Goal: Task Accomplishment & Management: Use online tool/utility

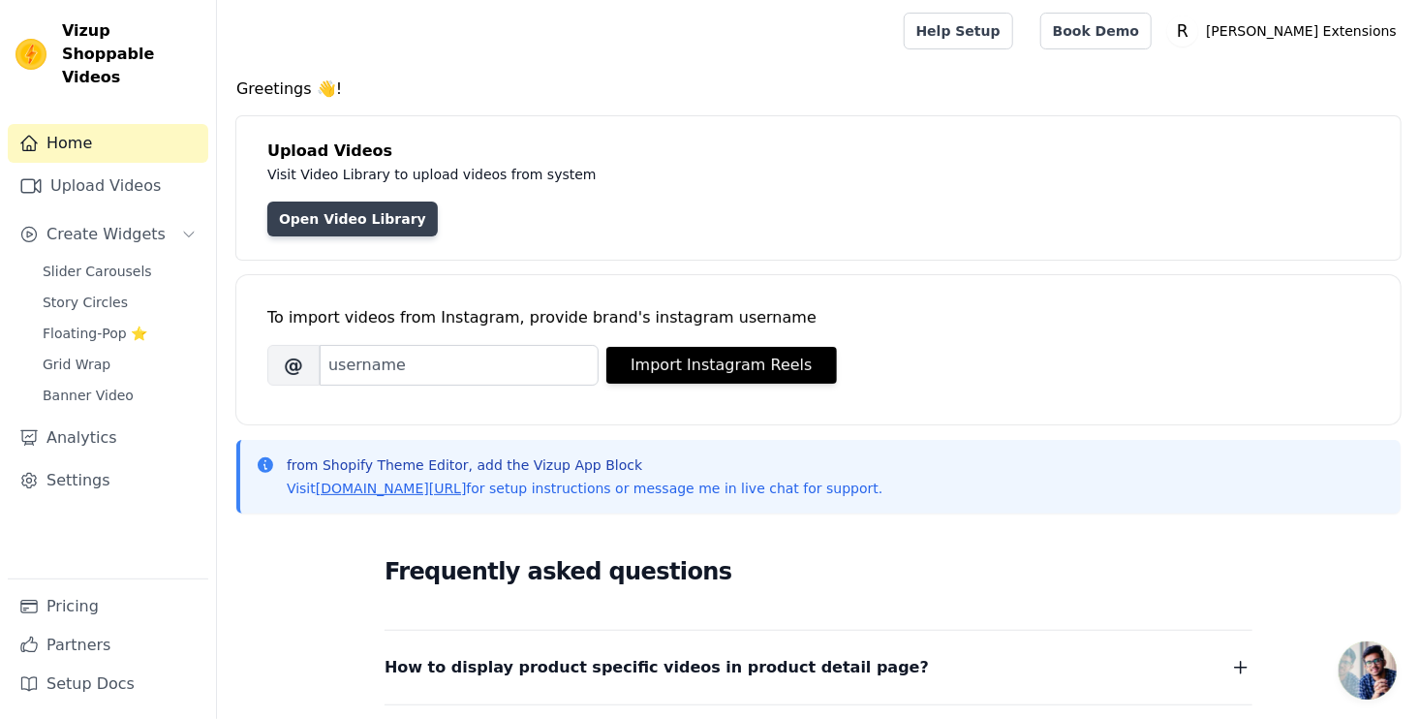
click at [381, 223] on link "Open Video Library" at bounding box center [352, 218] width 170 height 35
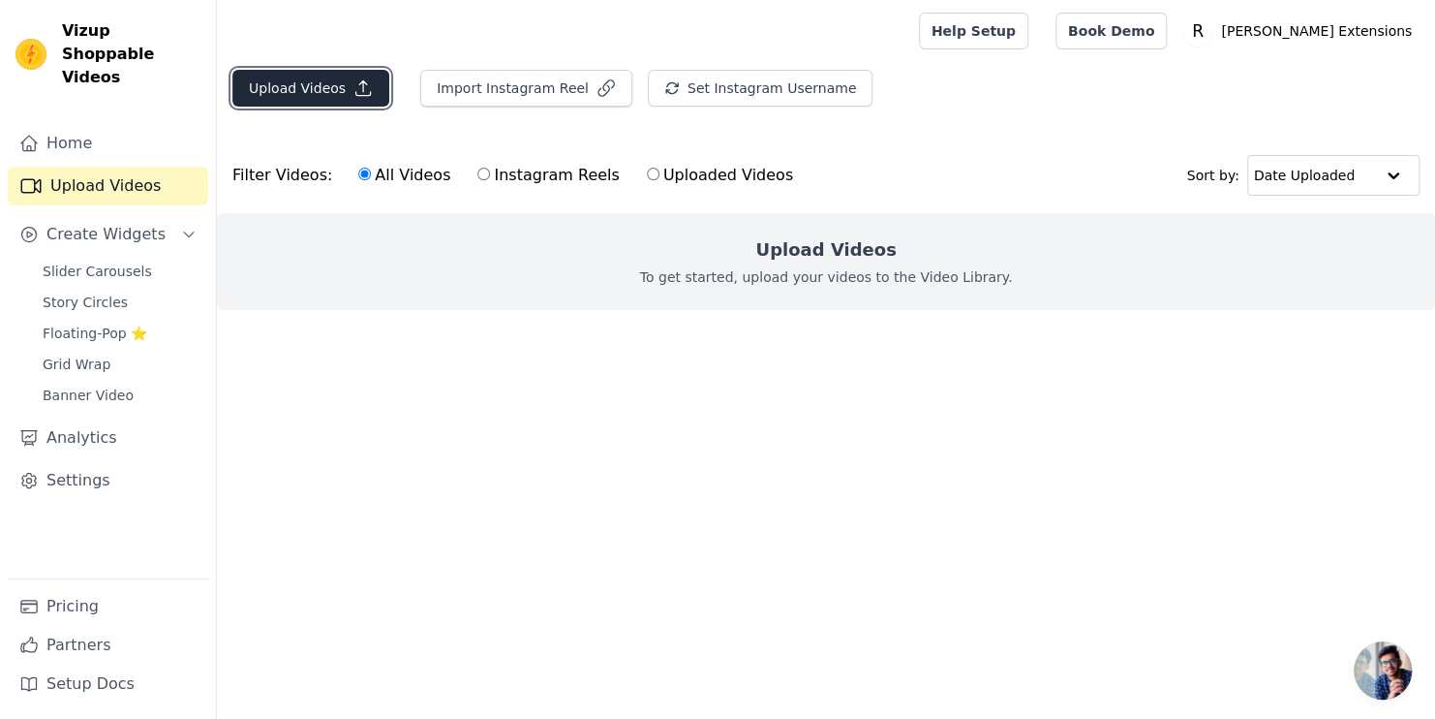
click at [340, 93] on button "Upload Videos" at bounding box center [310, 88] width 157 height 37
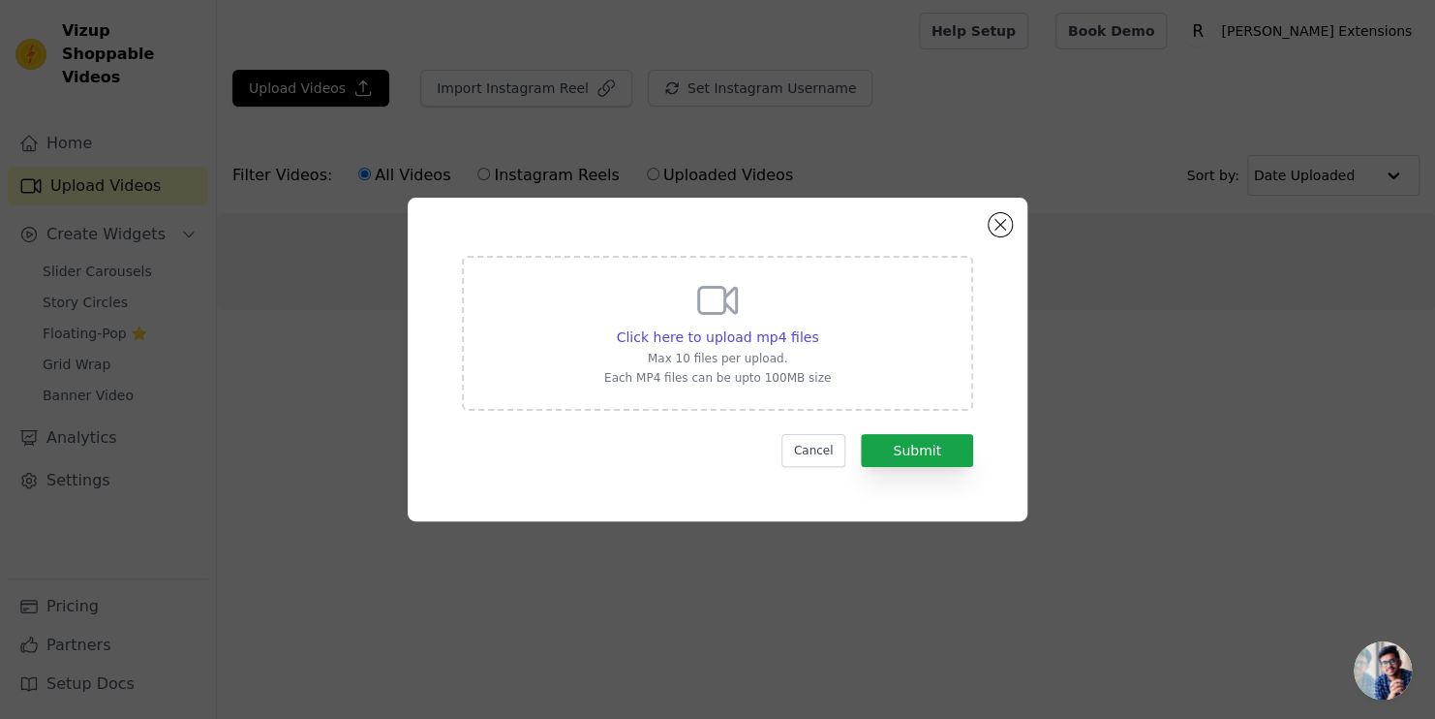
click at [853, 373] on div "Click here to upload mp4 files Max 10 files per upload. Each MP4 files can be u…" at bounding box center [717, 333] width 511 height 155
click at [818, 327] on input "Click here to upload mp4 files Max 10 files per upload. Each MP4 files can be u…" at bounding box center [817, 326] width 1 height 1
type input "C:\fakepath\01K5ERAPREQ8BABEK2QRCC2Y7D.mp4"
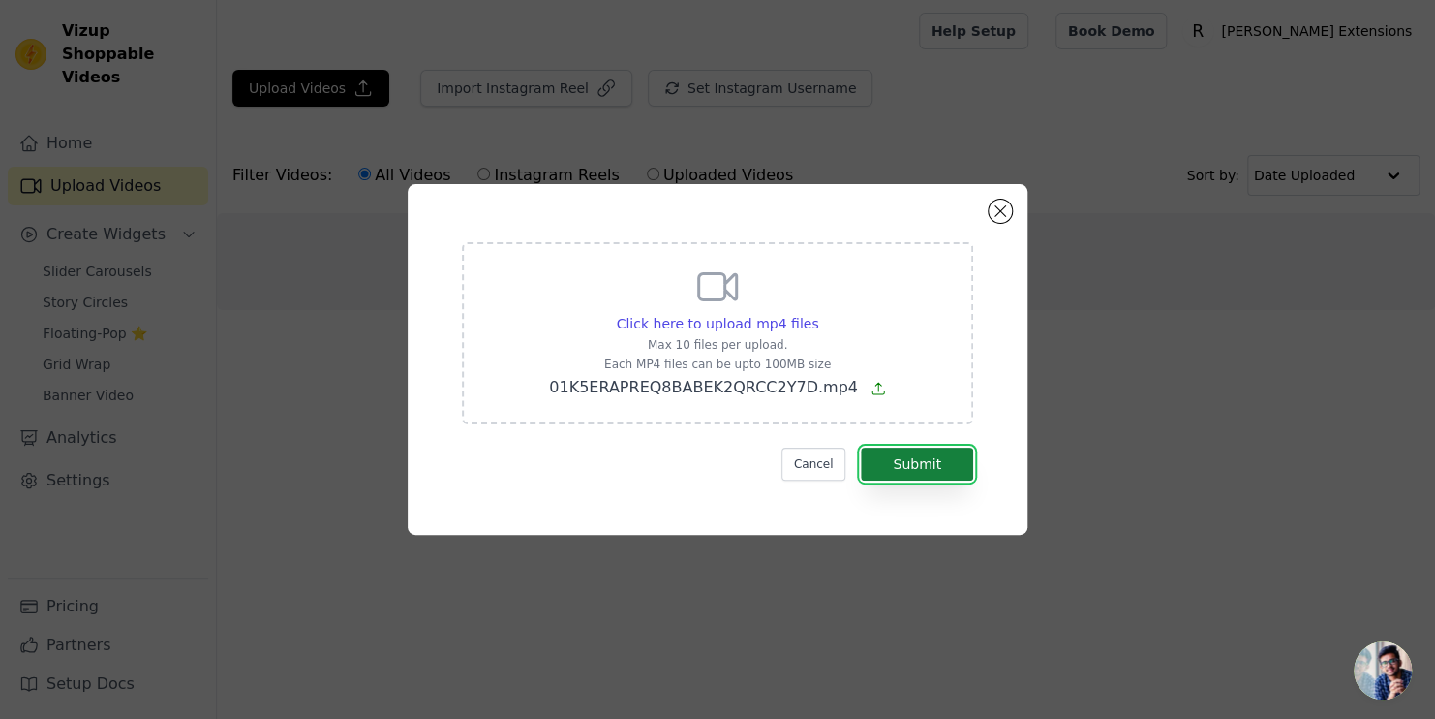
click at [907, 470] on button "Submit" at bounding box center [917, 463] width 112 height 33
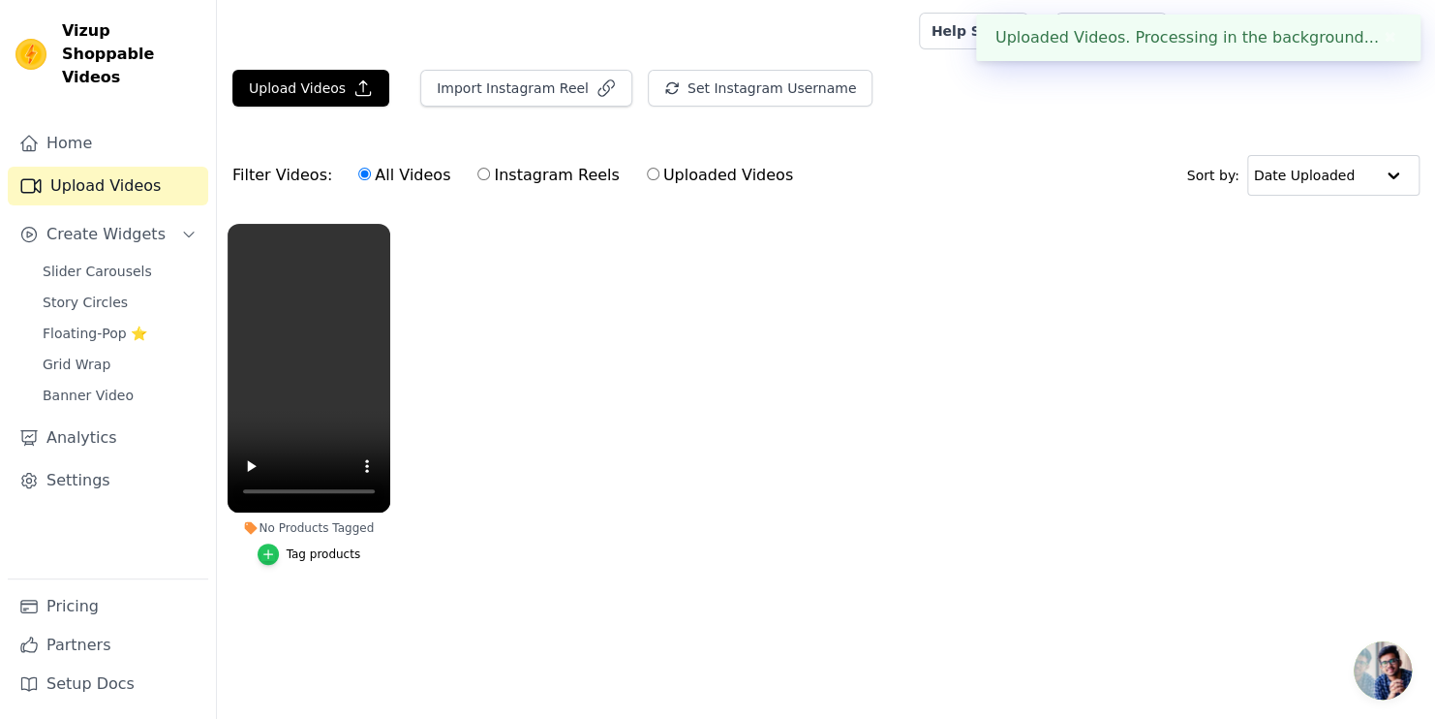
click at [275, 560] on icon "button" at bounding box center [269, 554] width 14 height 14
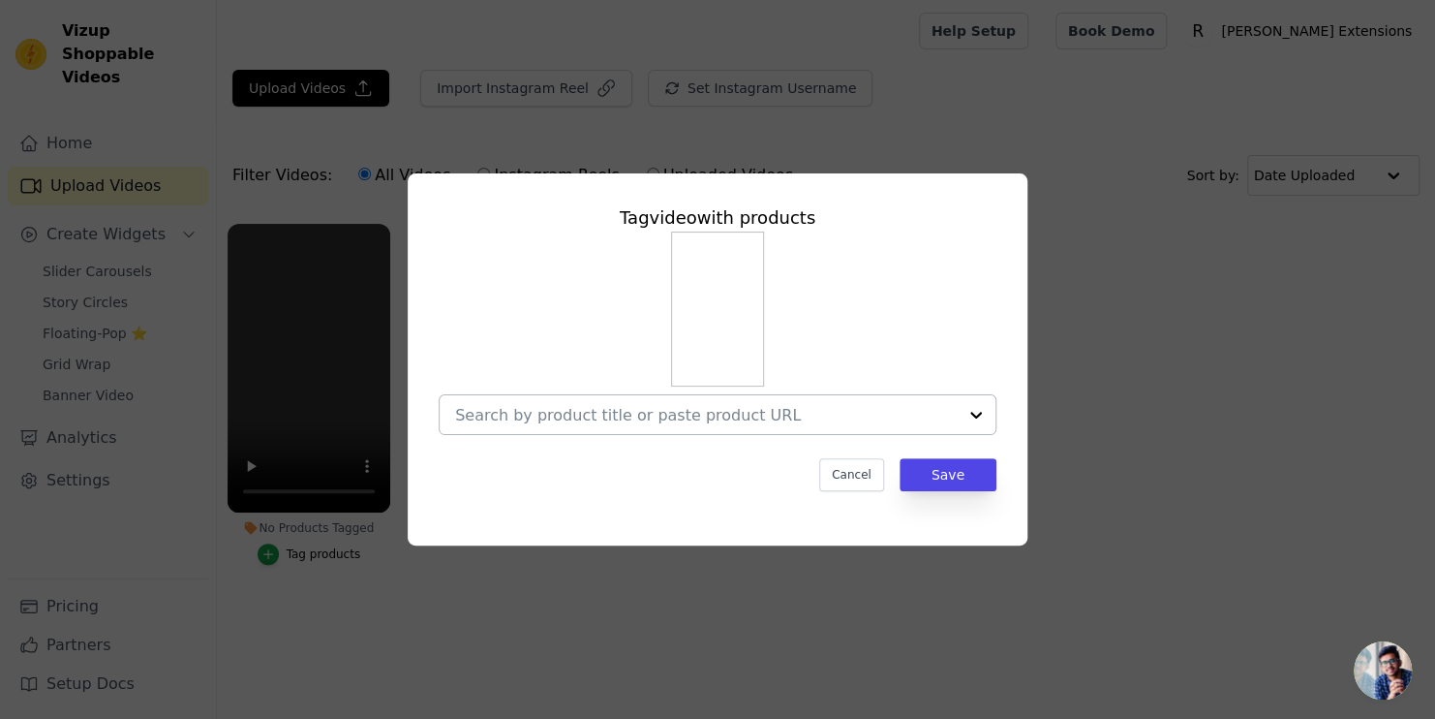
click at [566, 410] on input "No Products Tagged Tag video with products Cancel Save Tag products" at bounding box center [706, 415] width 502 height 18
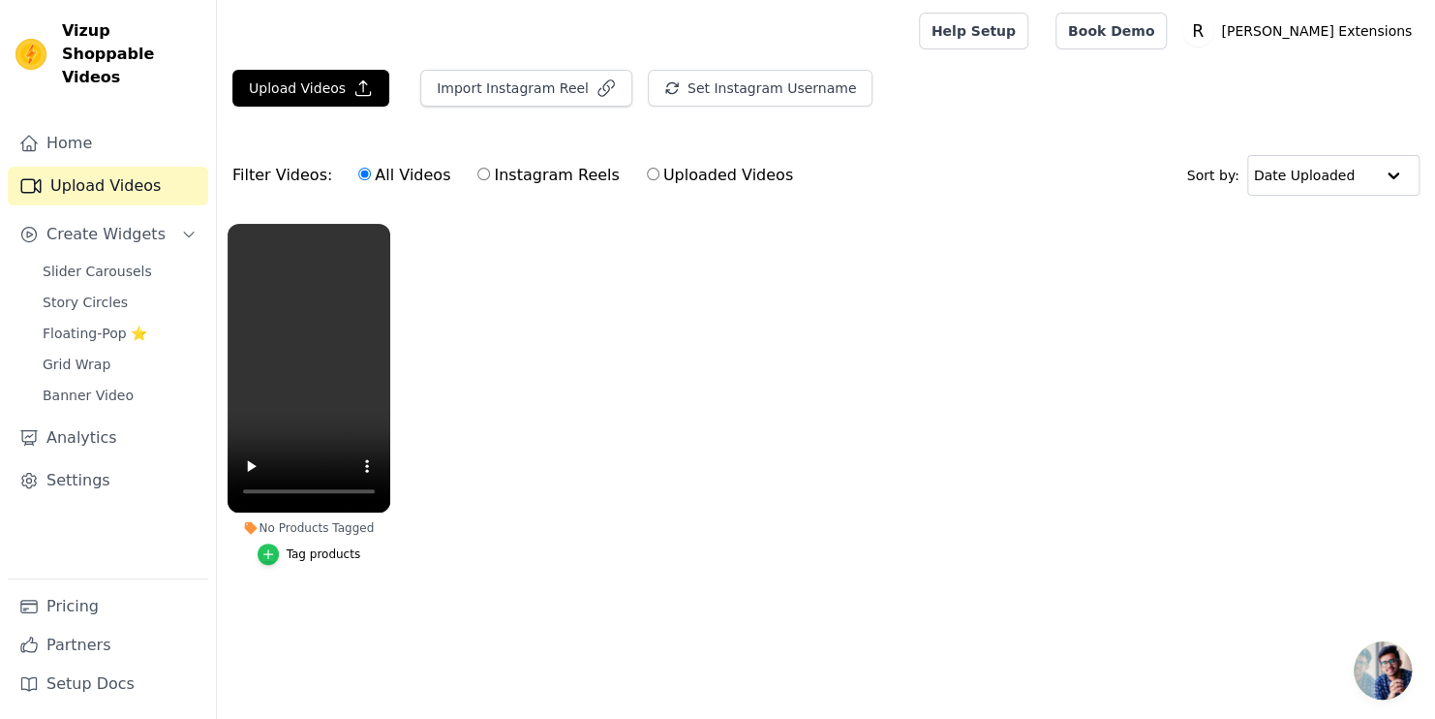
click at [268, 553] on icon "button" at bounding box center [267, 554] width 9 height 9
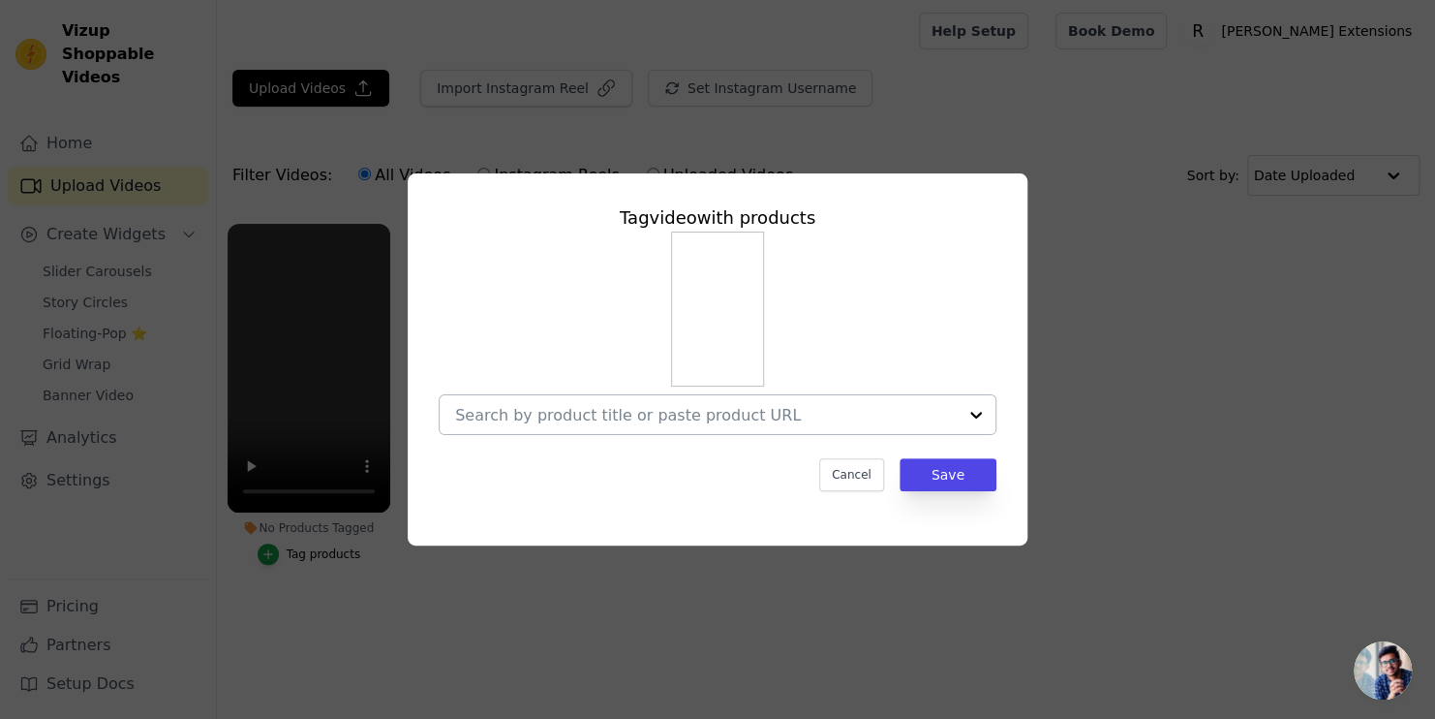
click at [632, 420] on input "No Products Tagged Tag video with products Cancel Save Tag products" at bounding box center [706, 415] width 502 height 18
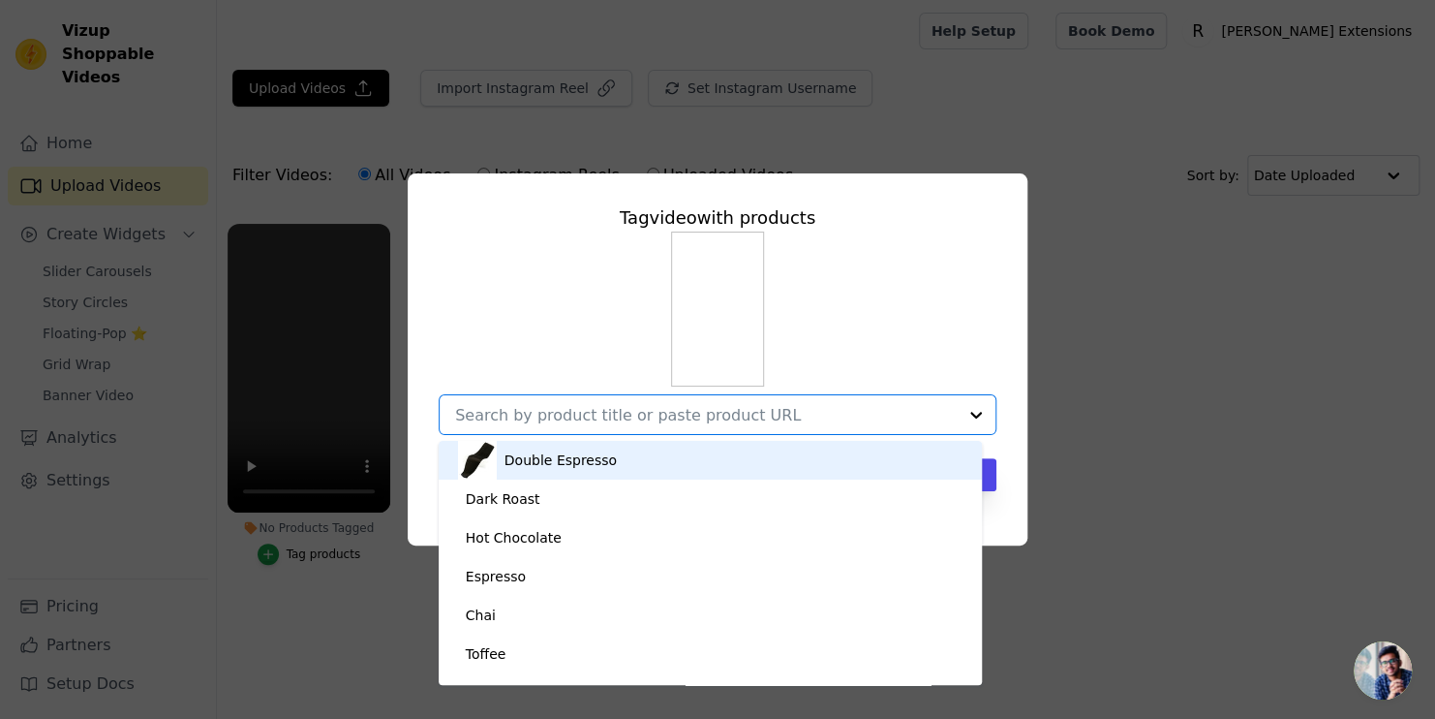
click at [531, 463] on div "Double Espresso" at bounding box center [561, 459] width 112 height 19
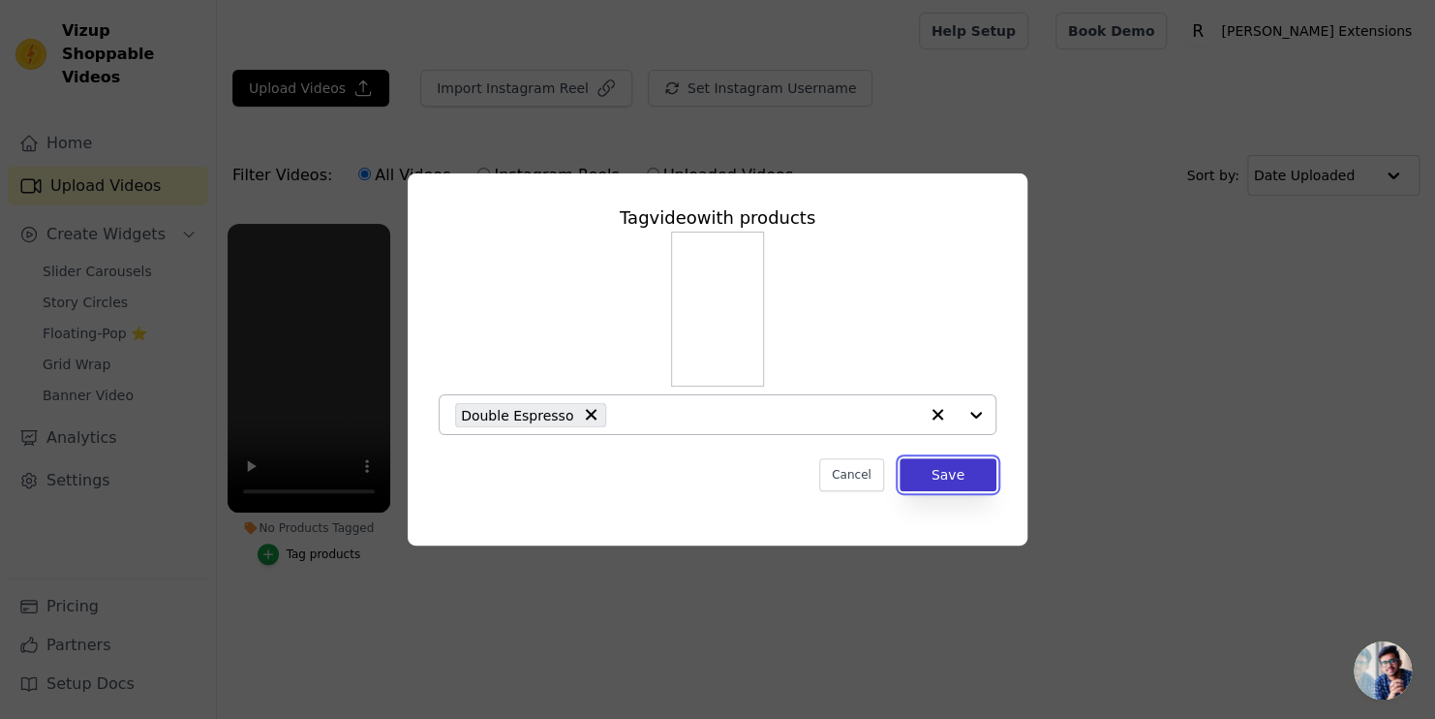
click at [931, 480] on button "Save" at bounding box center [948, 474] width 97 height 33
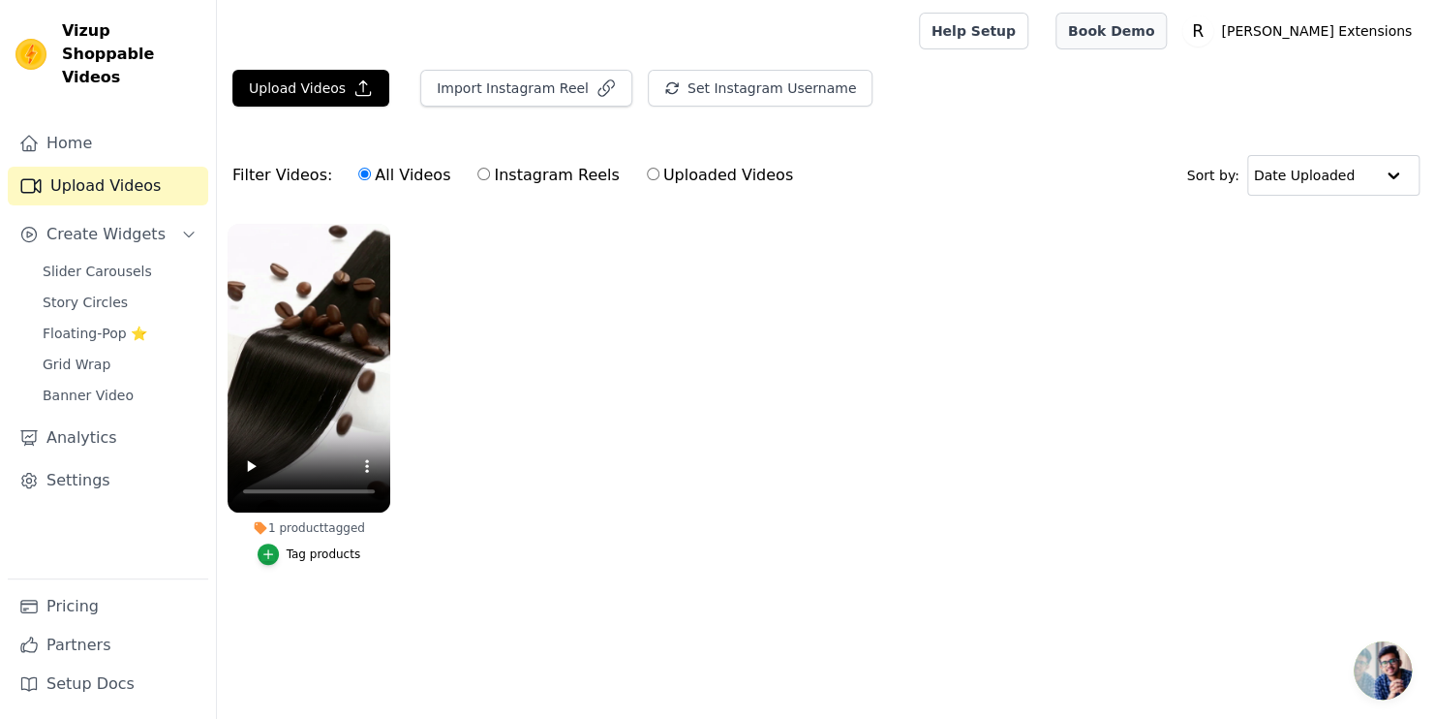
click at [1167, 35] on link "Book Demo" at bounding box center [1111, 31] width 111 height 37
click at [589, 443] on ul "1 product tagged Tag products" at bounding box center [826, 413] width 1218 height 401
click at [129, 262] on span "Slider Carousels" at bounding box center [97, 271] width 109 height 19
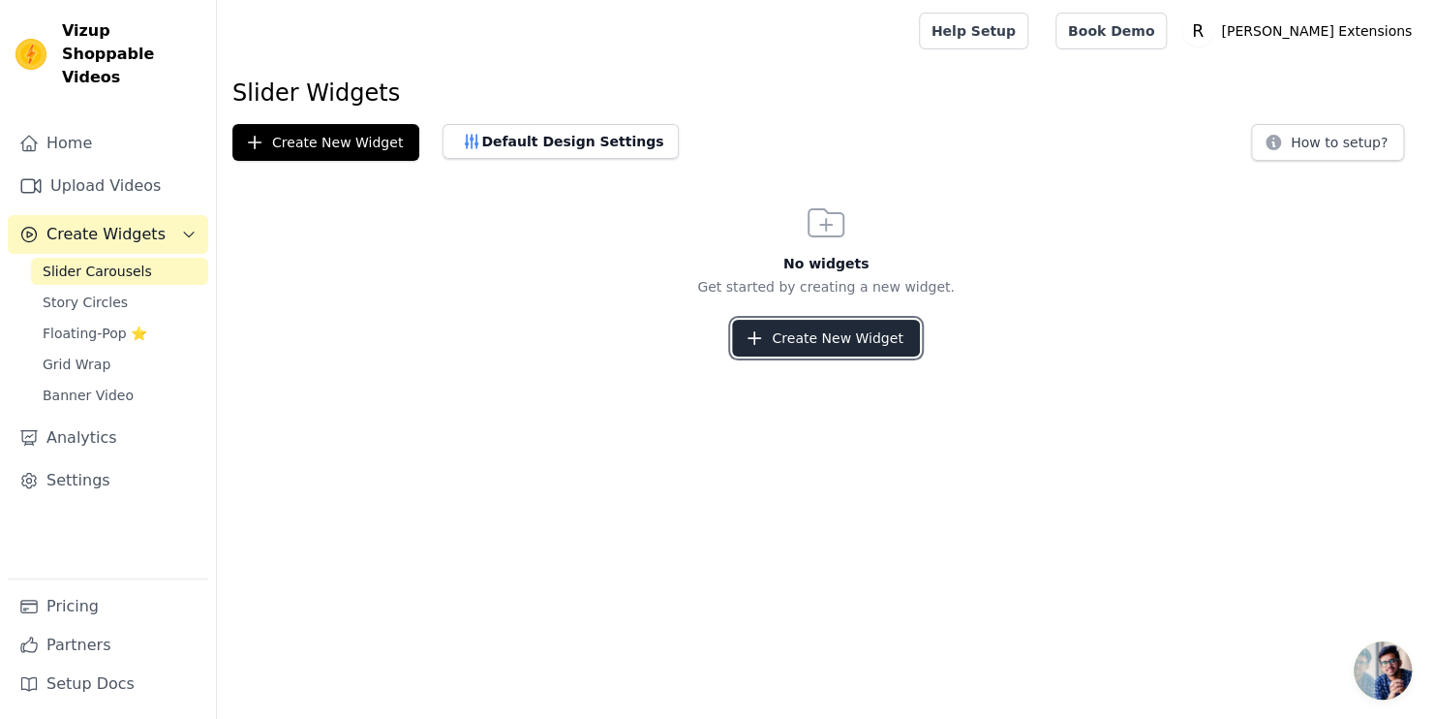
click at [764, 335] on icon "button" at bounding box center [754, 337] width 19 height 19
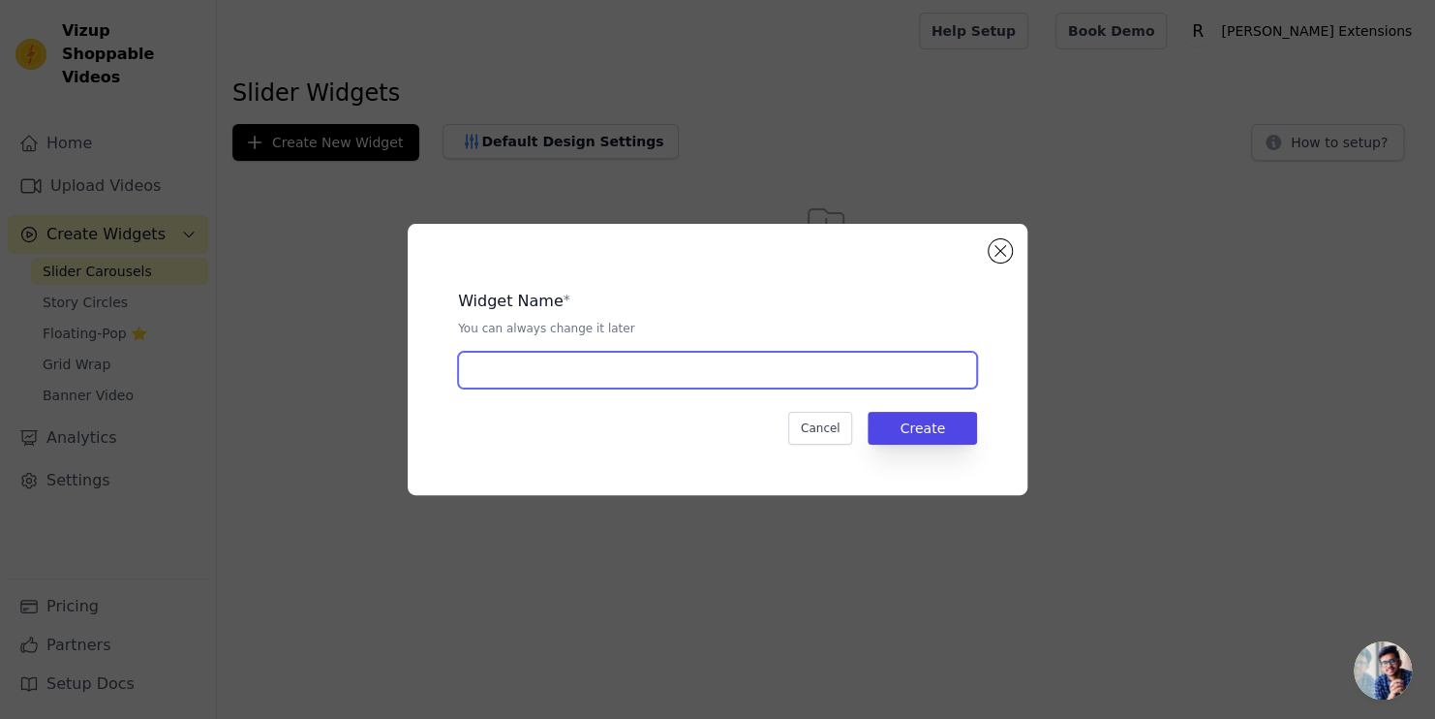
click at [561, 377] on input "text" at bounding box center [717, 370] width 519 height 37
type input "espresso"
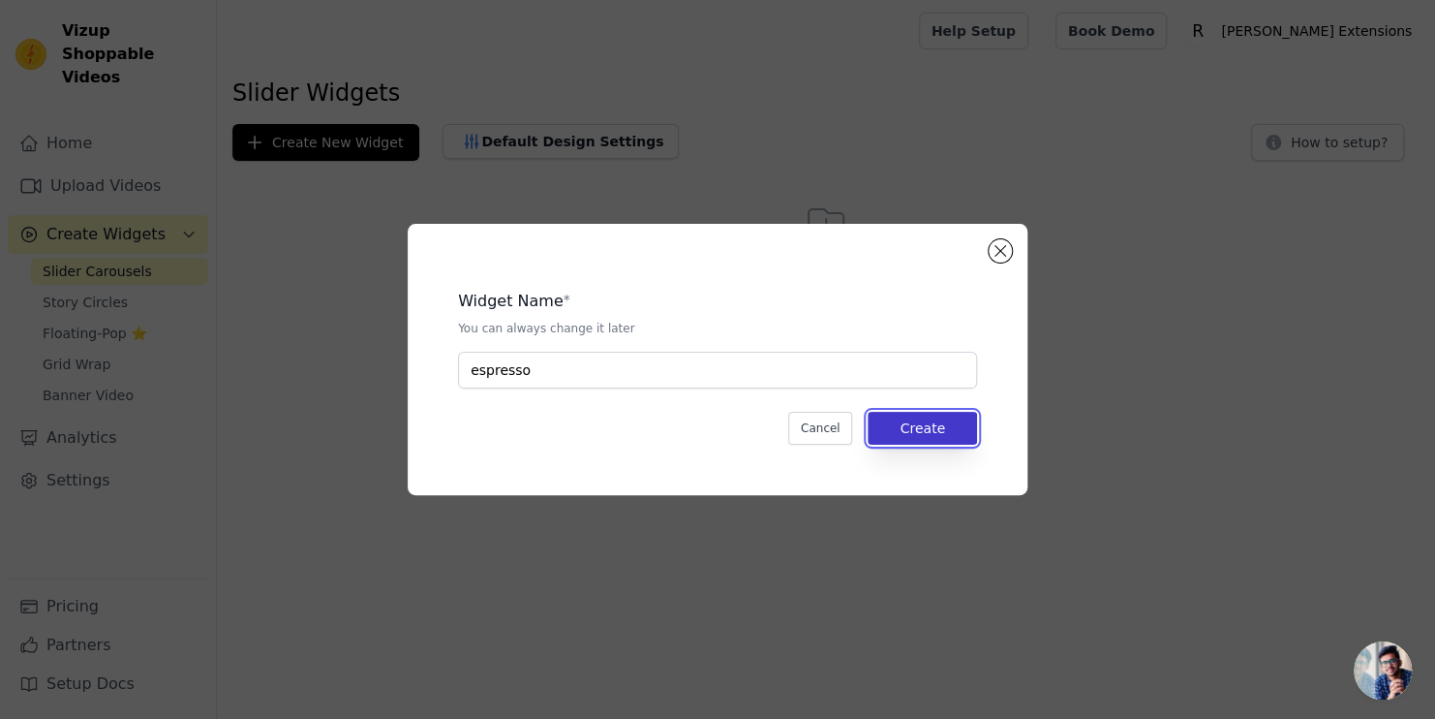
click at [946, 430] on button "Create" at bounding box center [922, 428] width 109 height 33
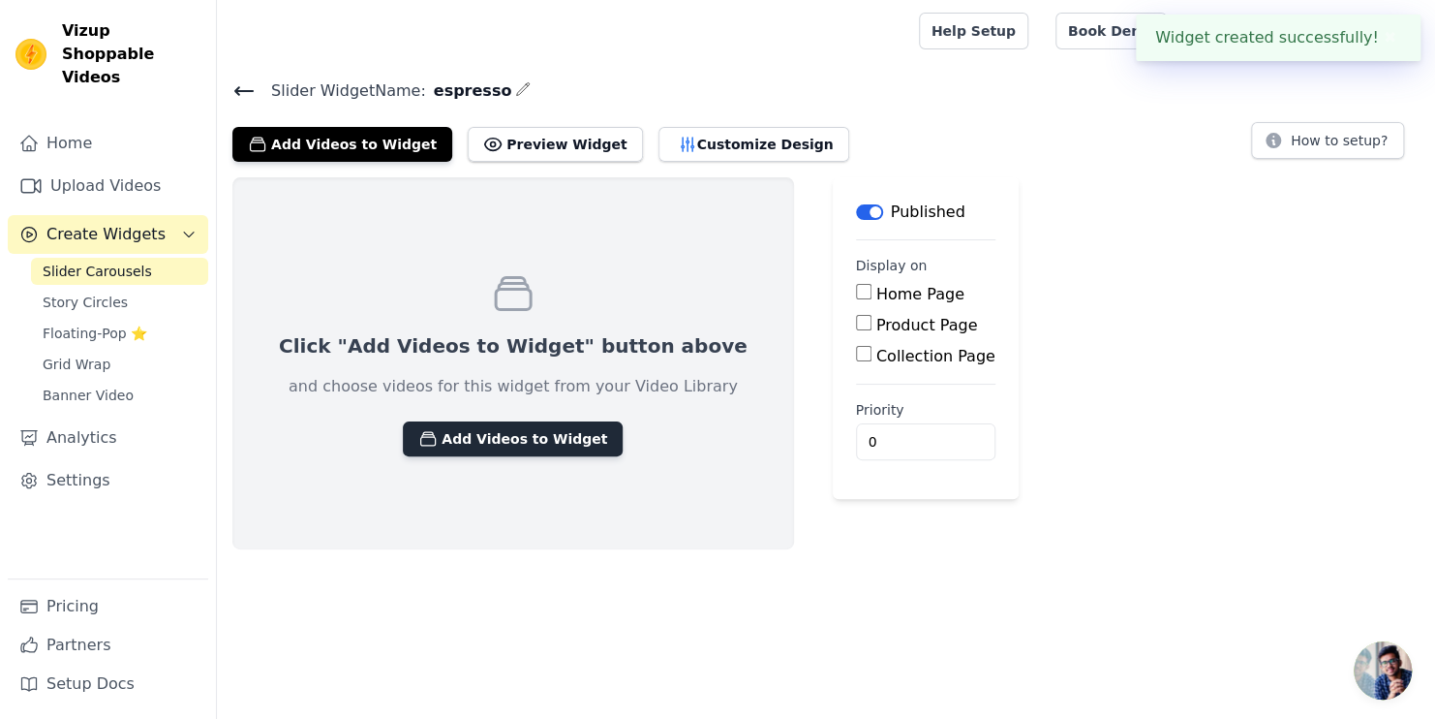
click at [499, 444] on button "Add Videos to Widget" at bounding box center [513, 438] width 220 height 35
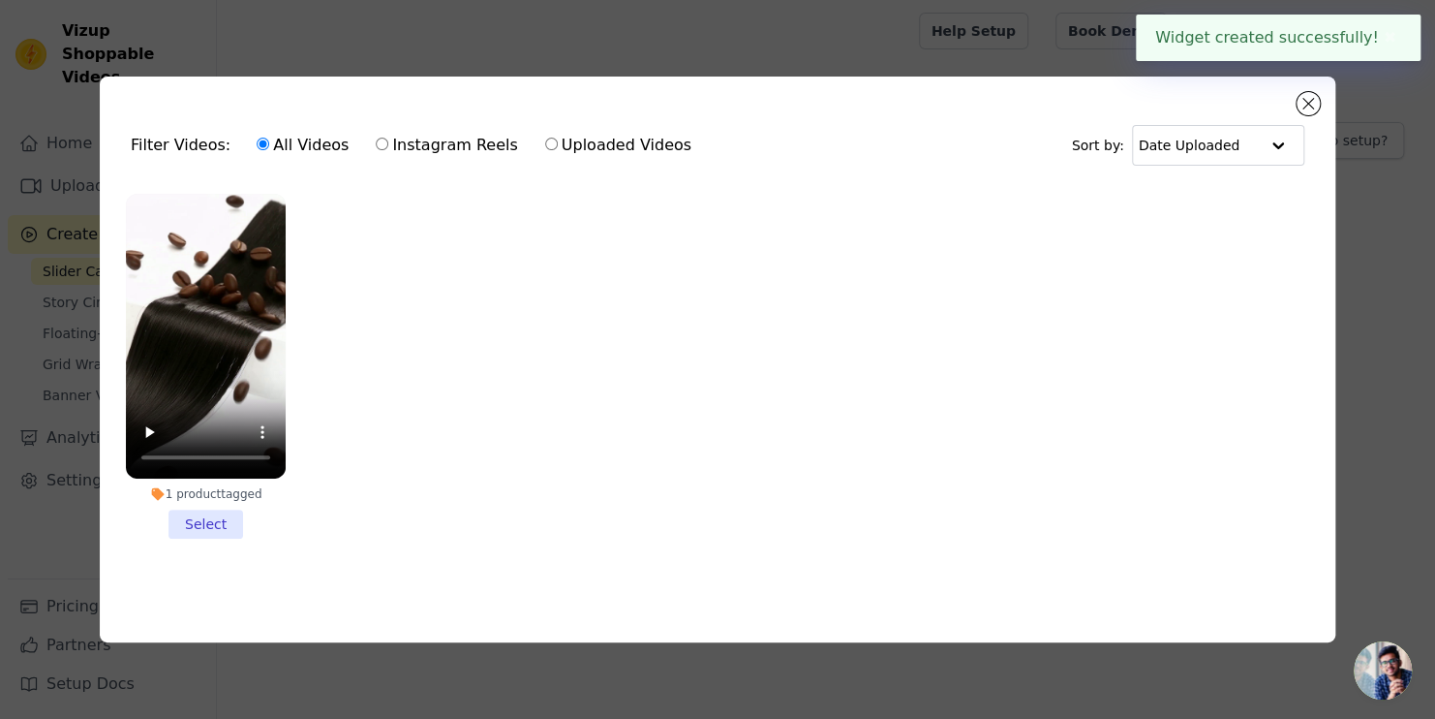
click at [218, 521] on li "1 product tagged Select" at bounding box center [206, 366] width 160 height 345
click at [0, 0] on input "1 product tagged Select" at bounding box center [0, 0] width 0 height 0
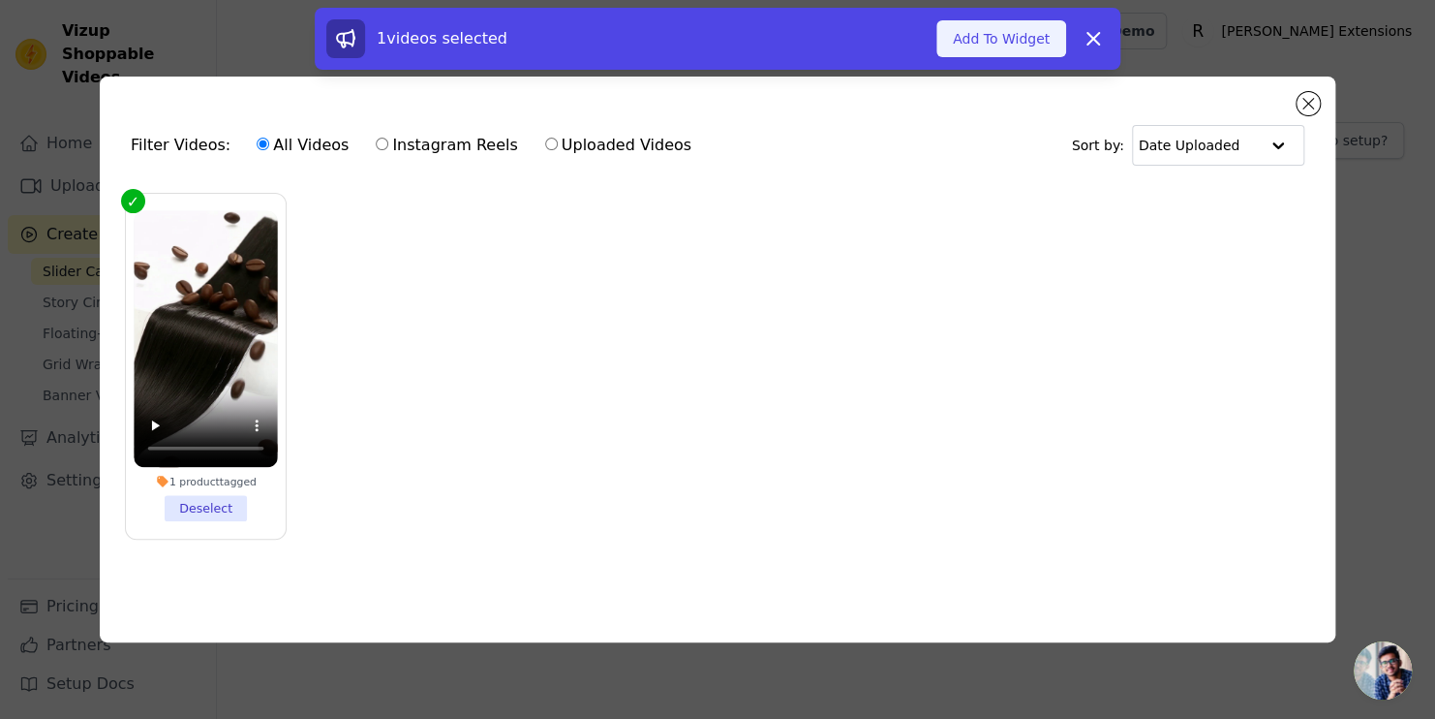
click at [1017, 39] on button "Add To Widget" at bounding box center [1002, 38] width 130 height 37
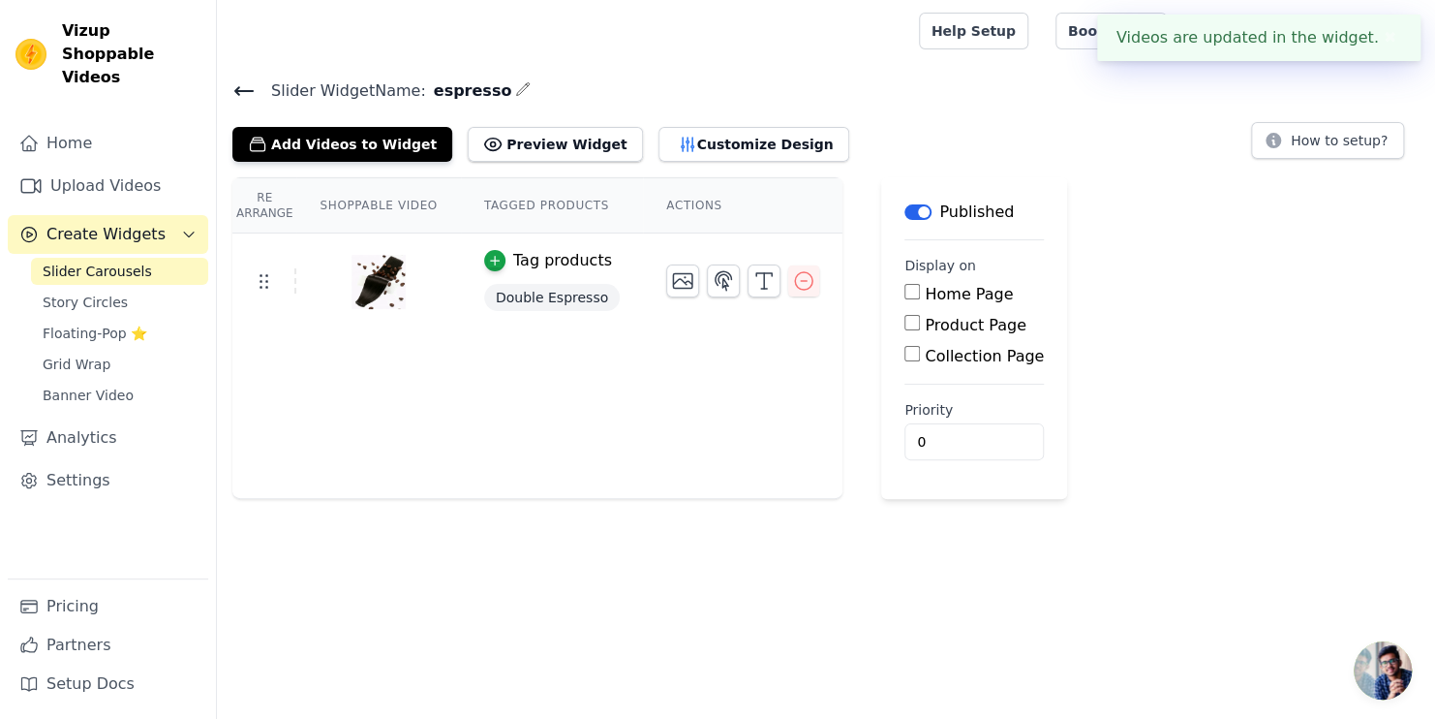
click at [905, 297] on input "Home Page" at bounding box center [912, 291] width 15 height 15
checkbox input "true"
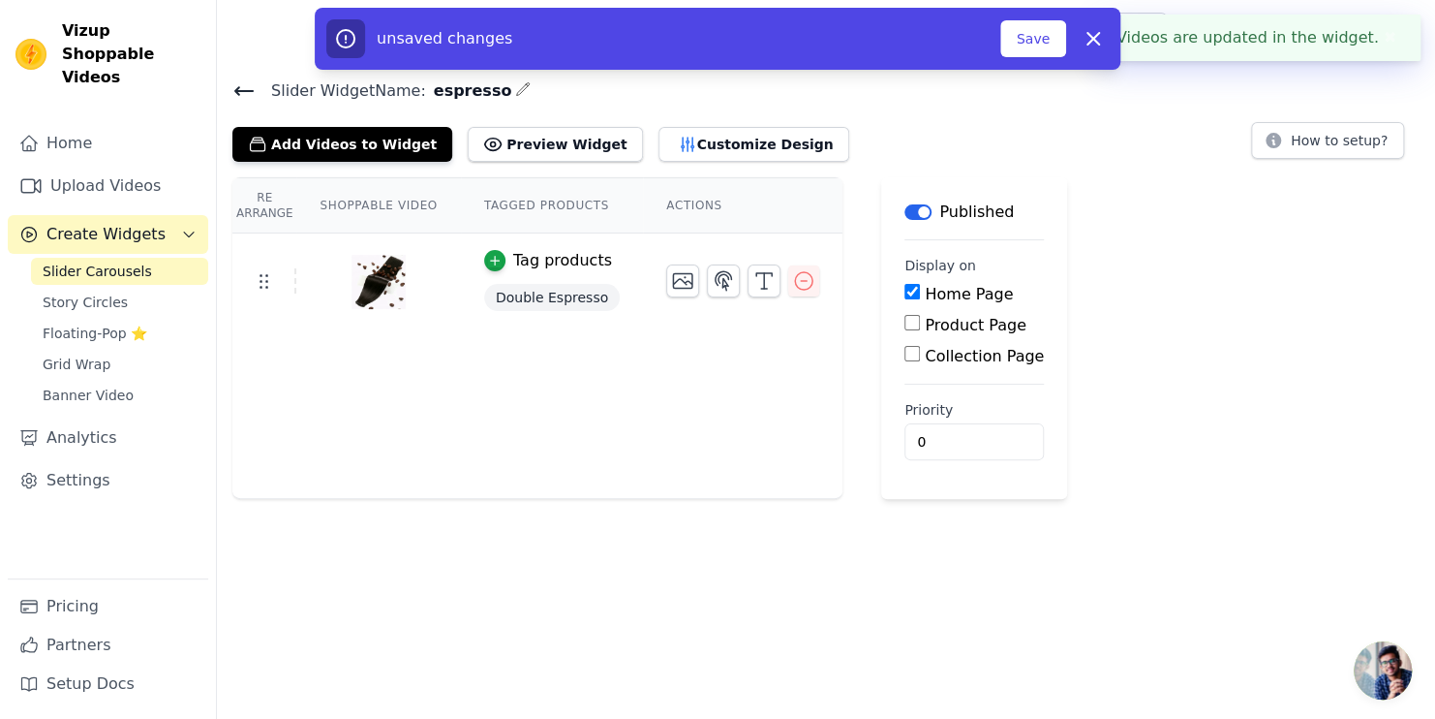
click at [905, 337] on div "Home Page Product Page Collection Page" at bounding box center [974, 325] width 139 height 85
click at [905, 330] on div "Product Page" at bounding box center [974, 325] width 139 height 23
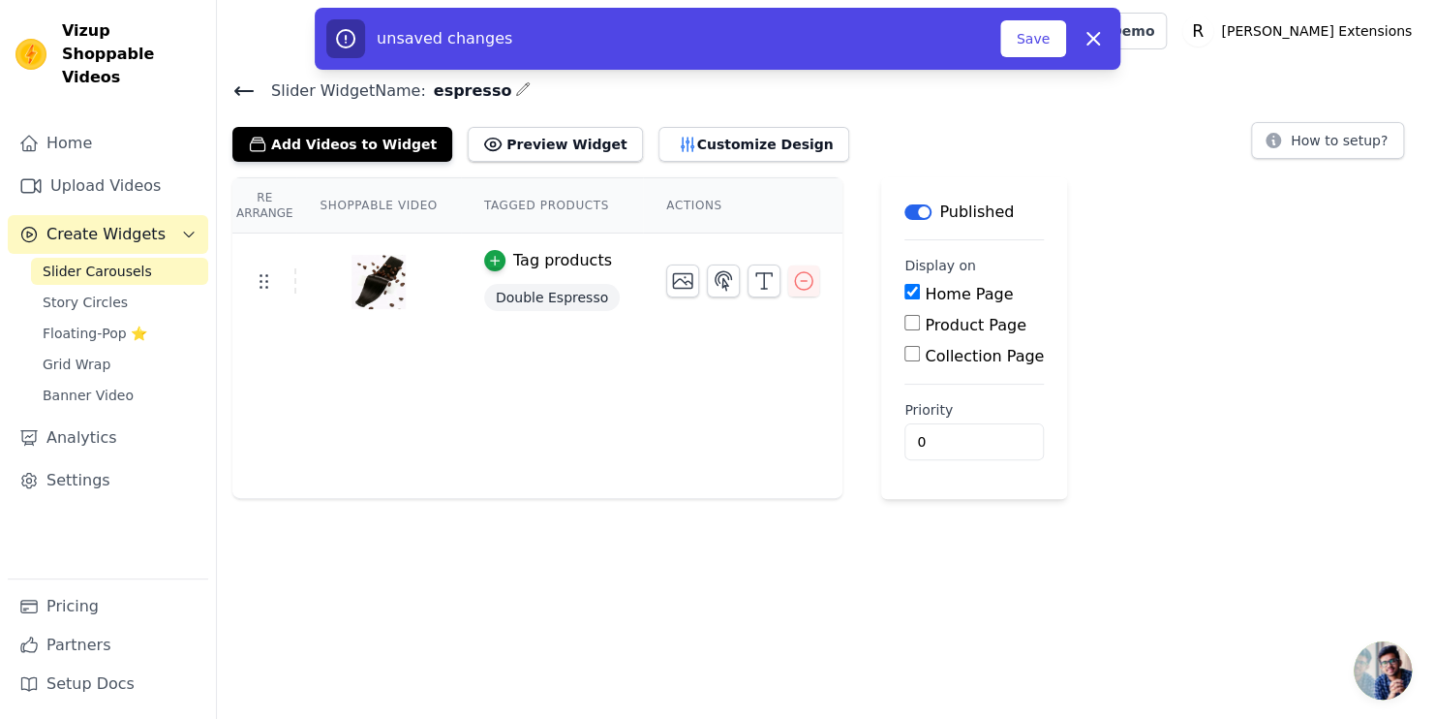
click at [905, 316] on input "Product Page" at bounding box center [912, 322] width 15 height 15
checkbox input "true"
click at [905, 405] on input "Collection Page" at bounding box center [912, 407] width 15 height 15
checkbox input "true"
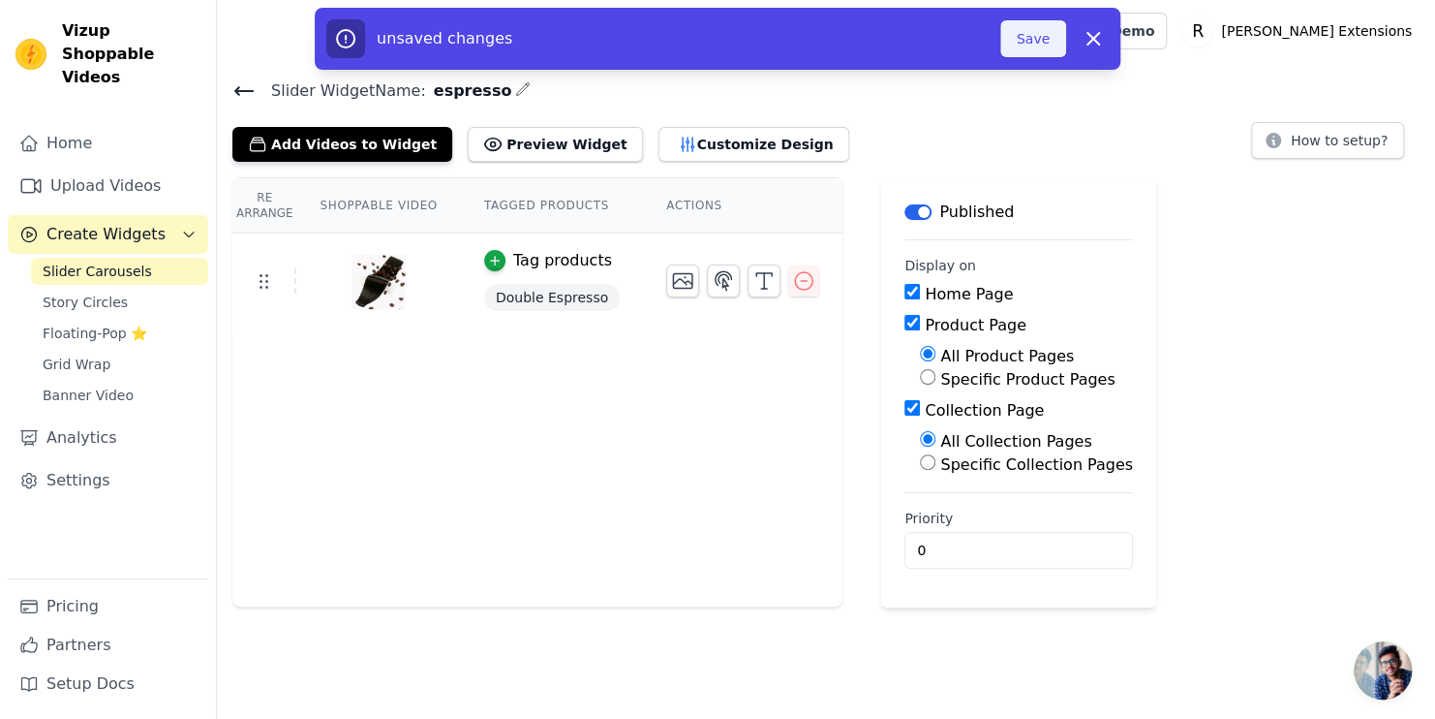
click at [1049, 23] on button "Save" at bounding box center [1033, 38] width 66 height 37
click at [1041, 49] on button "Save" at bounding box center [1033, 38] width 66 height 37
click at [1040, 43] on button "Save" at bounding box center [1033, 38] width 66 height 37
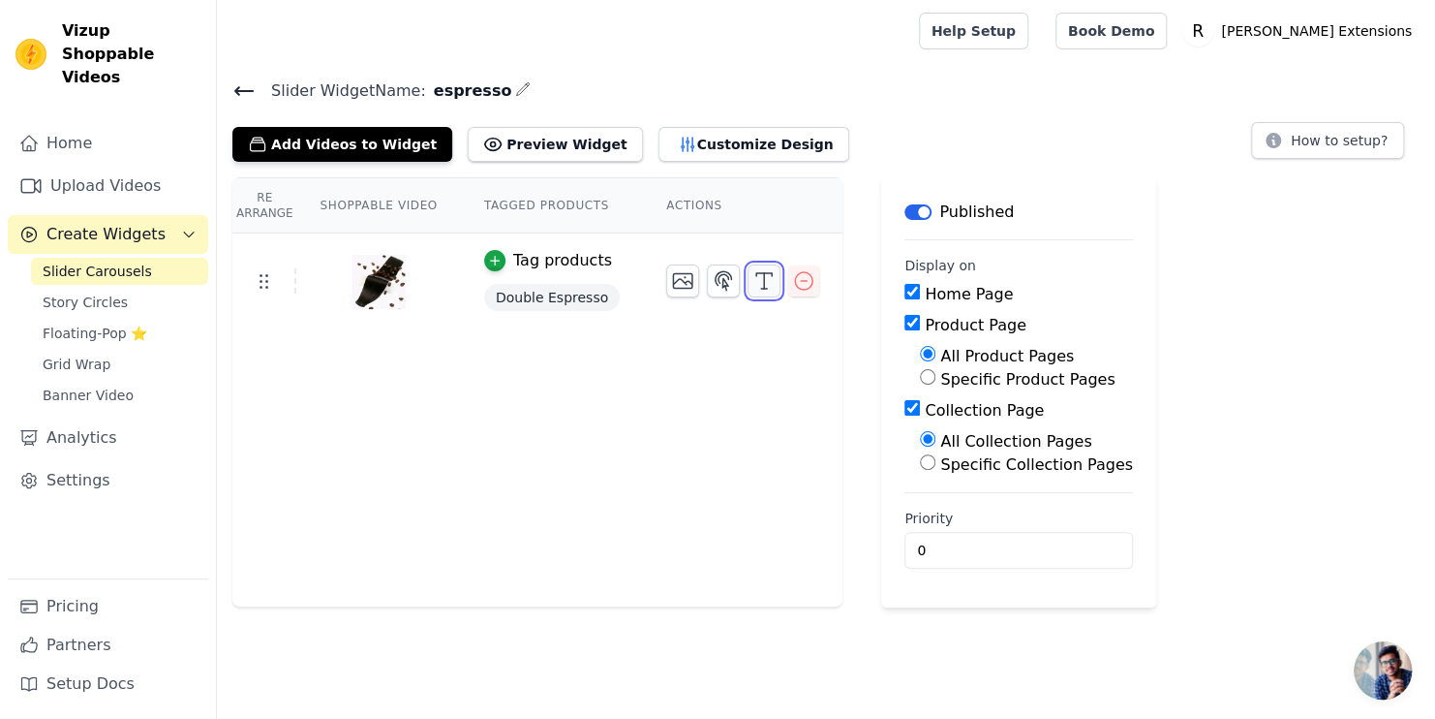
click at [753, 277] on icon "button" at bounding box center [764, 280] width 23 height 23
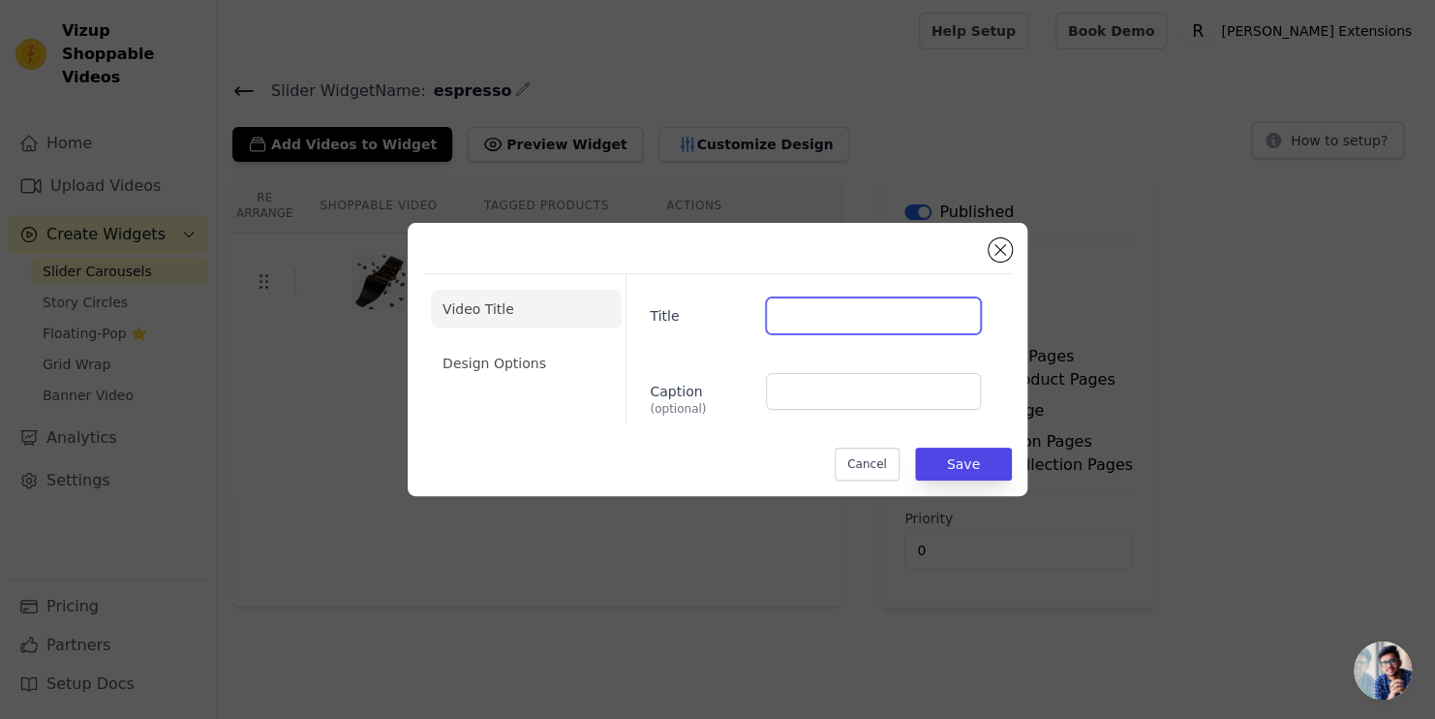
click at [796, 311] on input "Title" at bounding box center [873, 315] width 215 height 37
type input "Double Espresso"
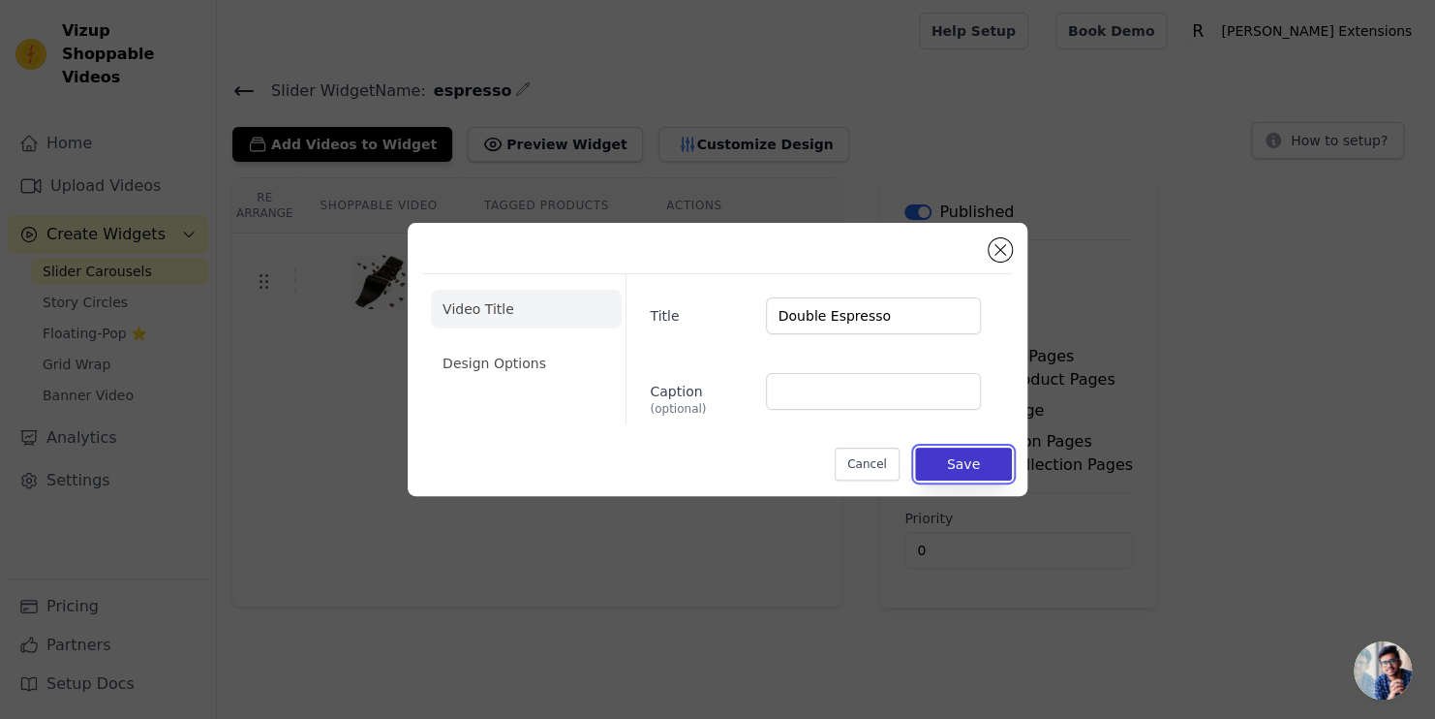
click at [990, 461] on button "Save" at bounding box center [963, 463] width 97 height 33
click at [992, 464] on button "Save" at bounding box center [963, 463] width 97 height 33
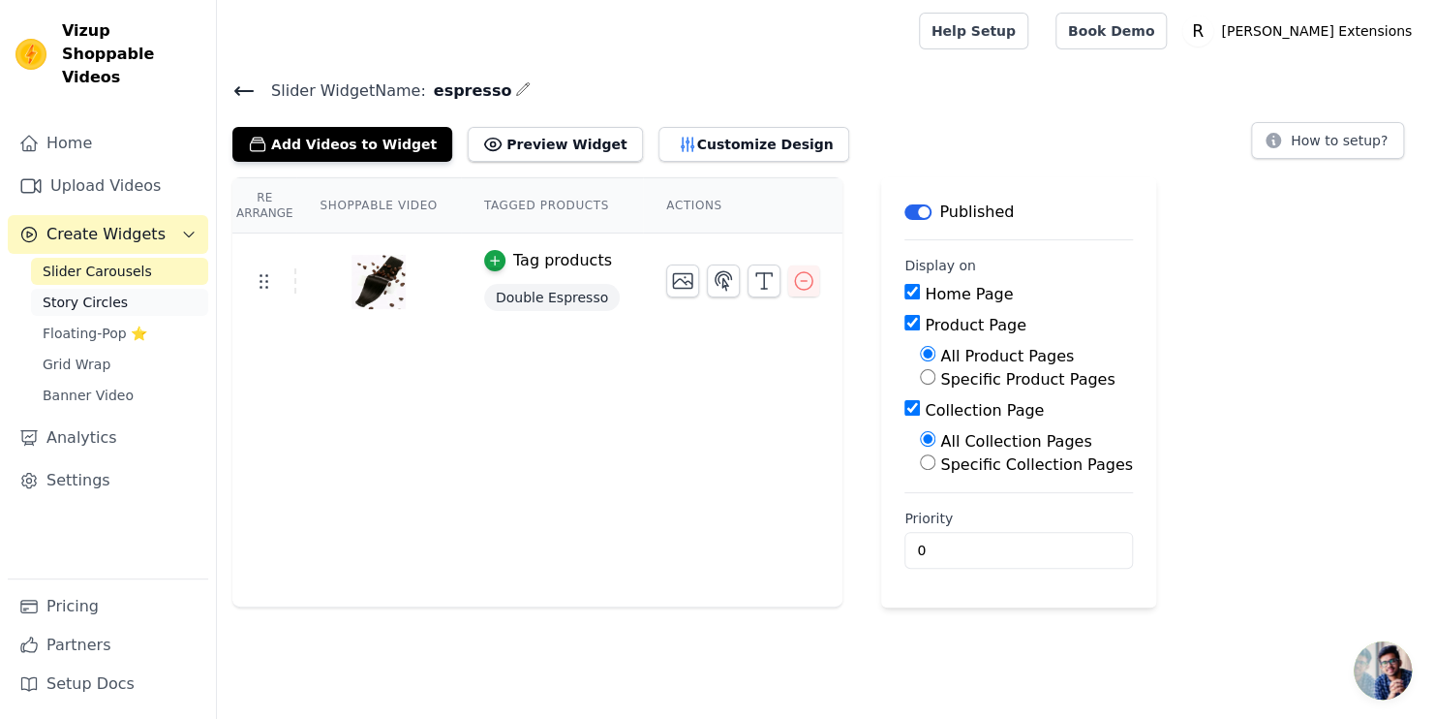
click at [98, 292] on span "Story Circles" at bounding box center [85, 301] width 85 height 19
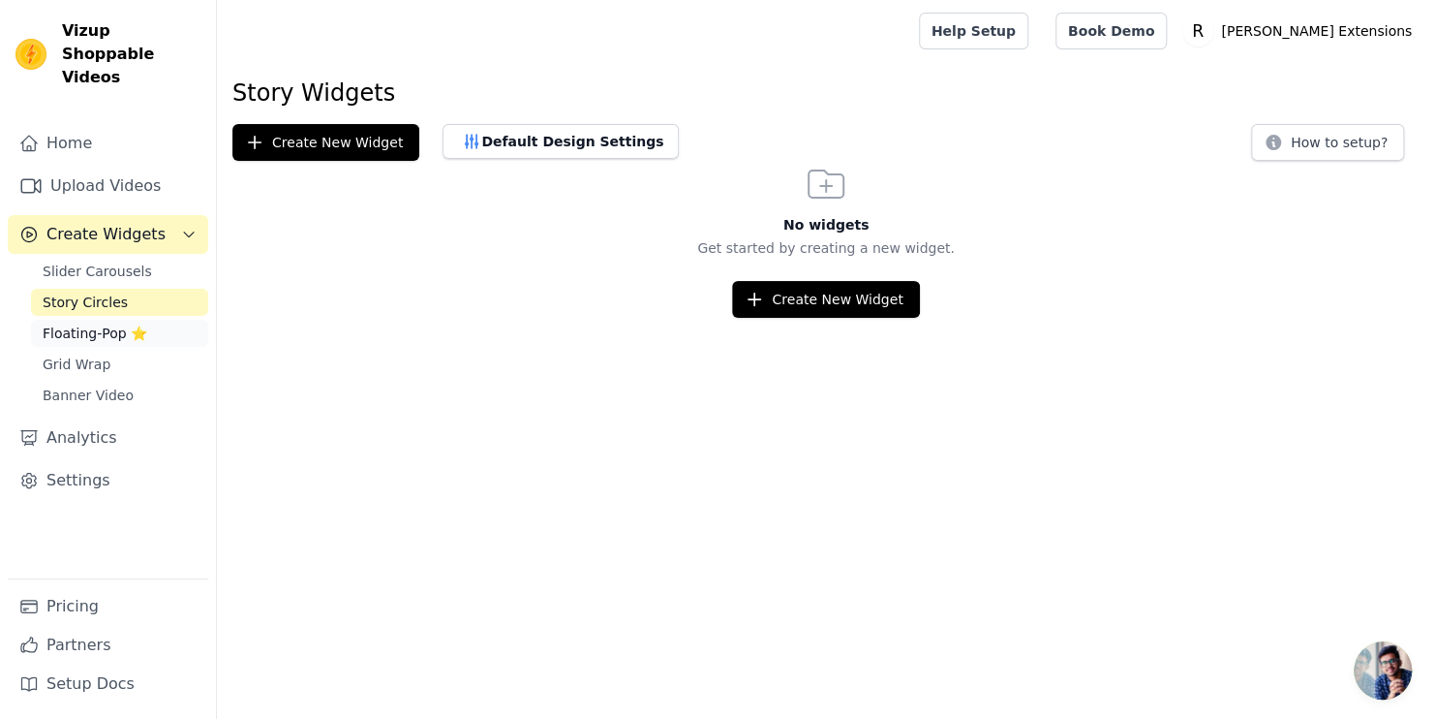
click at [107, 323] on span "Floating-Pop ⭐" at bounding box center [95, 332] width 105 height 19
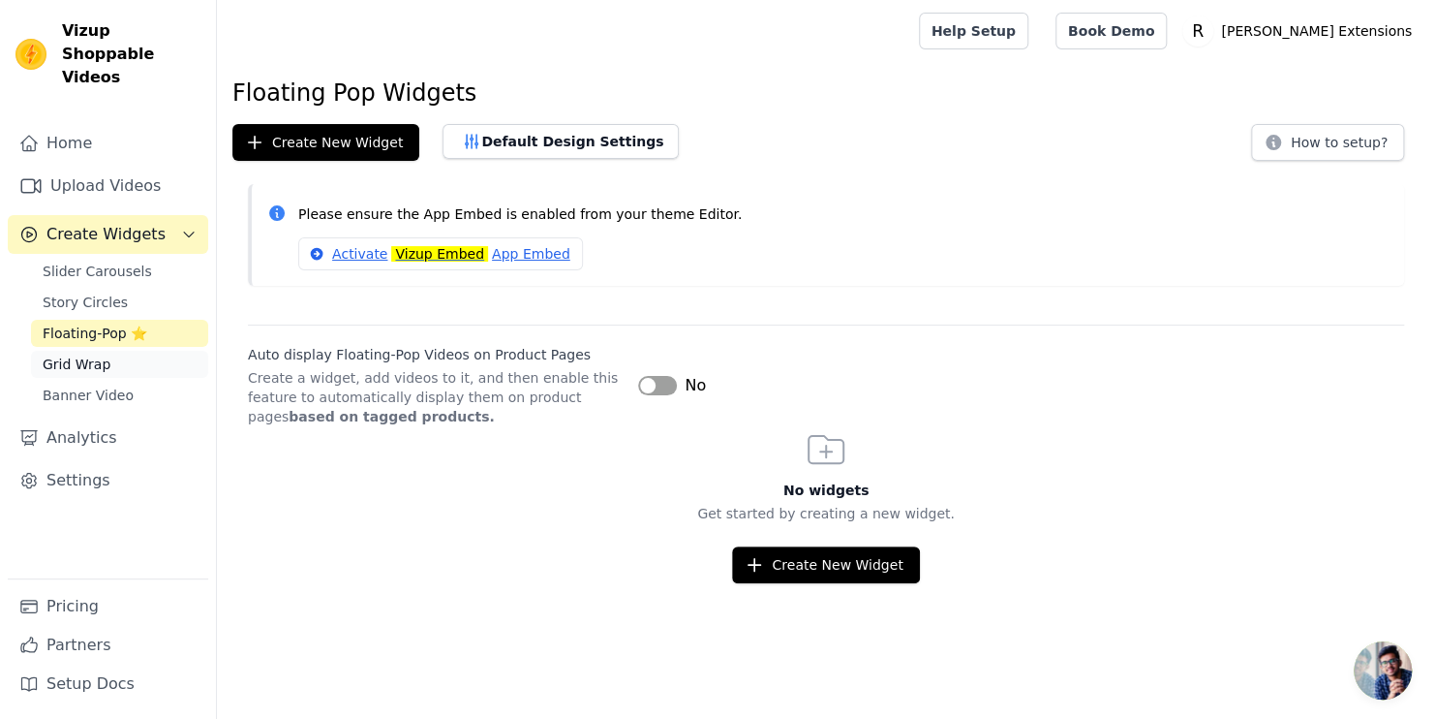
click at [98, 354] on span "Grid Wrap" at bounding box center [77, 363] width 68 height 19
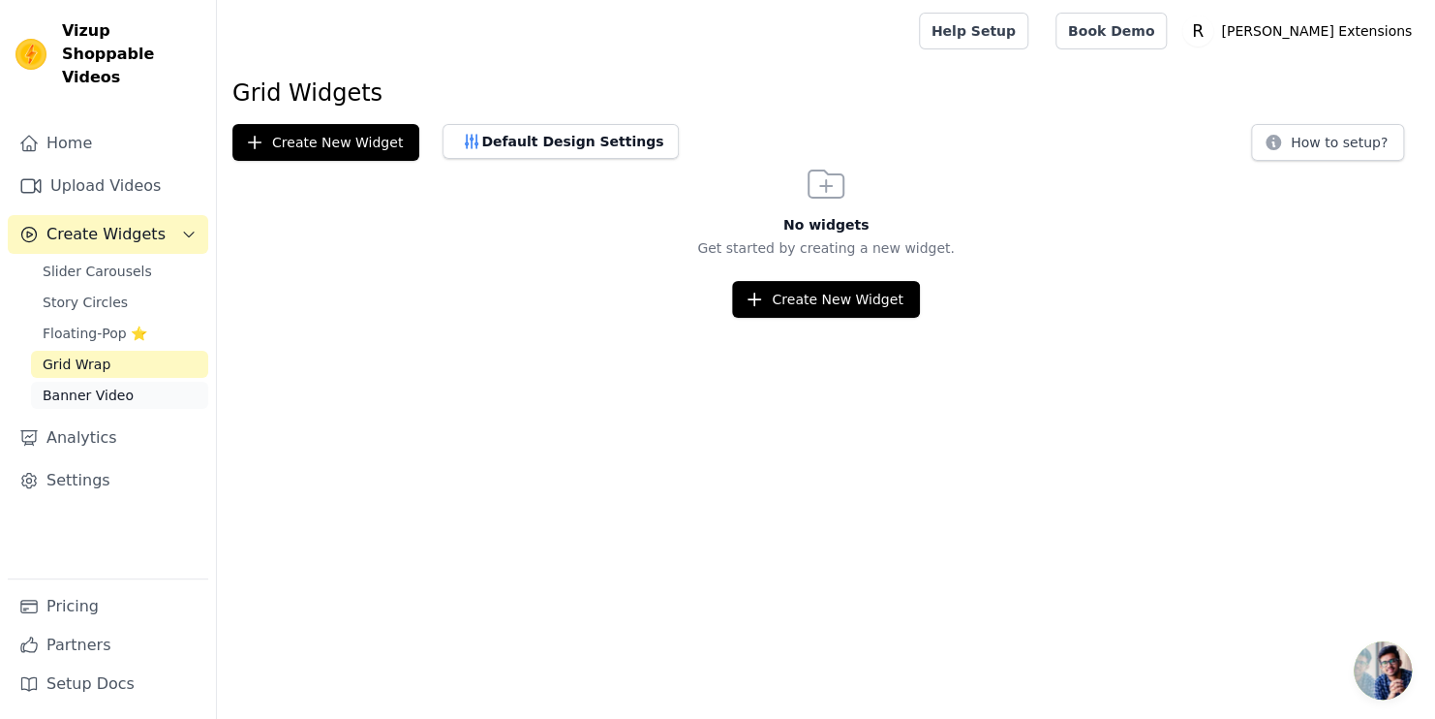
click at [99, 385] on span "Banner Video" at bounding box center [88, 394] width 91 height 19
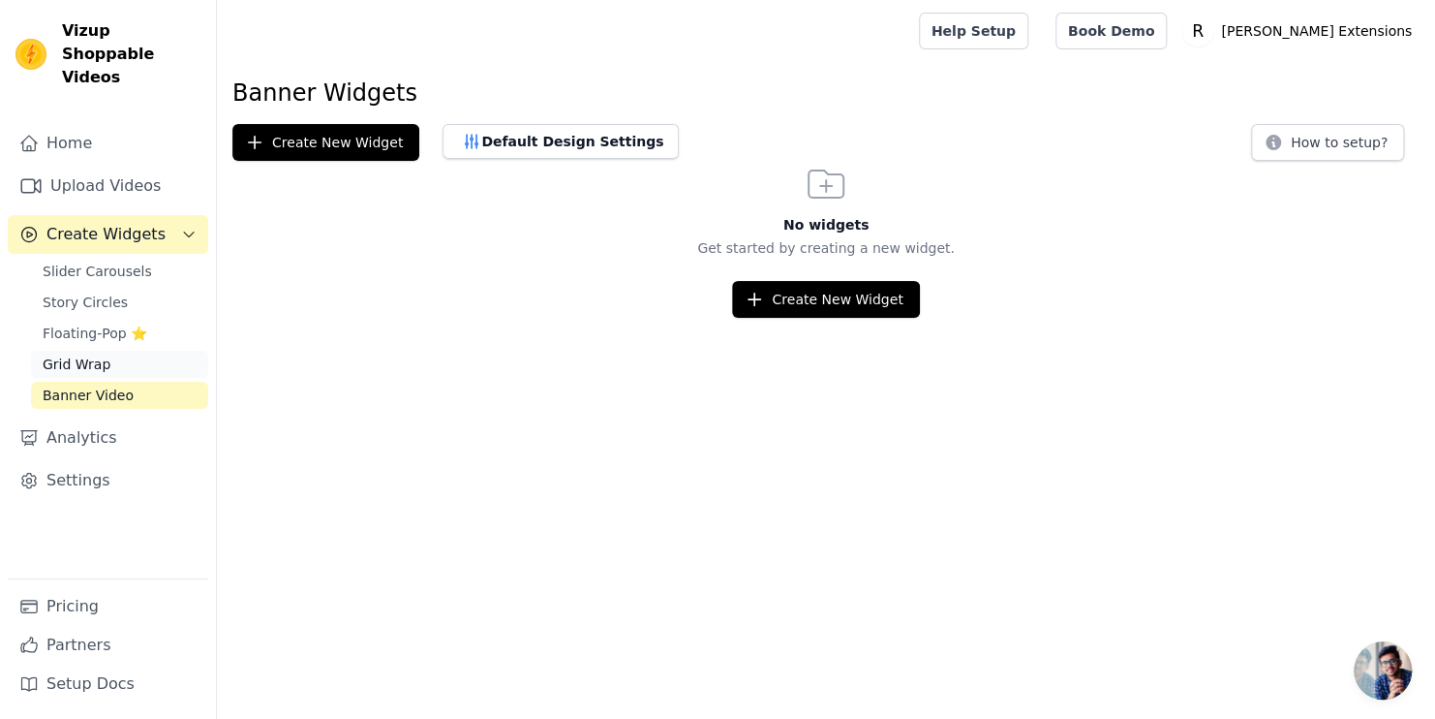
click at [102, 354] on span "Grid Wrap" at bounding box center [77, 363] width 68 height 19
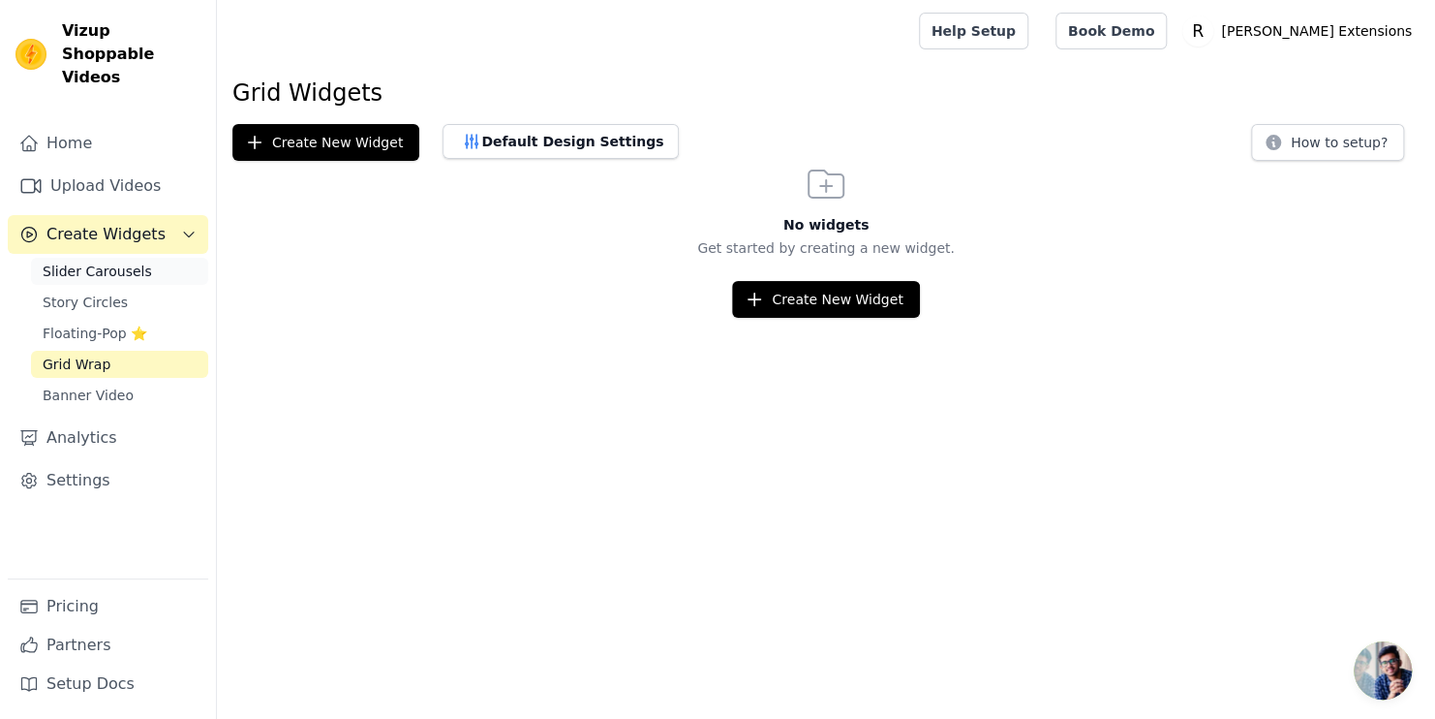
click at [126, 262] on span "Slider Carousels" at bounding box center [97, 271] width 109 height 19
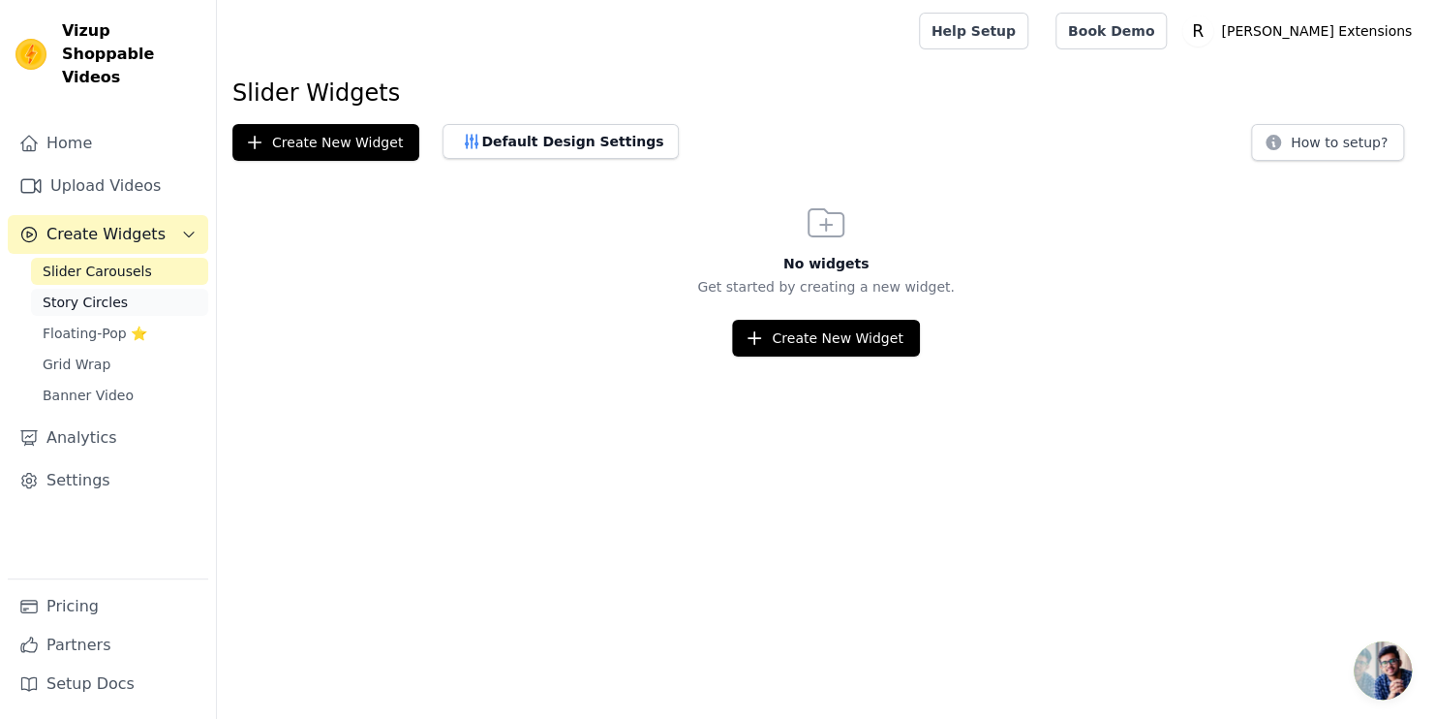
click at [118, 289] on link "Story Circles" at bounding box center [119, 302] width 177 height 27
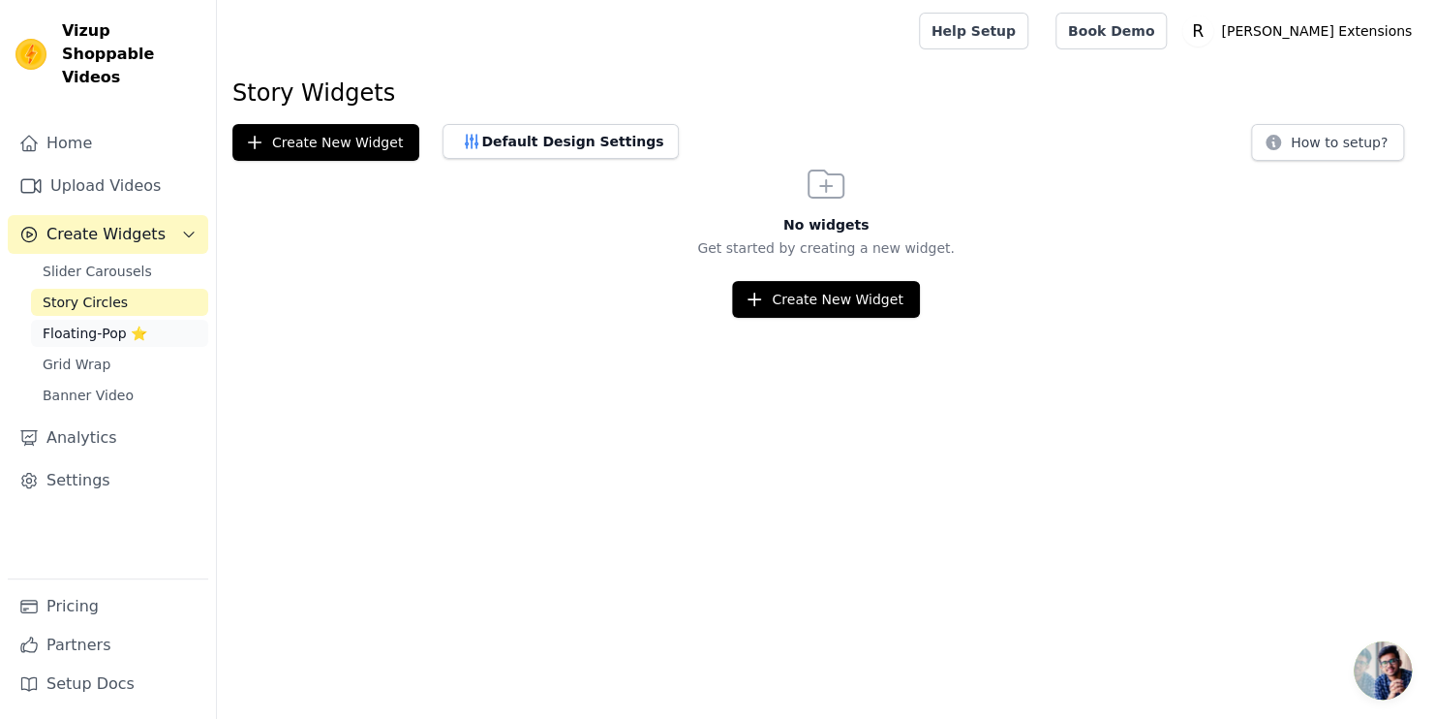
click at [115, 323] on span "Floating-Pop ⭐" at bounding box center [95, 332] width 105 height 19
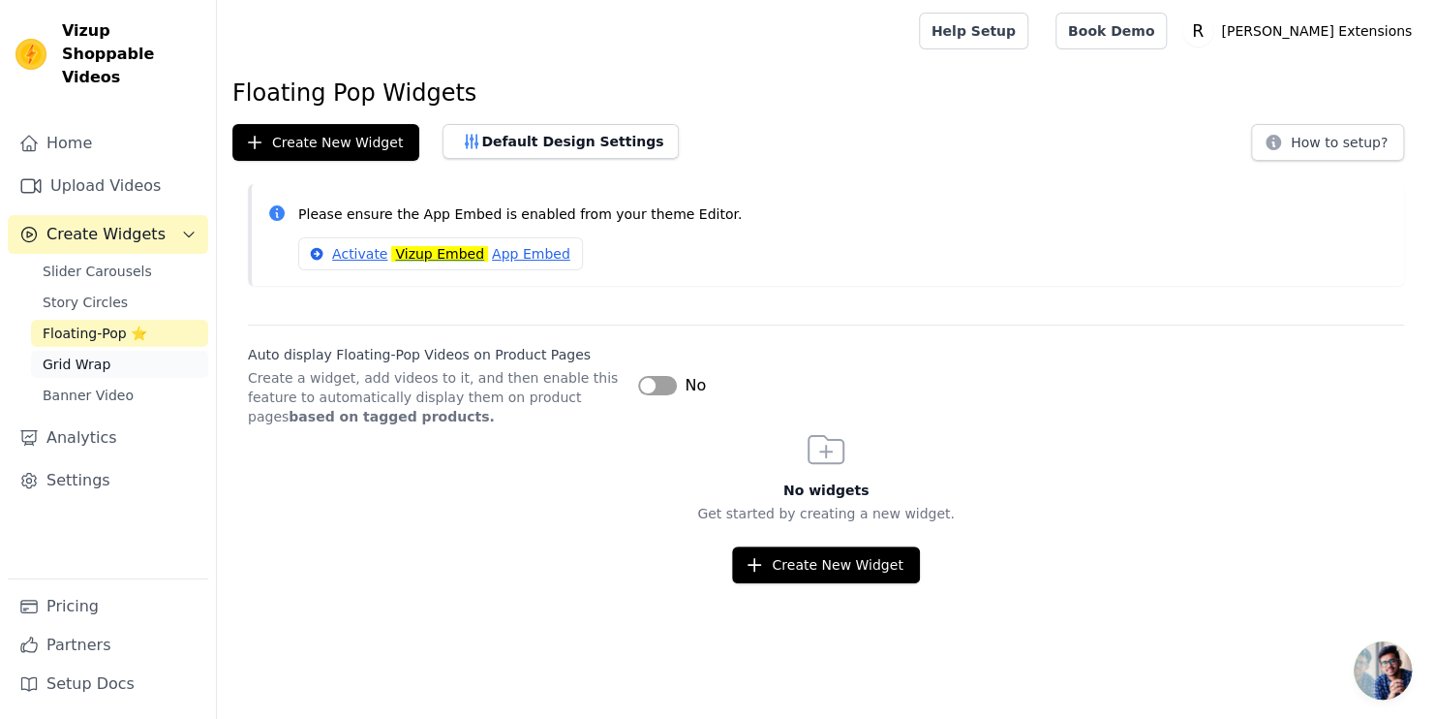
click at [102, 354] on span "Grid Wrap" at bounding box center [77, 363] width 68 height 19
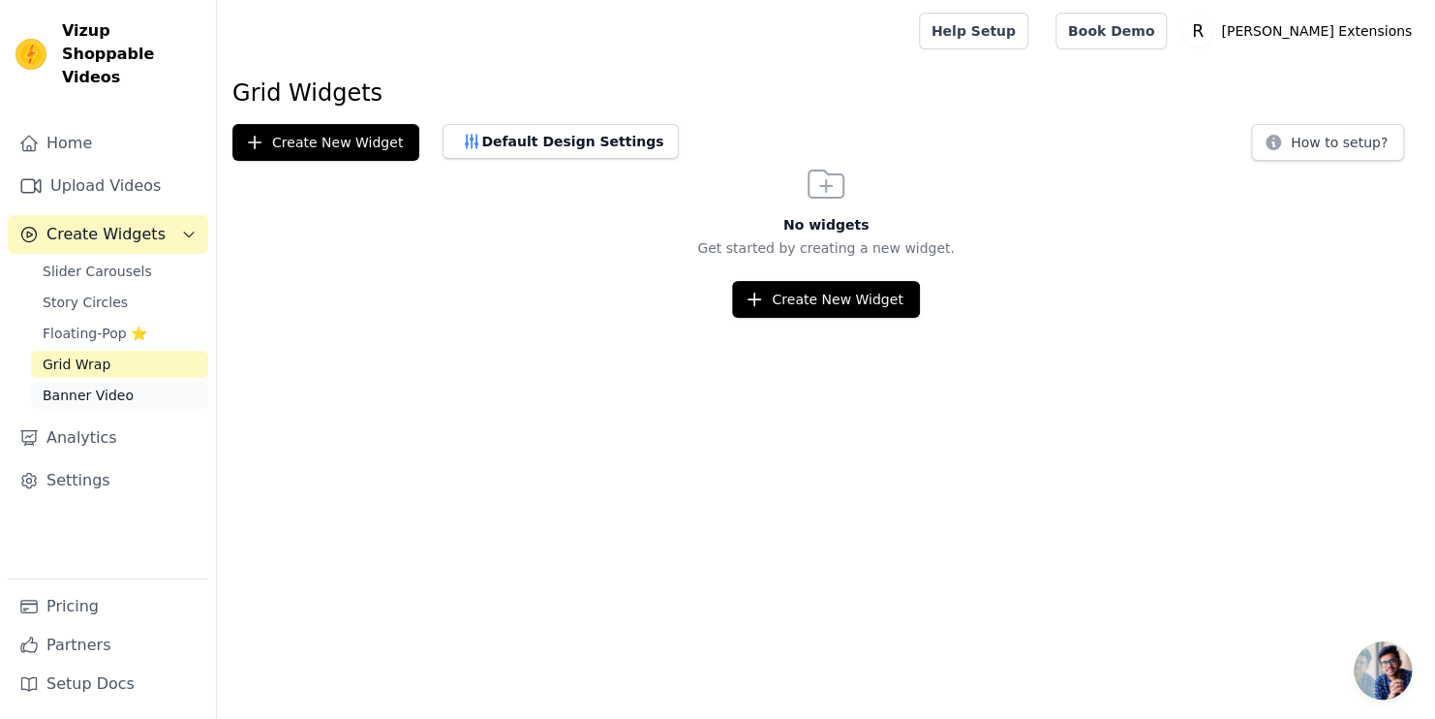
click at [101, 385] on span "Banner Video" at bounding box center [88, 394] width 91 height 19
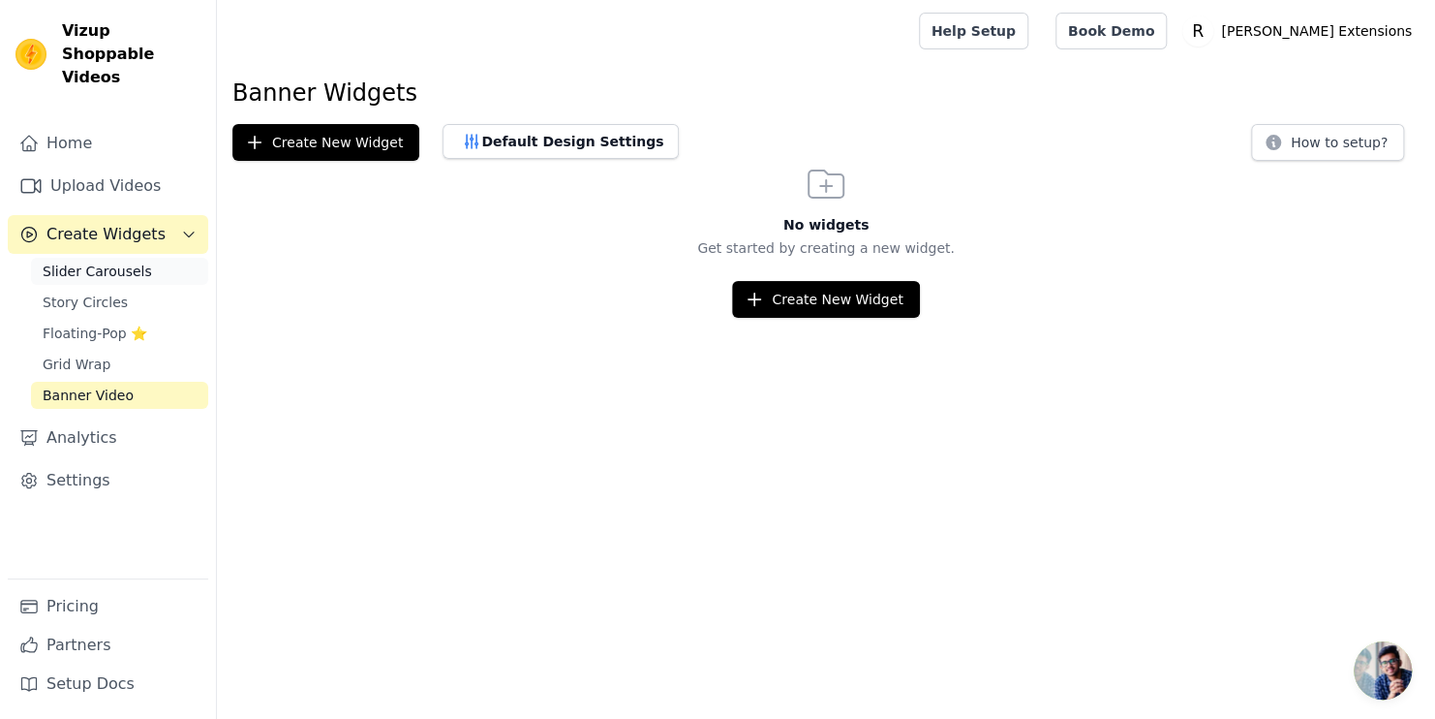
click at [99, 262] on span "Slider Carousels" at bounding box center [97, 271] width 109 height 19
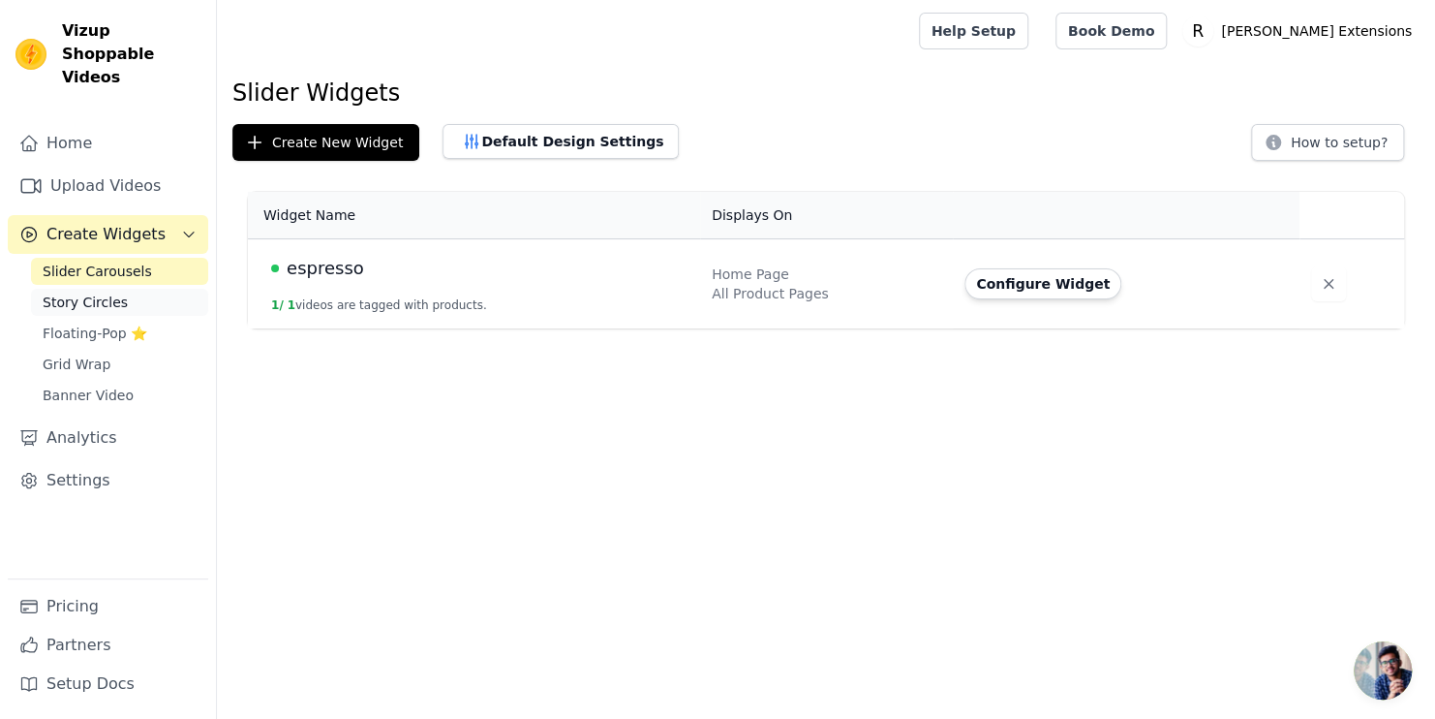
click at [92, 292] on span "Story Circles" at bounding box center [85, 301] width 85 height 19
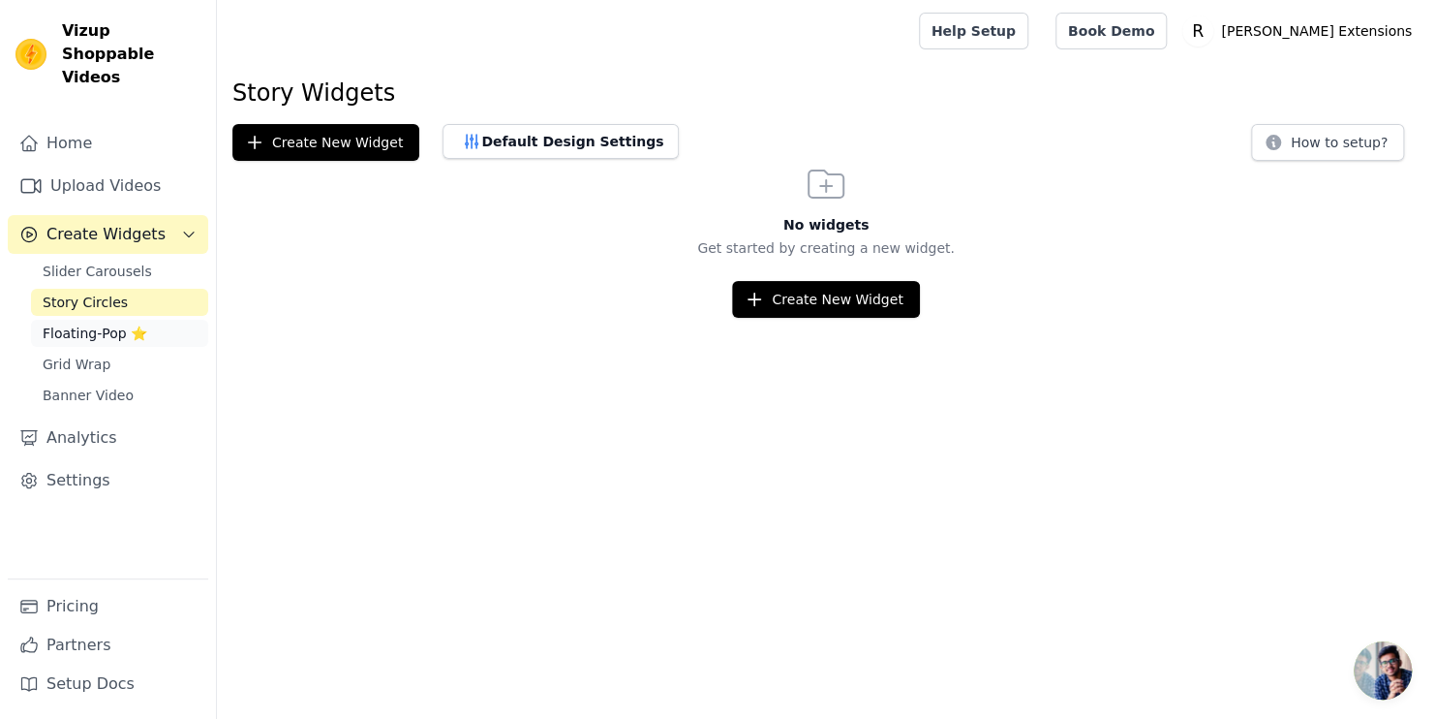
click at [88, 323] on span "Floating-Pop ⭐" at bounding box center [95, 332] width 105 height 19
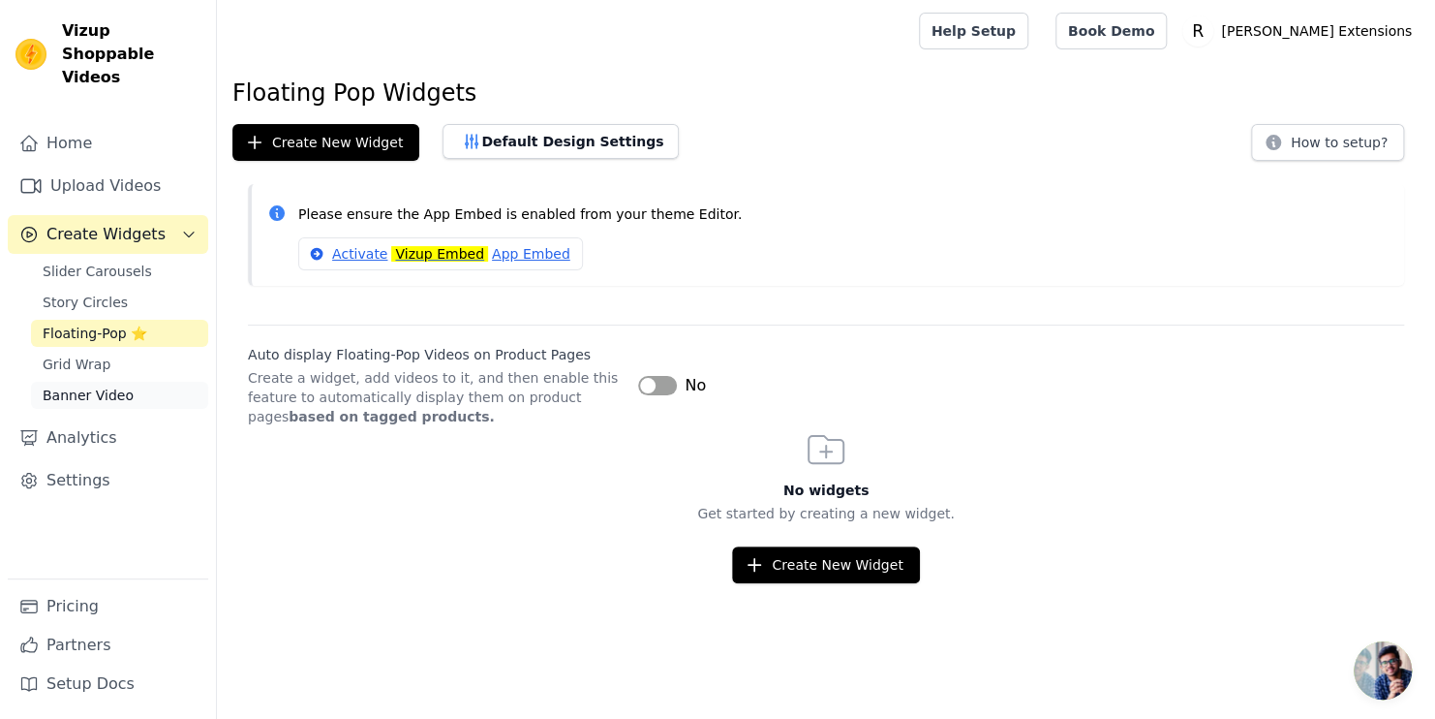
click at [73, 382] on link "Banner Video" at bounding box center [119, 395] width 177 height 27
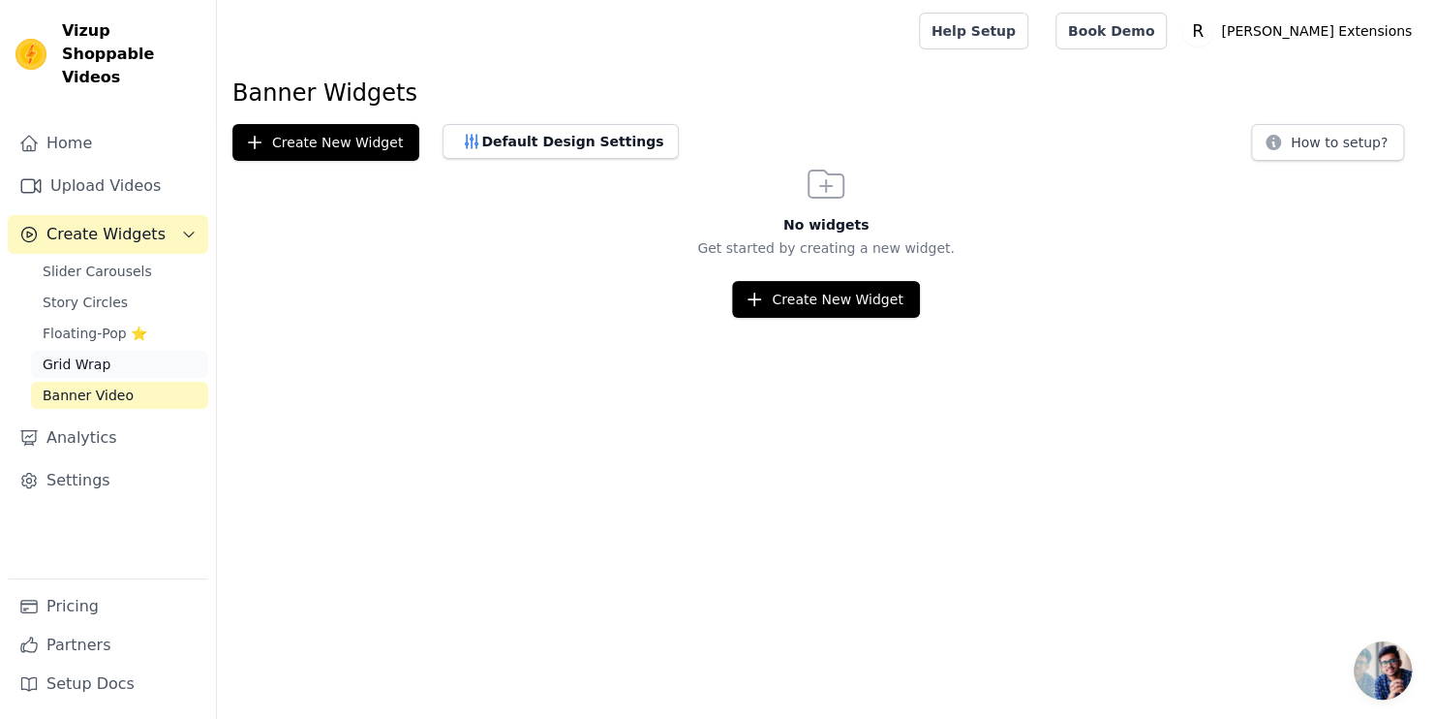
click at [98, 351] on link "Grid Wrap" at bounding box center [119, 364] width 177 height 27
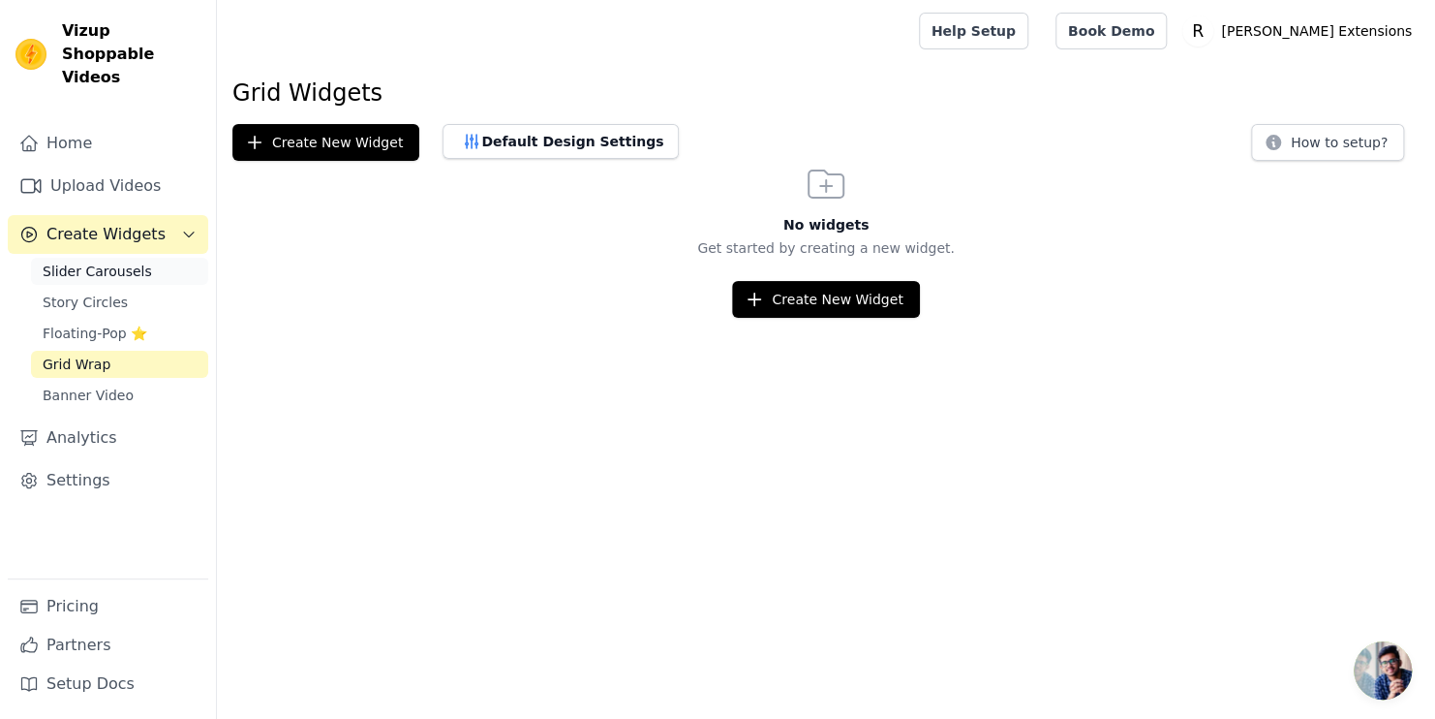
click at [105, 262] on span "Slider Carousels" at bounding box center [97, 271] width 109 height 19
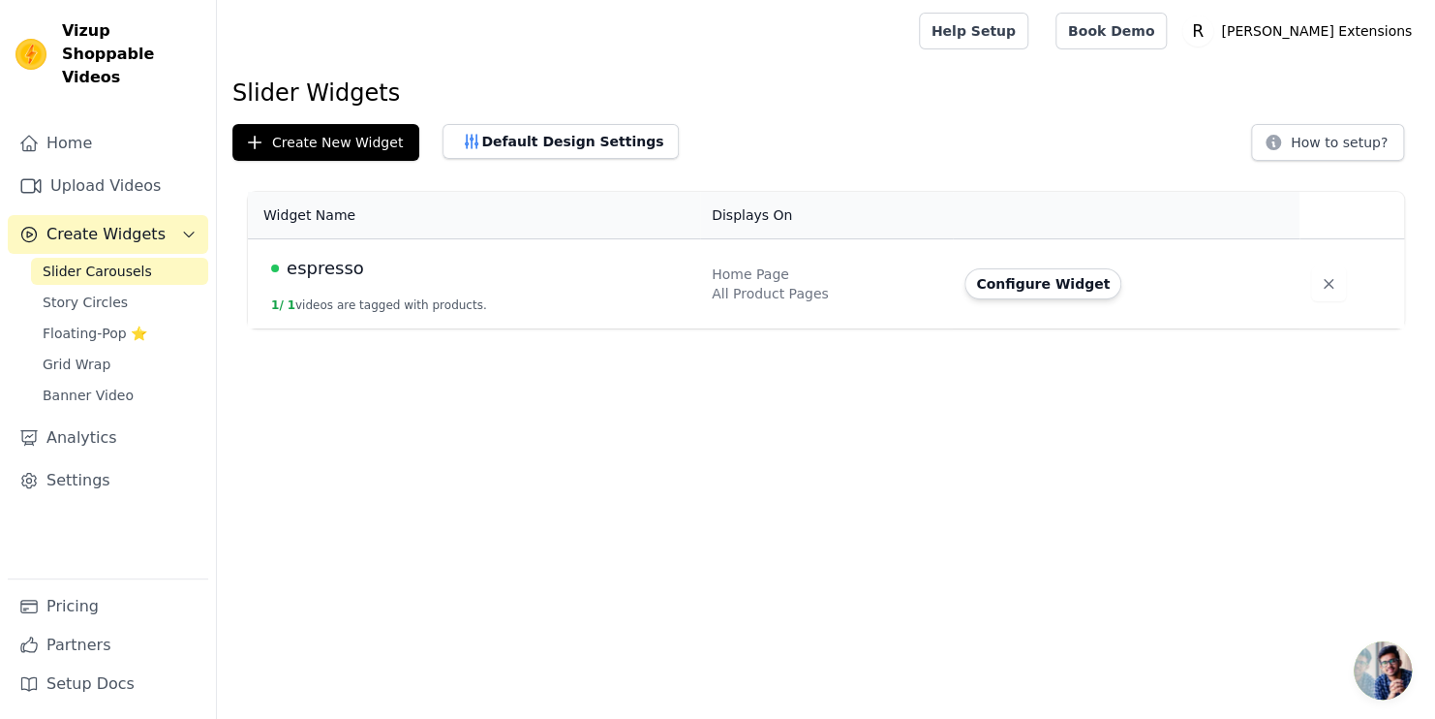
click at [1029, 285] on button "Configure Widget" at bounding box center [1043, 283] width 157 height 31
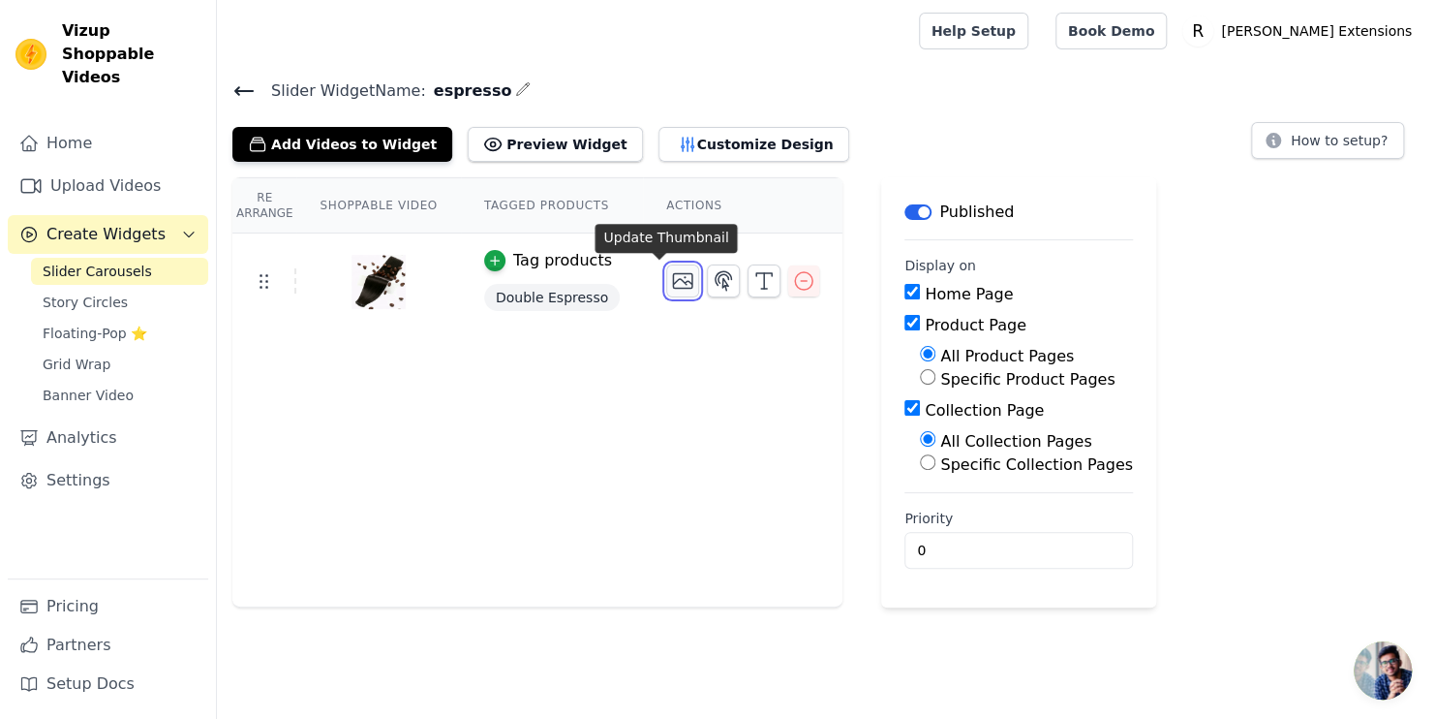
click at [671, 289] on icon "button" at bounding box center [682, 280] width 23 height 23
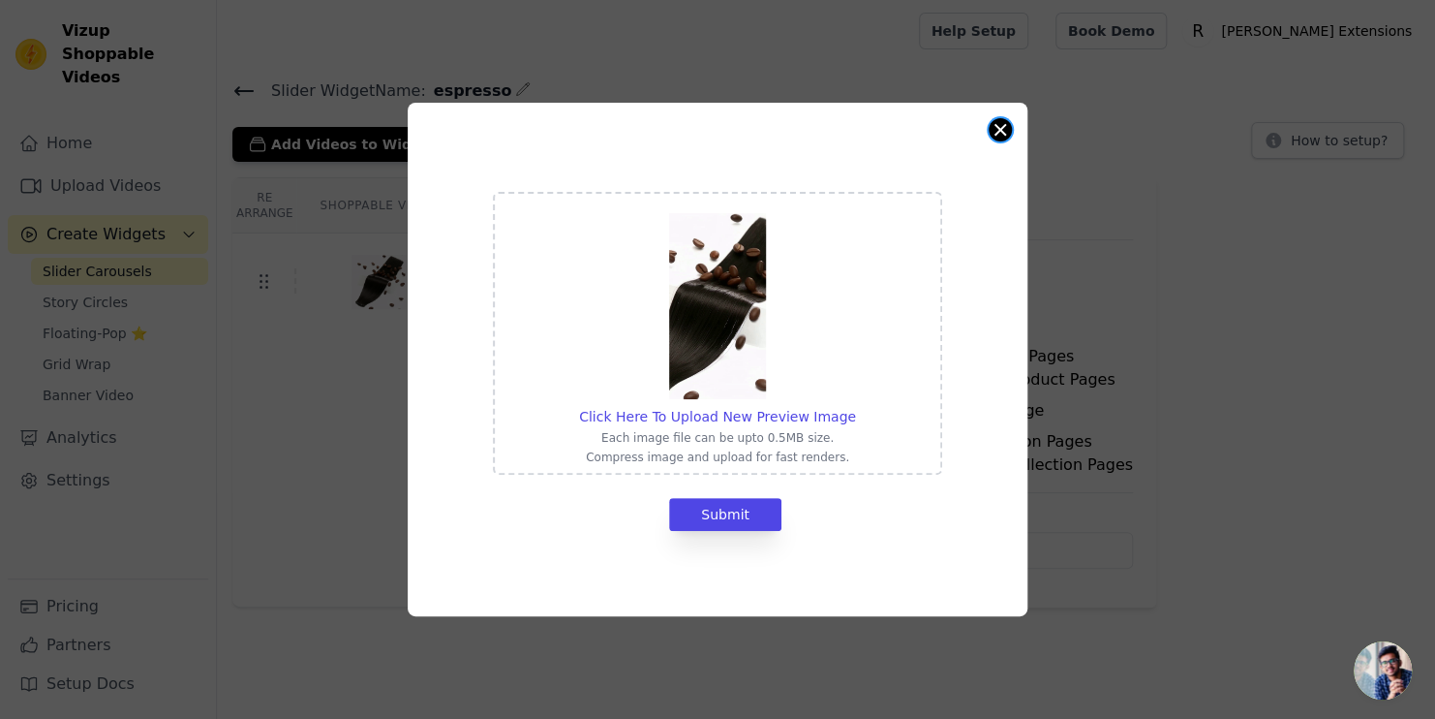
click at [998, 135] on button "Close modal" at bounding box center [1000, 129] width 23 height 23
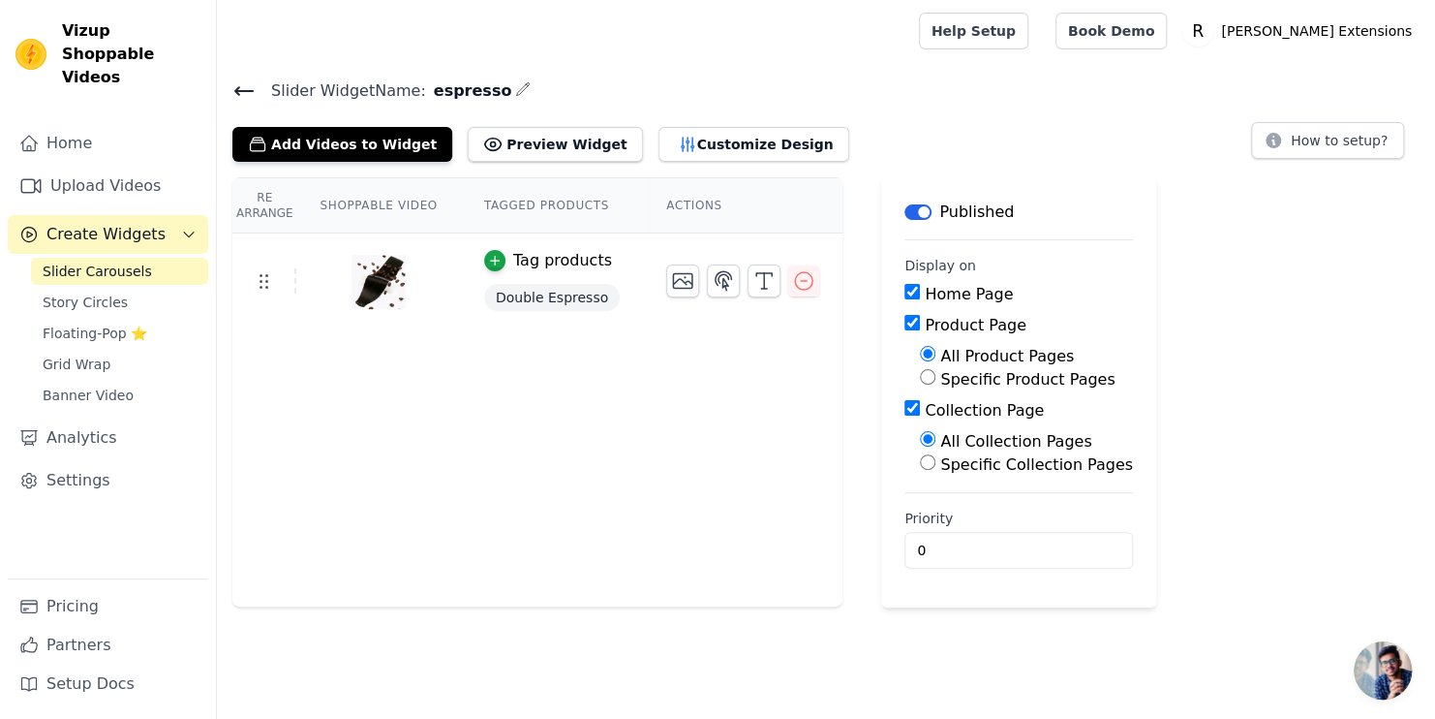
click at [569, 417] on div "Re Arrange Shoppable Video Tagged Products Actions Tag products Double Espresso" at bounding box center [537, 392] width 610 height 430
click at [547, 138] on button "Preview Widget" at bounding box center [555, 144] width 174 height 35
click at [77, 385] on span "Banner Video" at bounding box center [88, 394] width 91 height 19
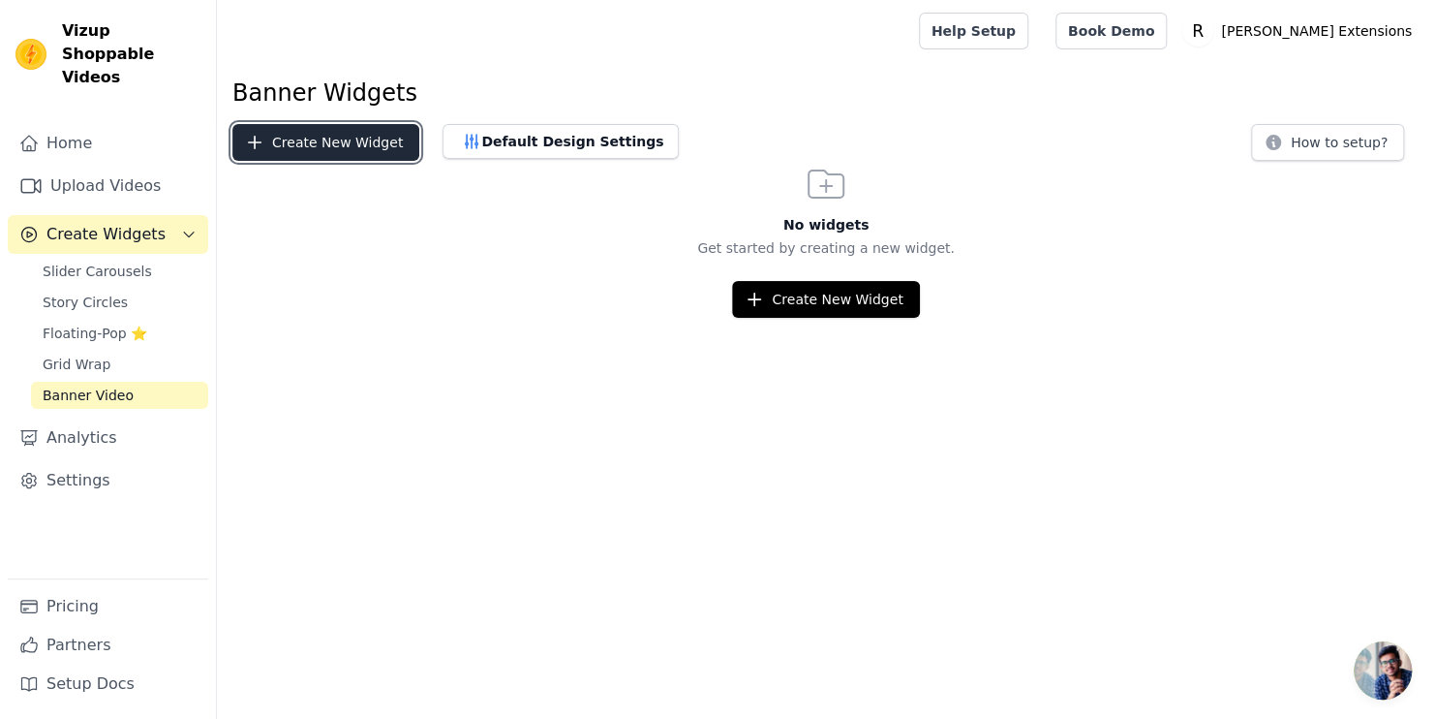
click at [292, 130] on button "Create New Widget" at bounding box center [325, 142] width 187 height 37
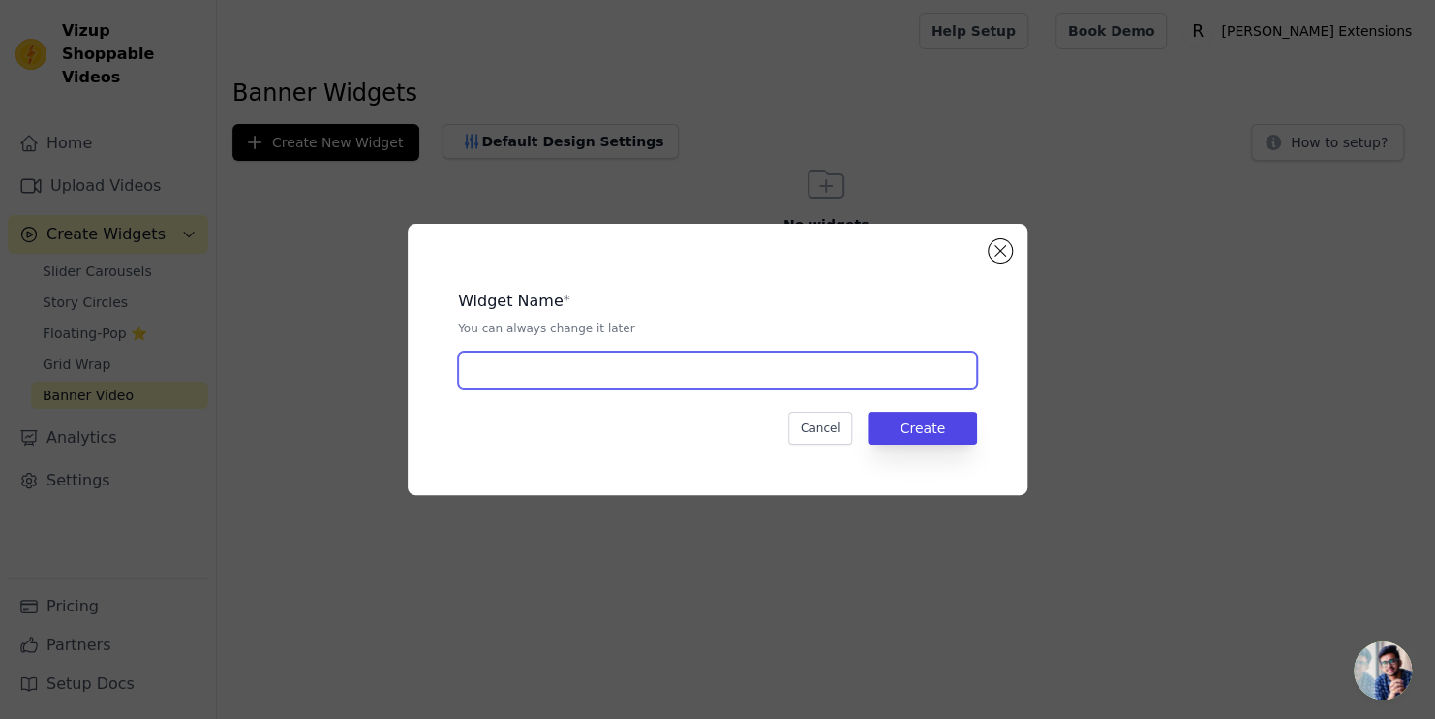
click at [799, 378] on input "text" at bounding box center [717, 370] width 519 height 37
type input "double espresso"
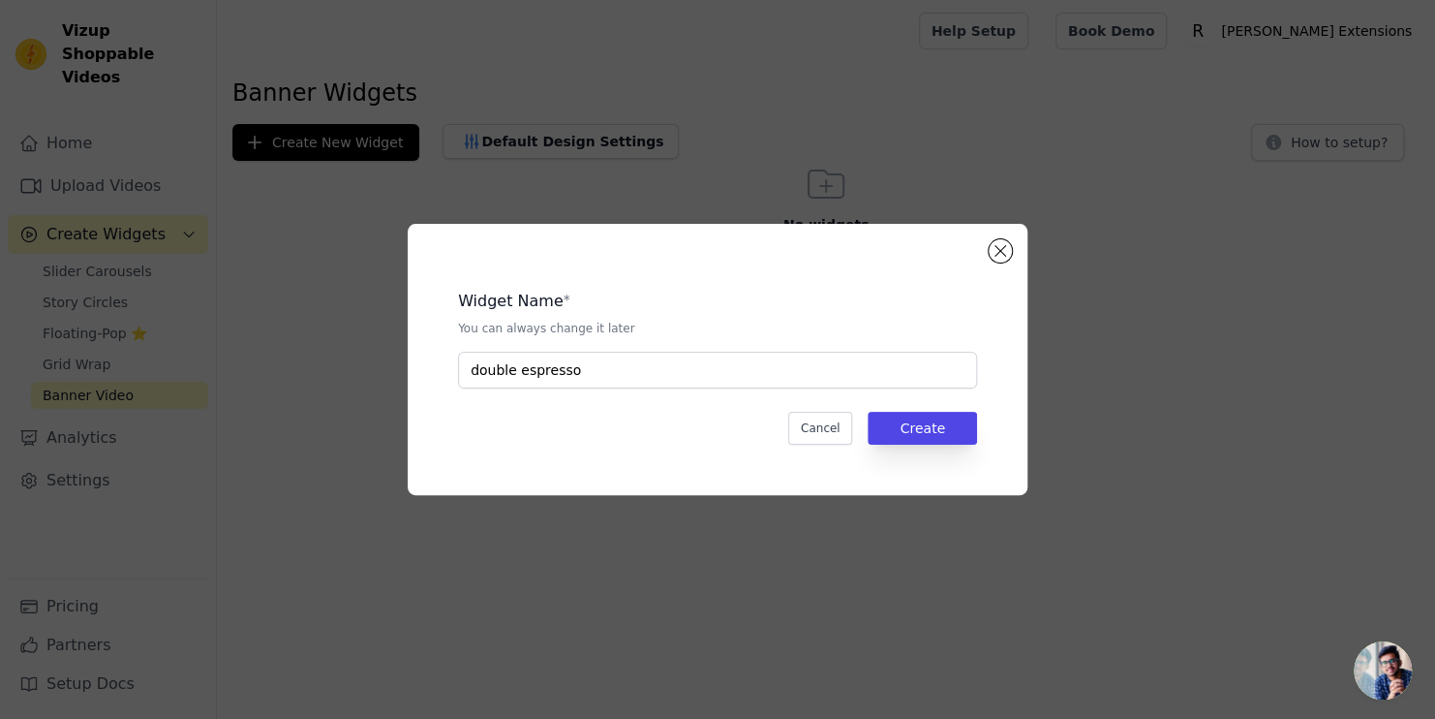
click at [941, 450] on div "Widget Name * You can always change it later double espresso Cancel Create" at bounding box center [718, 359] width 558 height 209
drag, startPoint x: 943, startPoint y: 431, endPoint x: 946, endPoint y: 405, distance: 26.3
click at [945, 431] on button "Create" at bounding box center [922, 428] width 109 height 33
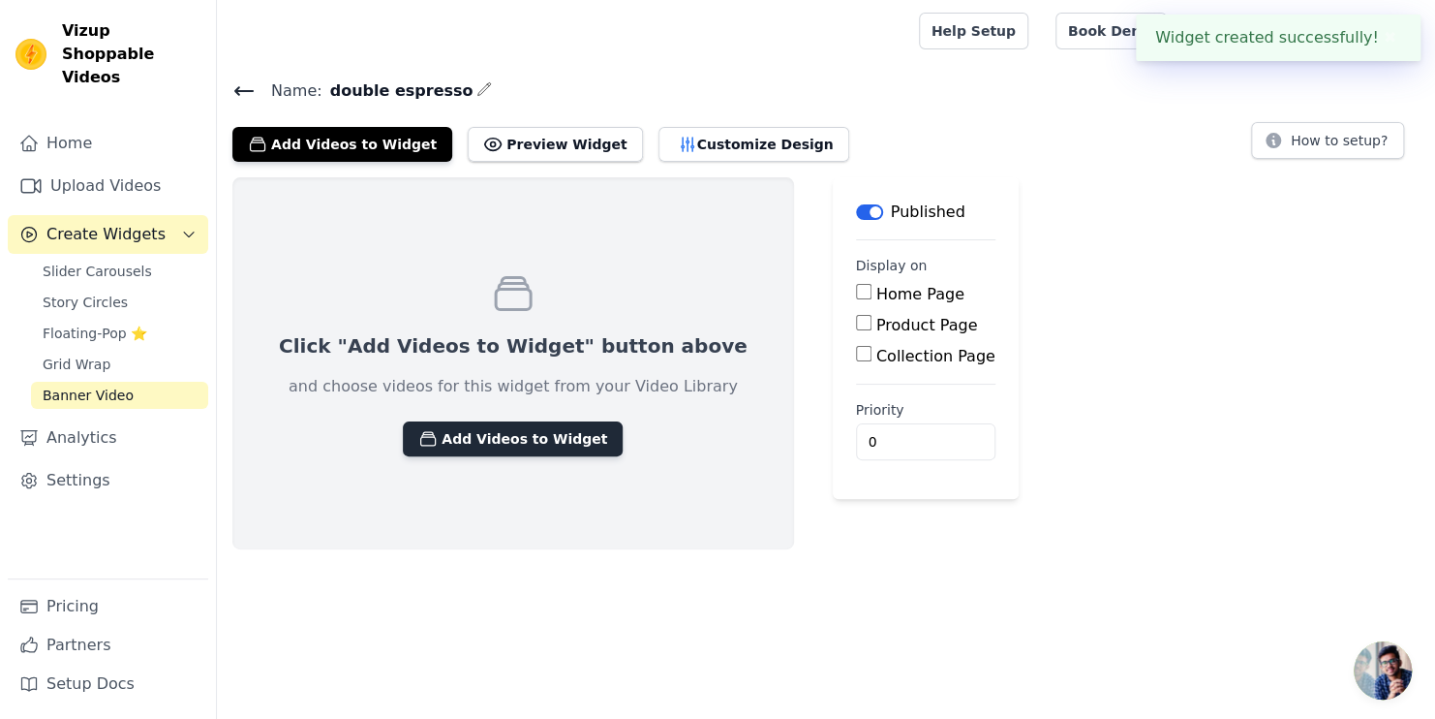
click at [491, 430] on button "Add Videos to Widget" at bounding box center [513, 438] width 220 height 35
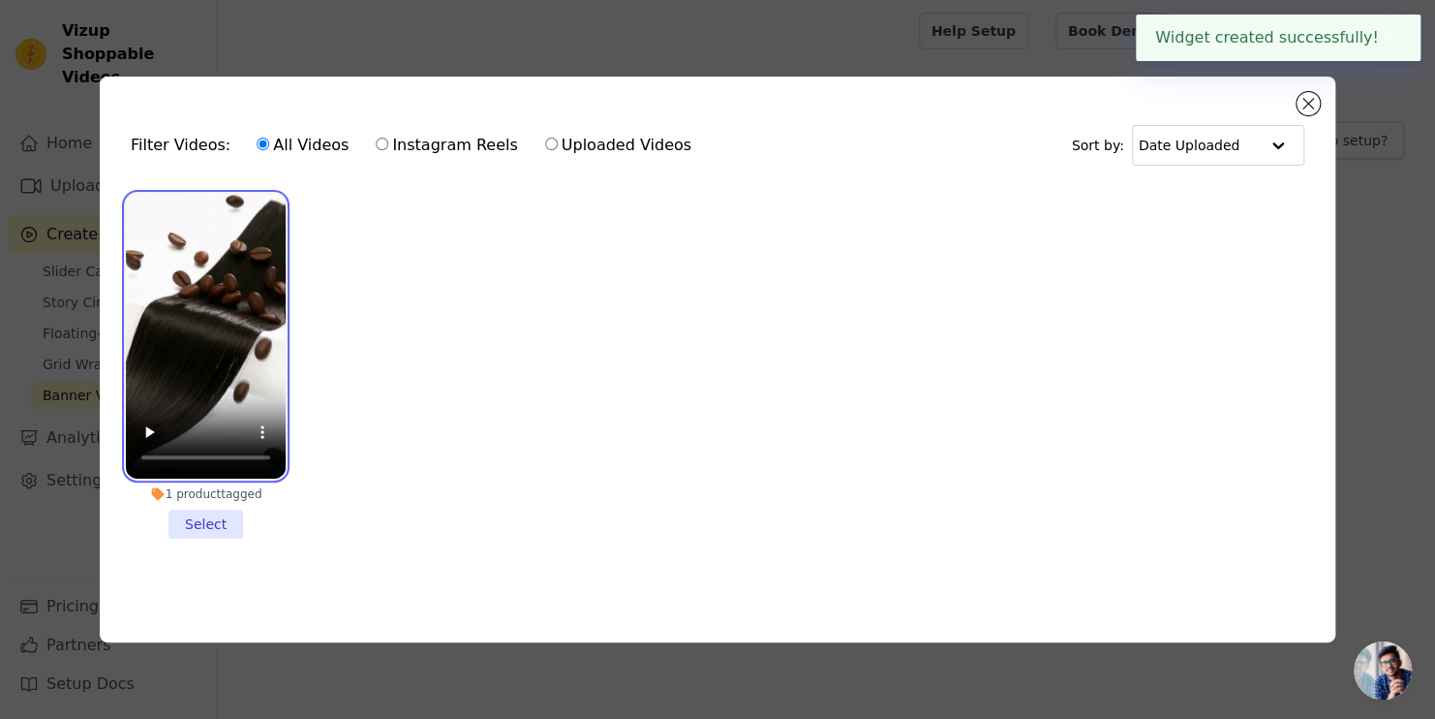
click at [203, 327] on video at bounding box center [206, 336] width 160 height 285
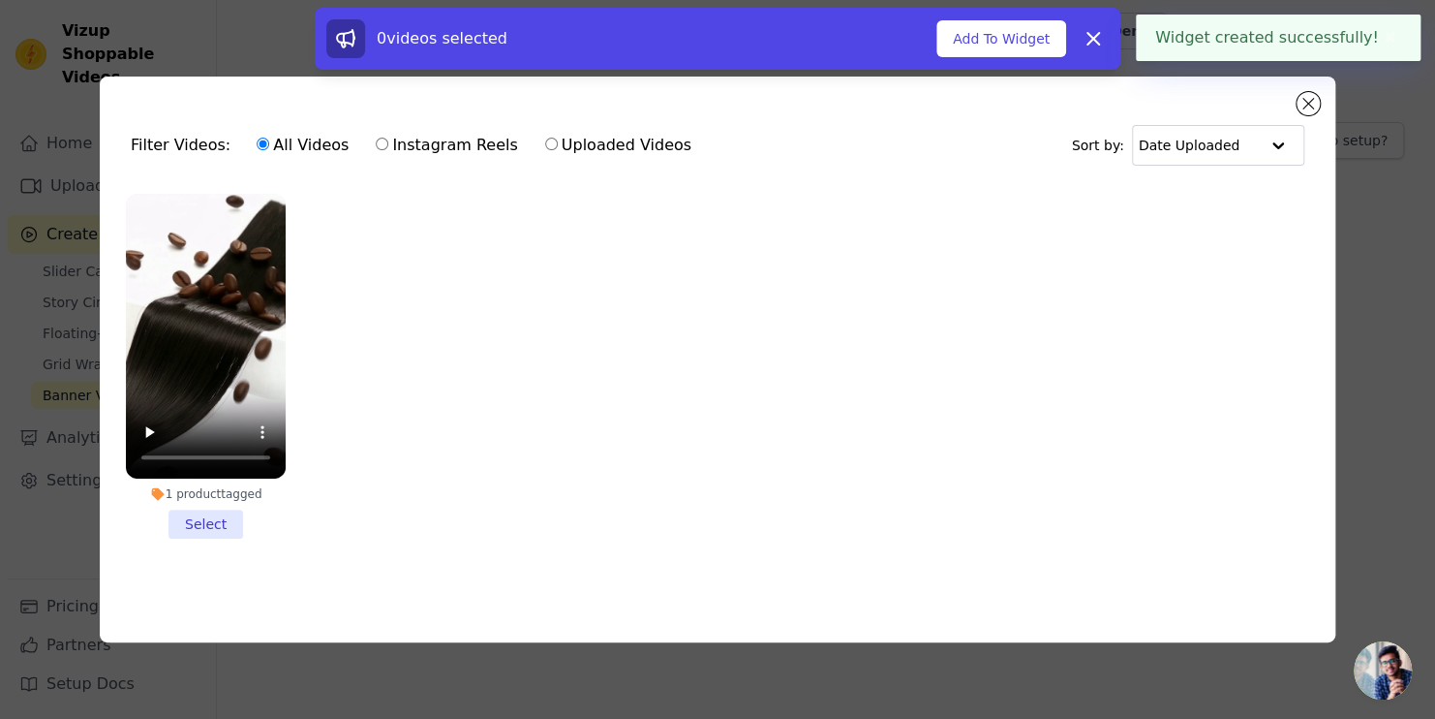
click at [209, 521] on li "1 product tagged Select" at bounding box center [206, 366] width 160 height 345
click at [0, 0] on input "1 product tagged Select" at bounding box center [0, 0] width 0 height 0
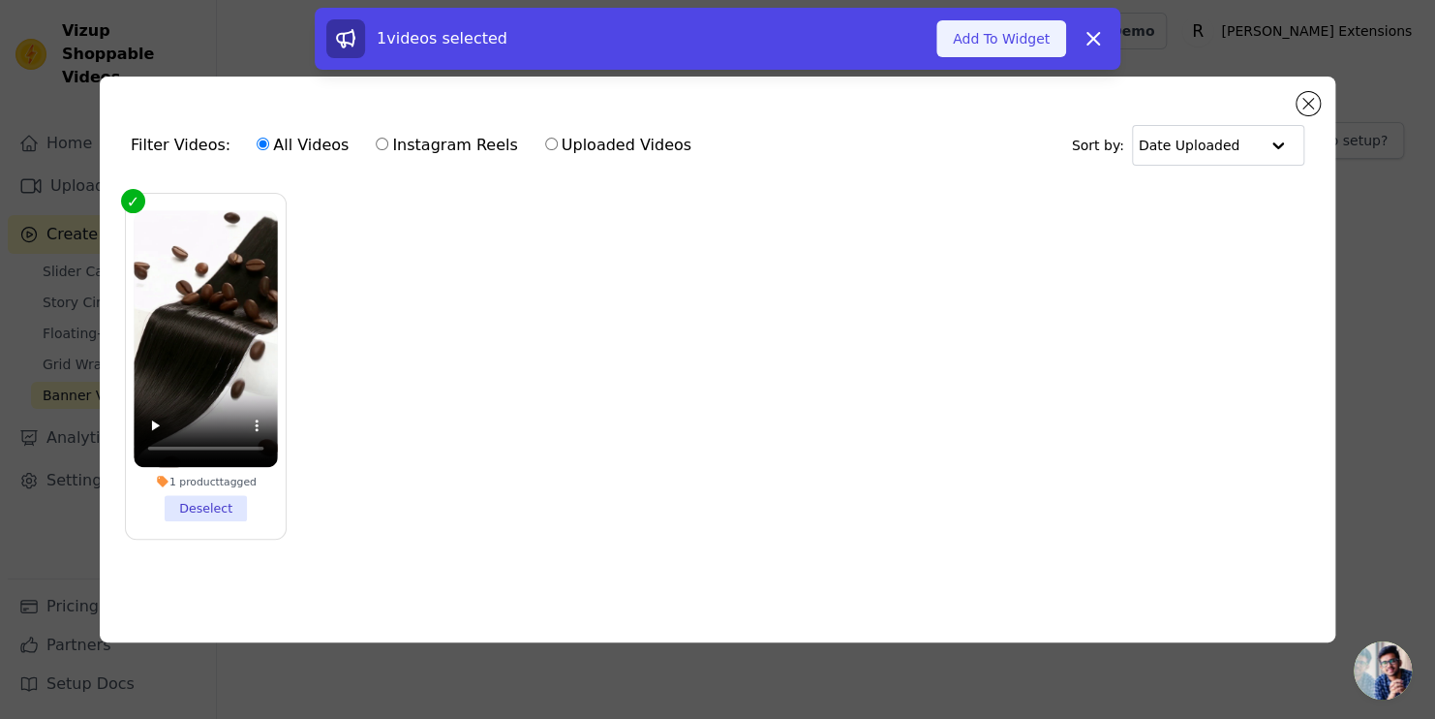
click at [1047, 44] on button "Add To Widget" at bounding box center [1002, 38] width 130 height 37
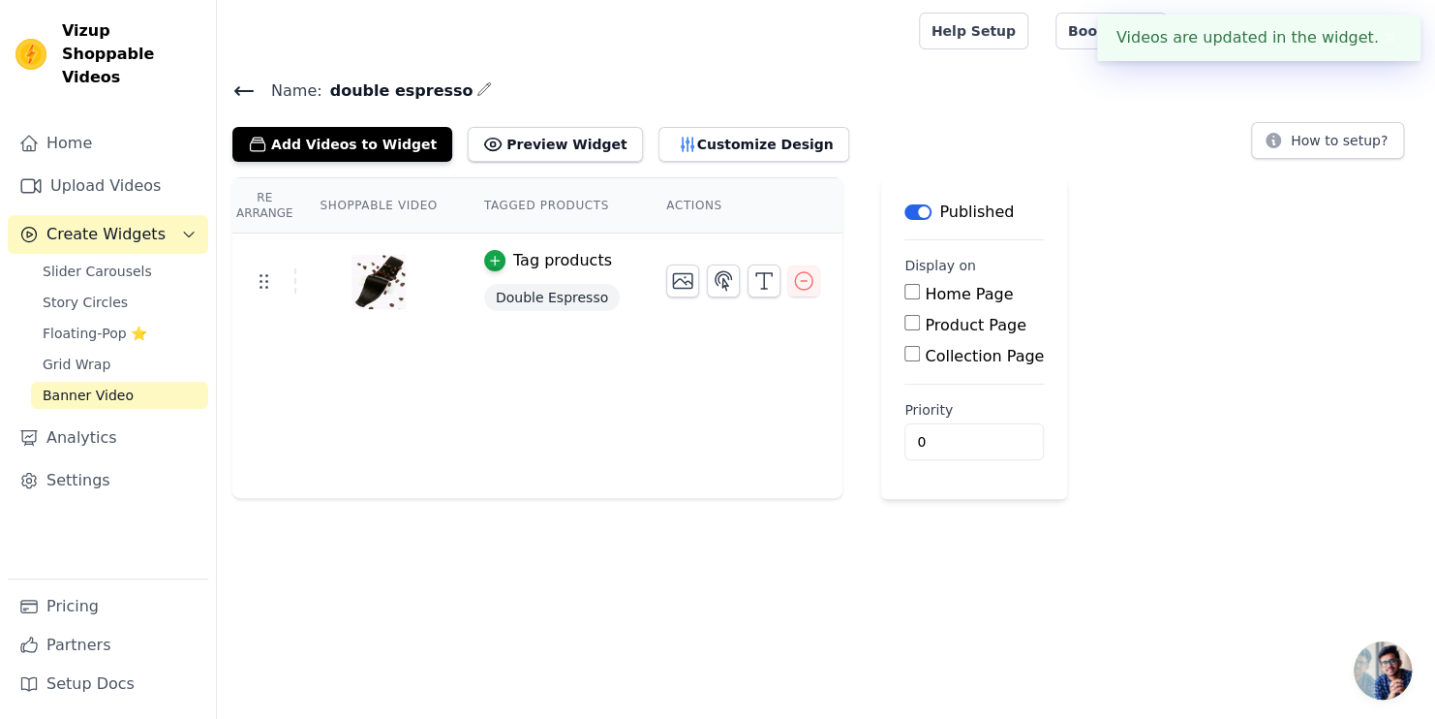
click at [905, 291] on input "Home Page" at bounding box center [912, 291] width 15 height 15
checkbox input "true"
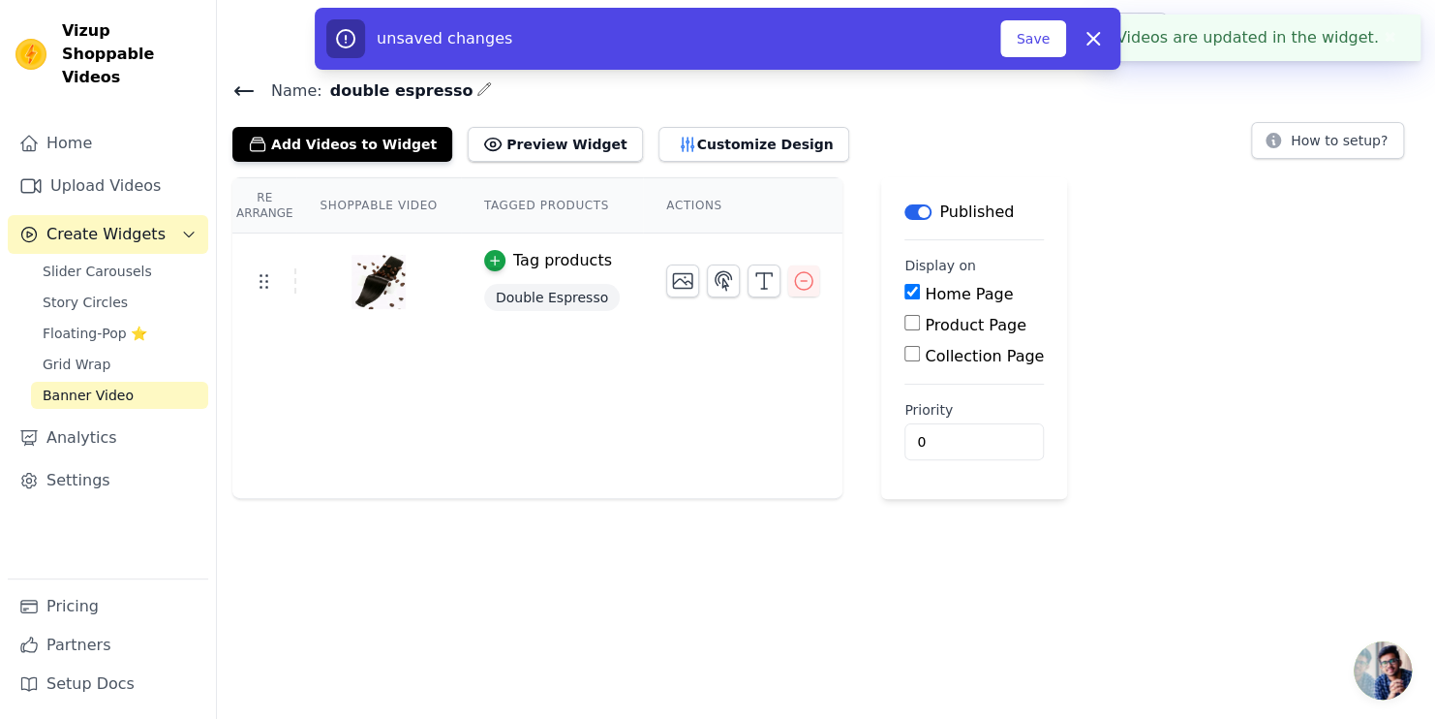
click at [905, 323] on input "Product Page" at bounding box center [912, 322] width 15 height 15
checkbox input "true"
click at [905, 403] on input "Collection Page" at bounding box center [912, 407] width 15 height 15
checkbox input "true"
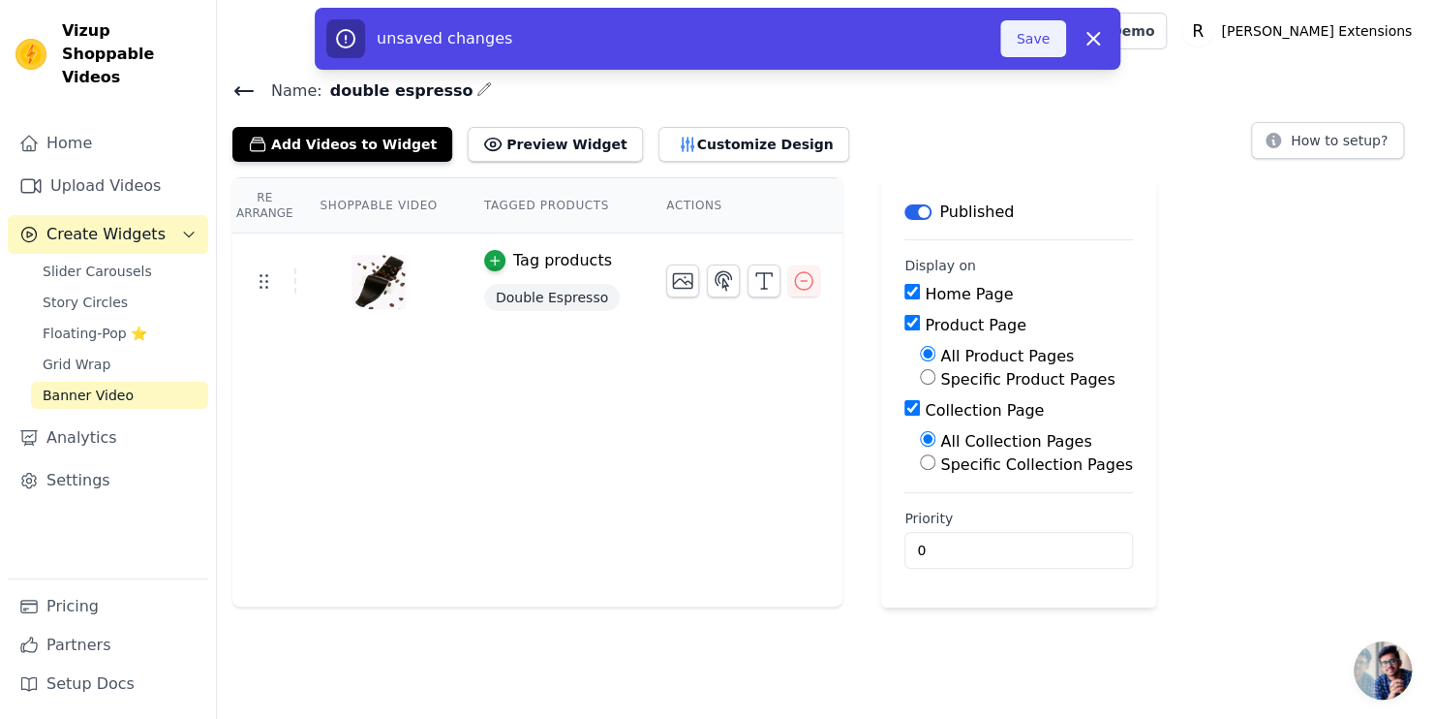
click at [1025, 34] on button "Save" at bounding box center [1033, 38] width 66 height 37
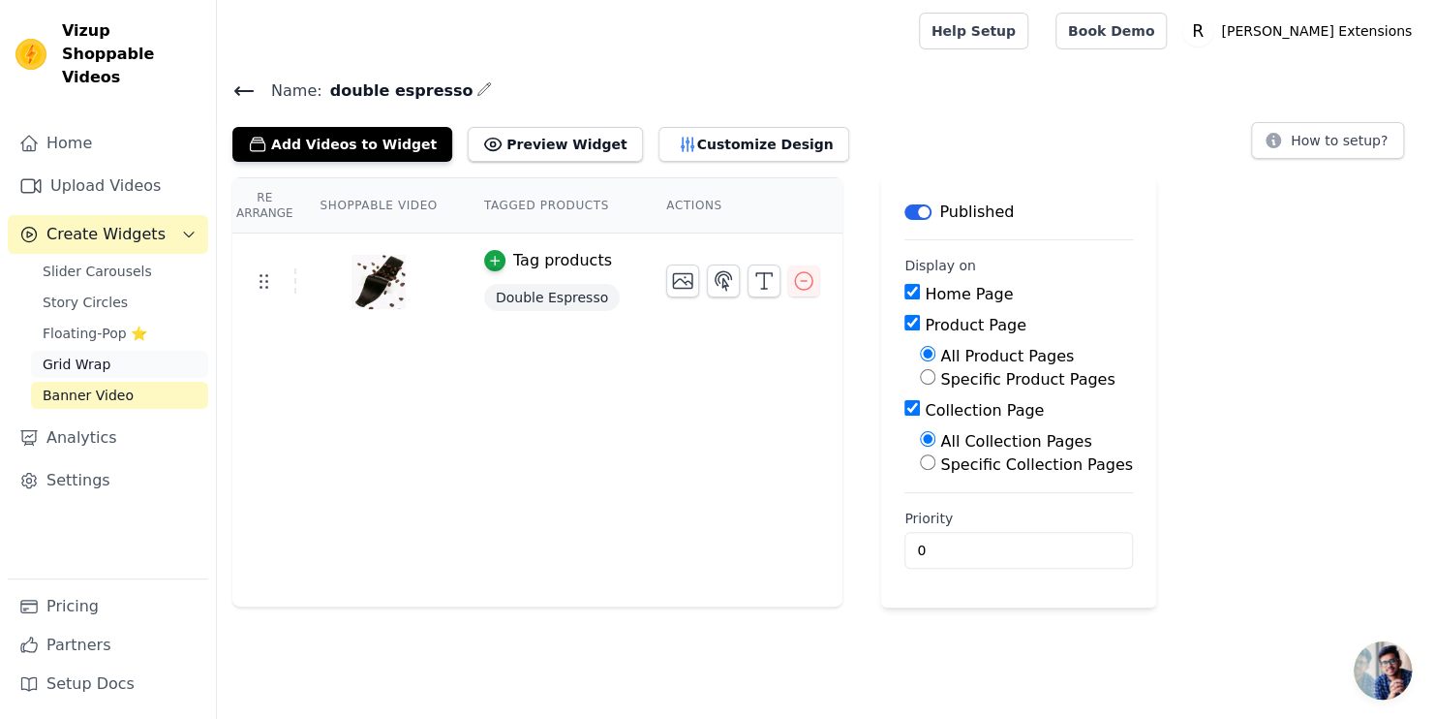
click at [75, 354] on span "Grid Wrap" at bounding box center [77, 363] width 68 height 19
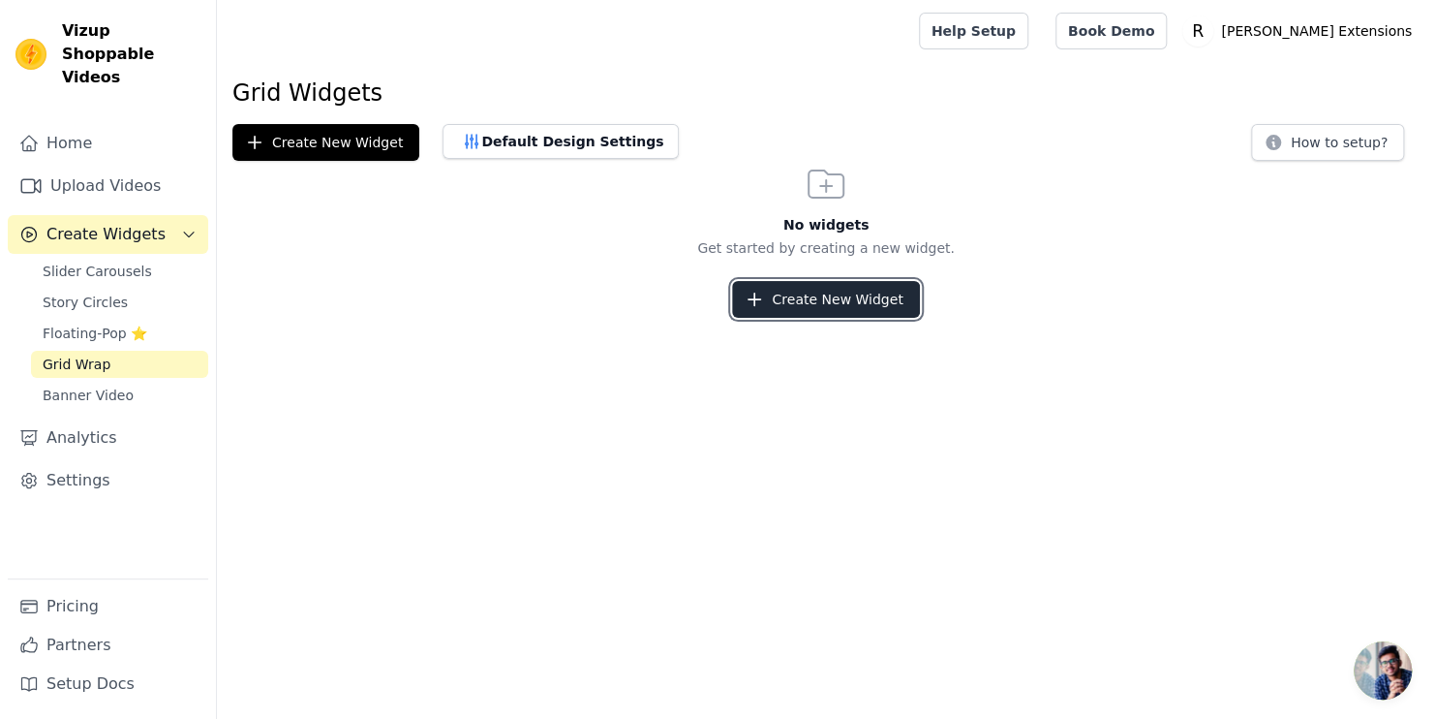
click at [816, 289] on button "Create New Widget" at bounding box center [825, 299] width 187 height 37
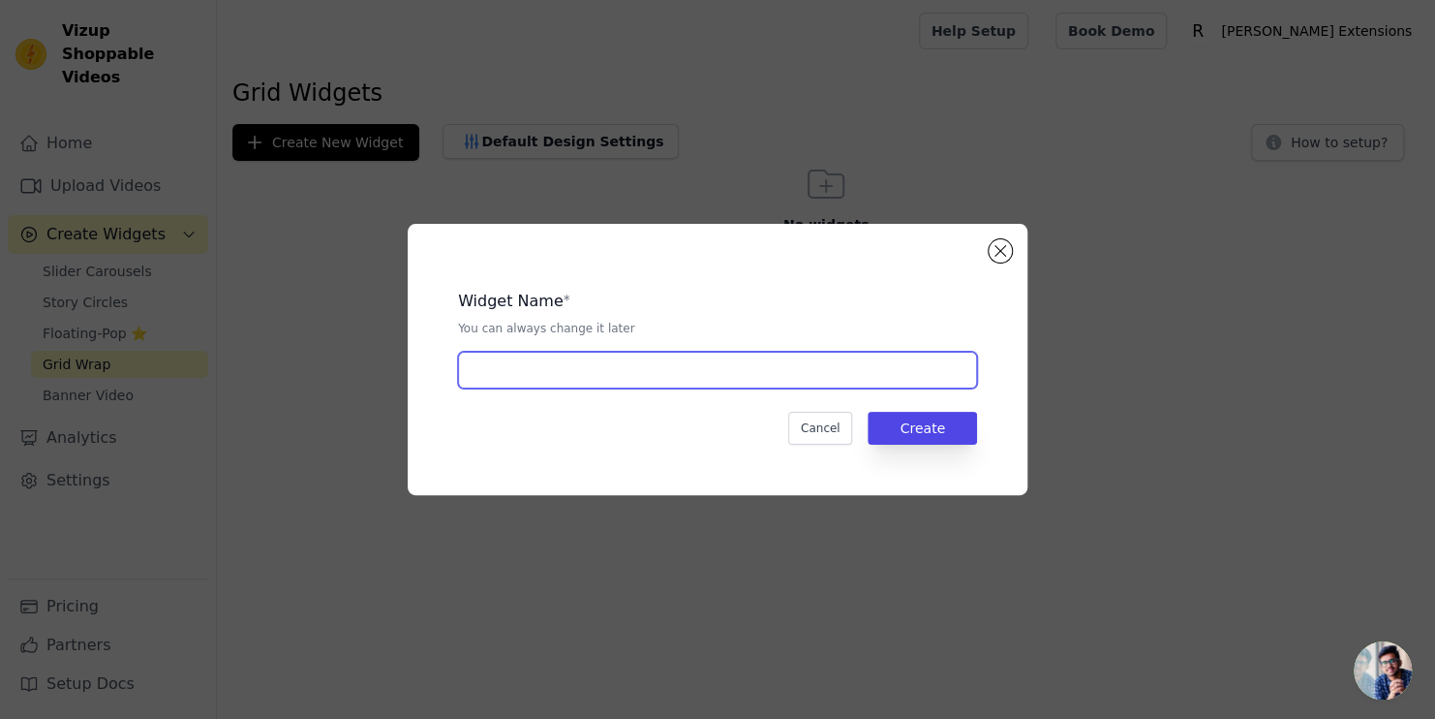
click at [760, 366] on input "text" at bounding box center [717, 370] width 519 height 37
type input "double espresso"
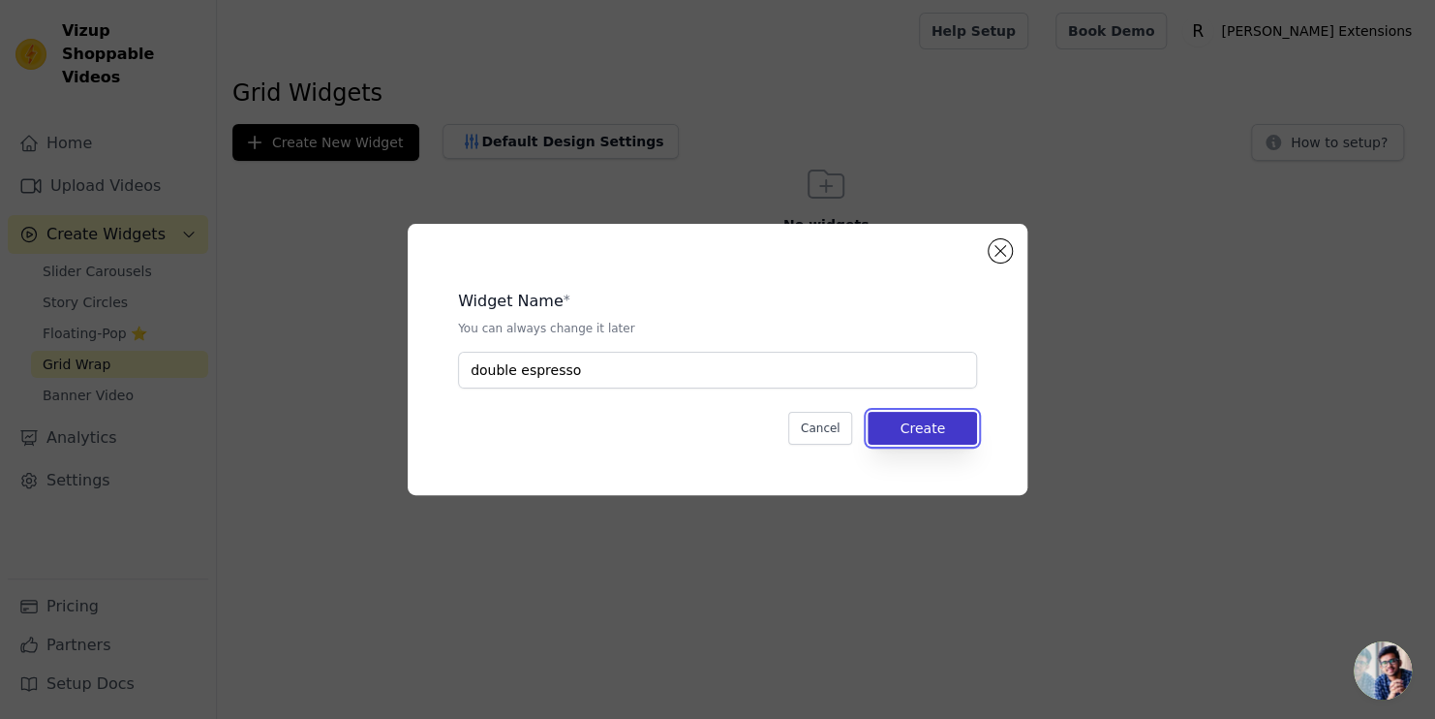
click at [935, 413] on button "Create" at bounding box center [922, 428] width 109 height 33
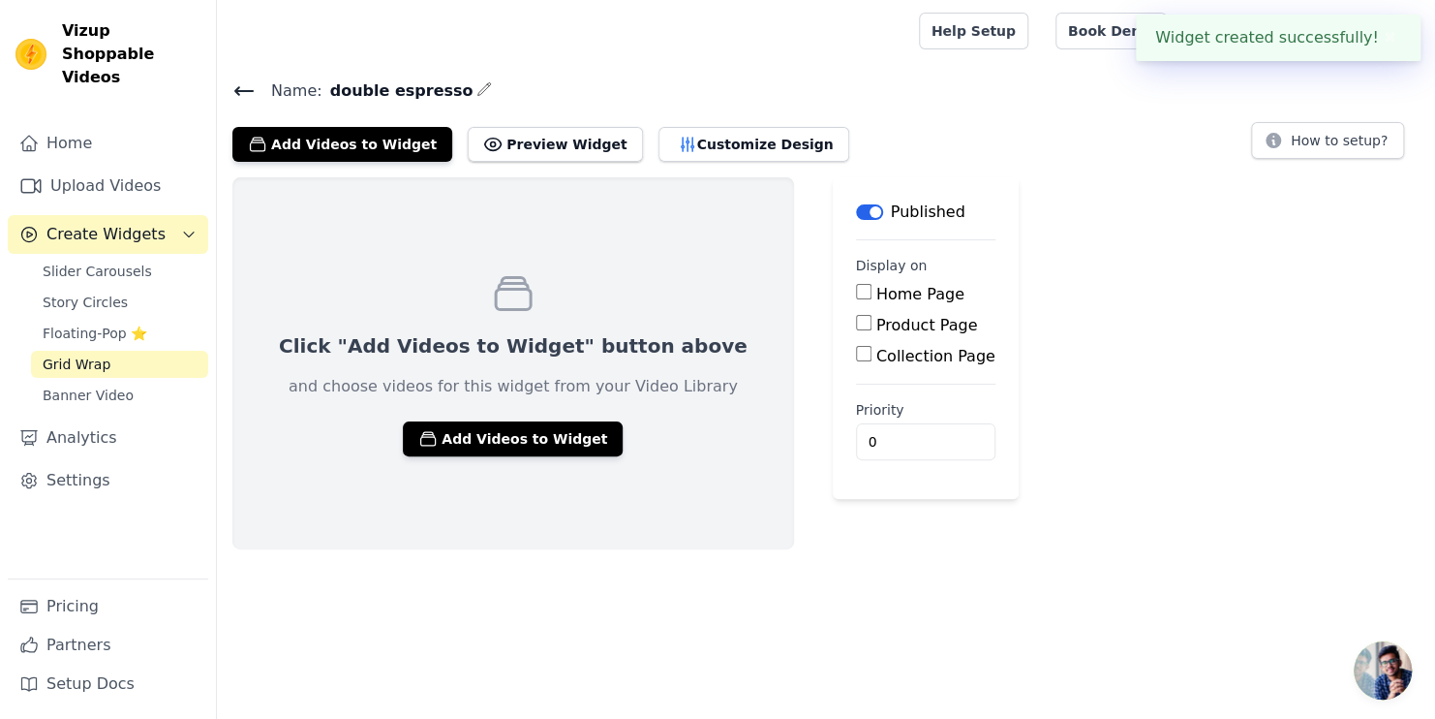
click at [856, 298] on input "Home Page" at bounding box center [863, 291] width 15 height 15
checkbox input "true"
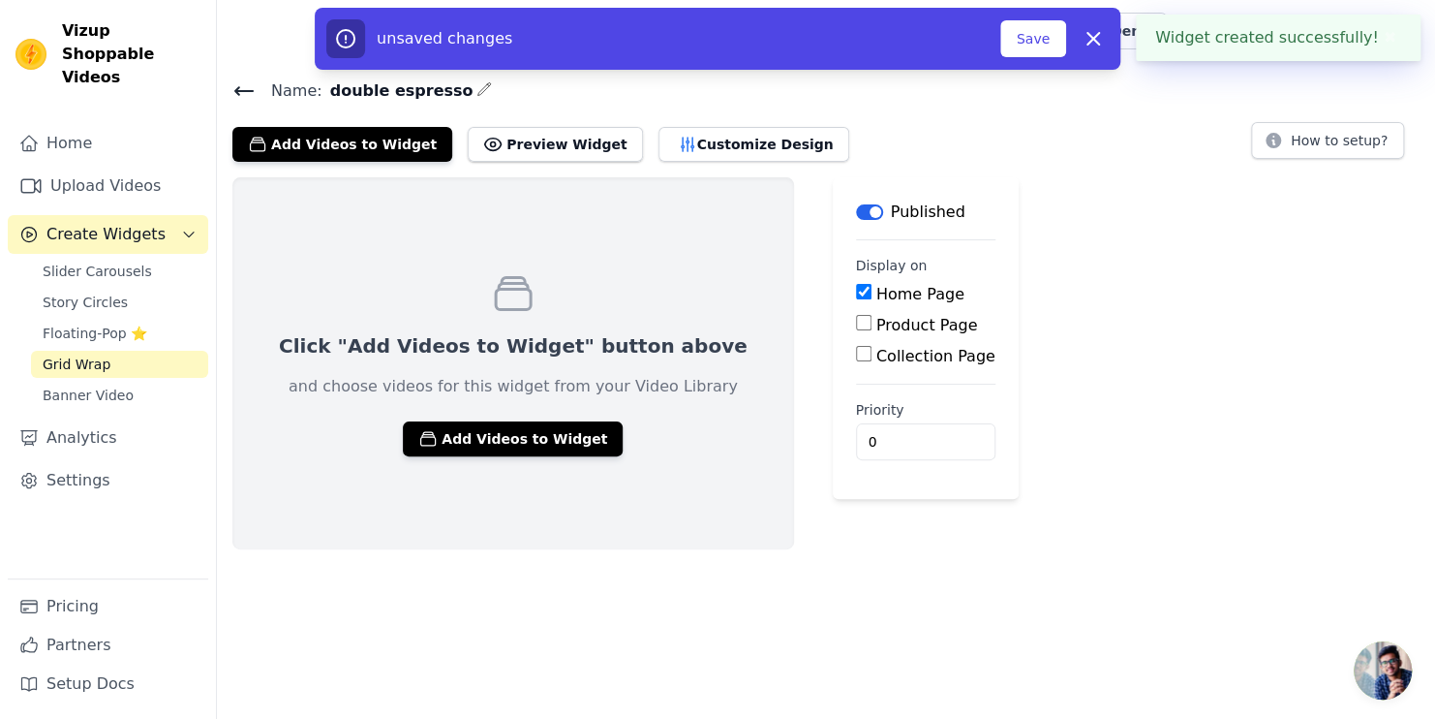
click at [856, 327] on input "Product Page" at bounding box center [863, 322] width 15 height 15
checkbox input "true"
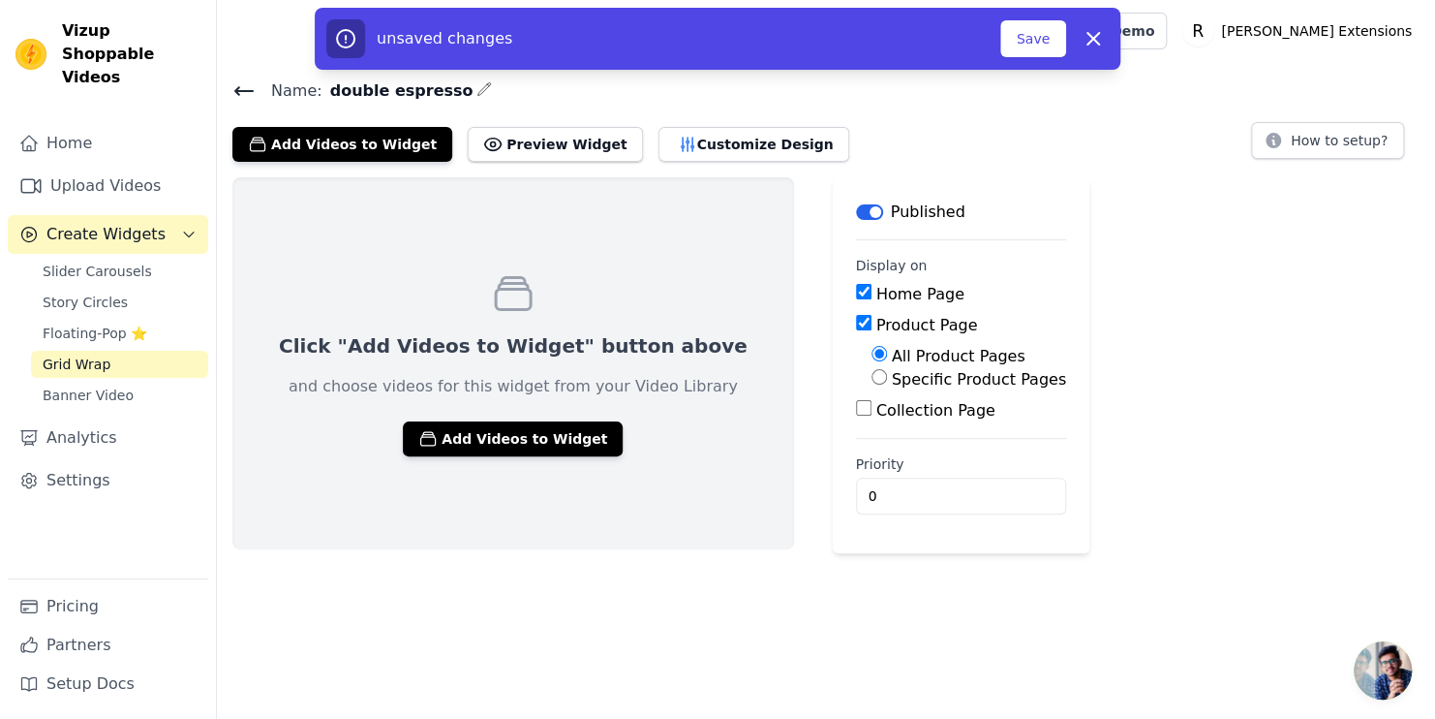
click at [856, 413] on input "Collection Page" at bounding box center [863, 407] width 15 height 15
checkbox input "true"
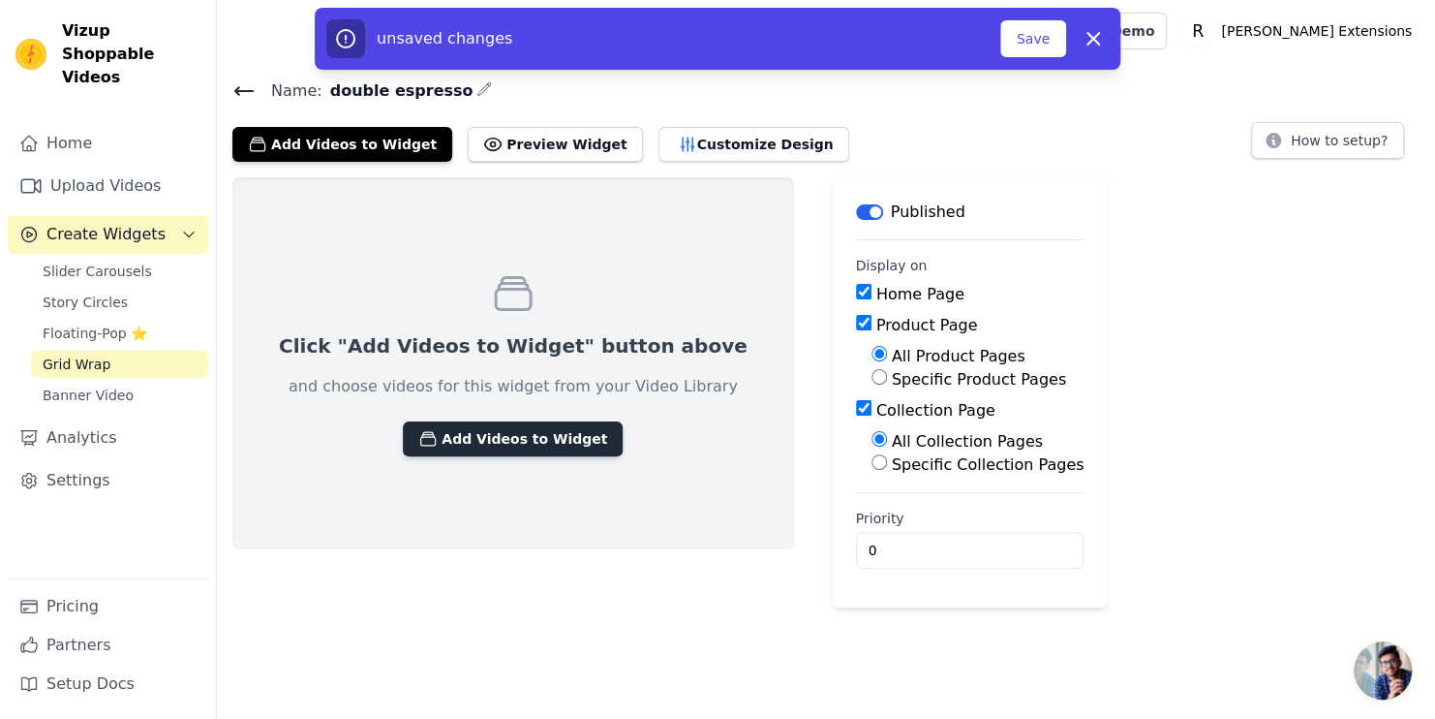
click at [485, 442] on button "Add Videos to Widget" at bounding box center [513, 438] width 220 height 35
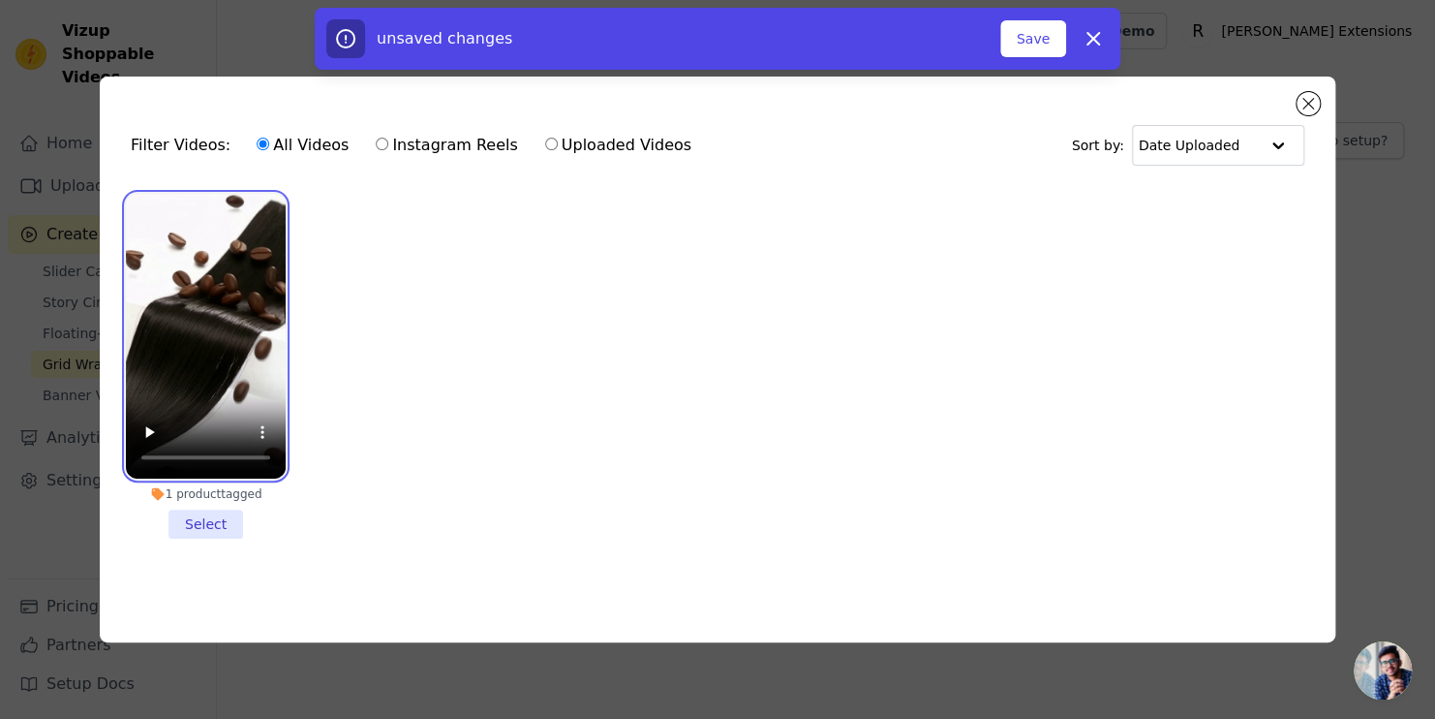
click at [211, 349] on video at bounding box center [206, 336] width 160 height 285
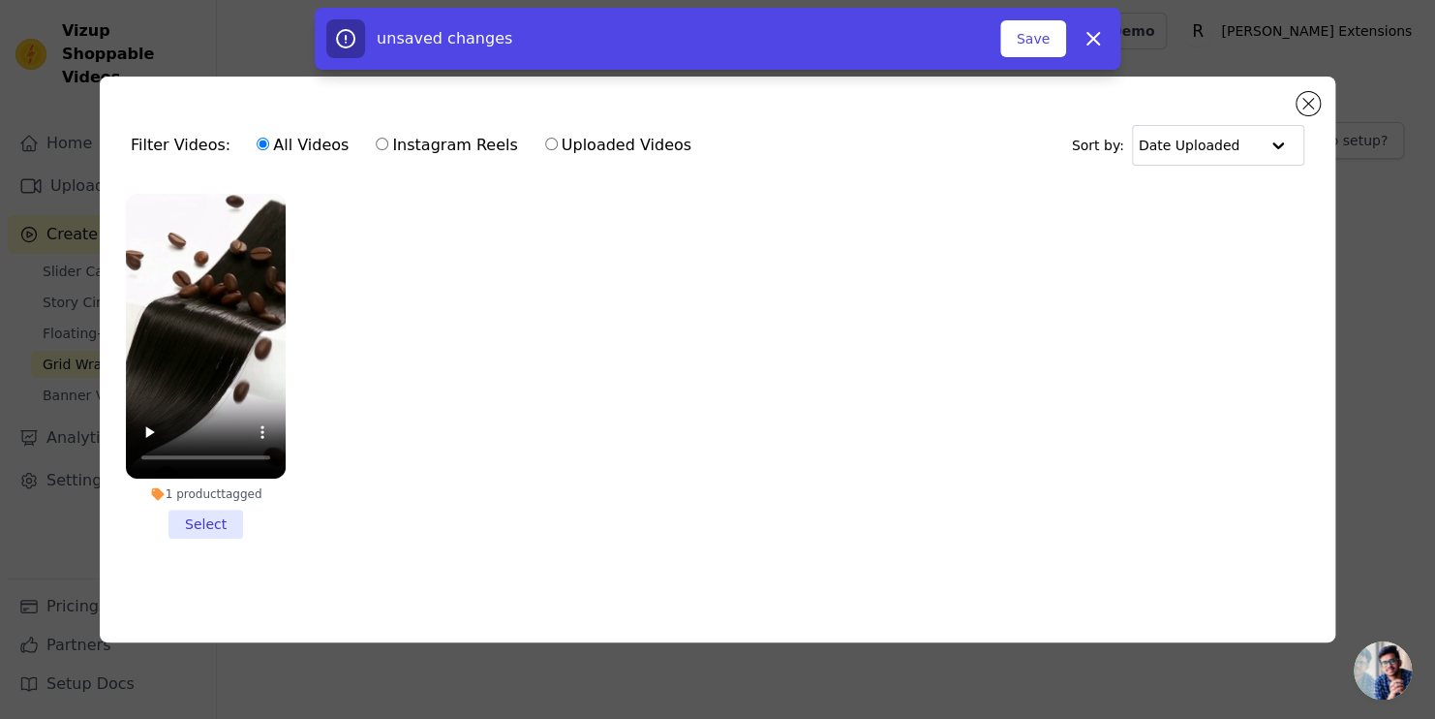
click at [200, 518] on li "1 product tagged Select" at bounding box center [206, 366] width 160 height 345
click at [0, 0] on input "1 product tagged Select" at bounding box center [0, 0] width 0 height 0
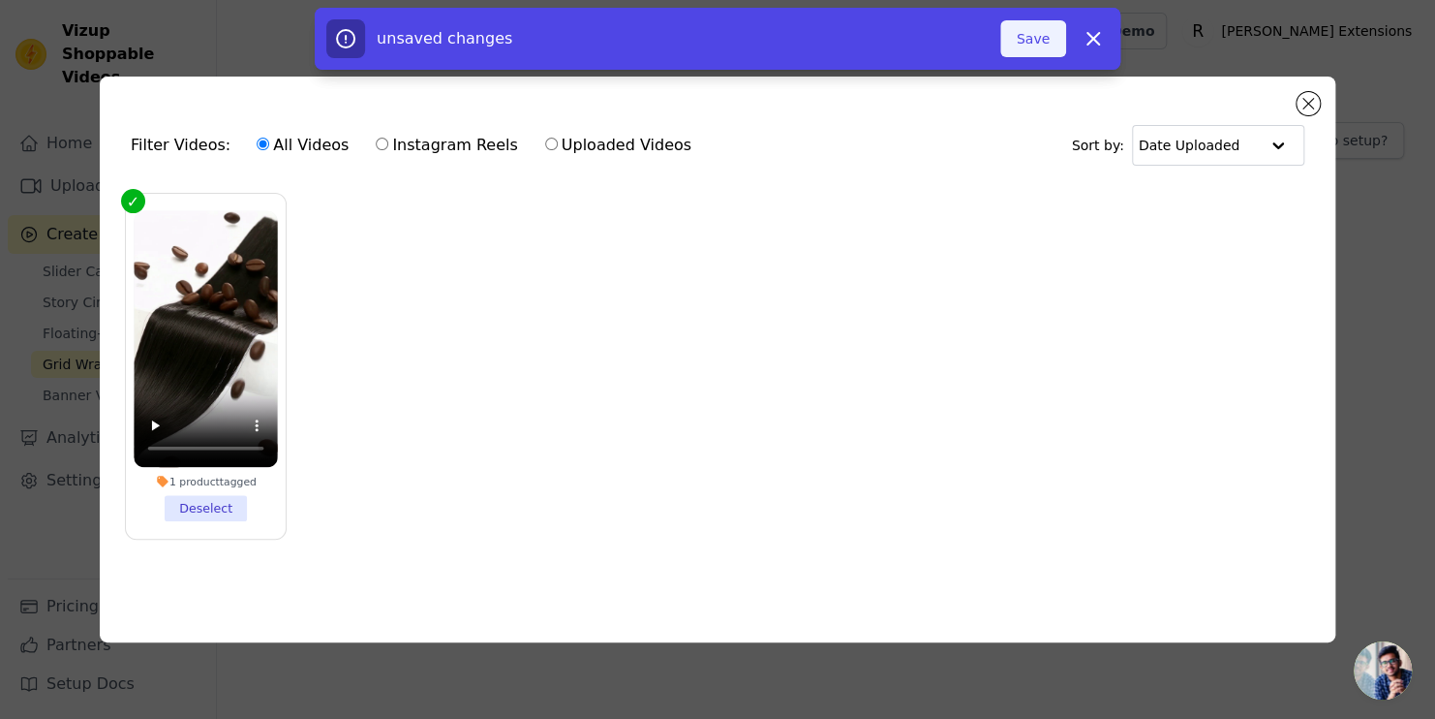
click at [1048, 46] on button "Save" at bounding box center [1033, 38] width 66 height 37
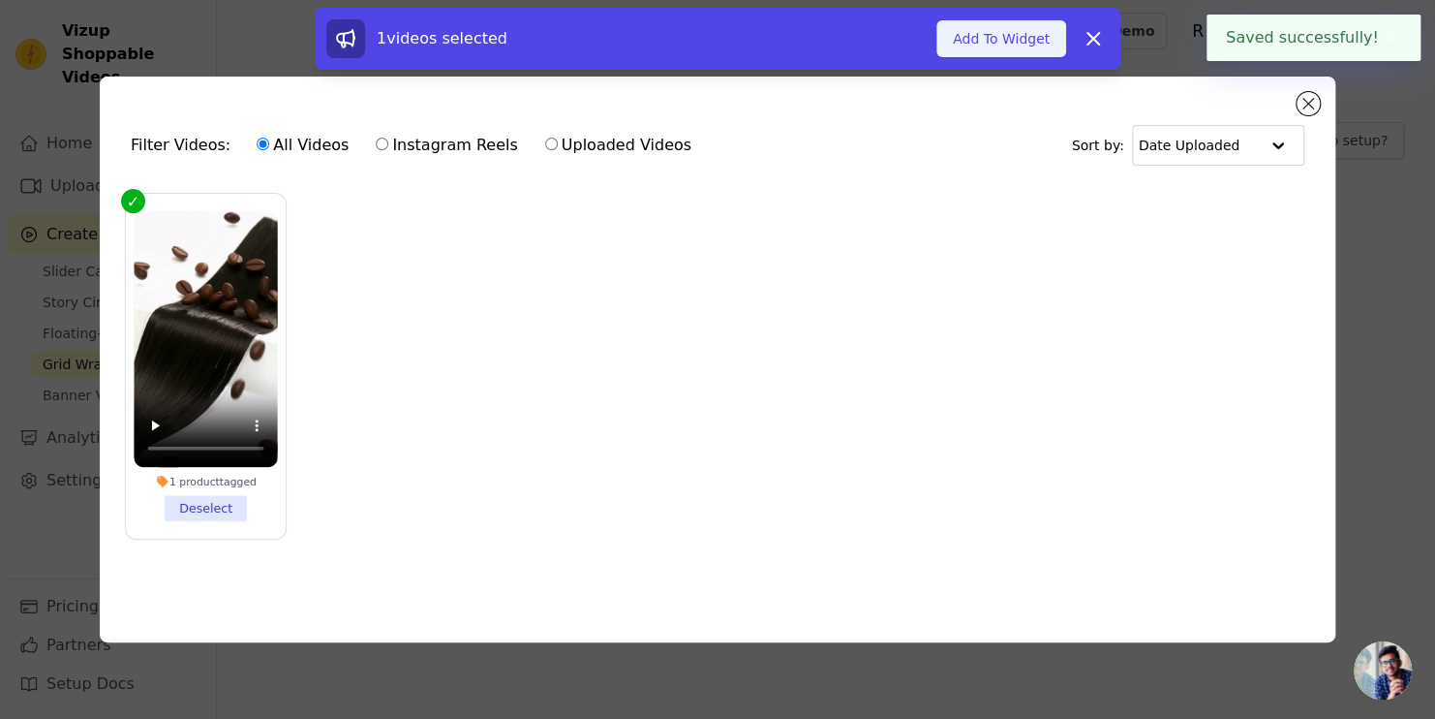
click at [1026, 40] on button "Add To Widget" at bounding box center [1002, 38] width 130 height 37
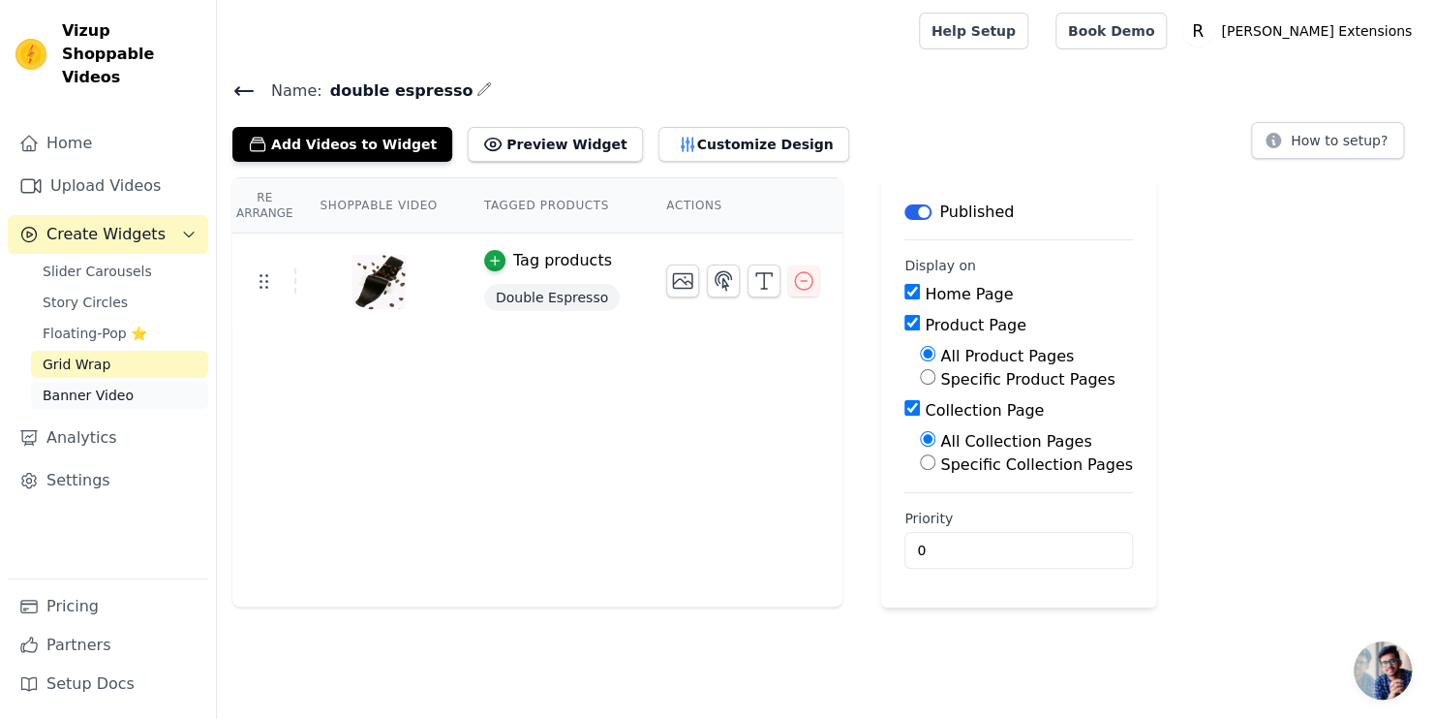
click at [126, 382] on link "Banner Video" at bounding box center [119, 395] width 177 height 27
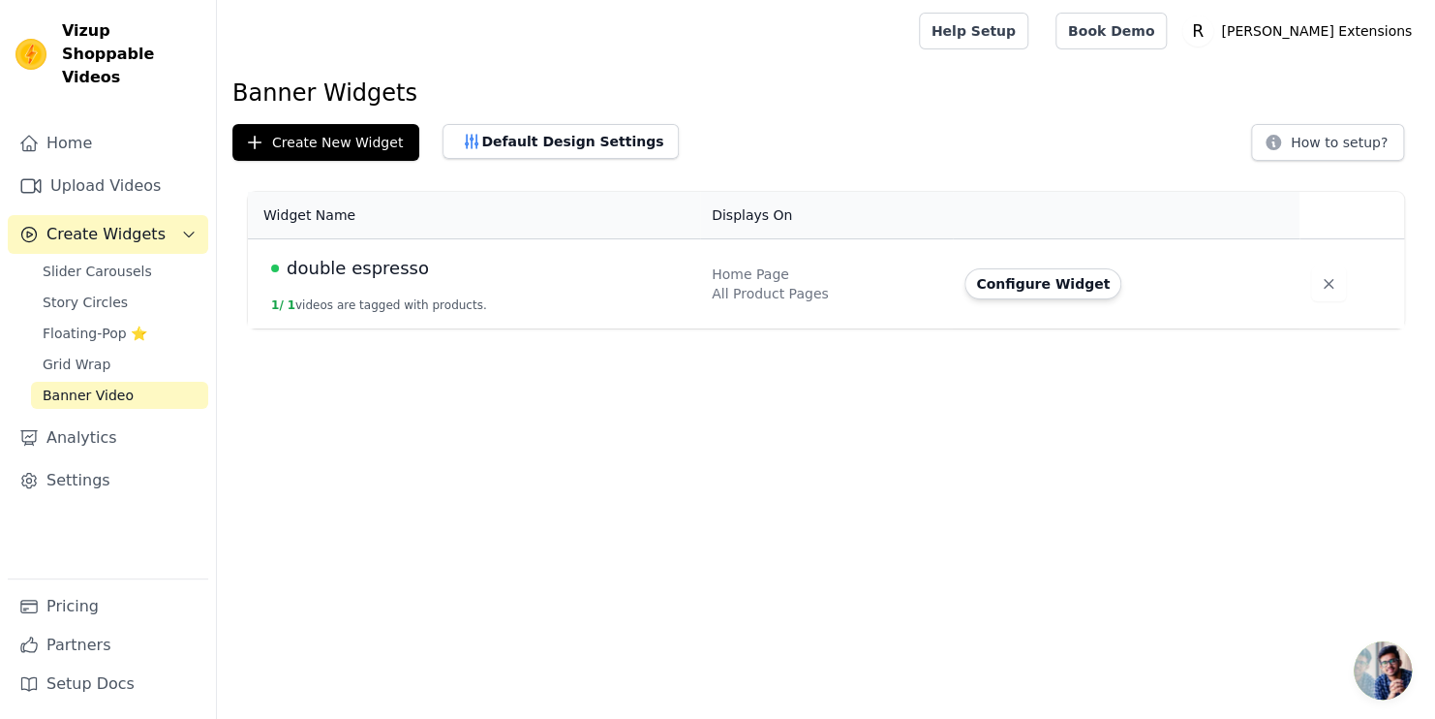
click at [392, 286] on td "double espresso 1 / 1 videos are tagged with products." at bounding box center [474, 284] width 452 height 90
click at [1020, 281] on button "Configure Widget" at bounding box center [1043, 283] width 157 height 31
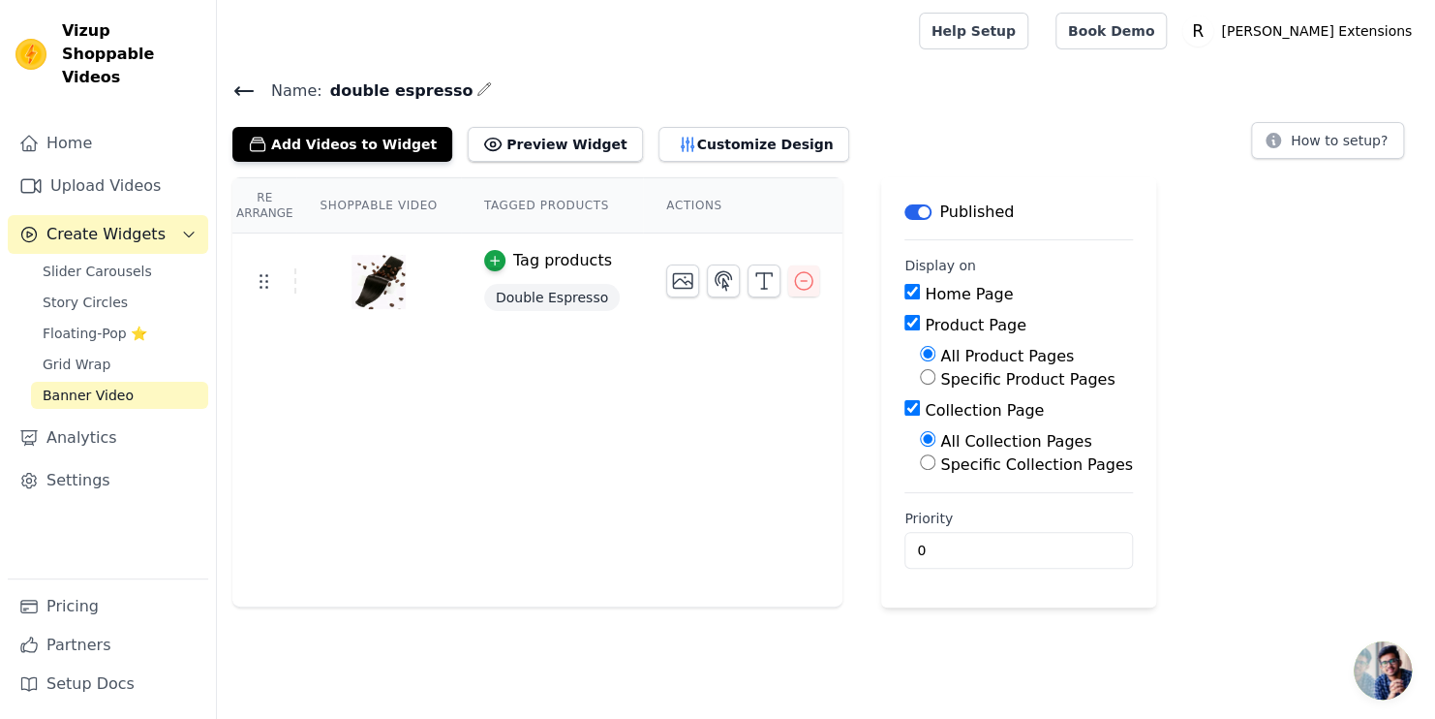
click at [385, 265] on img at bounding box center [379, 281] width 54 height 93
click at [357, 282] on img at bounding box center [379, 281] width 54 height 93
click at [267, 281] on icon at bounding box center [263, 280] width 23 height 23
click at [400, 277] on div at bounding box center [378, 281] width 162 height 93
click at [660, 147] on button "Customize Design" at bounding box center [754, 144] width 191 height 35
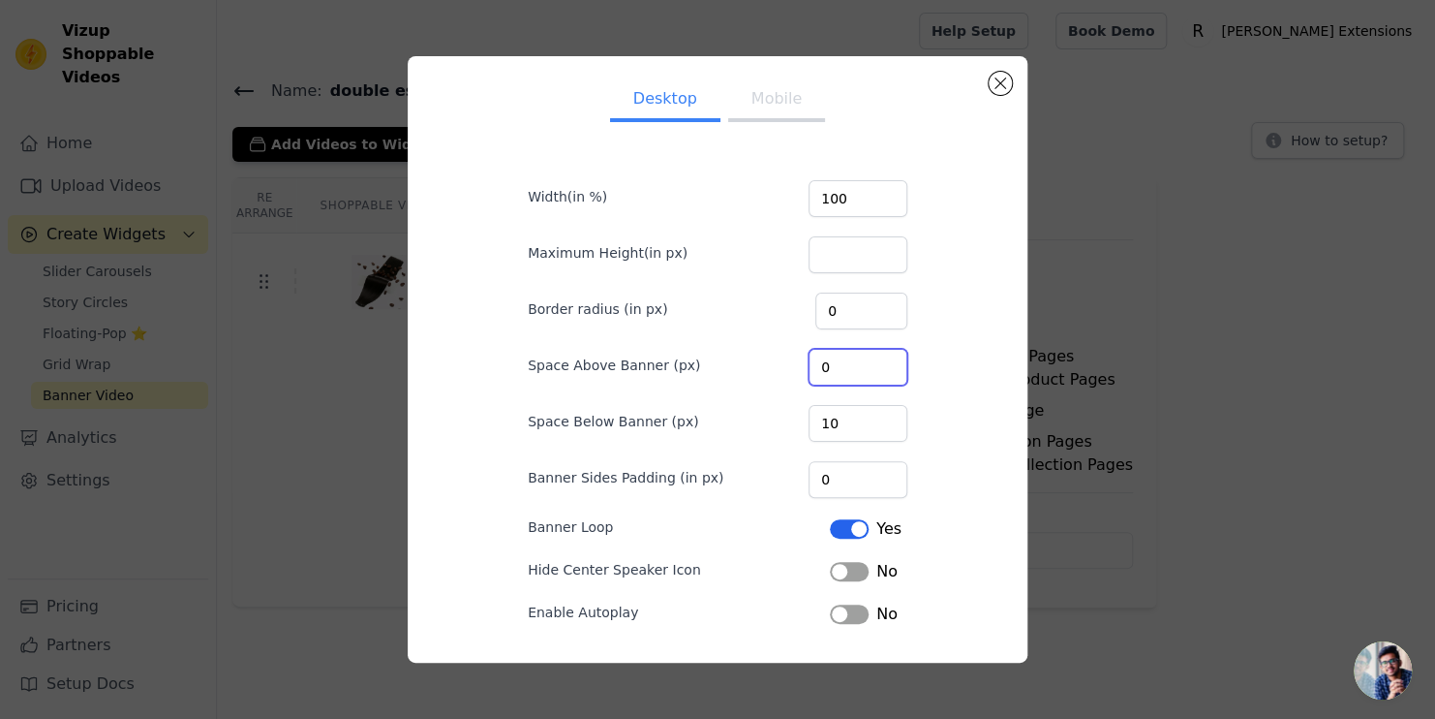
click at [839, 366] on input "0" at bounding box center [858, 367] width 99 height 37
click at [880, 366] on input "1" at bounding box center [858, 367] width 99 height 37
click at [880, 366] on input "0" at bounding box center [858, 367] width 99 height 37
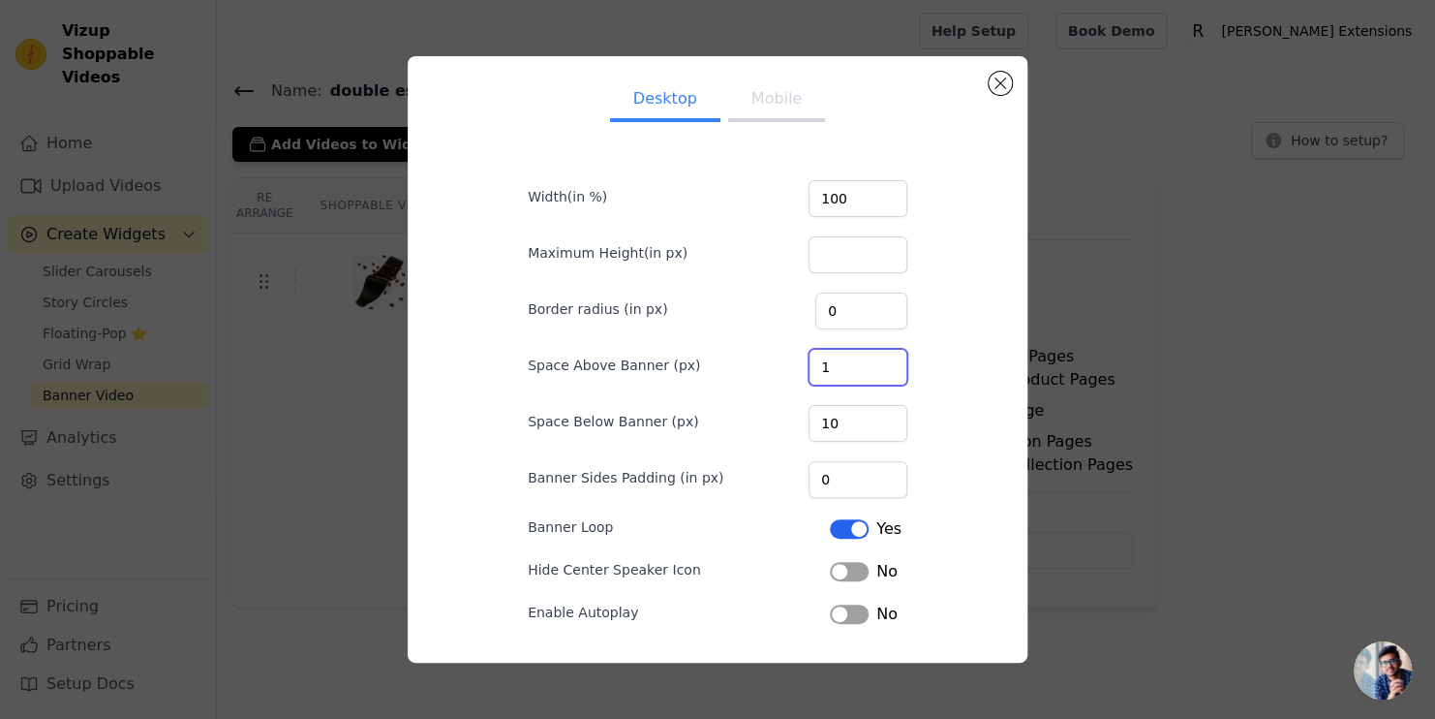
click at [877, 359] on input "1" at bounding box center [858, 367] width 99 height 37
click at [877, 359] on input "2" at bounding box center [858, 367] width 99 height 37
type input "3"
click at [877, 359] on input "3" at bounding box center [858, 367] width 99 height 37
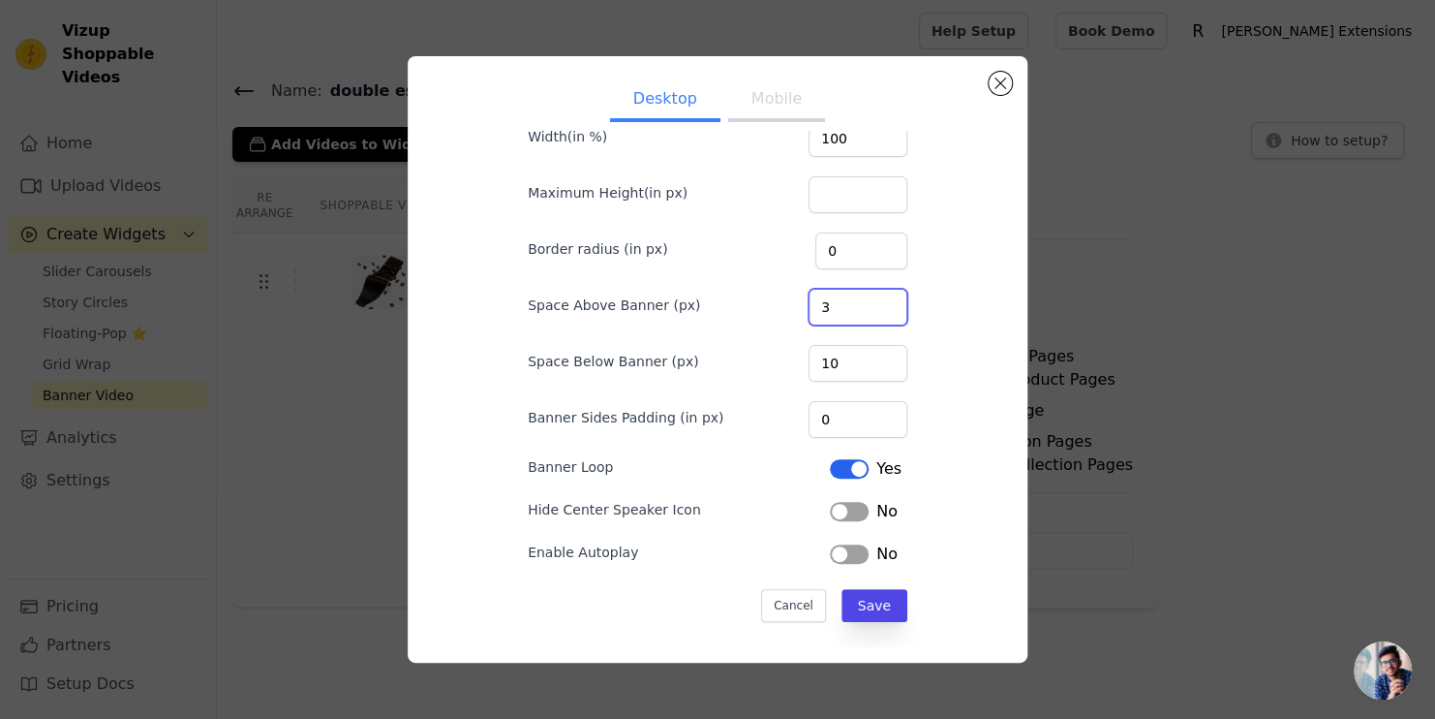
scroll to position [63, 0]
click at [834, 508] on button "Label" at bounding box center [849, 508] width 39 height 19
click at [836, 542] on button "Label" at bounding box center [849, 550] width 39 height 19
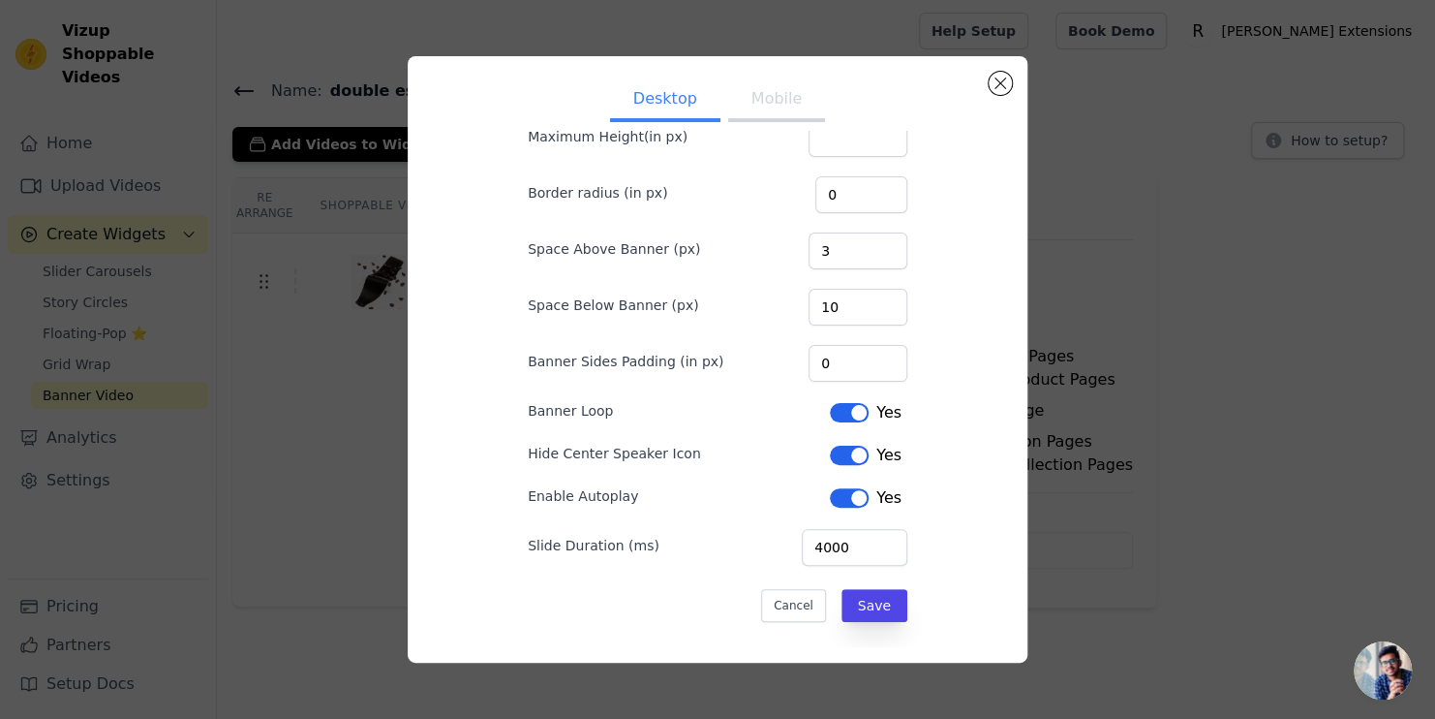
scroll to position [119, 0]
click at [839, 486] on button "Label" at bounding box center [849, 494] width 39 height 19
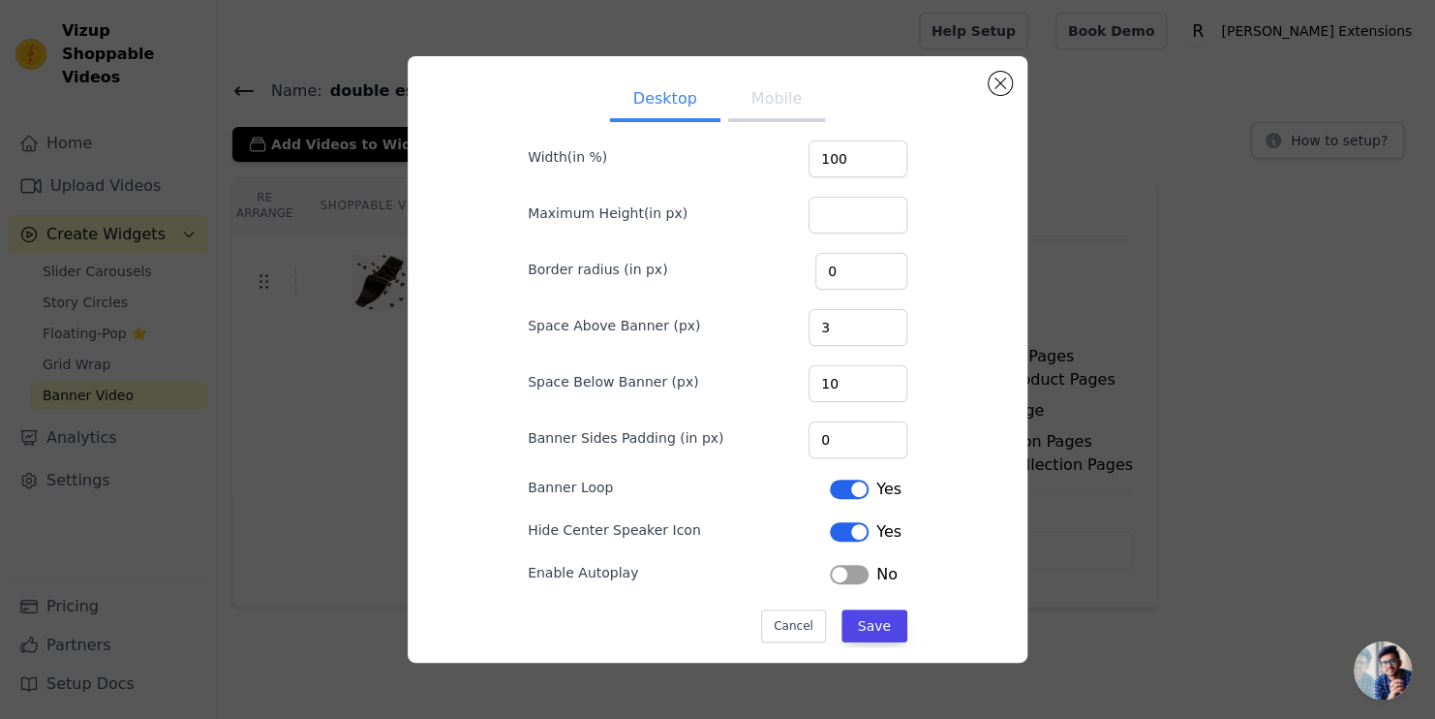
scroll to position [0, 0]
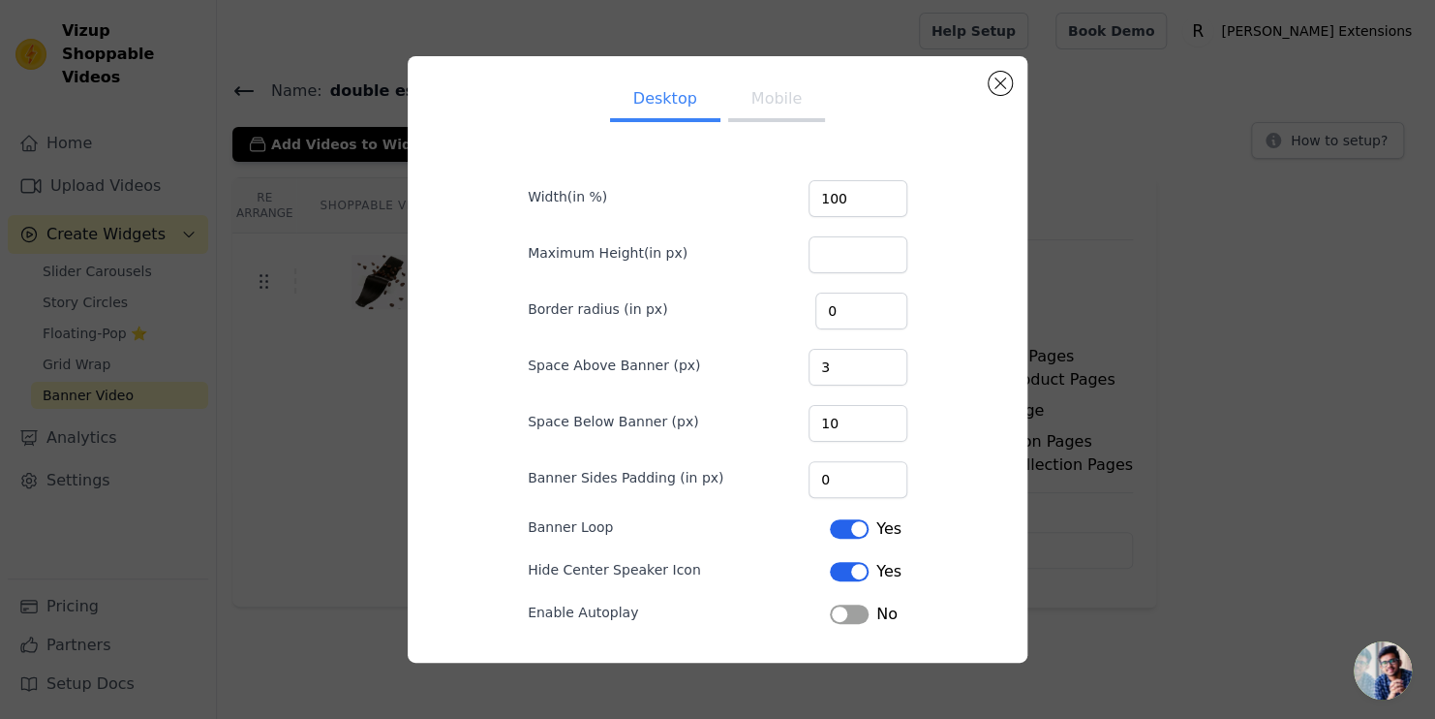
click at [785, 107] on button "Mobile" at bounding box center [776, 100] width 97 height 43
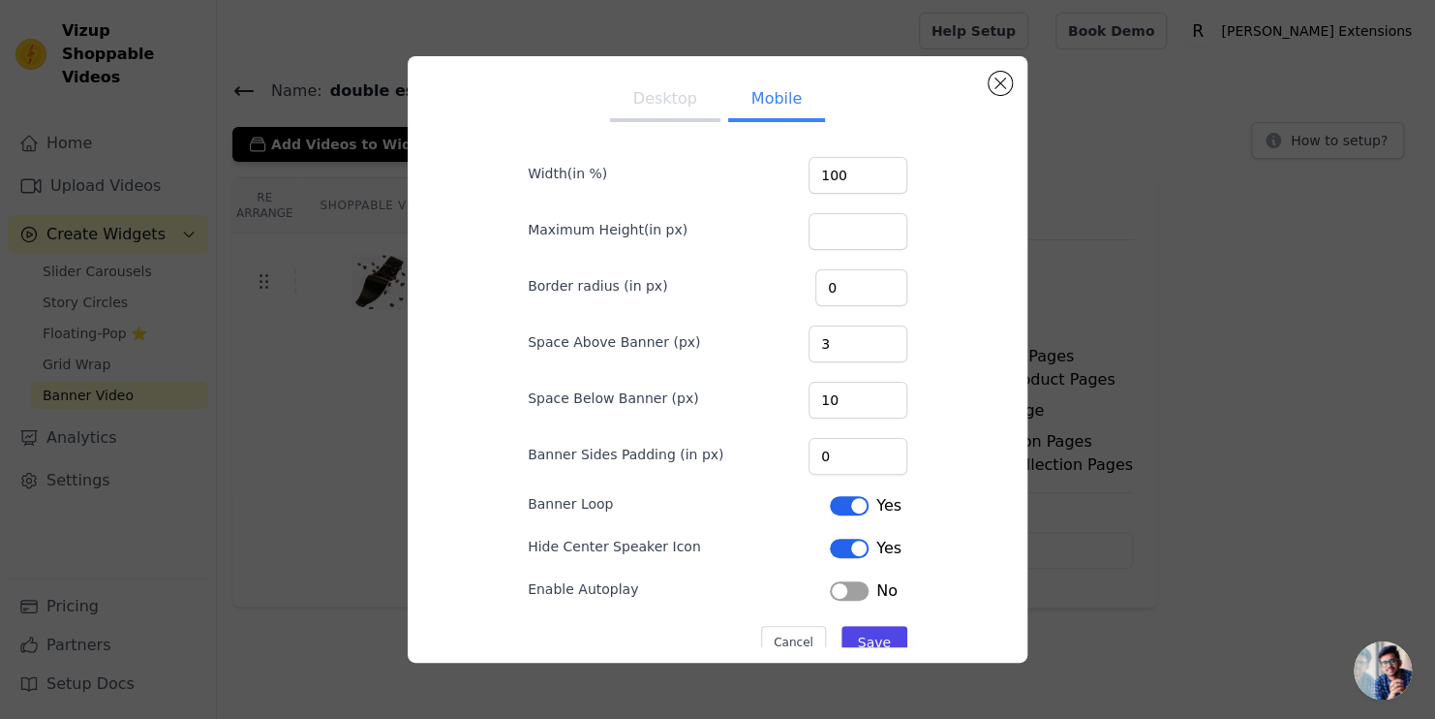
scroll to position [63, 0]
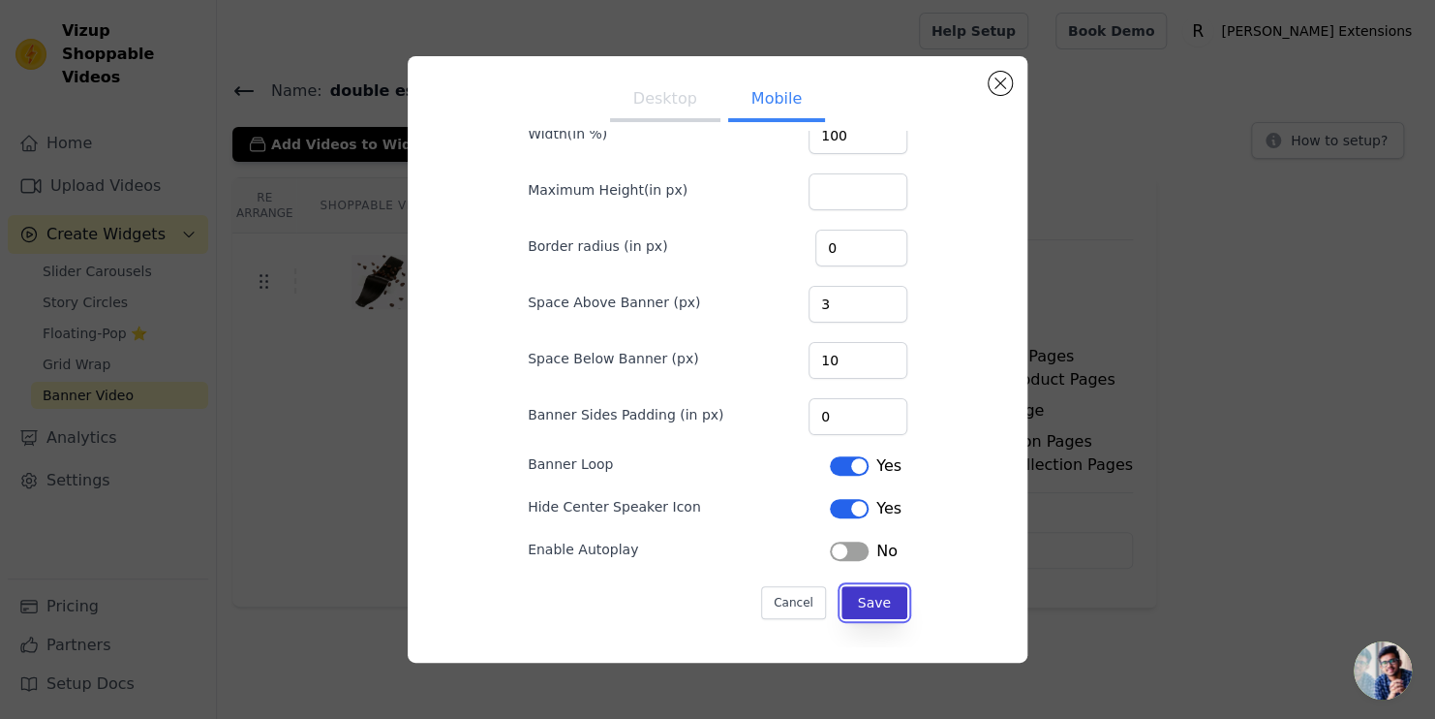
click at [851, 609] on button "Save" at bounding box center [875, 602] width 66 height 33
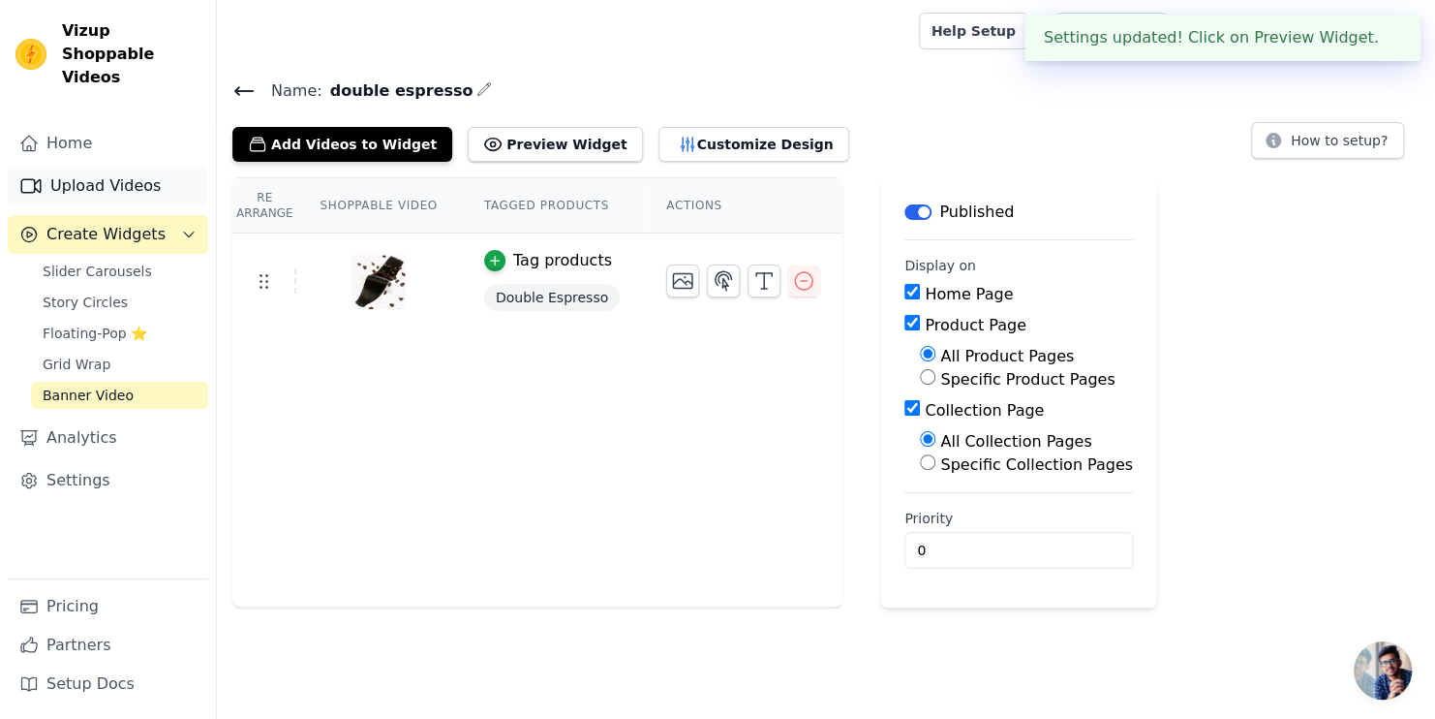
click at [65, 167] on link "Upload Videos" at bounding box center [108, 186] width 200 height 39
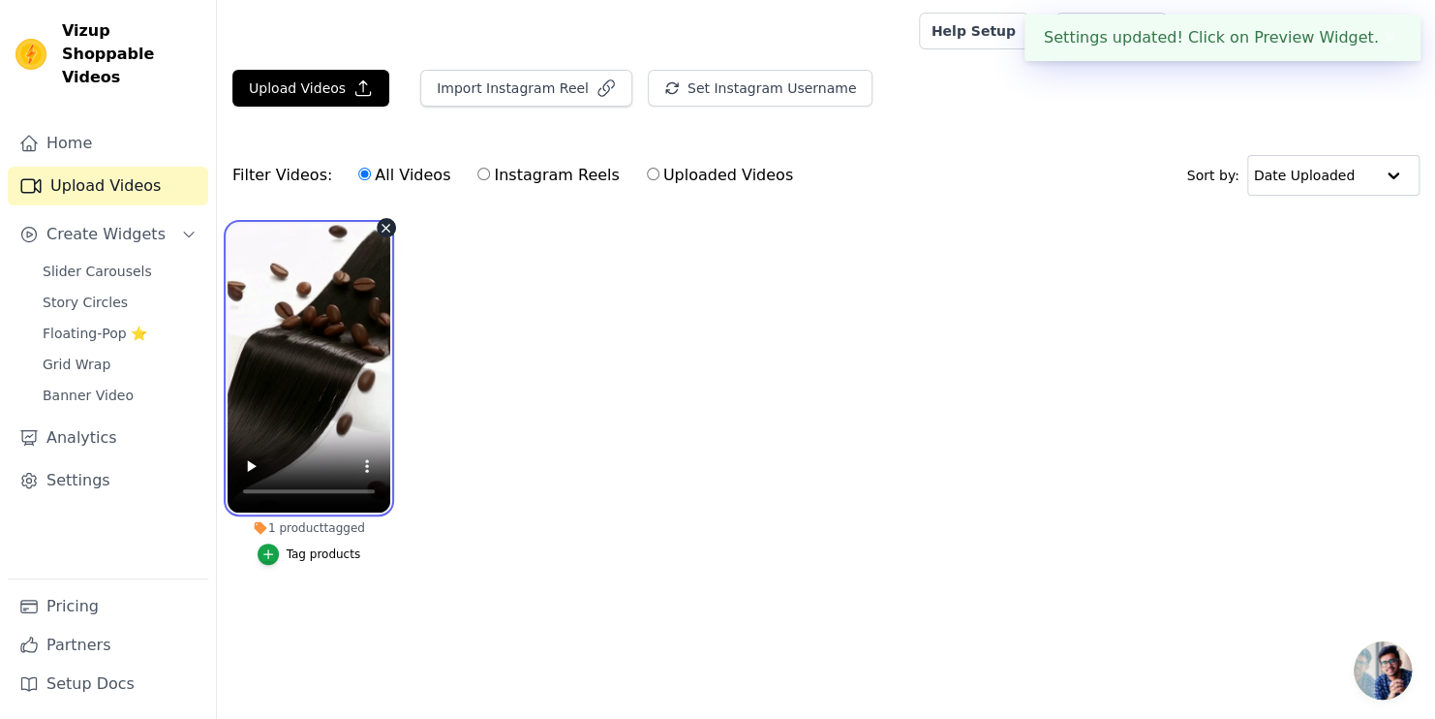
click at [302, 328] on video at bounding box center [309, 368] width 163 height 289
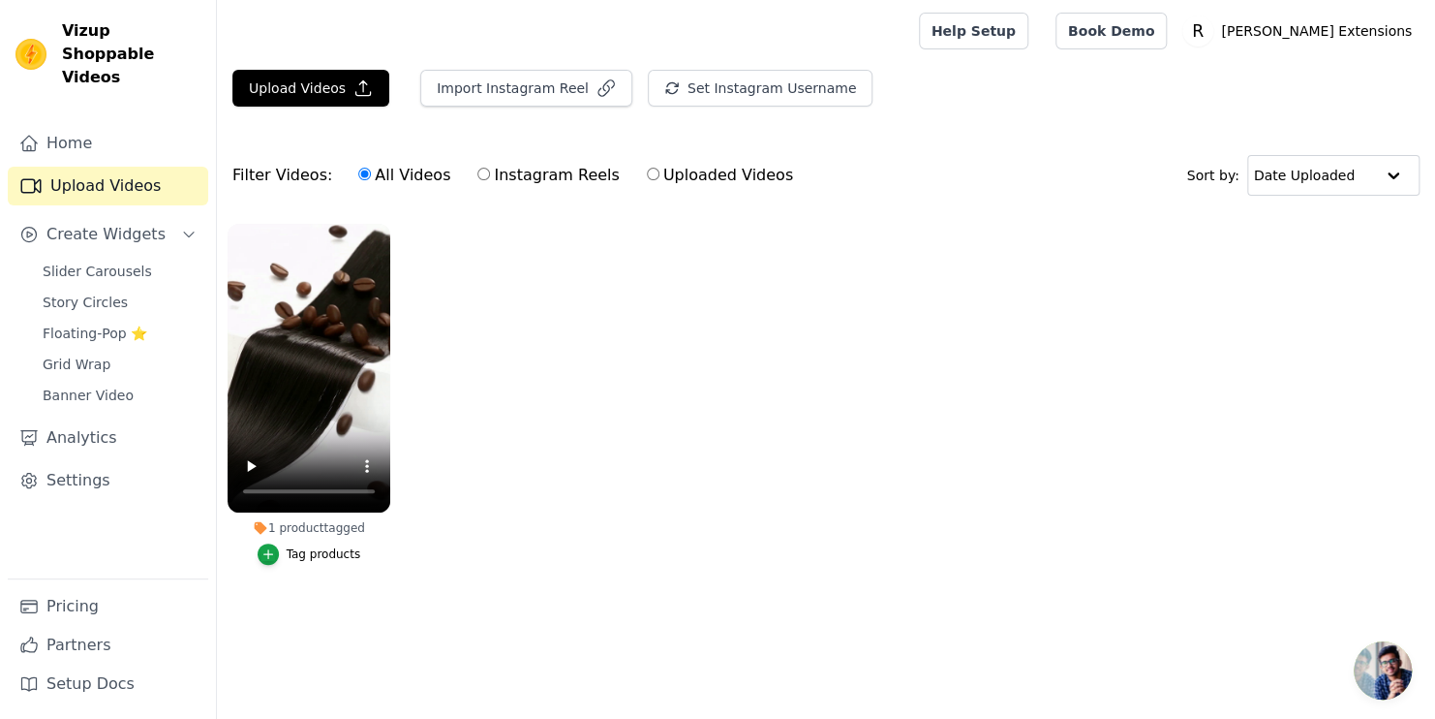
click at [446, 301] on ul "1 product tagged Tag products" at bounding box center [826, 413] width 1218 height 401
drag, startPoint x: 315, startPoint y: 378, endPoint x: 505, endPoint y: 438, distance: 199.1
click at [508, 441] on ul "1 product tagged Tag products" at bounding box center [826, 413] width 1218 height 401
click at [632, 378] on ul "1 product tagged Tag products" at bounding box center [826, 413] width 1218 height 401
click at [106, 292] on span "Story Circles" at bounding box center [85, 301] width 85 height 19
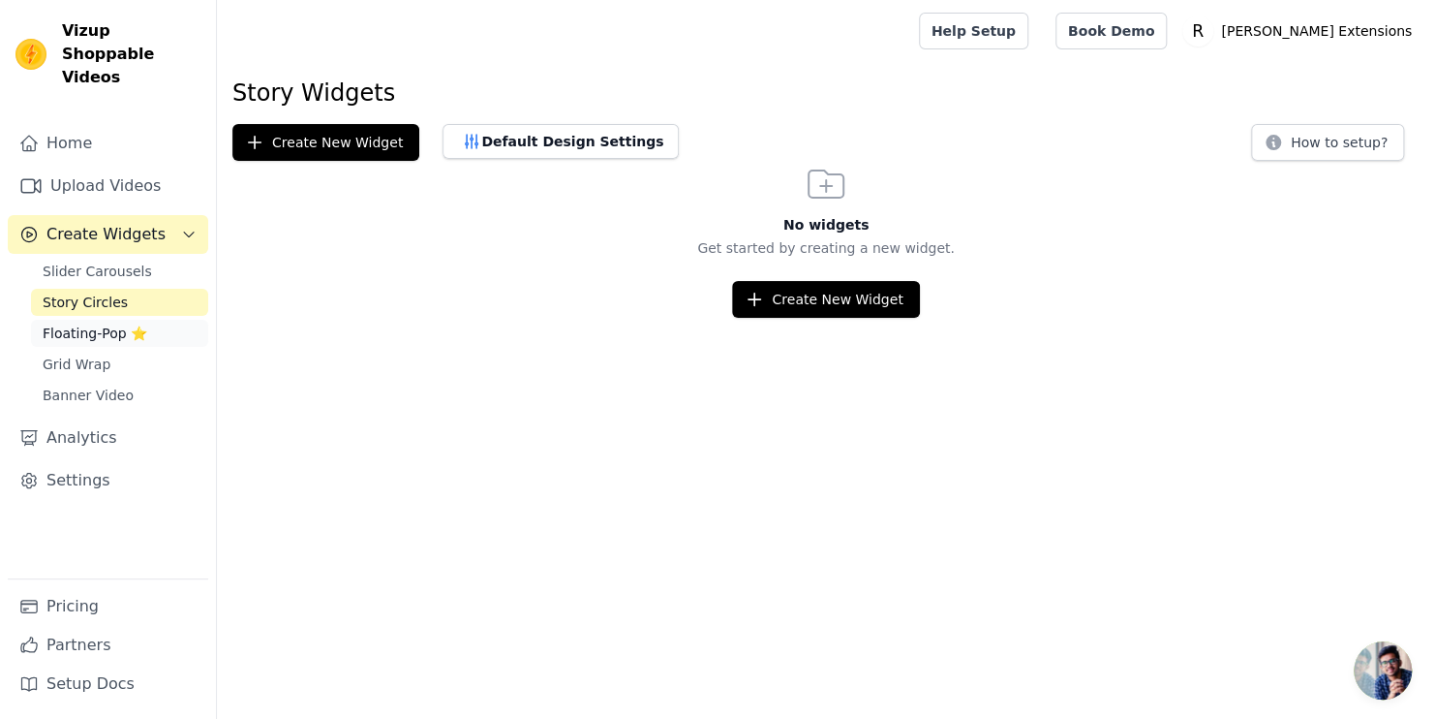
click at [88, 323] on span "Floating-Pop ⭐" at bounding box center [95, 332] width 105 height 19
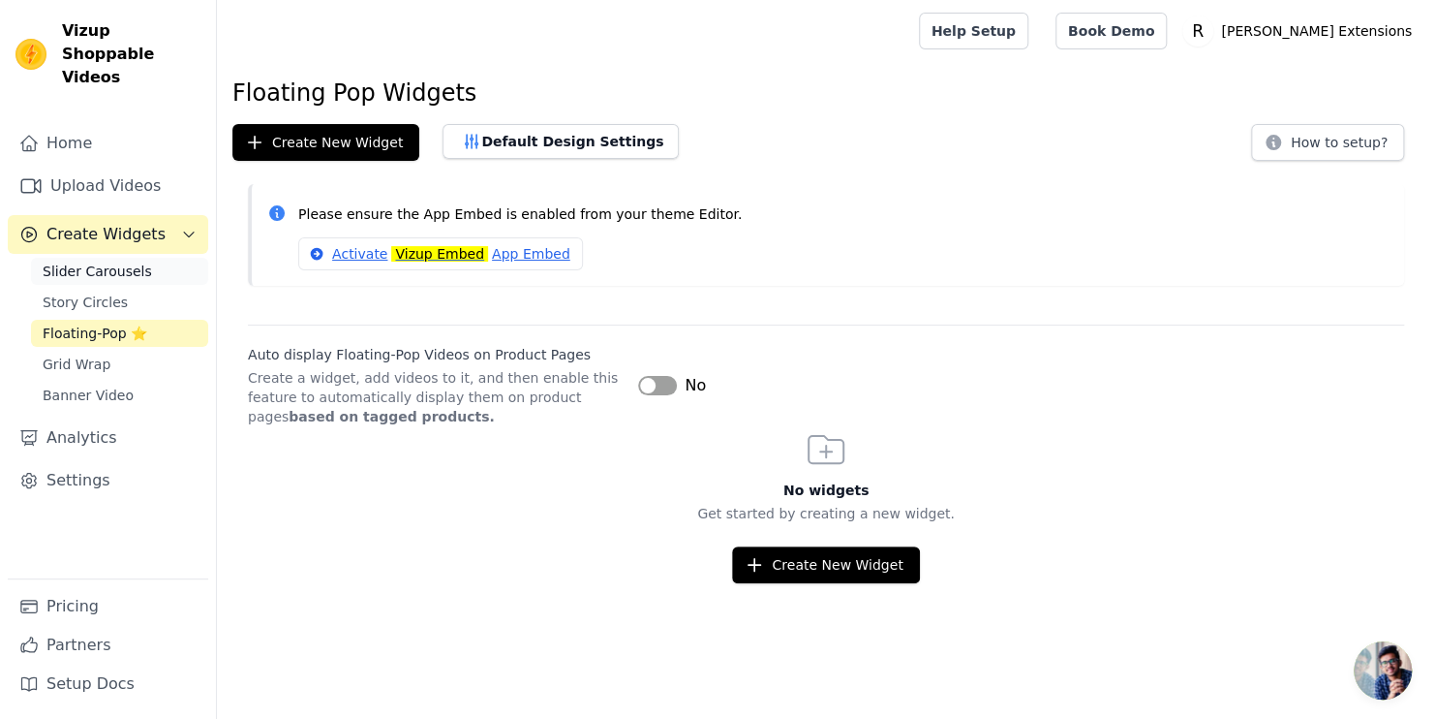
click at [94, 262] on span "Slider Carousels" at bounding box center [97, 271] width 109 height 19
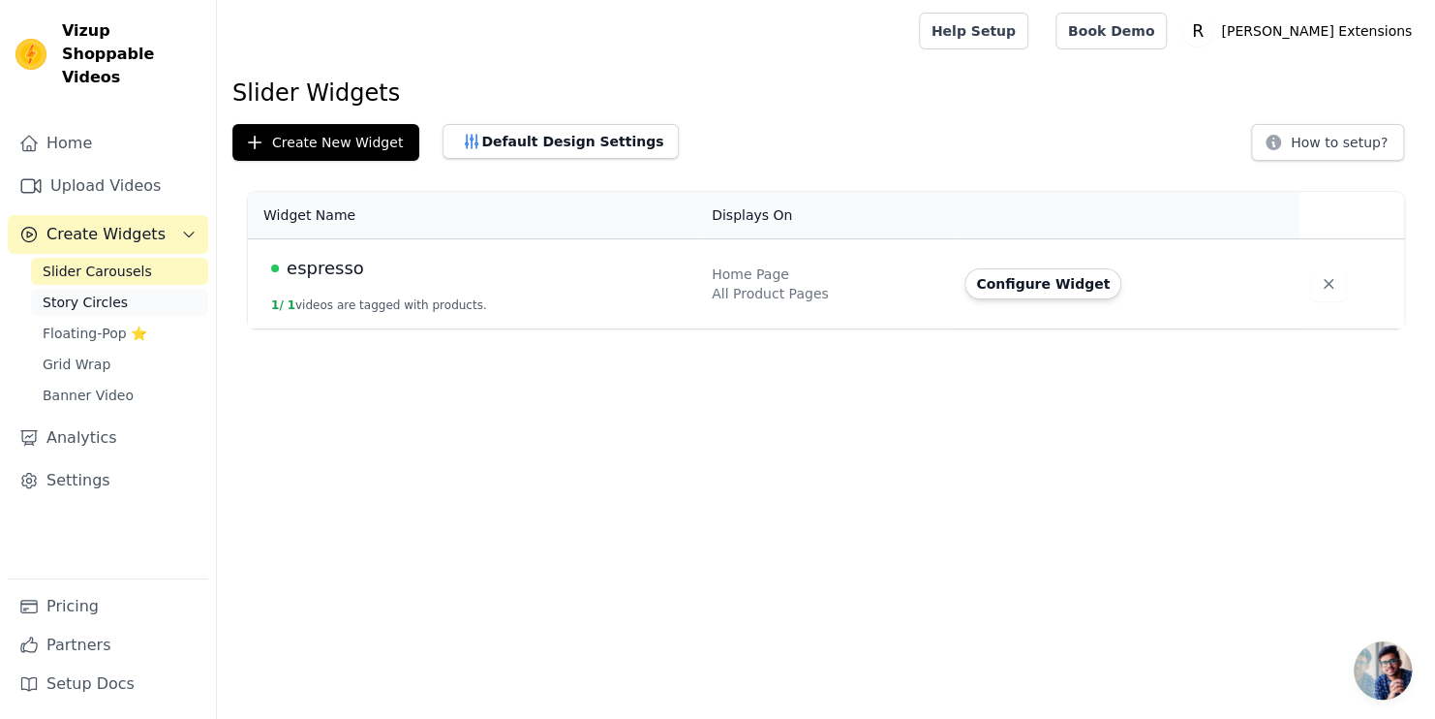
click at [98, 292] on span "Story Circles" at bounding box center [85, 301] width 85 height 19
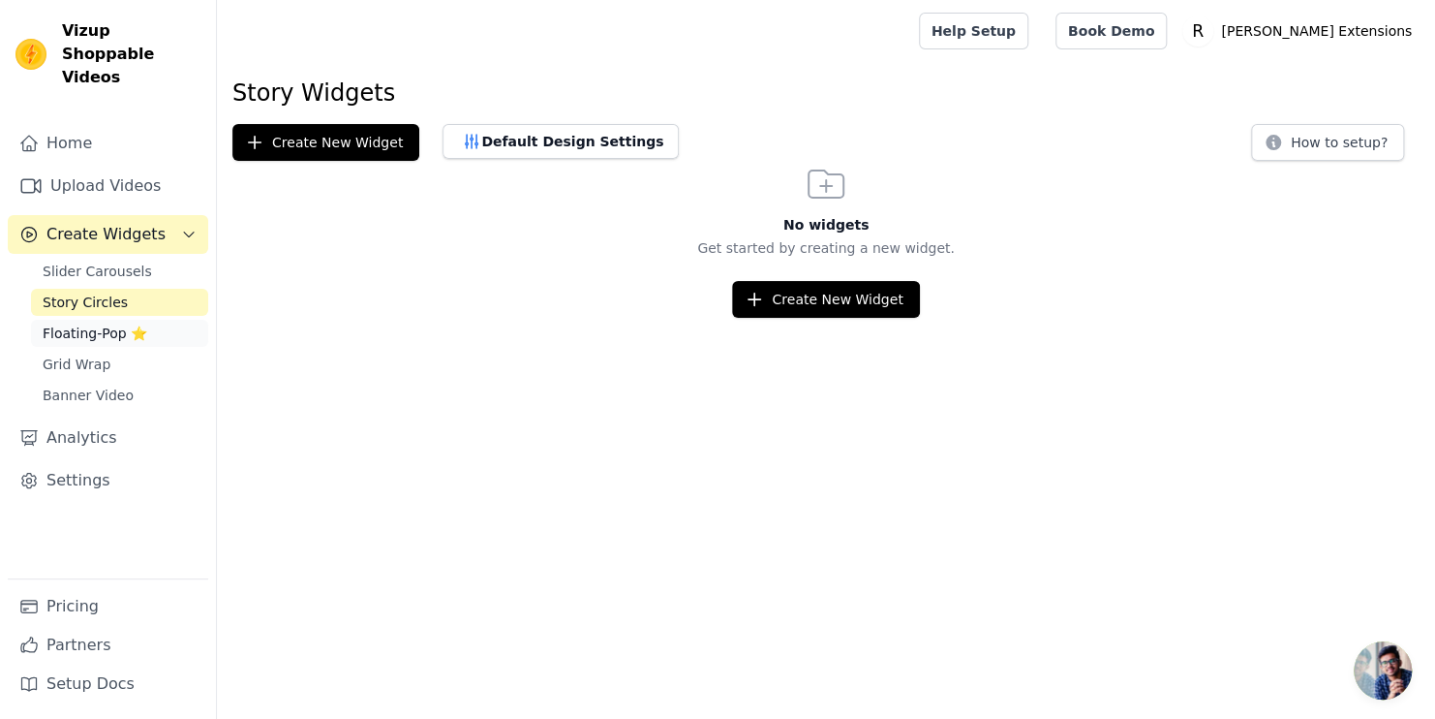
click at [93, 323] on span "Floating-Pop ⭐" at bounding box center [95, 332] width 105 height 19
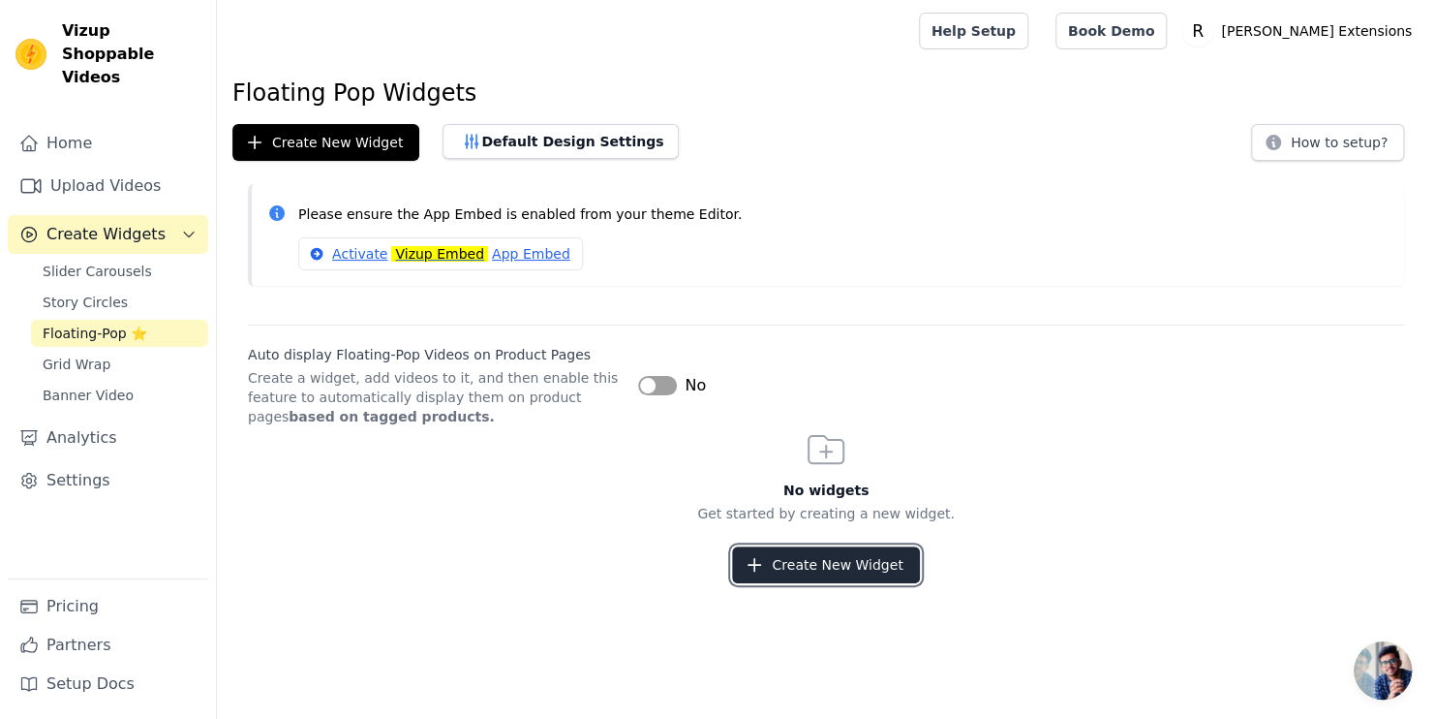
click at [786, 560] on button "Create New Widget" at bounding box center [825, 564] width 187 height 37
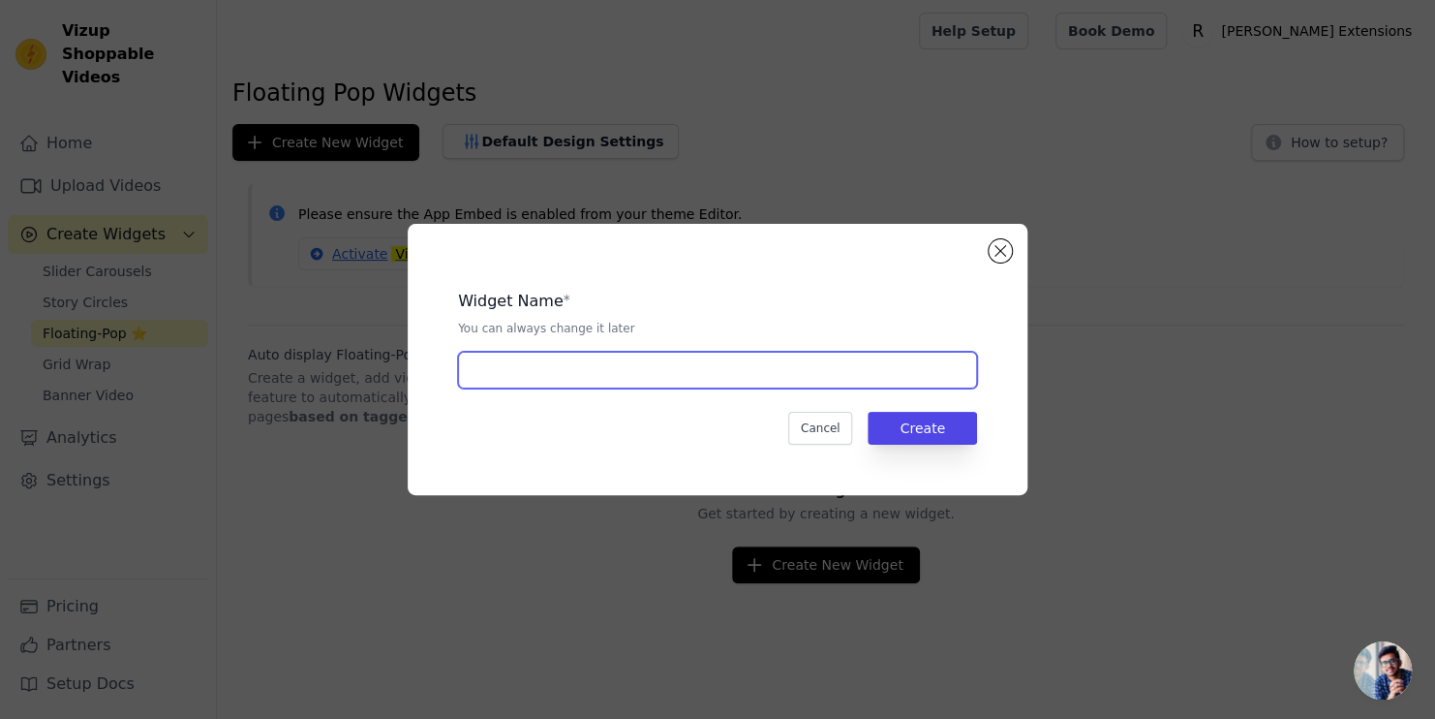
click at [563, 378] on input "text" at bounding box center [717, 370] width 519 height 37
type input "espresso"
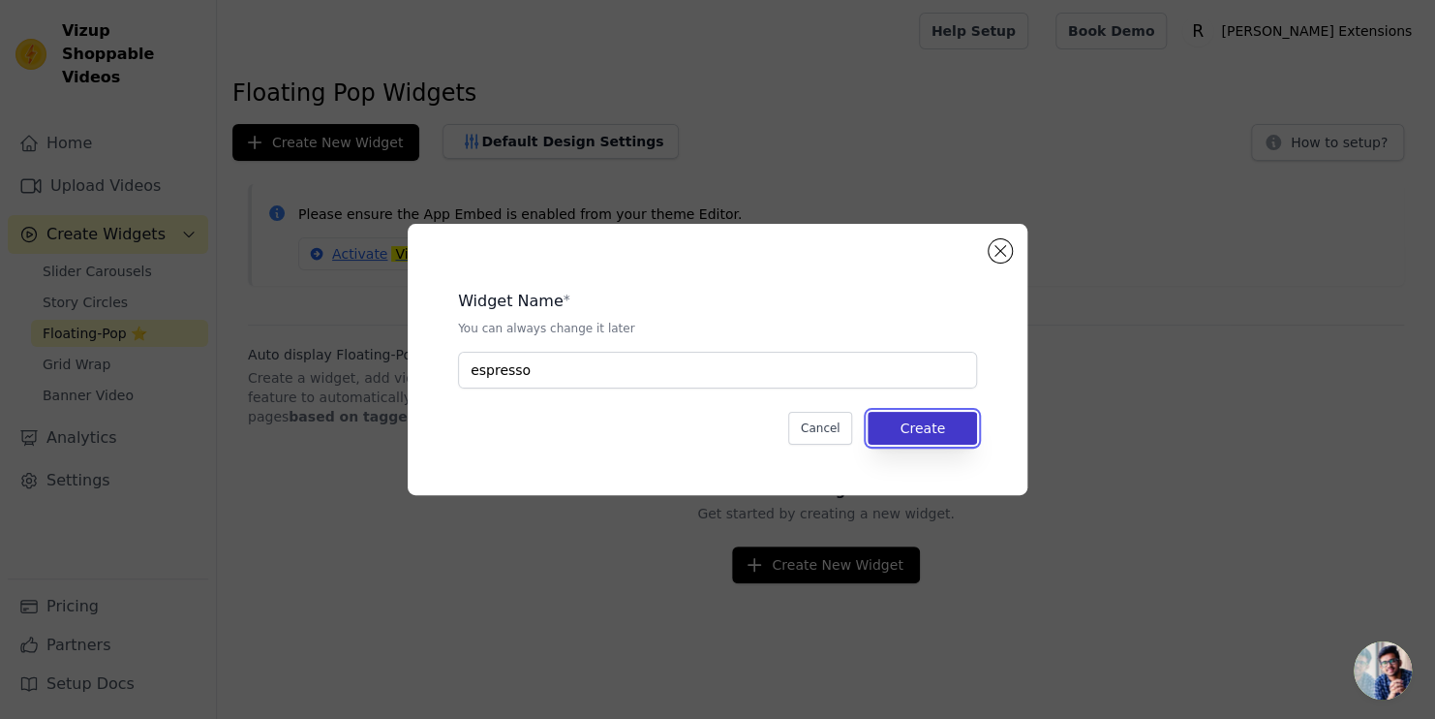
click at [915, 440] on button "Create" at bounding box center [922, 428] width 109 height 33
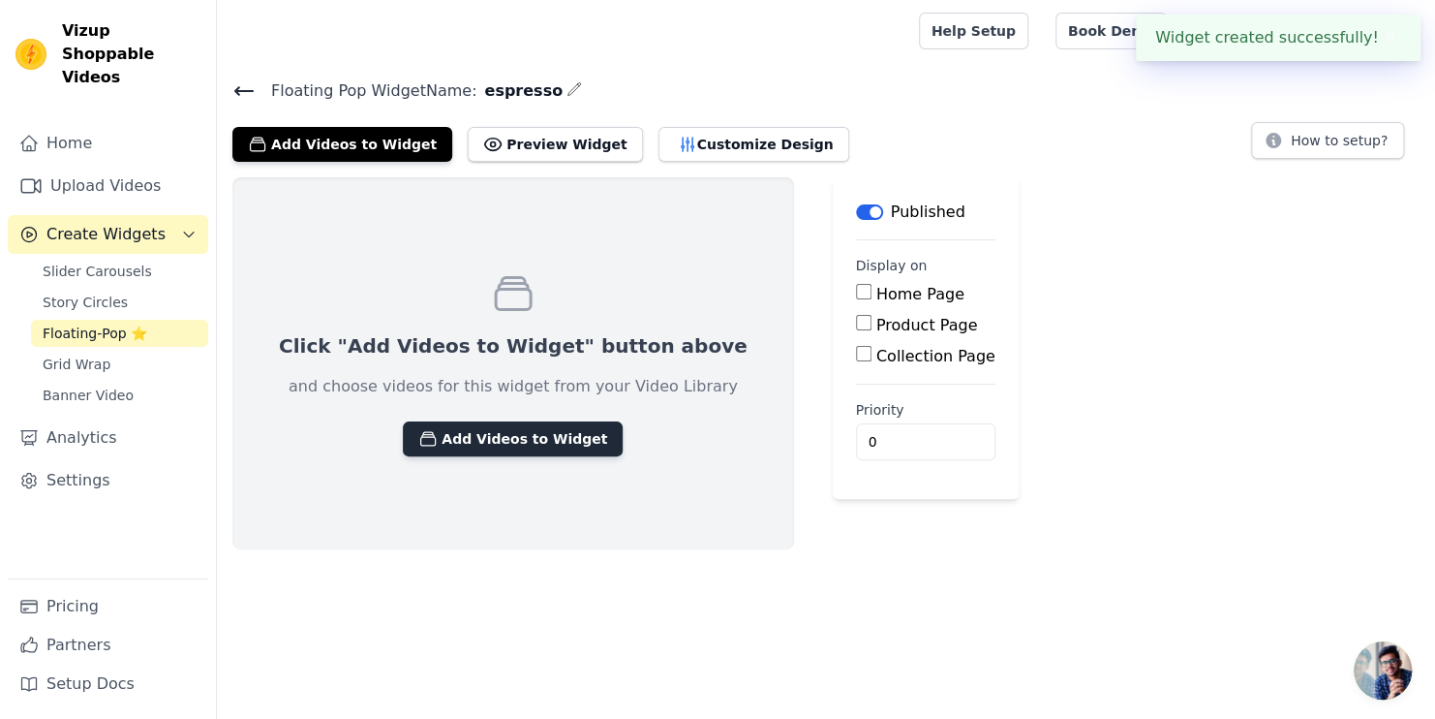
click at [468, 438] on button "Add Videos to Widget" at bounding box center [513, 438] width 220 height 35
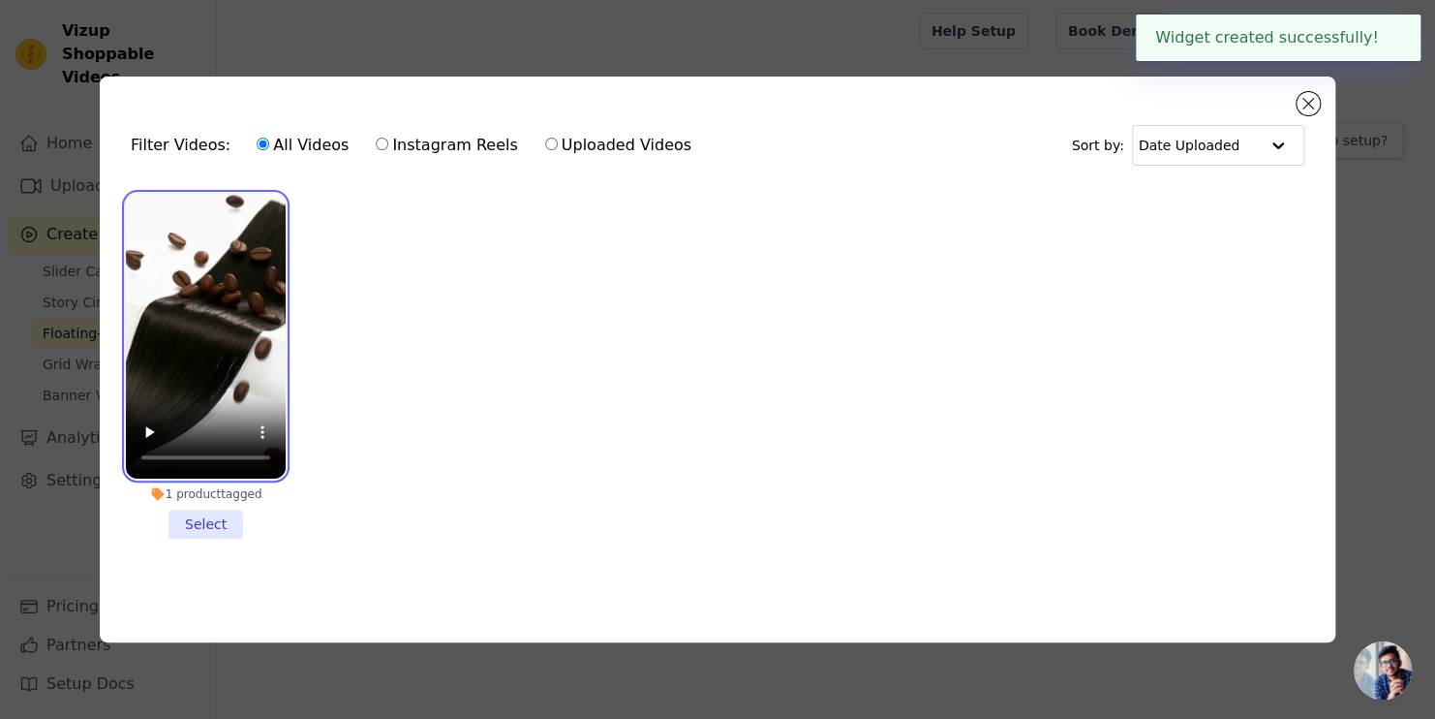
click at [214, 393] on video at bounding box center [206, 336] width 160 height 285
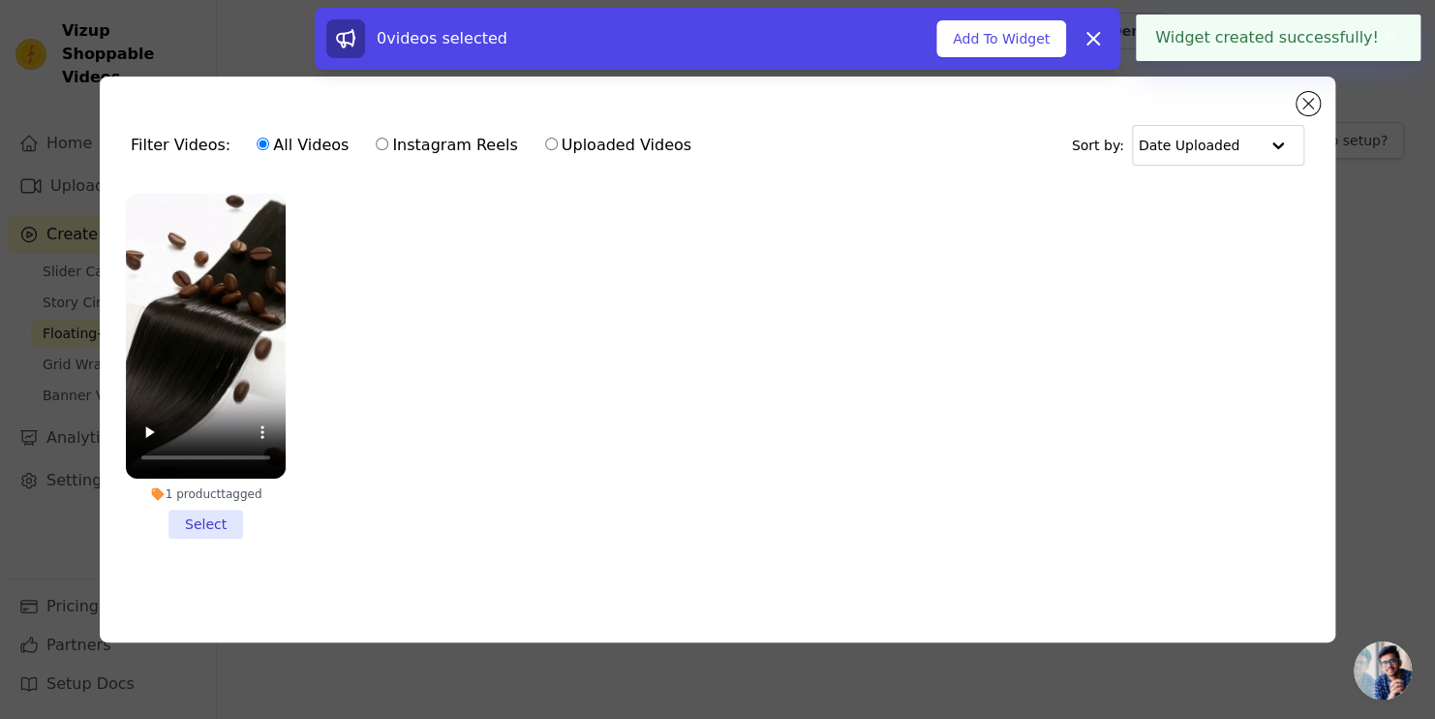
click at [192, 514] on li "1 product tagged Select" at bounding box center [206, 366] width 160 height 345
click at [0, 0] on input "1 product tagged Select" at bounding box center [0, 0] width 0 height 0
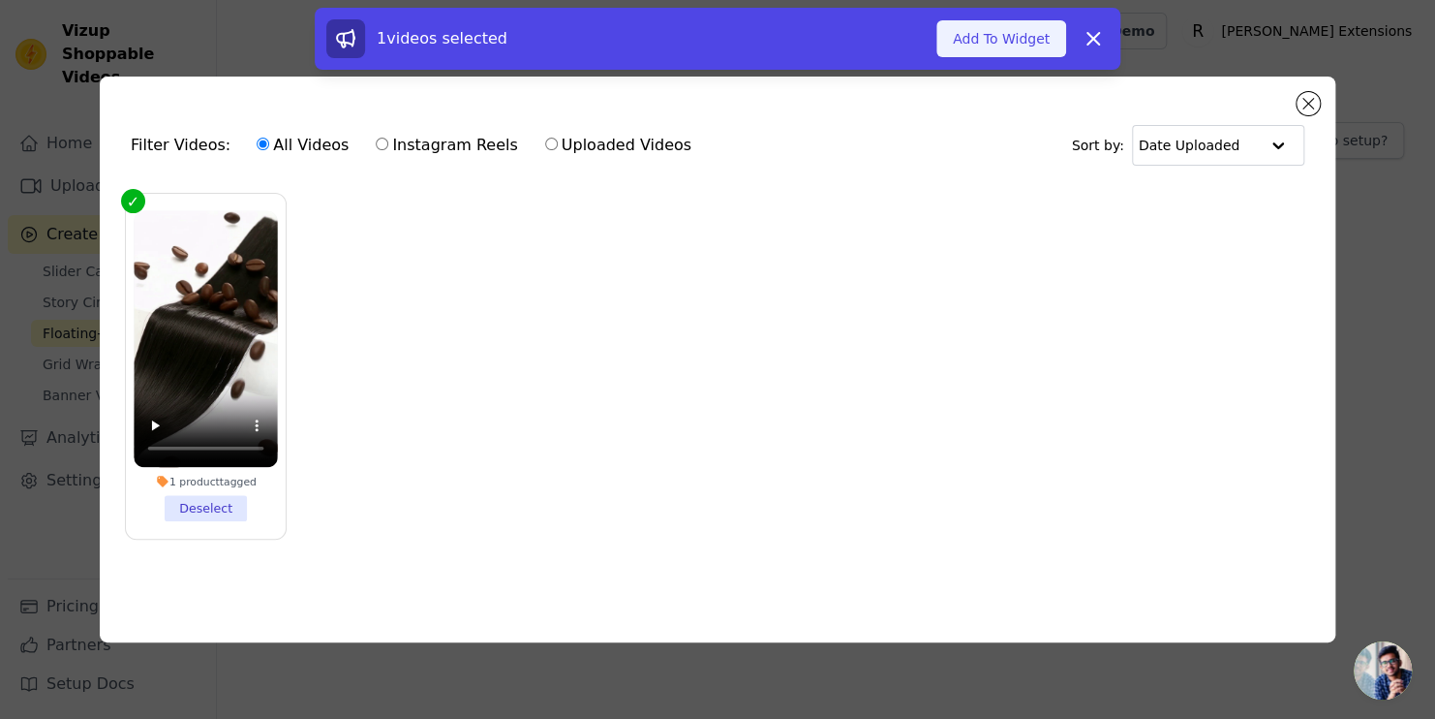
click at [969, 40] on button "Add To Widget" at bounding box center [1002, 38] width 130 height 37
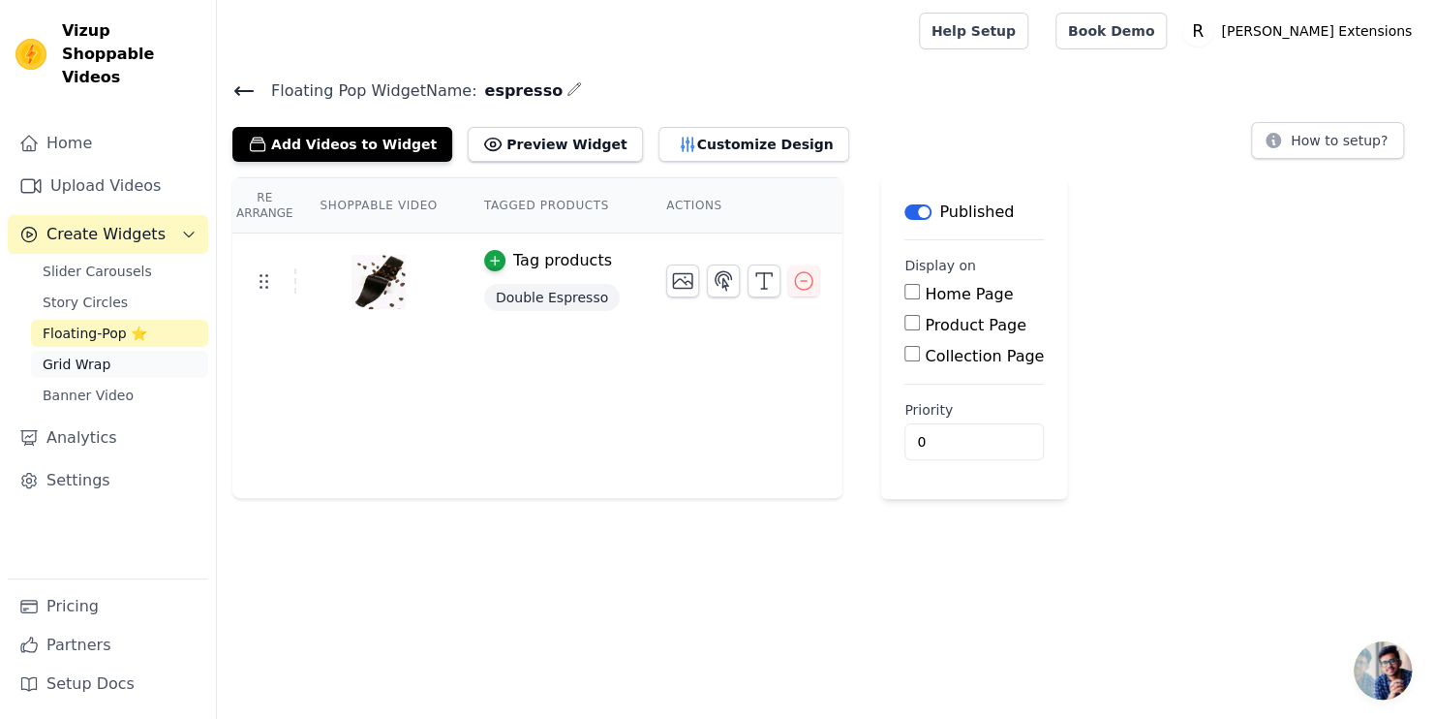
click at [125, 351] on link "Grid Wrap" at bounding box center [119, 364] width 177 height 27
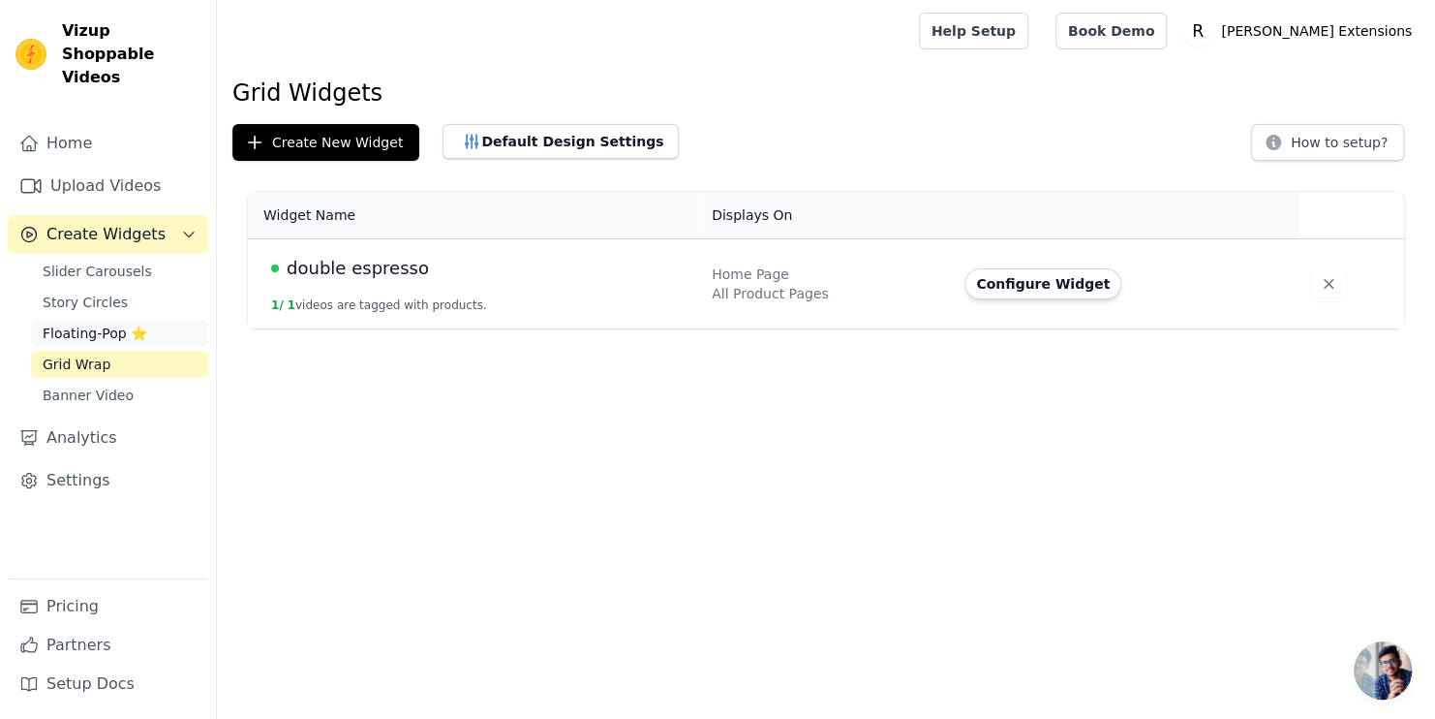
click at [142, 320] on link "Floating-Pop ⭐" at bounding box center [119, 333] width 177 height 27
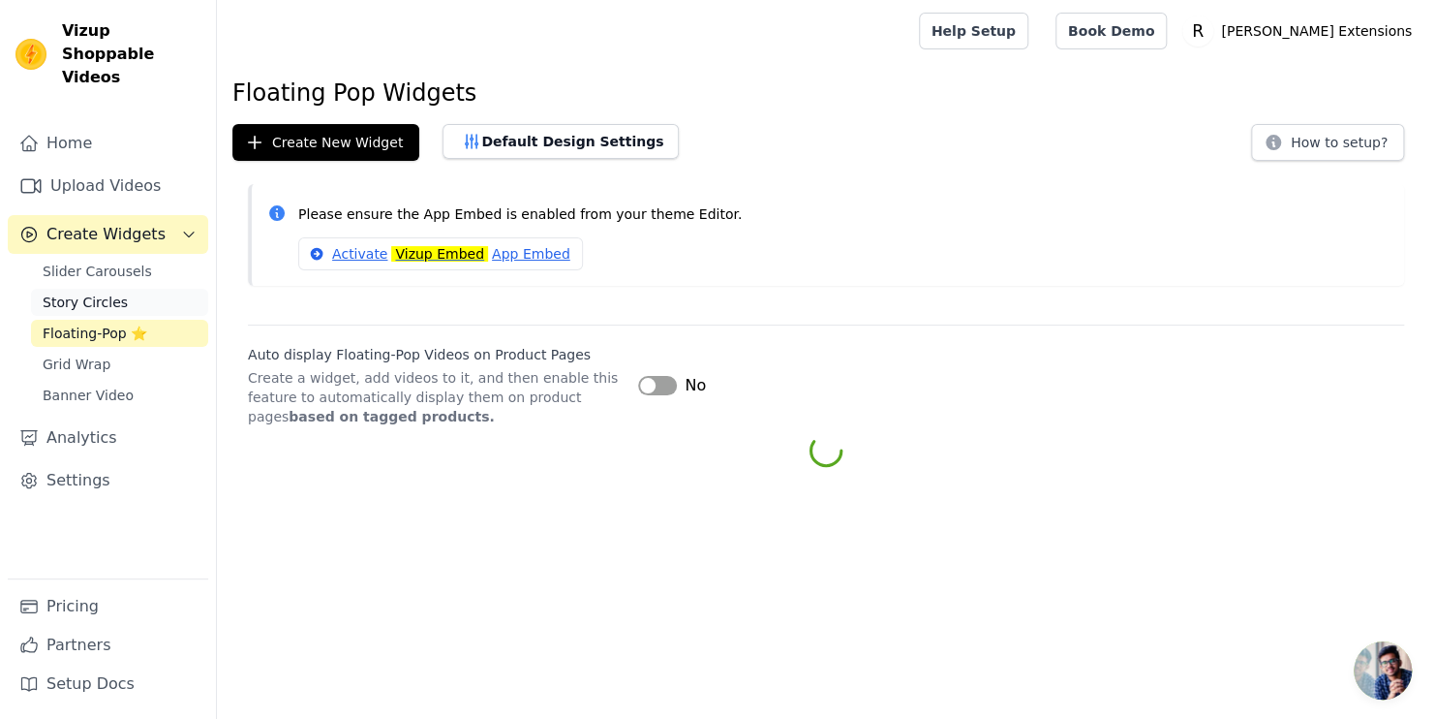
click at [114, 292] on span "Story Circles" at bounding box center [85, 301] width 85 height 19
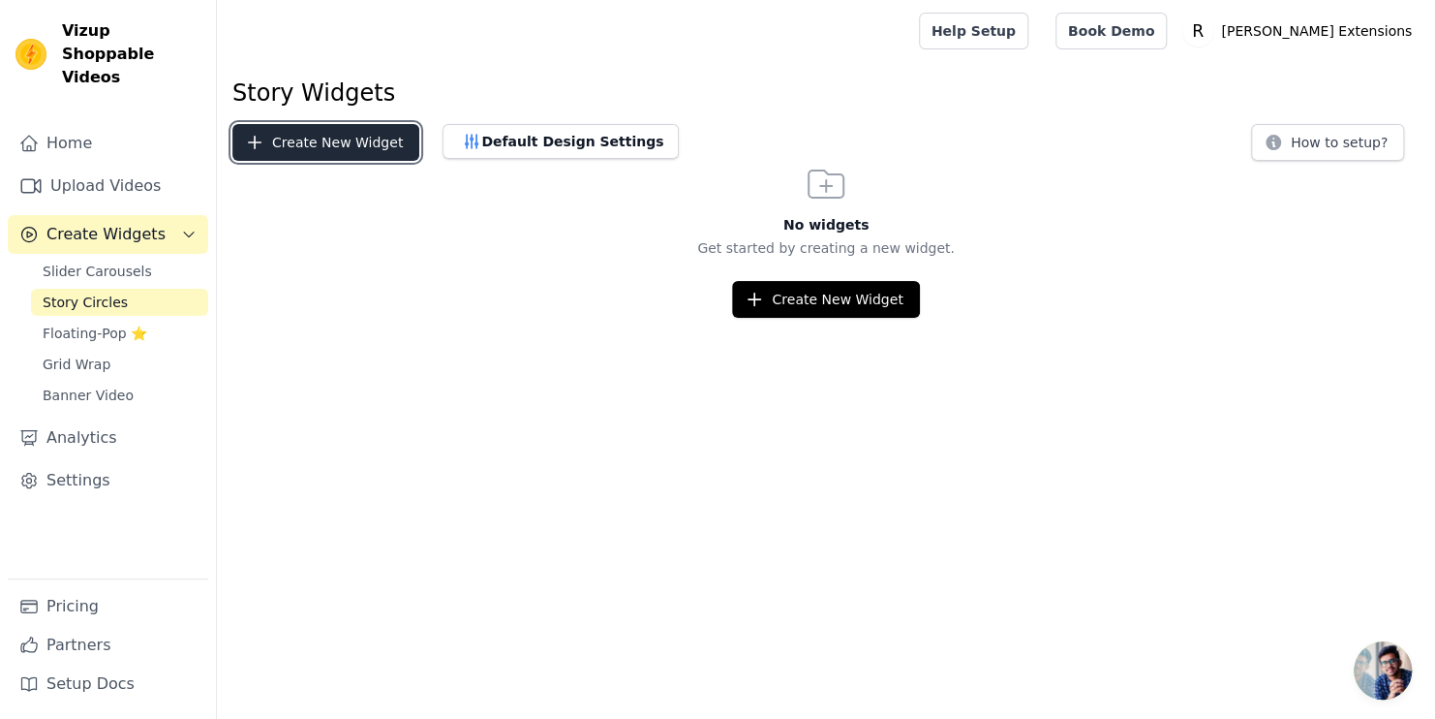
click at [360, 138] on button "Create New Widget" at bounding box center [325, 142] width 187 height 37
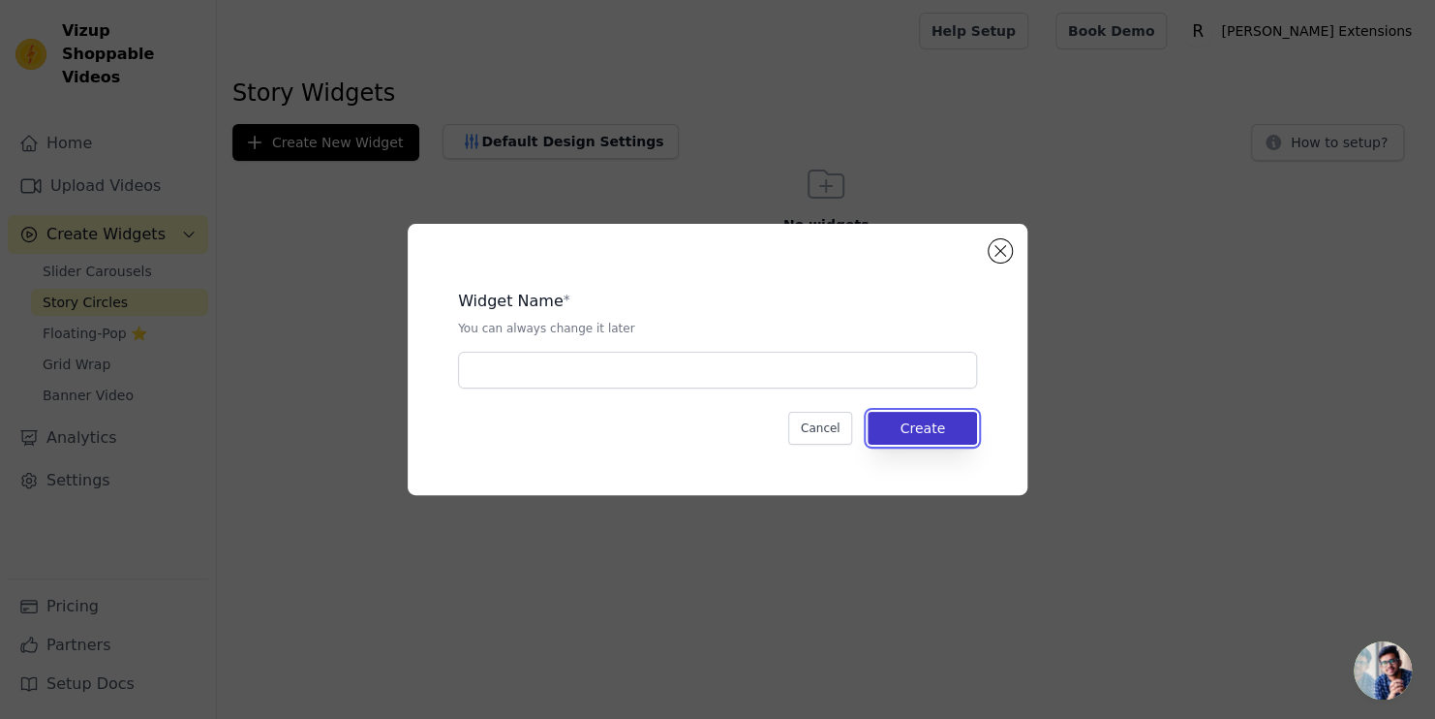
click at [893, 416] on button "Create" at bounding box center [922, 428] width 109 height 33
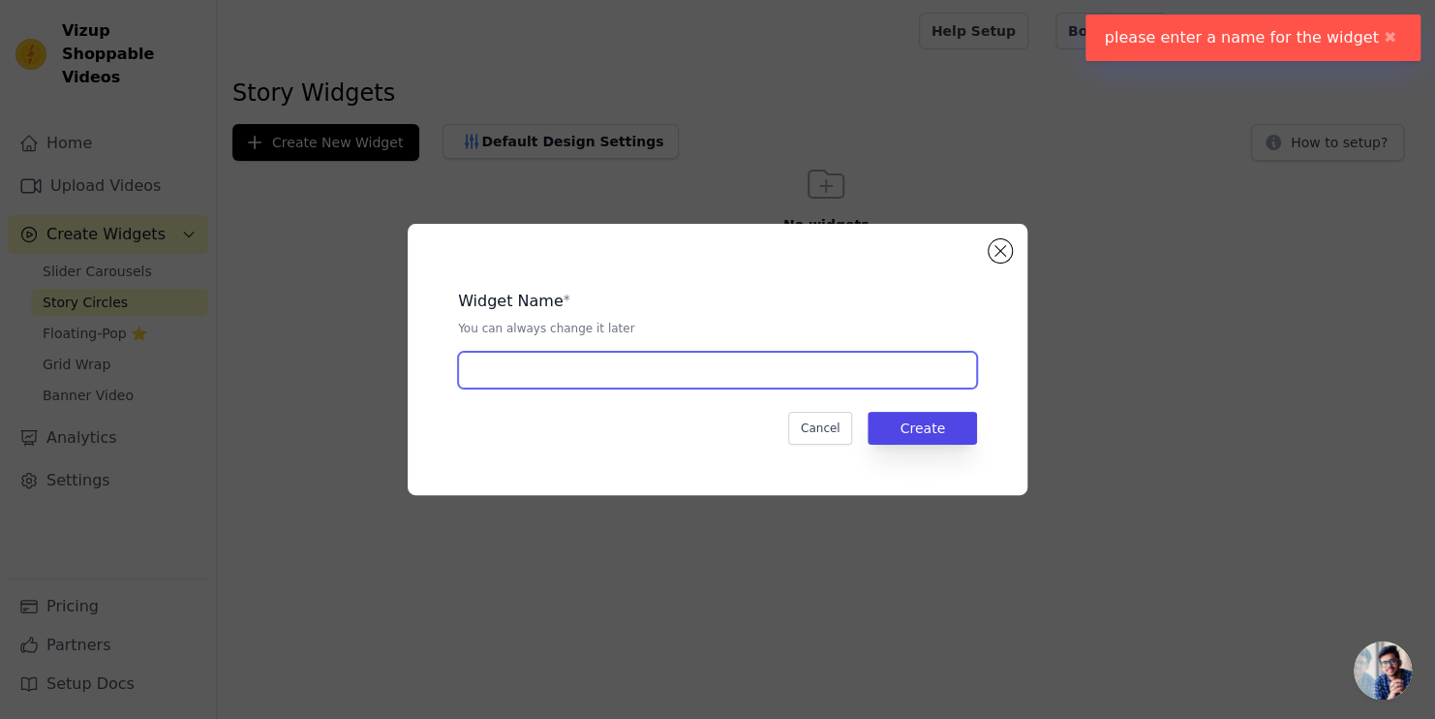
click at [633, 354] on input "text" at bounding box center [717, 370] width 519 height 37
type input "es"
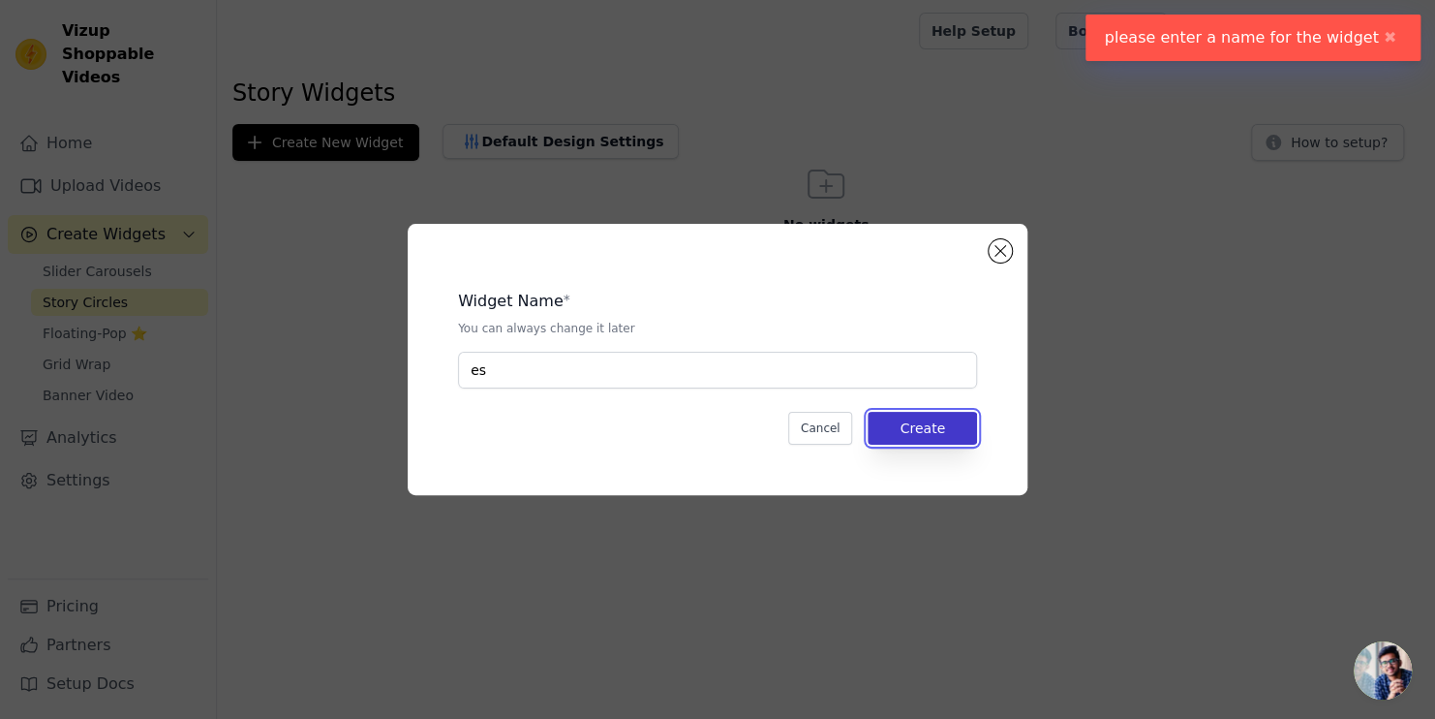
click at [914, 425] on button "Create" at bounding box center [922, 428] width 109 height 33
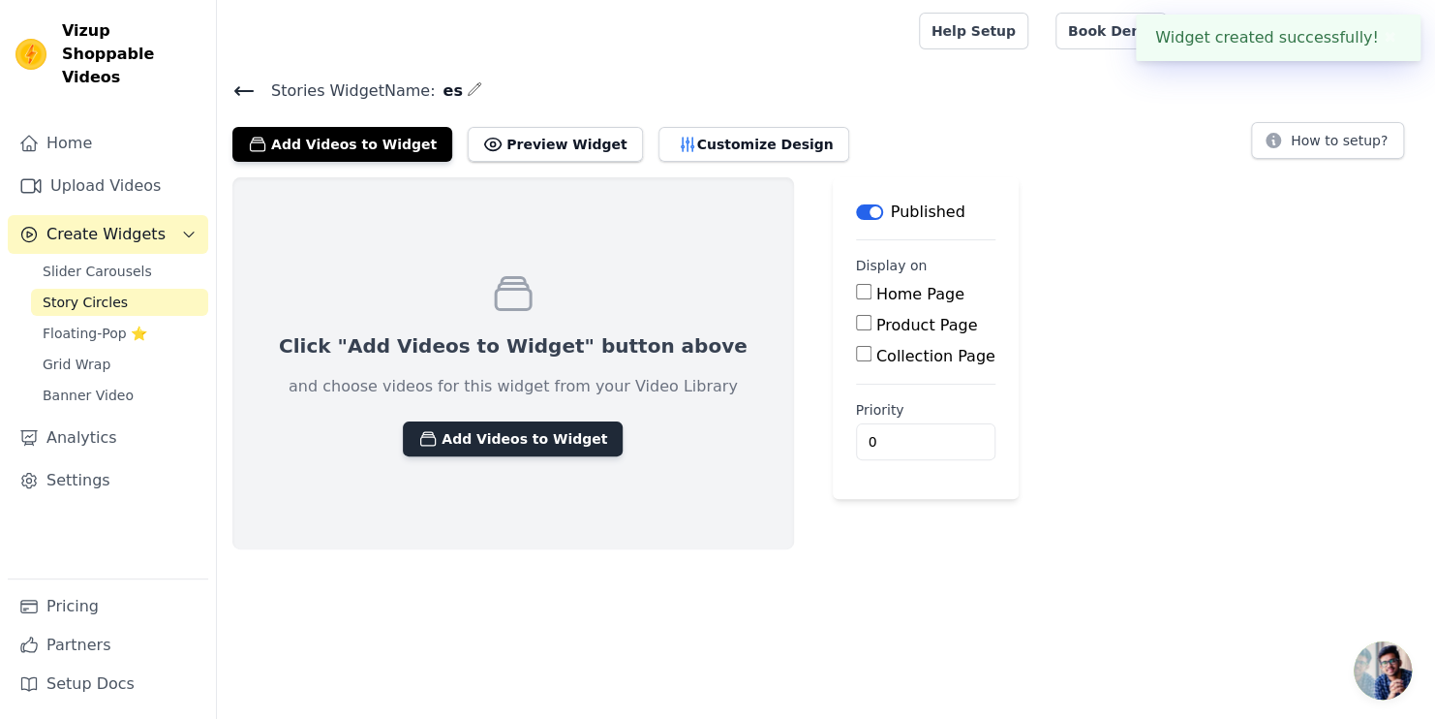
click at [508, 440] on button "Add Videos to Widget" at bounding box center [513, 438] width 220 height 35
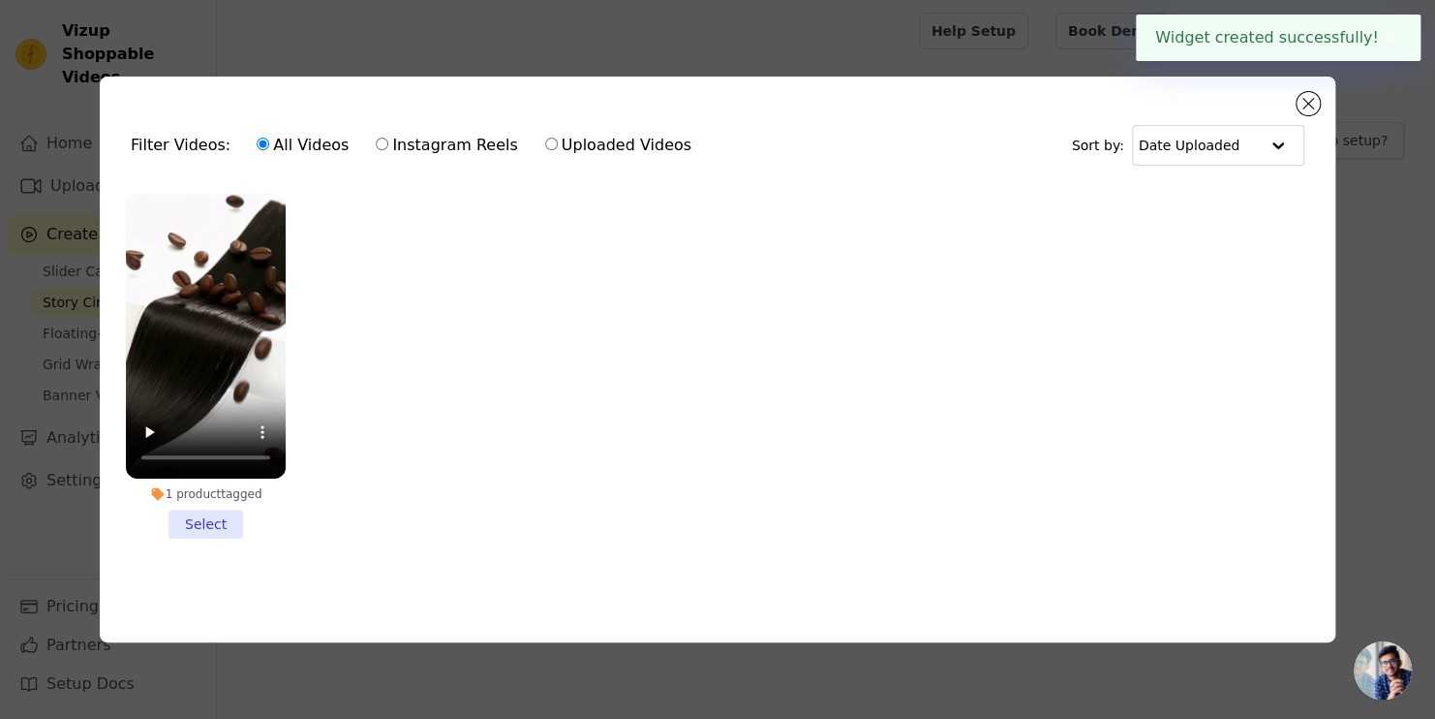
drag, startPoint x: 214, startPoint y: 516, endPoint x: 239, endPoint y: 498, distance: 31.2
click at [209, 514] on li "1 product tagged Select" at bounding box center [206, 366] width 160 height 345
click at [0, 0] on input "1 product tagged Select" at bounding box center [0, 0] width 0 height 0
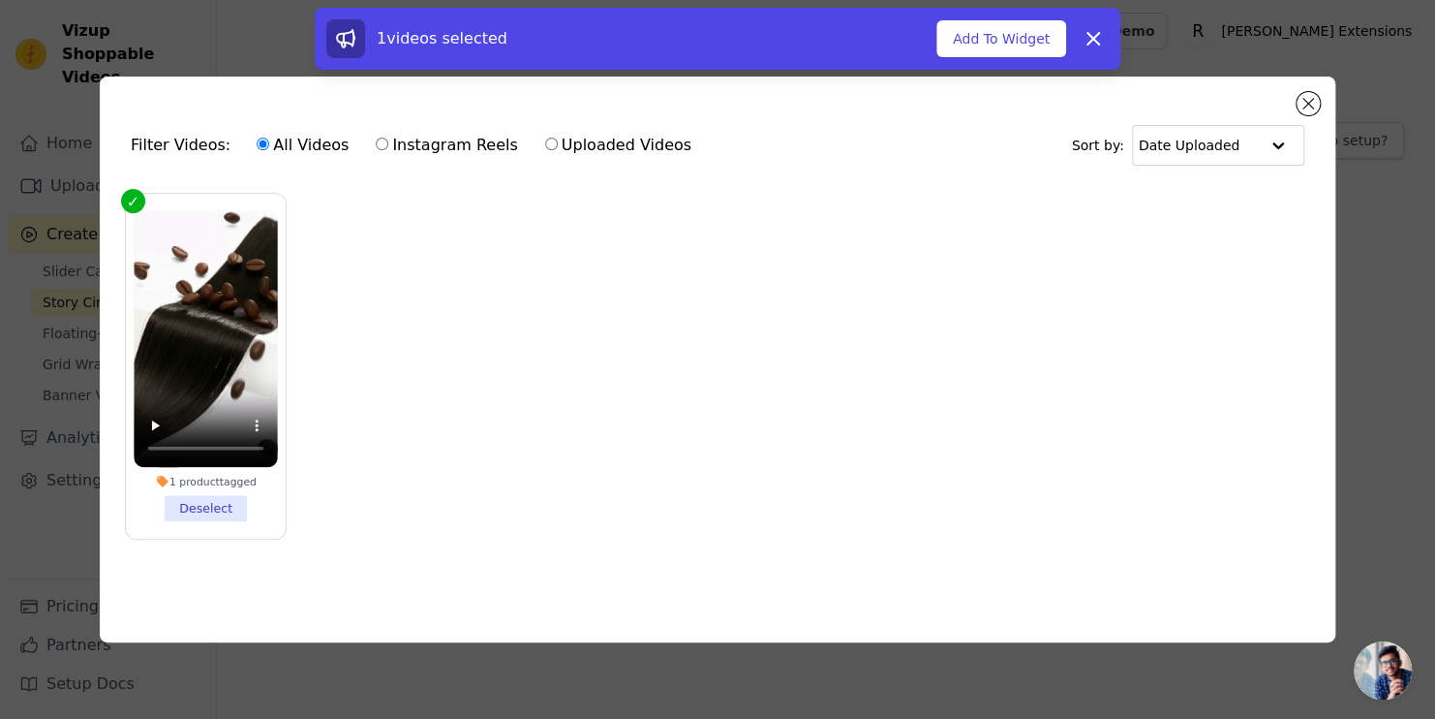
drag, startPoint x: 985, startPoint y: 43, endPoint x: 1025, endPoint y: 68, distance: 47.0
click at [984, 43] on button "Add To Widget" at bounding box center [1002, 38] width 130 height 37
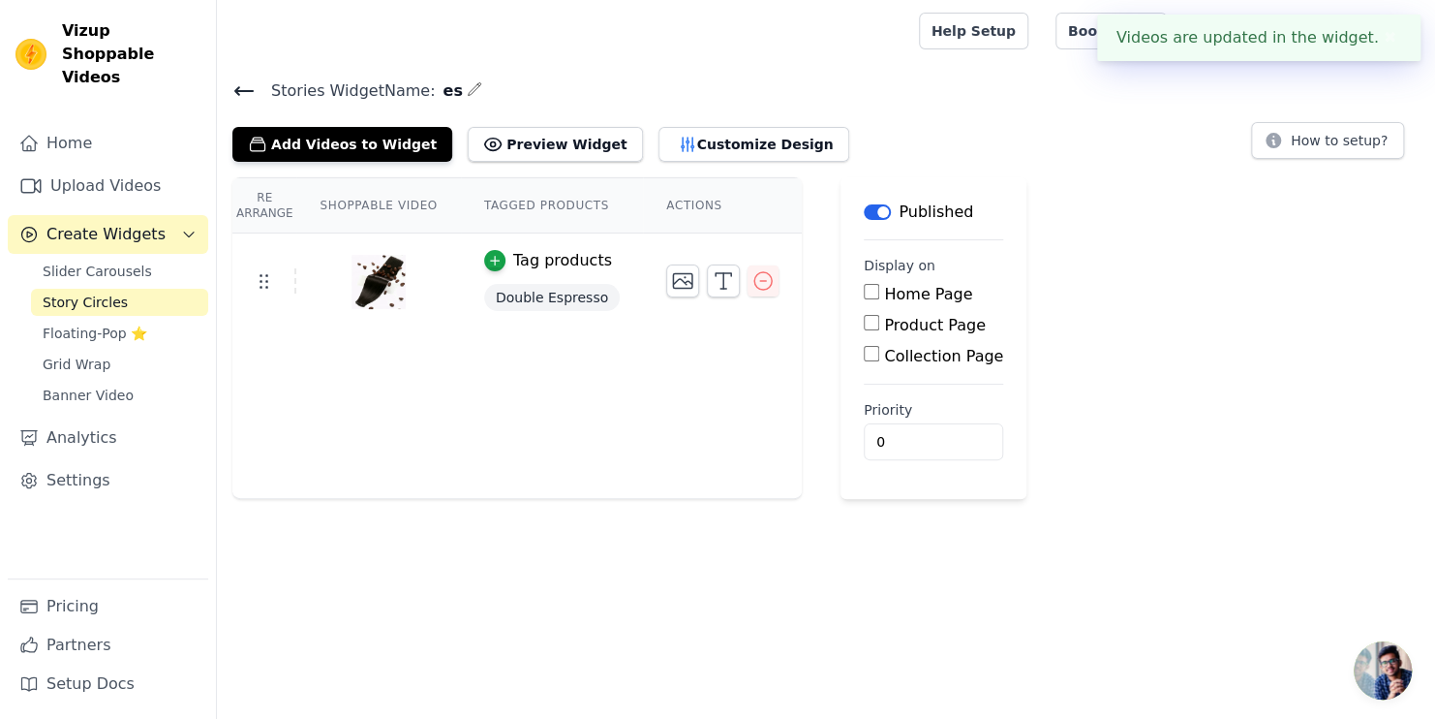
click at [864, 284] on input "Home Page" at bounding box center [871, 291] width 15 height 15
checkbox input "true"
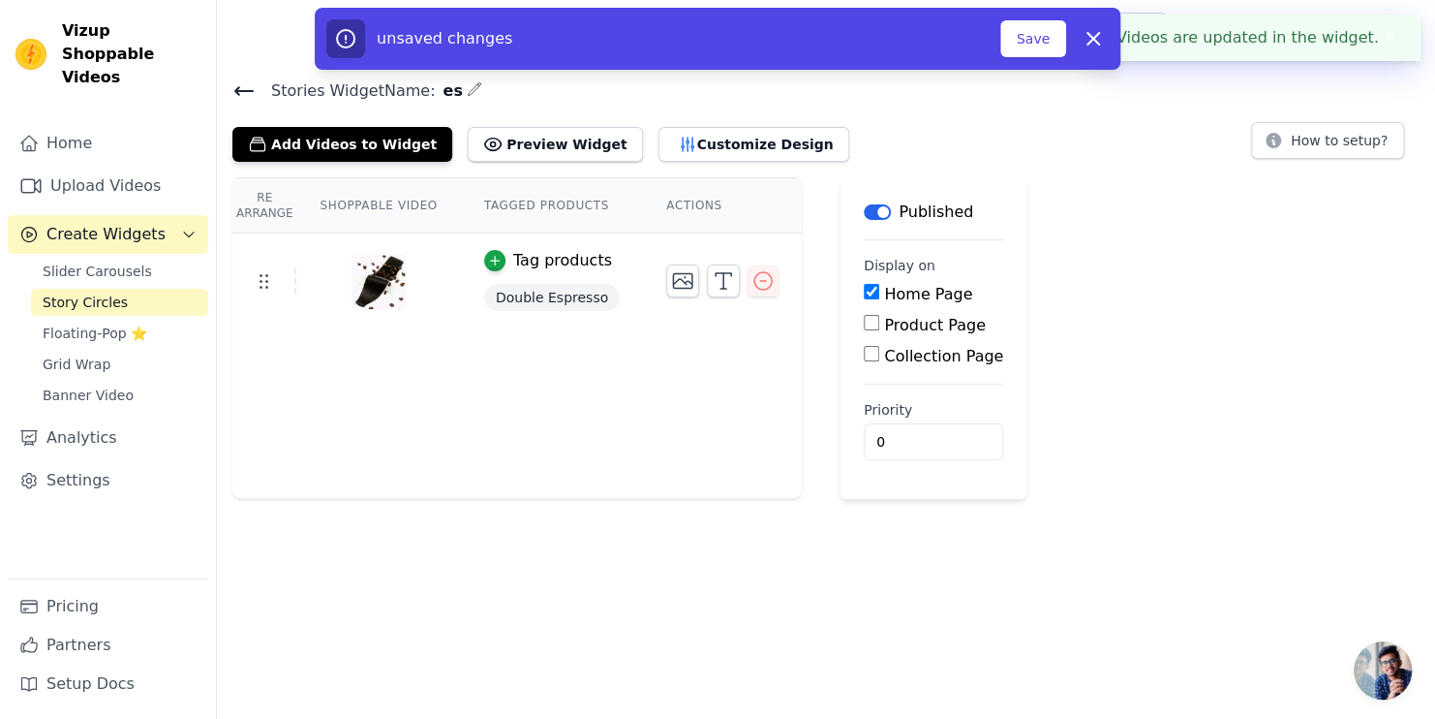
click at [864, 327] on input "Product Page" at bounding box center [871, 322] width 15 height 15
checkbox input "true"
click at [864, 362] on div "All Product Pages Specific Product Pages" at bounding box center [969, 368] width 210 height 46
click at [841, 402] on main "Label Published Display on Home Page Product Page All Product Pages Specific Pr…" at bounding box center [969, 365] width 257 height 376
click at [884, 407] on label "Collection Page" at bounding box center [943, 410] width 119 height 18
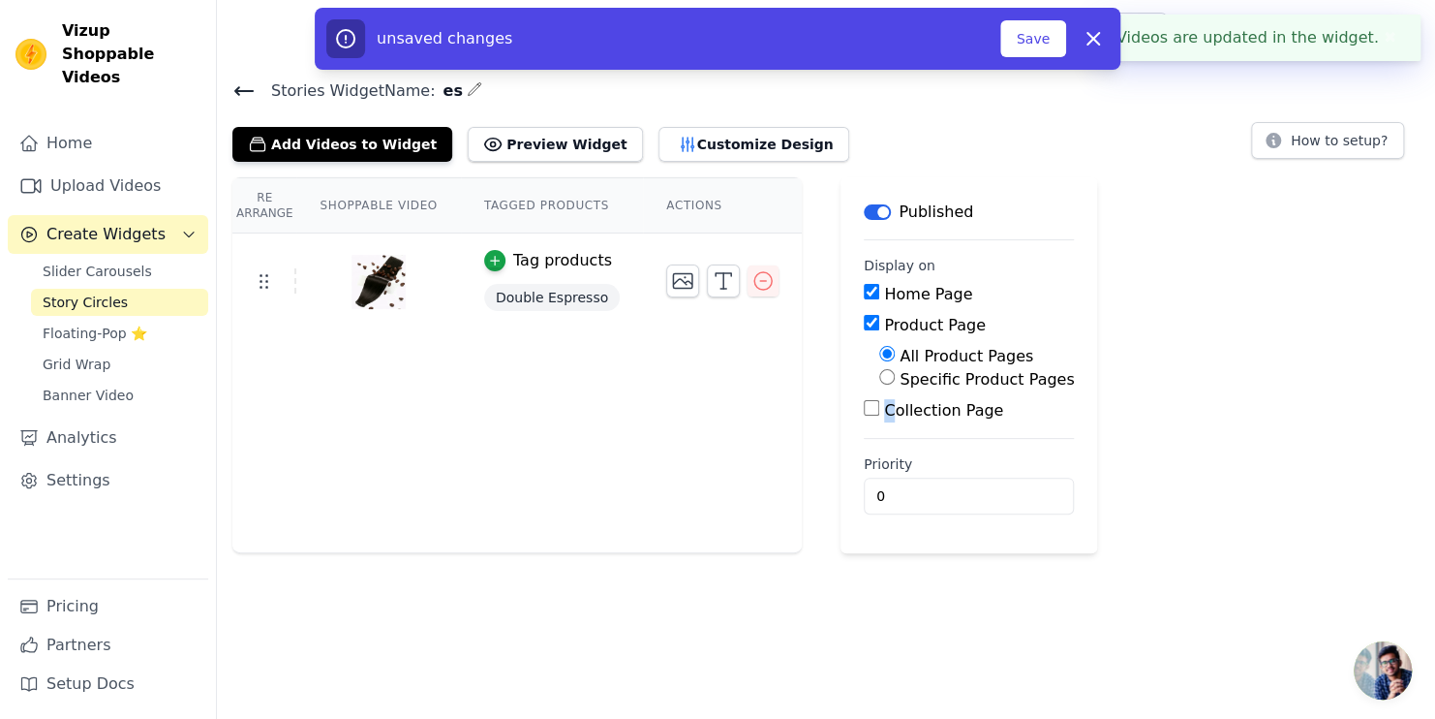
drag, startPoint x: 864, startPoint y: 407, endPoint x: 849, endPoint y: 409, distance: 14.7
click at [864, 409] on input "Collection Page" at bounding box center [871, 407] width 15 height 15
checkbox input "true"
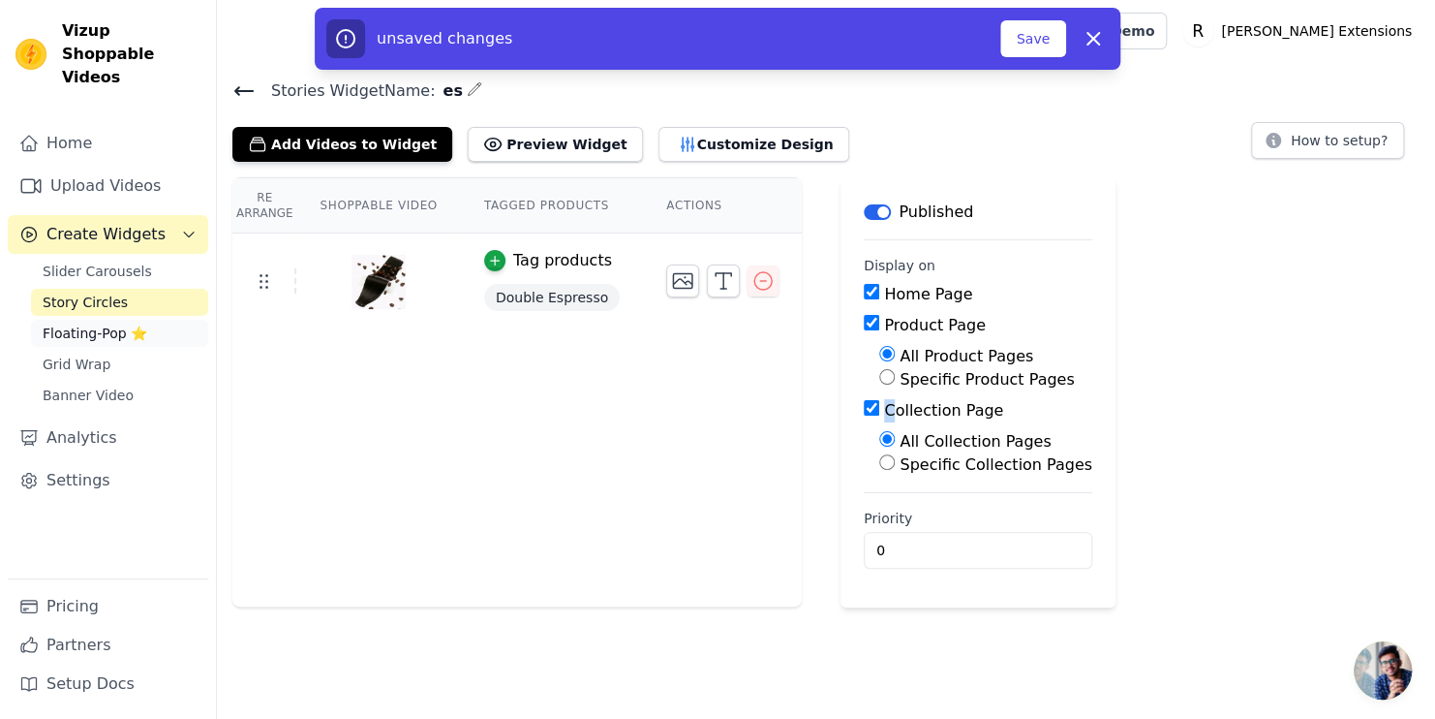
click at [117, 323] on span "Floating-Pop ⭐" at bounding box center [95, 332] width 105 height 19
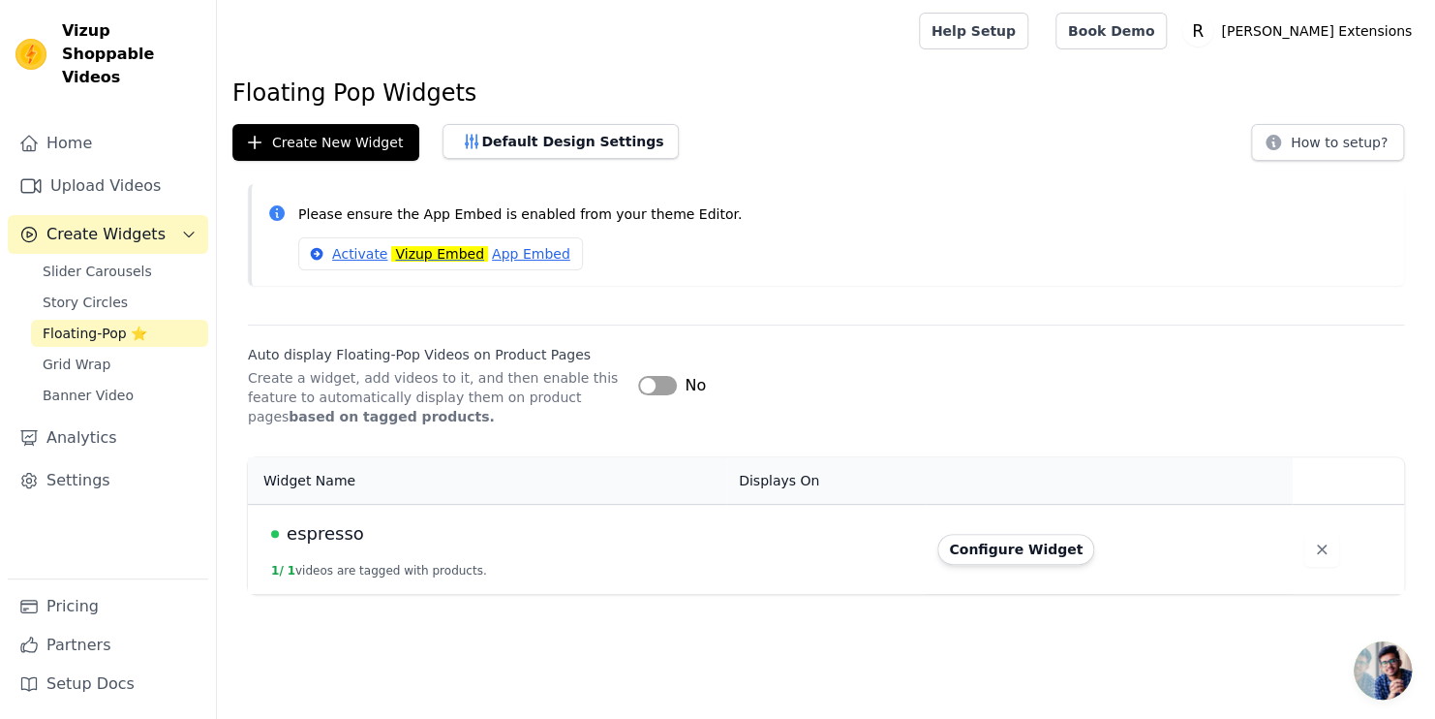
click at [660, 390] on button "Label" at bounding box center [657, 385] width 39 height 19
click at [396, 544] on div "espresso" at bounding box center [493, 533] width 445 height 27
click at [329, 527] on span "espresso" at bounding box center [325, 533] width 77 height 27
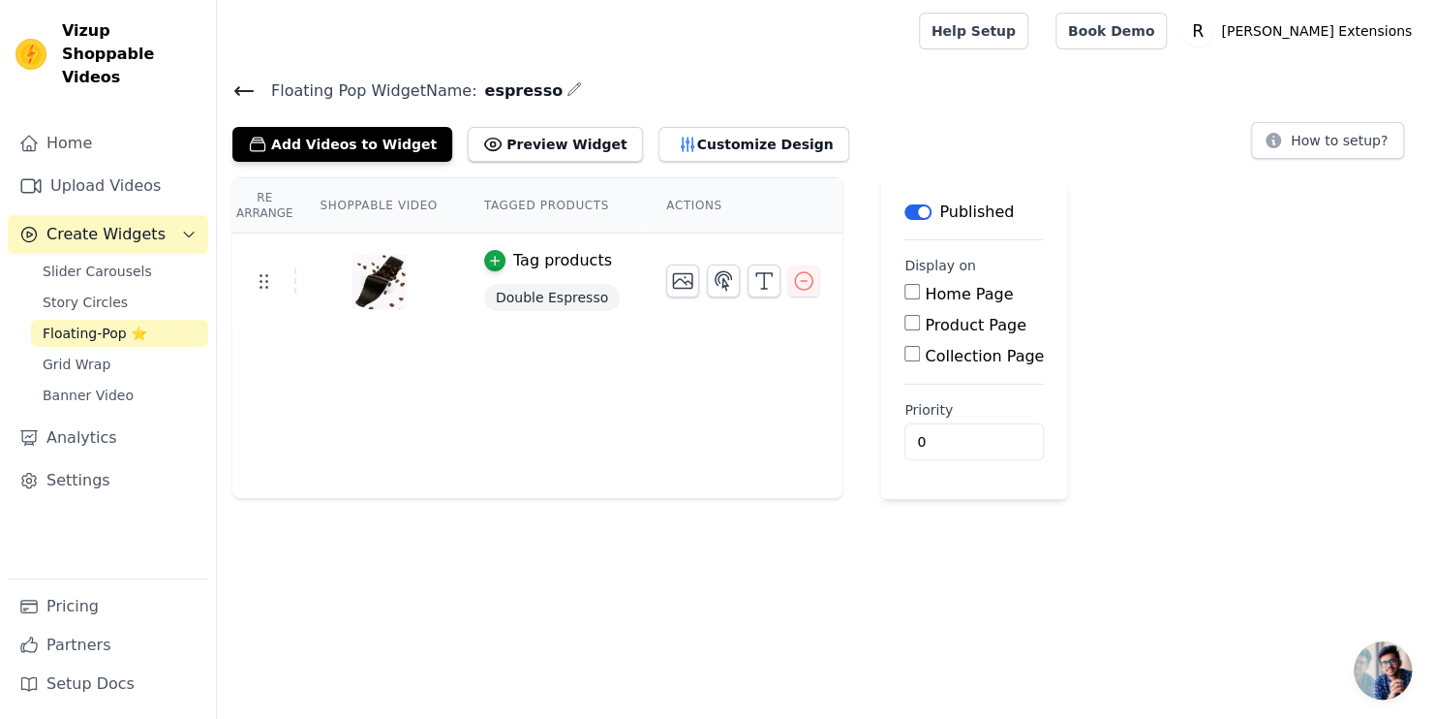
click at [905, 296] on input "Home Page" at bounding box center [912, 291] width 15 height 15
checkbox input "true"
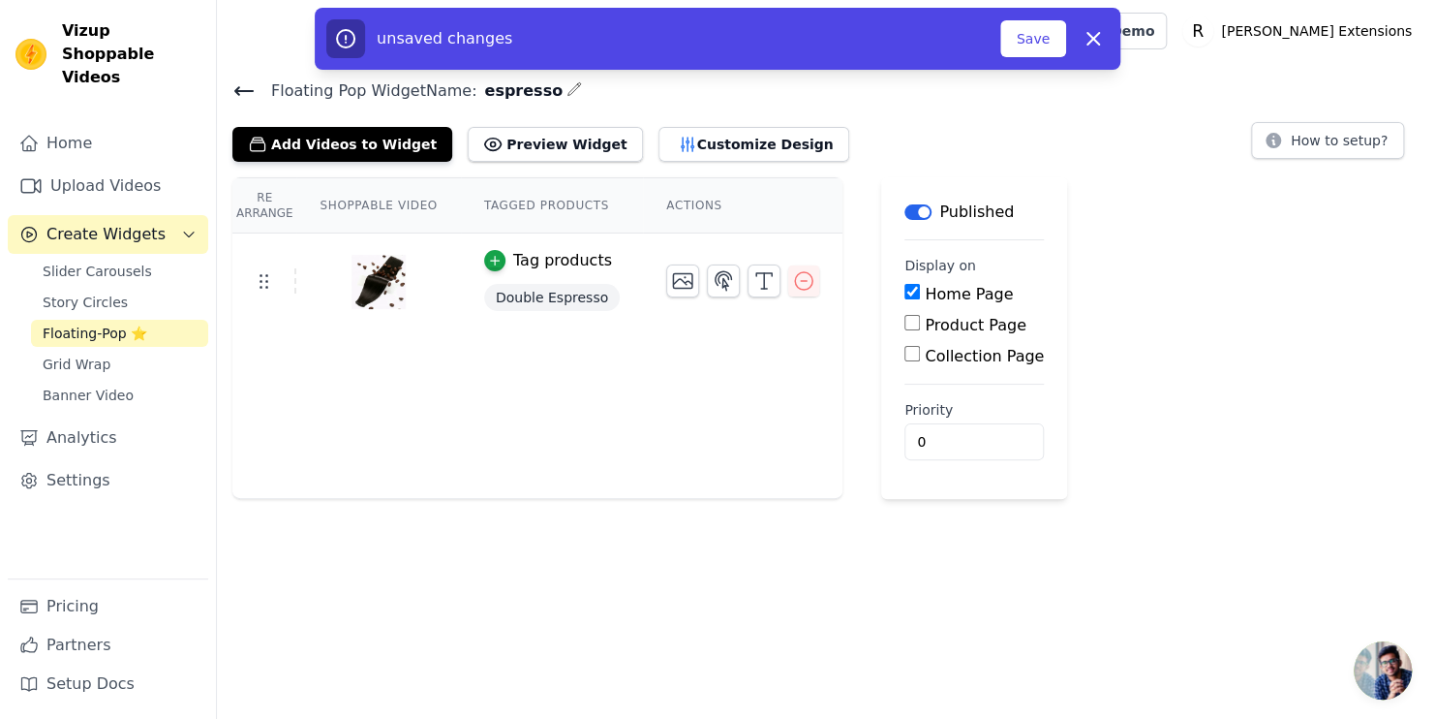
click at [905, 321] on input "Product Page" at bounding box center [912, 322] width 15 height 15
checkbox input "true"
click at [905, 415] on div "Collection Page" at bounding box center [1010, 410] width 210 height 23
drag, startPoint x: 886, startPoint y: 410, endPoint x: 885, endPoint y: 391, distance: 18.4
click at [905, 407] on input "Collection Page" at bounding box center [912, 407] width 15 height 15
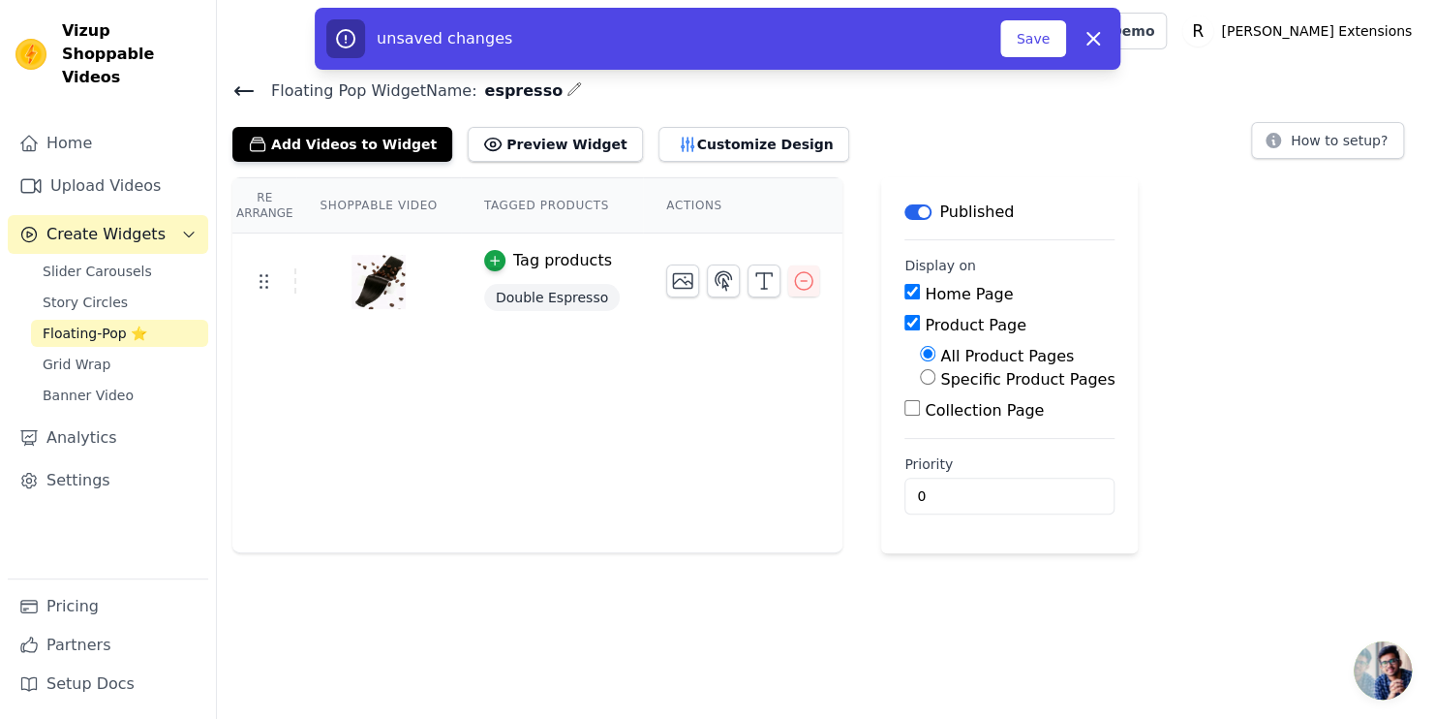
checkbox input "true"
click at [1030, 35] on button "Save" at bounding box center [1033, 38] width 66 height 37
drag, startPoint x: 157, startPoint y: 253, endPoint x: 143, endPoint y: 223, distance: 32.9
click at [155, 258] on link "Slider Carousels" at bounding box center [119, 271] width 177 height 27
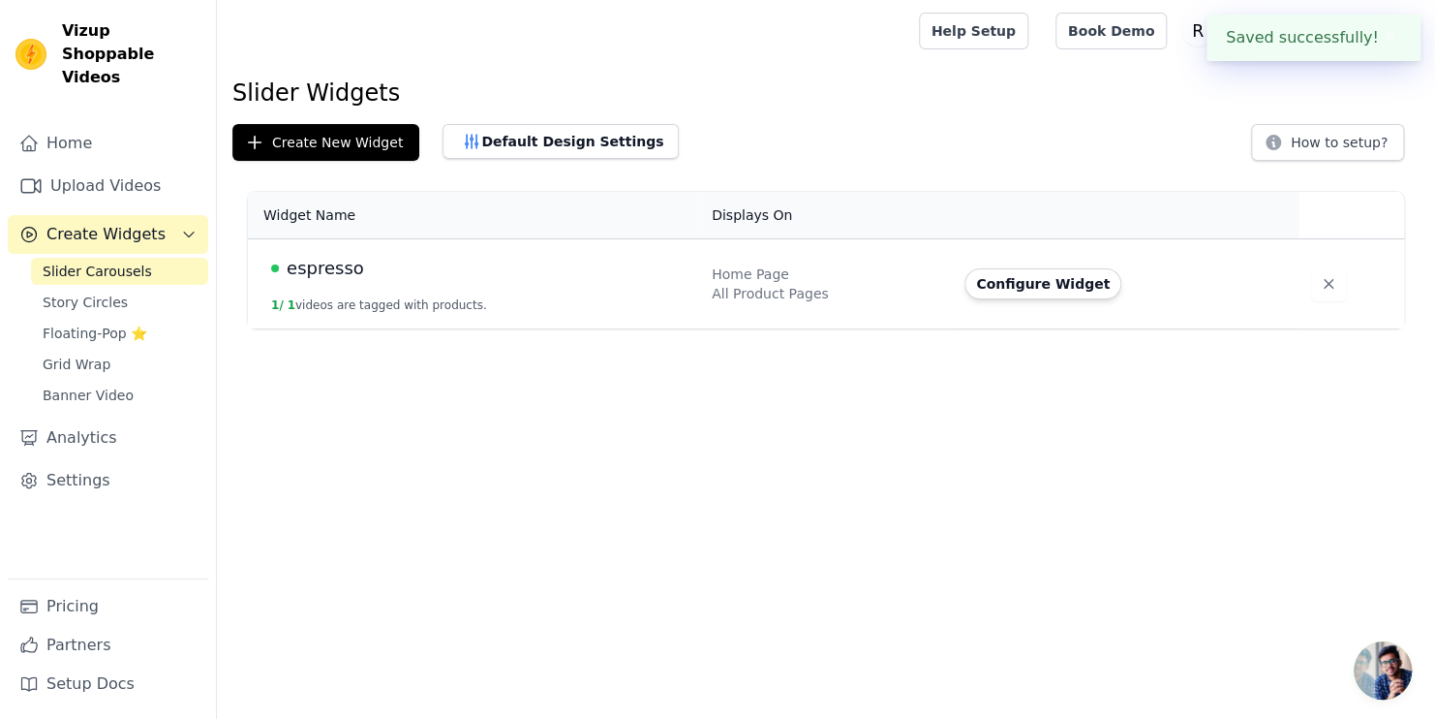
click at [539, 316] on td "espresso 1 / 1 videos are tagged with products." at bounding box center [474, 284] width 452 height 90
click at [528, 287] on td "espresso 1 / 1 videos are tagged with products." at bounding box center [474, 284] width 452 height 90
click at [1028, 282] on button "Configure Widget" at bounding box center [1043, 283] width 157 height 31
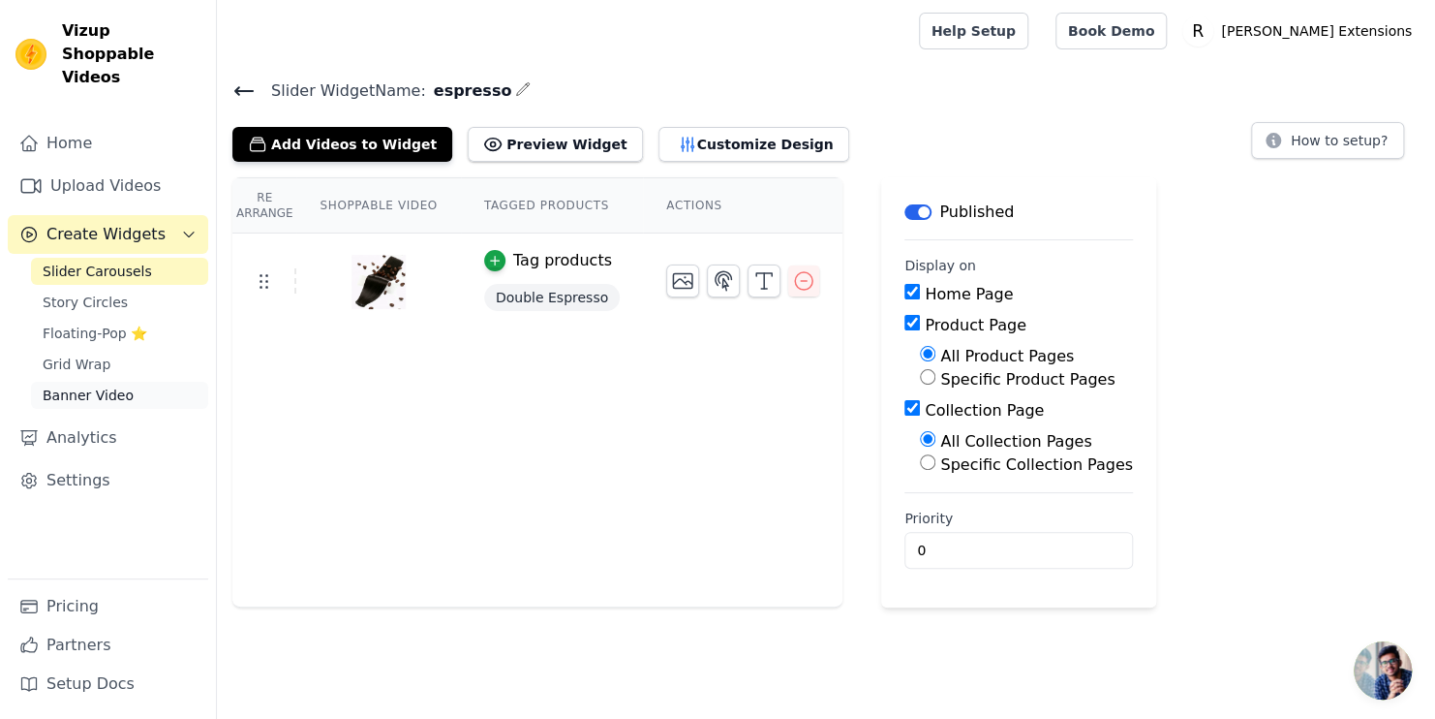
click at [113, 385] on span "Banner Video" at bounding box center [88, 394] width 91 height 19
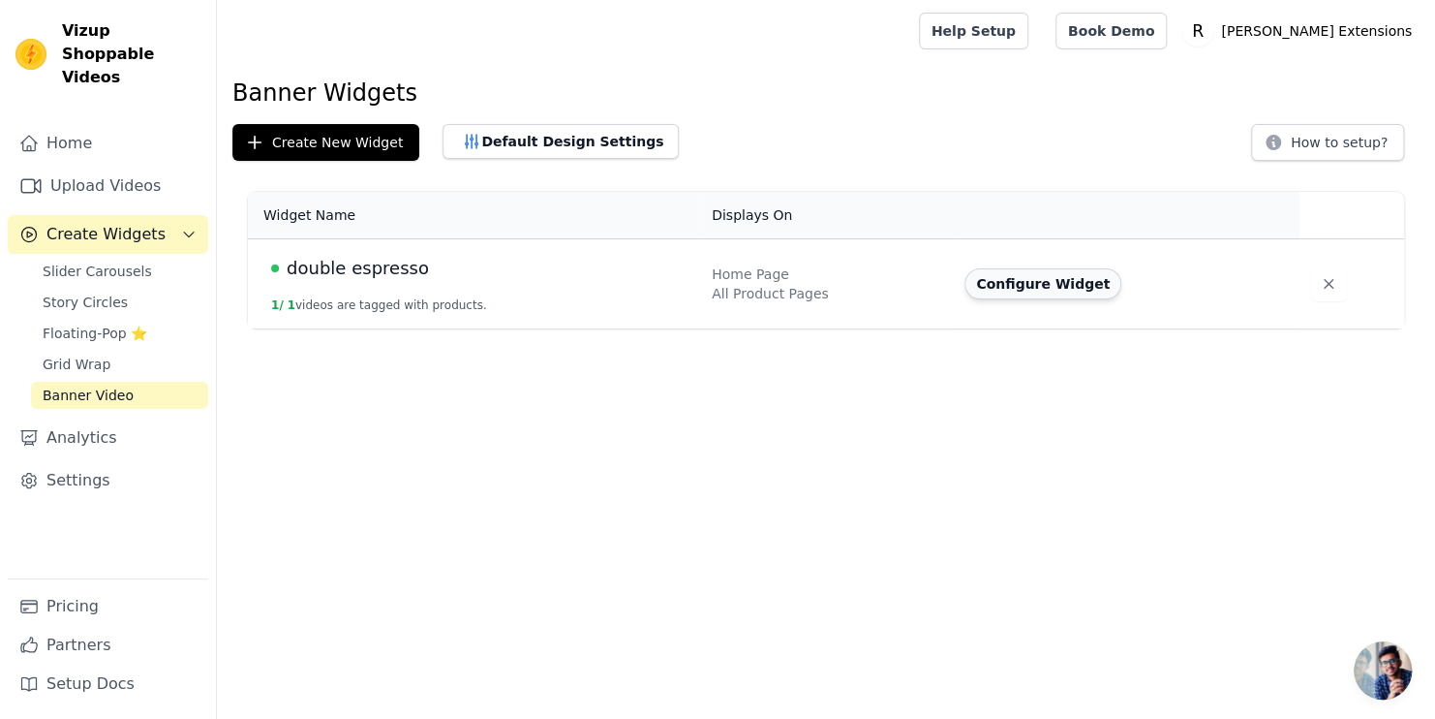
click at [1014, 289] on button "Configure Widget" at bounding box center [1043, 283] width 157 height 31
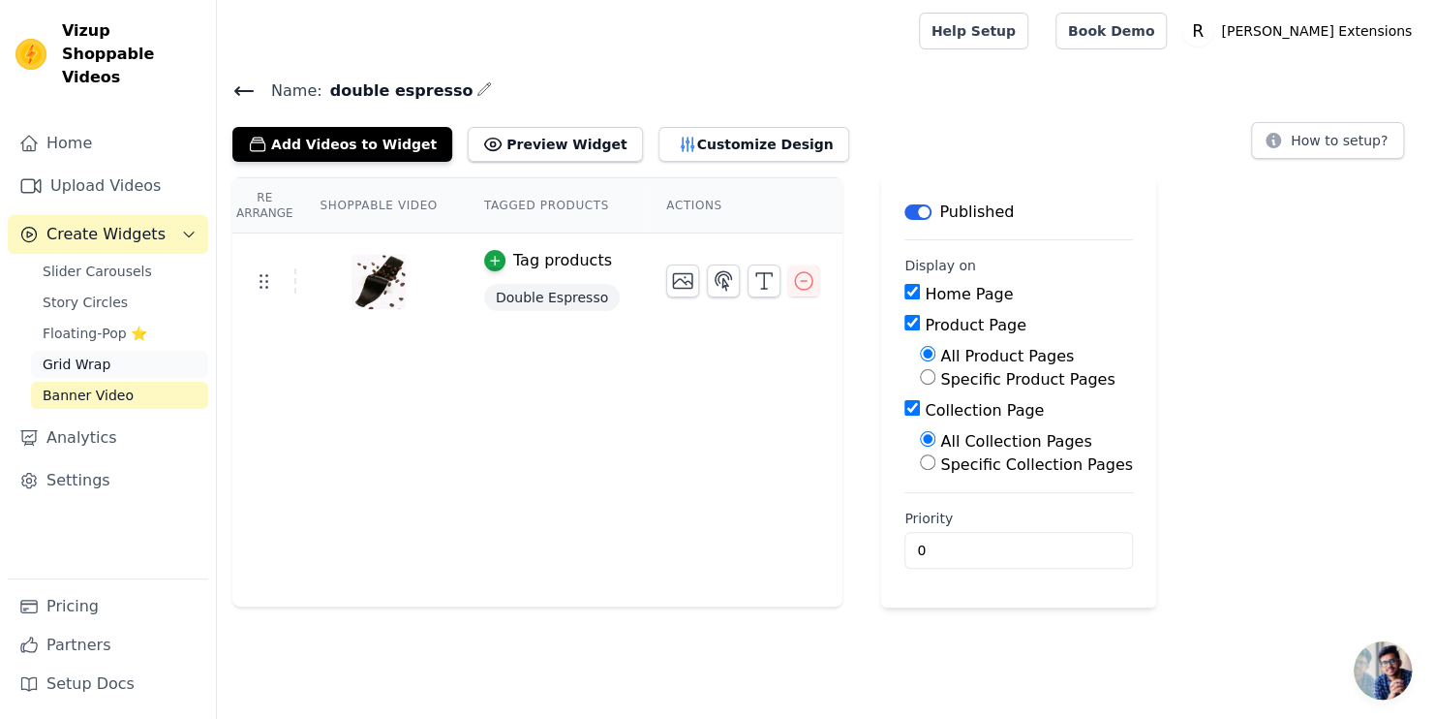
click at [133, 351] on link "Grid Wrap" at bounding box center [119, 364] width 177 height 27
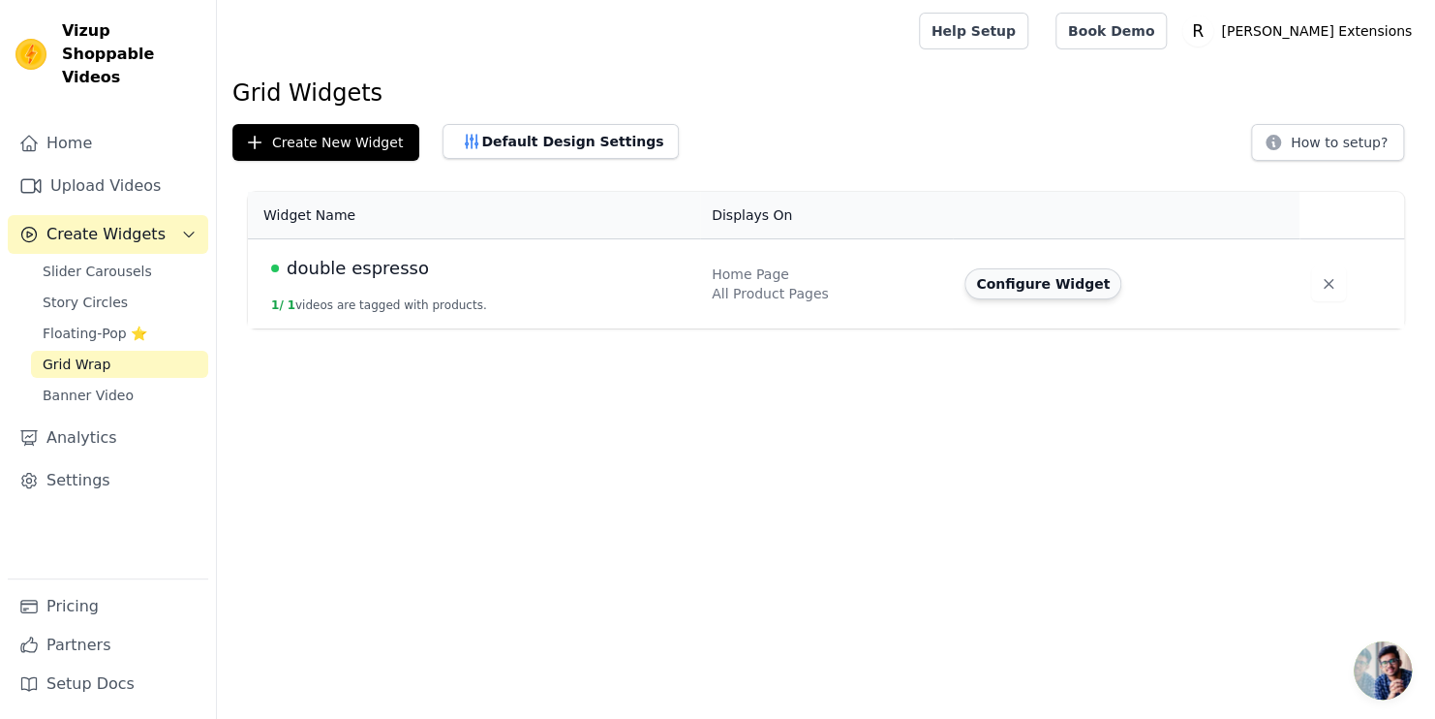
click at [990, 288] on button "Configure Widget" at bounding box center [1043, 283] width 157 height 31
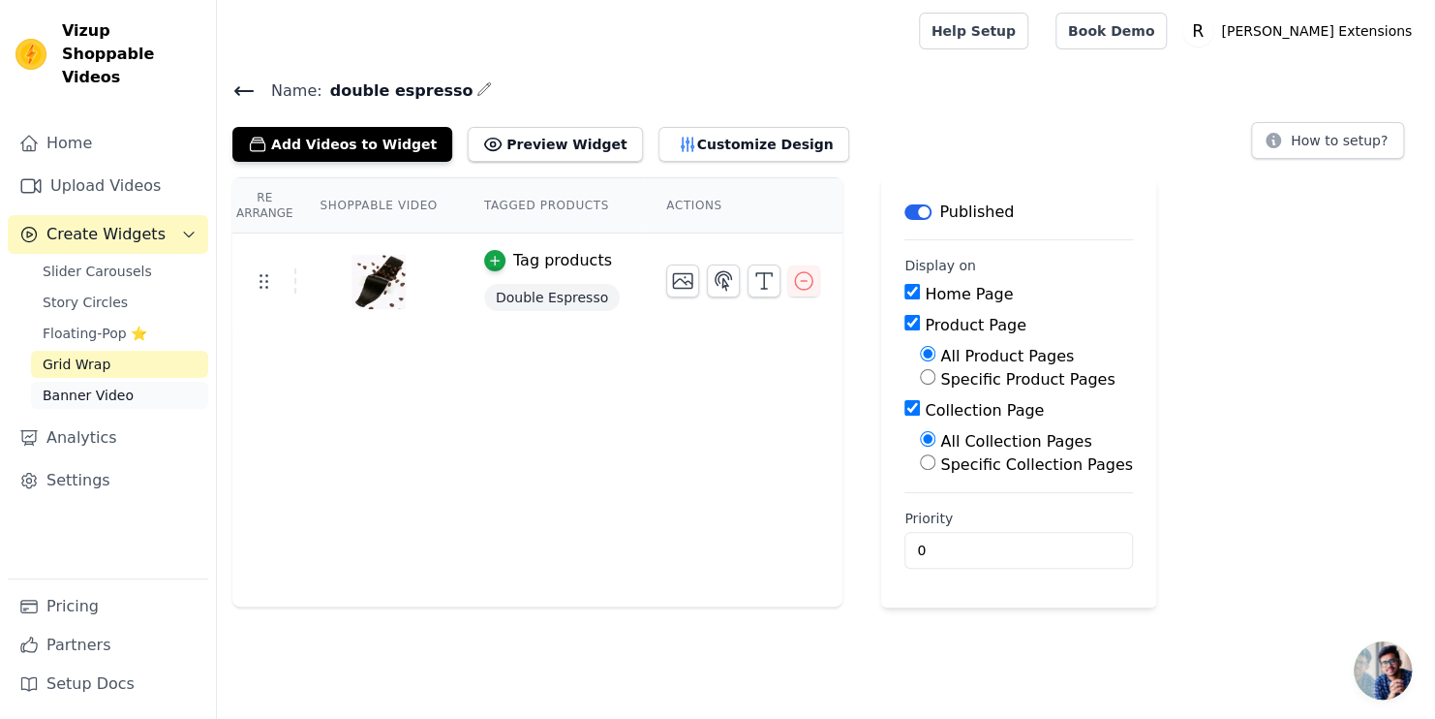
click at [90, 385] on span "Banner Video" at bounding box center [88, 394] width 91 height 19
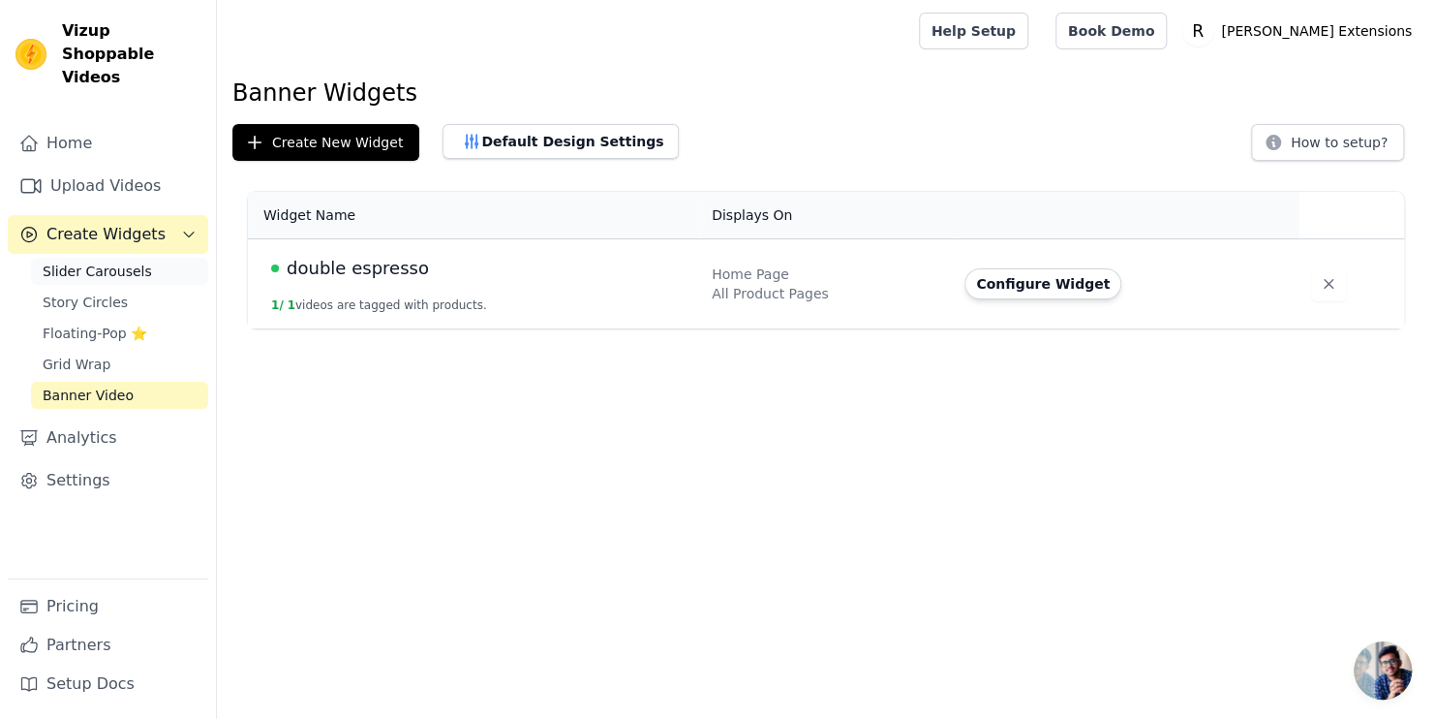
click at [137, 262] on span "Slider Carousels" at bounding box center [97, 271] width 109 height 19
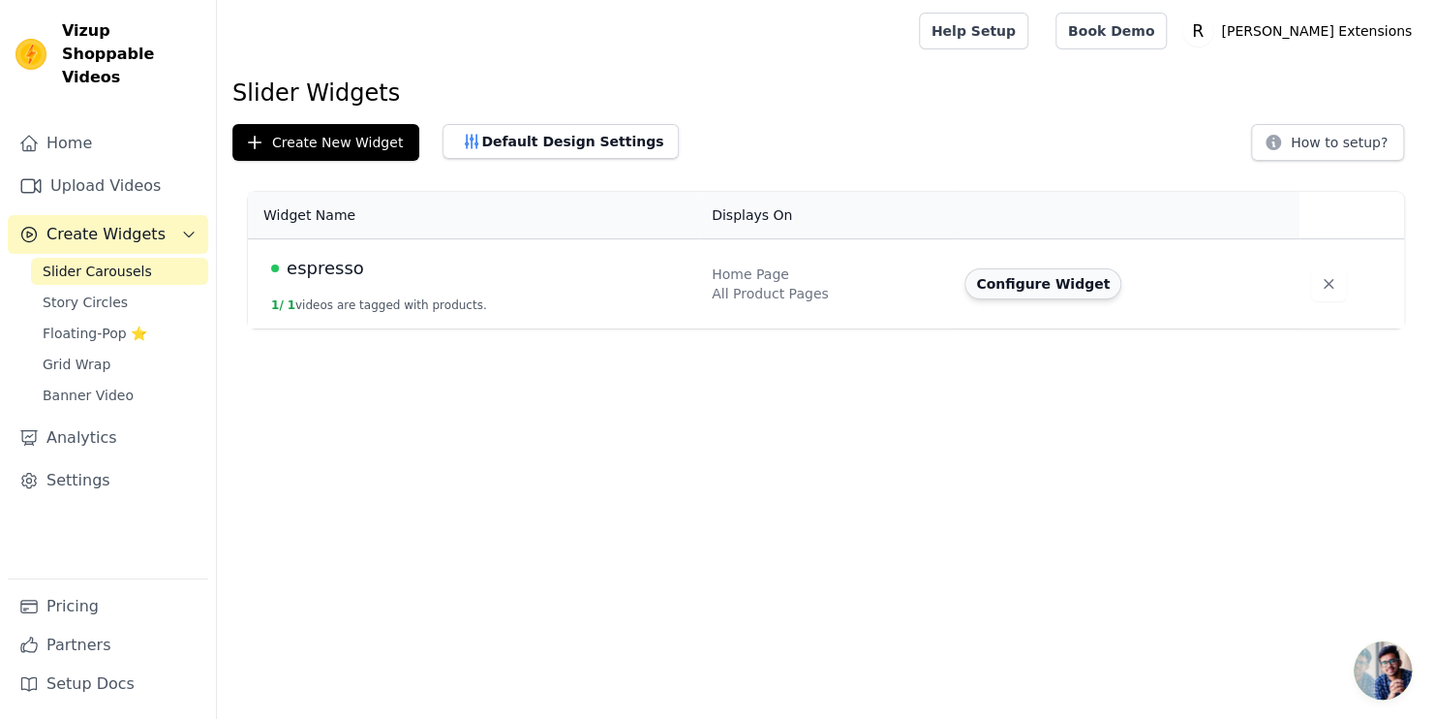
click at [1037, 290] on button "Configure Widget" at bounding box center [1043, 283] width 157 height 31
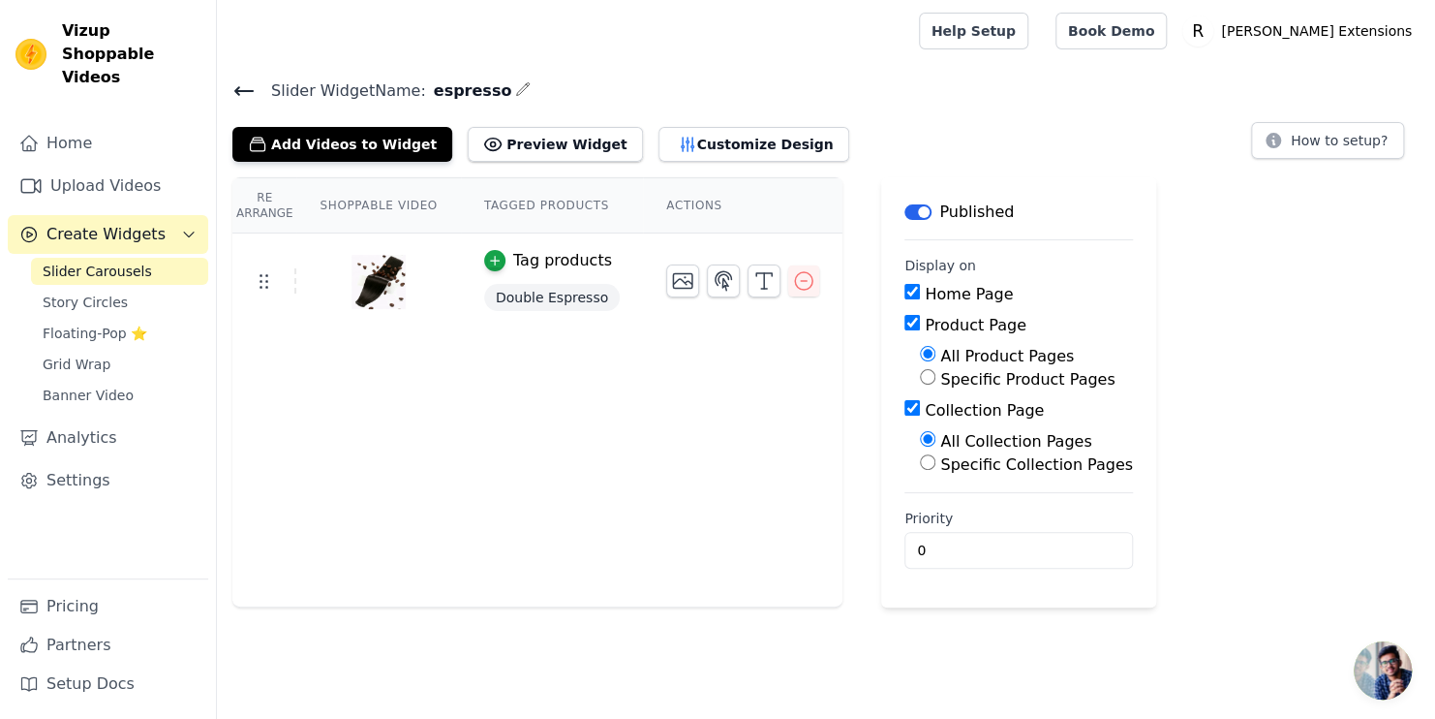
click at [353, 353] on div "Re Arrange Shoppable Video Tagged Products Actions Tag products Double Espresso" at bounding box center [537, 392] width 610 height 430
click at [342, 145] on button "Add Videos to Widget" at bounding box center [342, 144] width 220 height 35
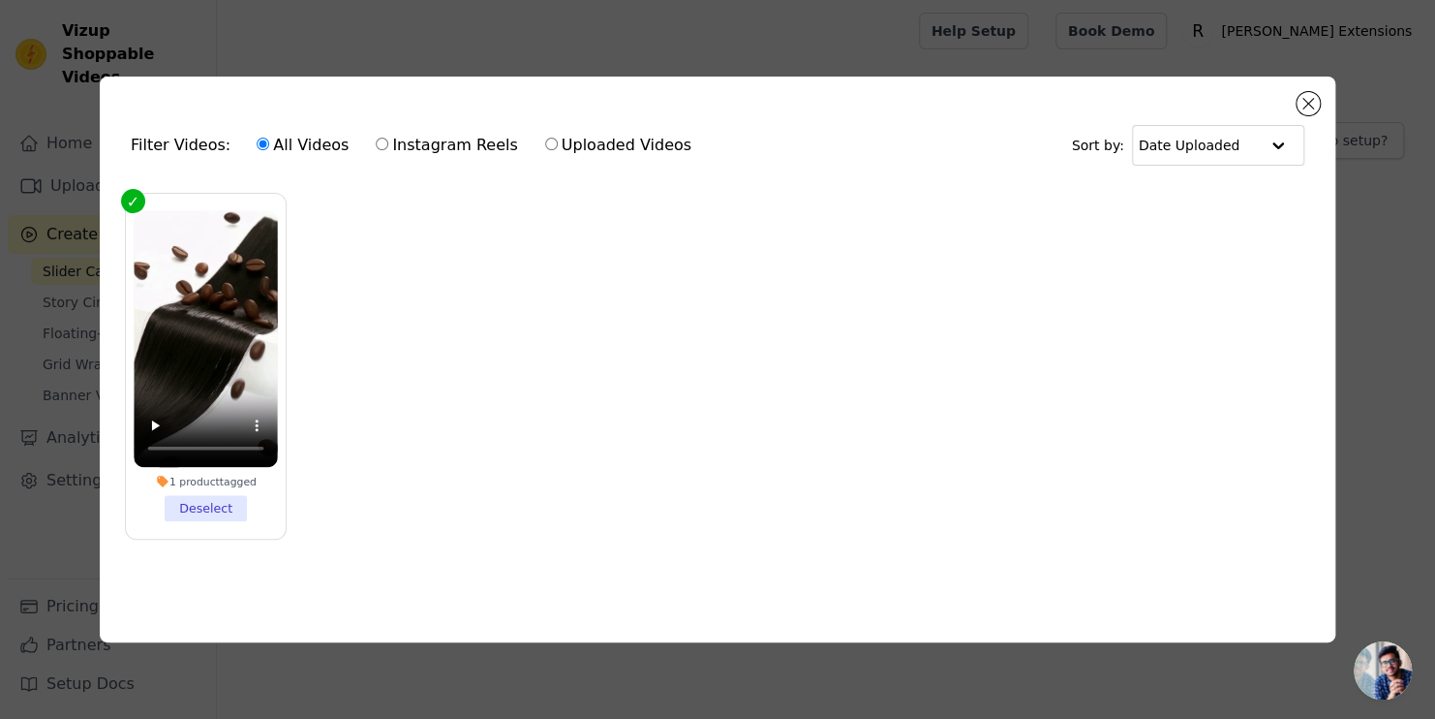
click at [619, 141] on label "Uploaded Videos" at bounding box center [618, 145] width 148 height 25
click at [558, 141] on input "Uploaded Videos" at bounding box center [551, 144] width 13 height 13
radio input "true"
click at [821, 373] on ul "1 product tagged Deselect" at bounding box center [717, 381] width 1205 height 397
click at [1273, 92] on div "Filter Videos: All Videos Instagram Reels Uploaded Videos Sort by: Date Uploade…" at bounding box center [718, 360] width 1236 height 566
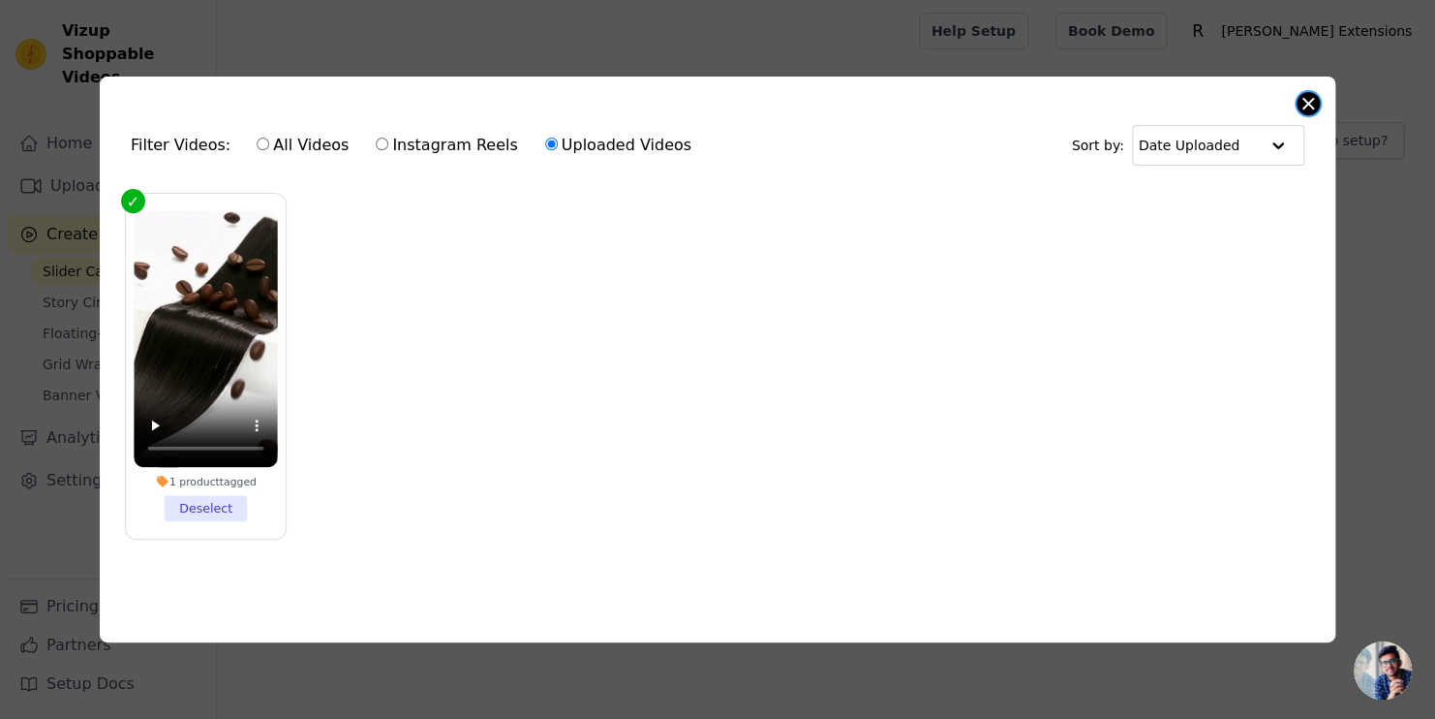
click at [1310, 98] on button "Close modal" at bounding box center [1308, 103] width 23 height 23
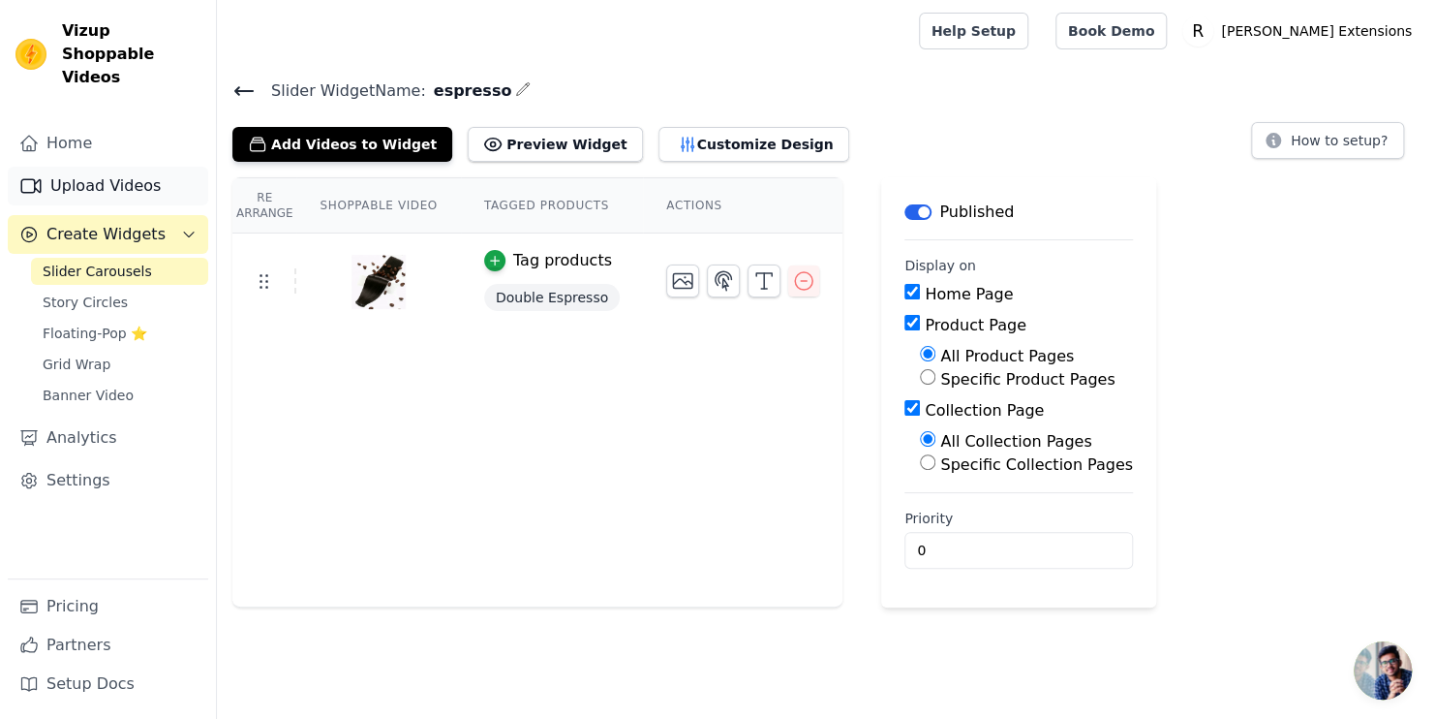
click at [86, 167] on link "Upload Videos" at bounding box center [108, 186] width 200 height 39
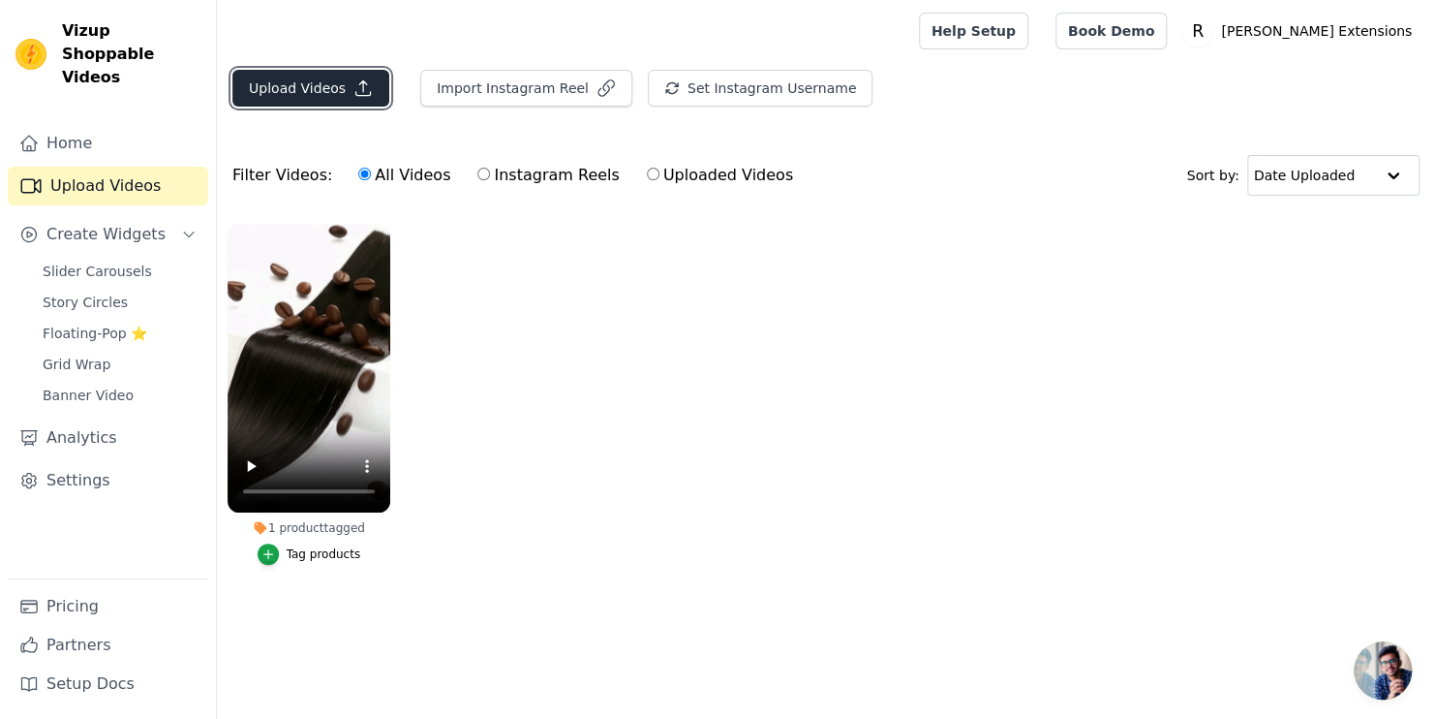
click at [289, 86] on button "Upload Videos" at bounding box center [310, 88] width 157 height 37
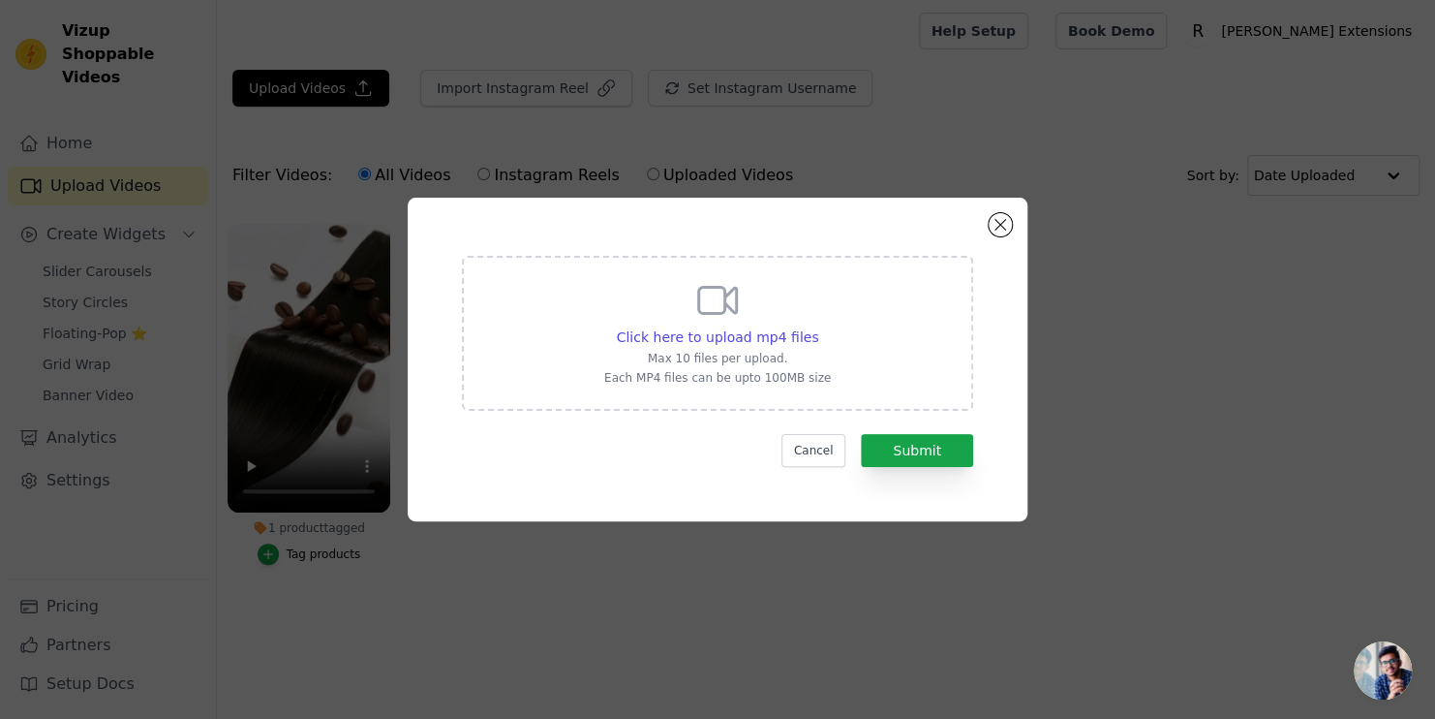
click at [689, 358] on p "Max 10 files per upload." at bounding box center [717, 358] width 227 height 15
click at [817, 327] on input "Click here to upload mp4 files Max 10 files per upload. Each MP4 files can be u…" at bounding box center [817, 326] width 1 height 1
type input "C:\fakepath\01K5EYXTXQA1N60DGJRJ2ZXRS5.mp4"
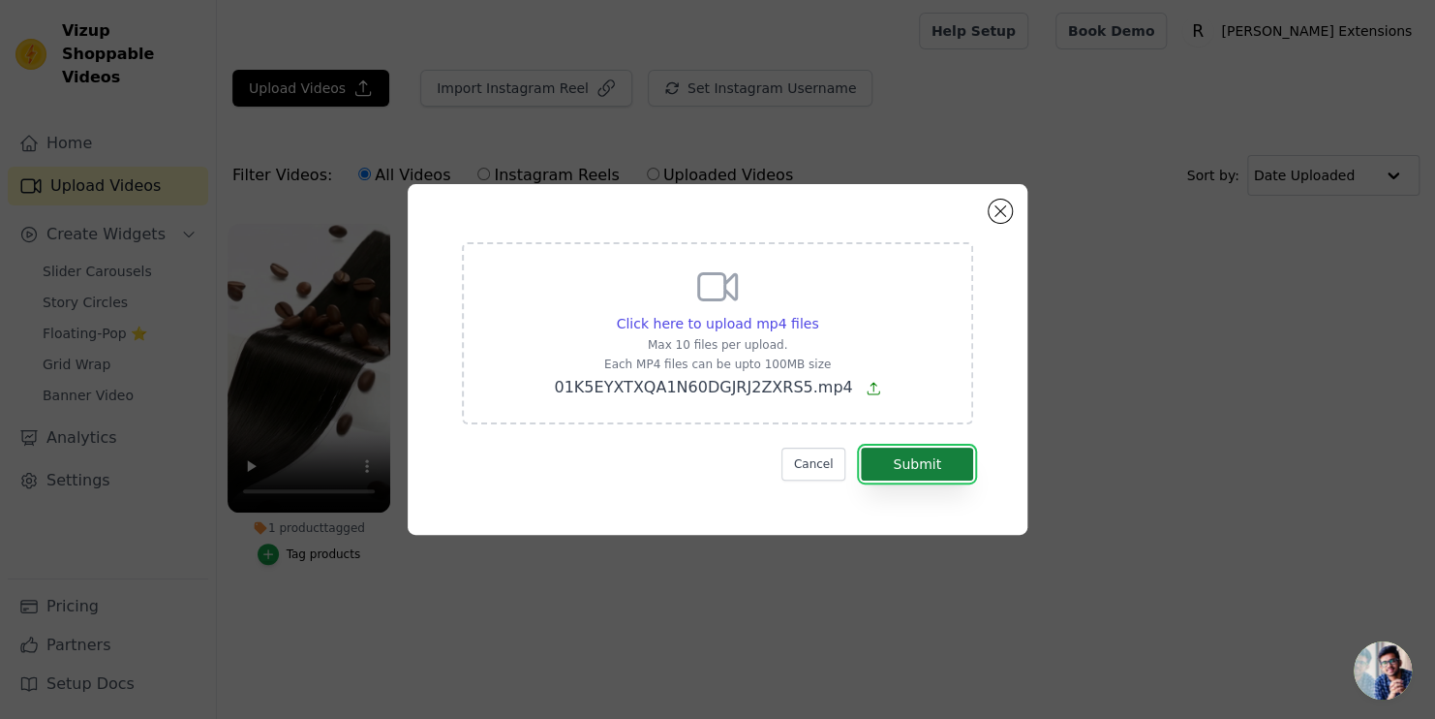
click at [908, 462] on button "Submit" at bounding box center [917, 463] width 112 height 33
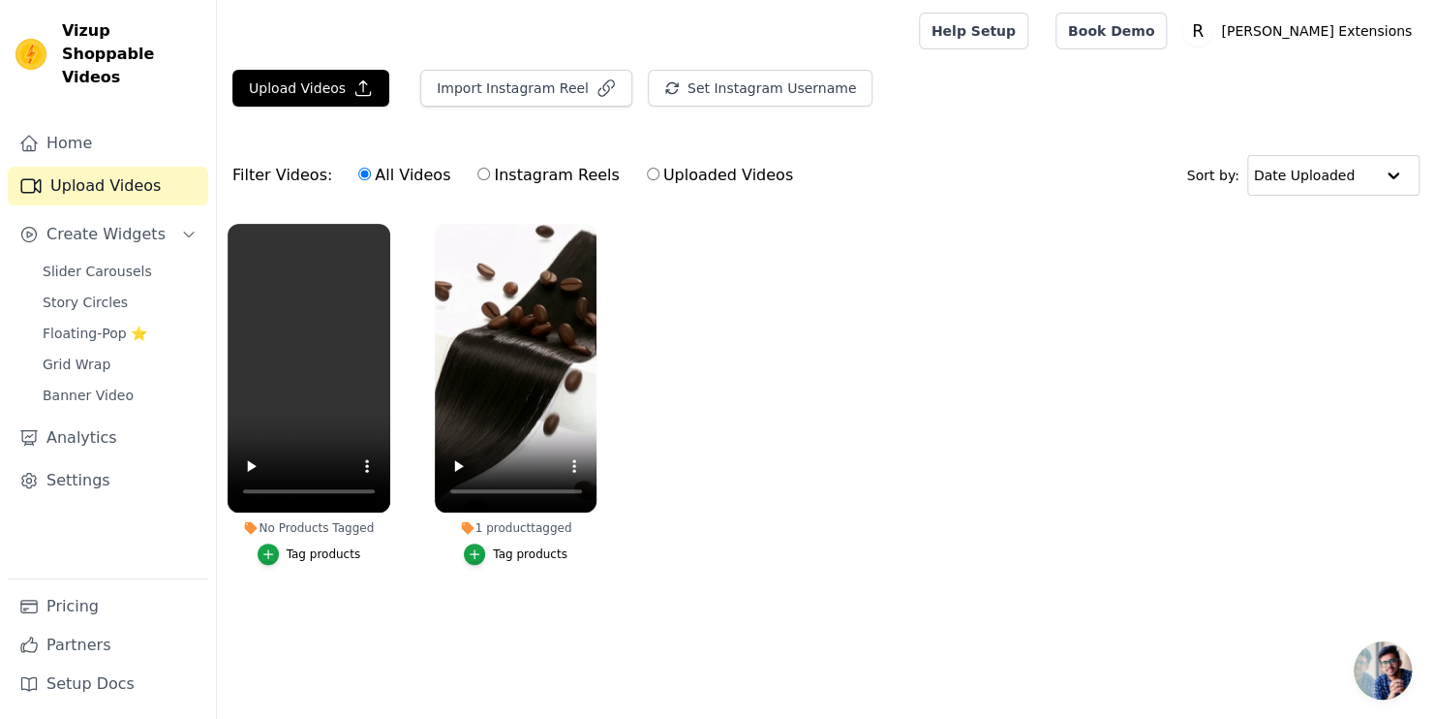
click at [284, 547] on button "Tag products" at bounding box center [310, 553] width 104 height 21
click at [274, 562] on div "button" at bounding box center [268, 553] width 21 height 21
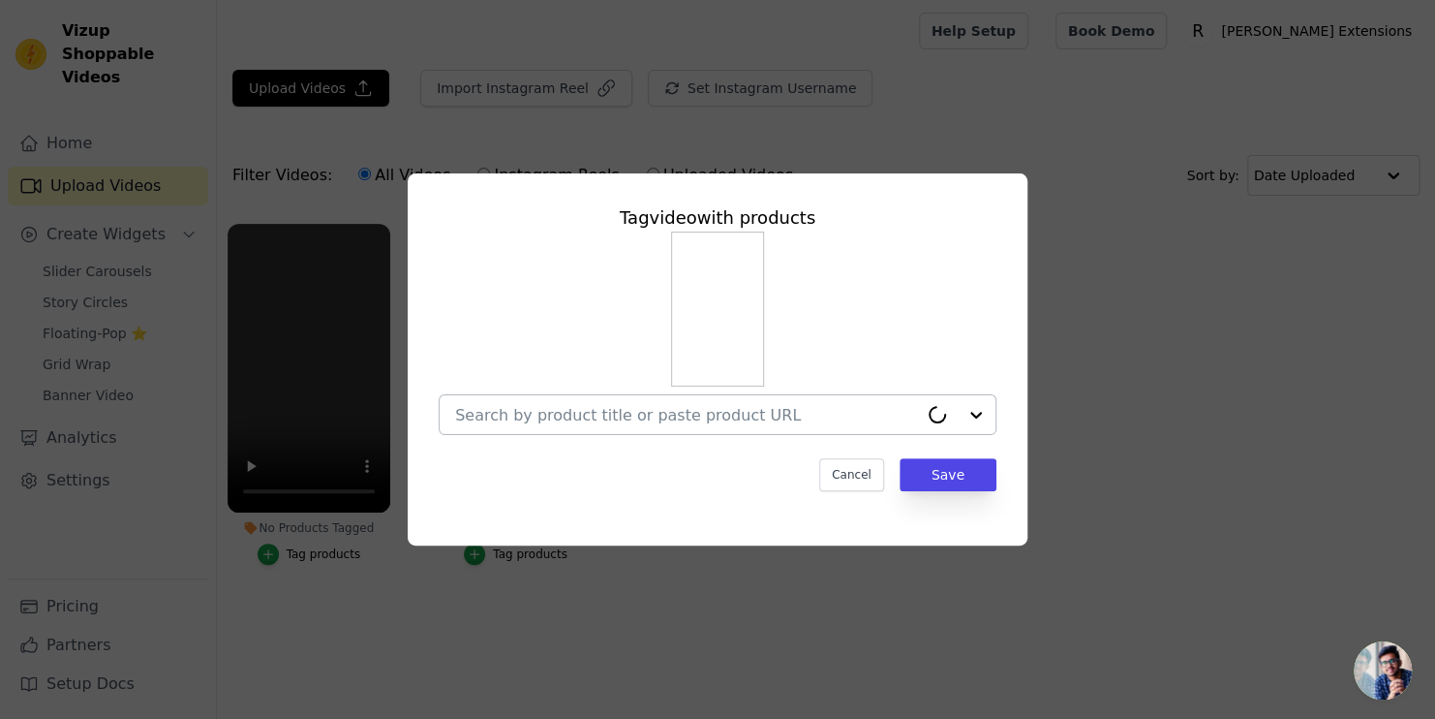
click at [601, 422] on input "No Products Tagged Tag video with products Cancel Save Tag products" at bounding box center [686, 415] width 463 height 18
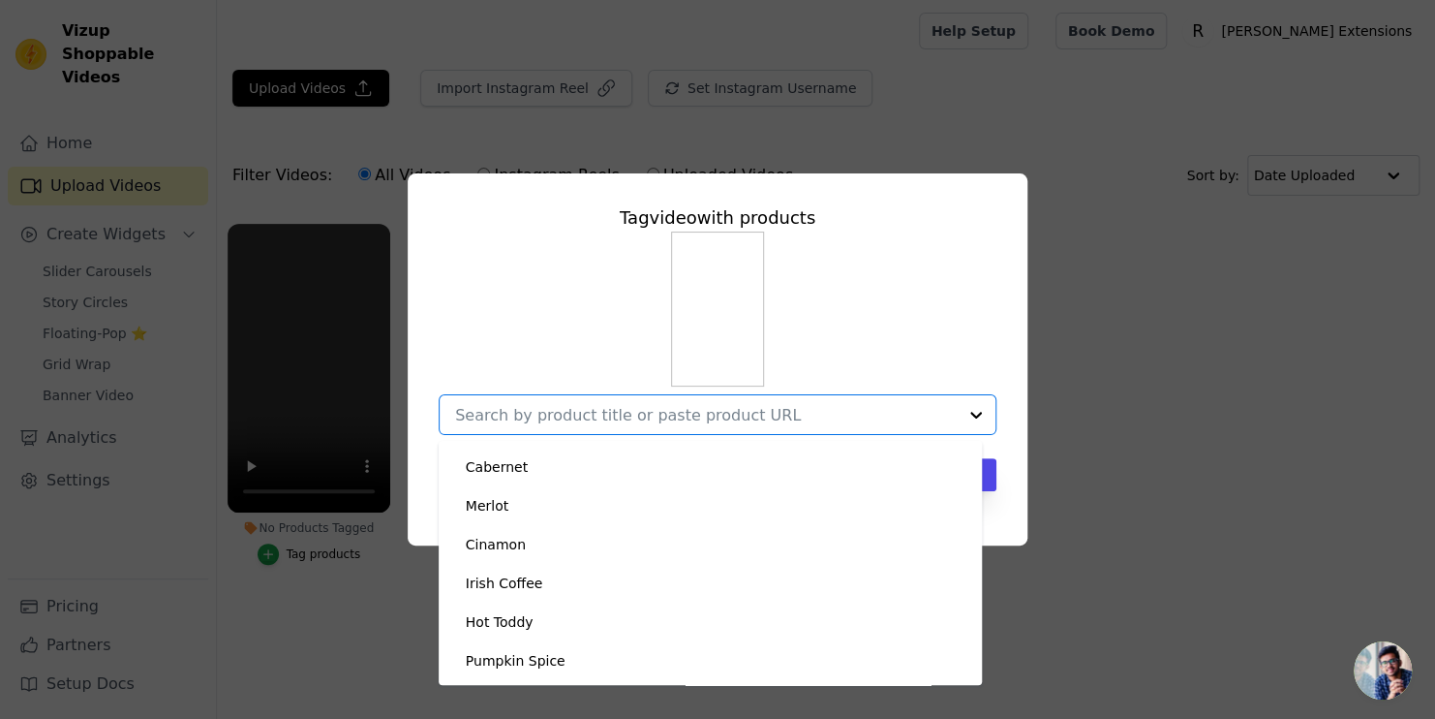
scroll to position [581, 0]
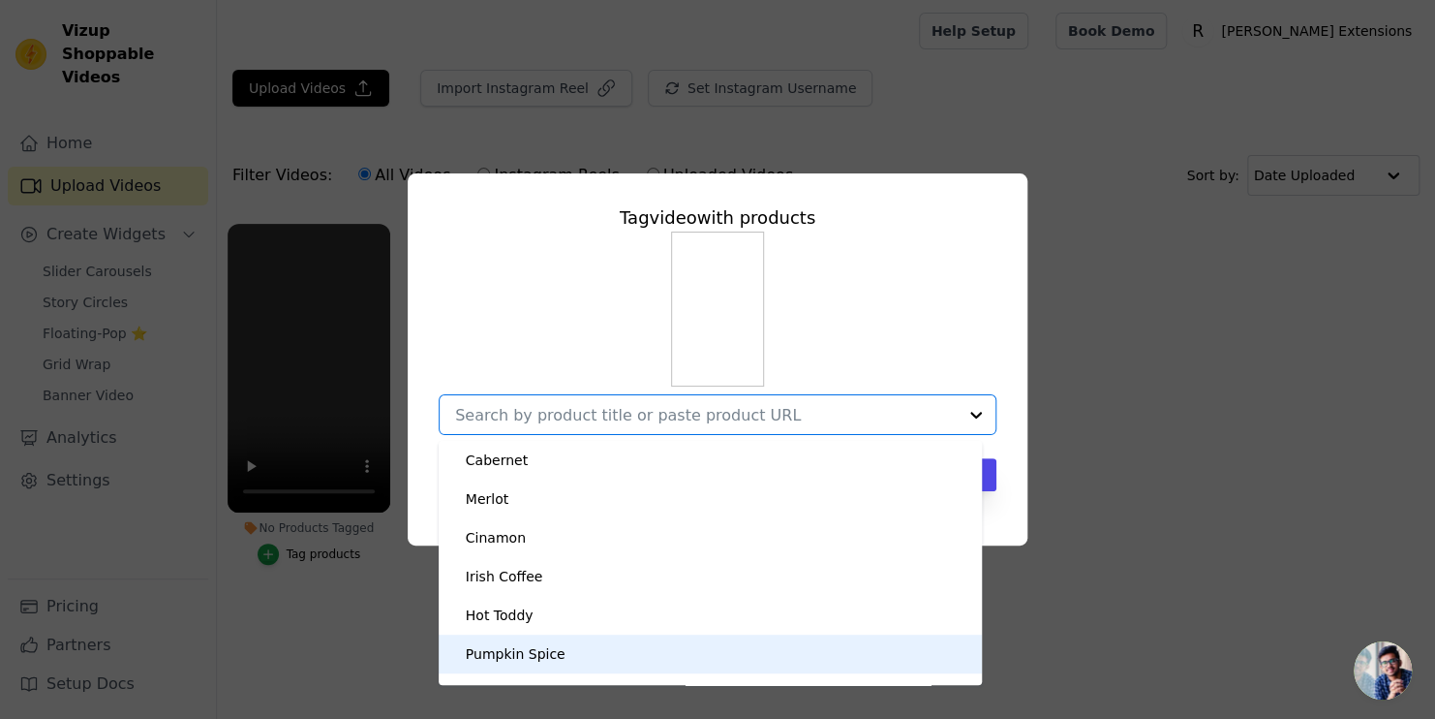
click at [497, 653] on div "Pumpkin Spice" at bounding box center [516, 653] width 100 height 19
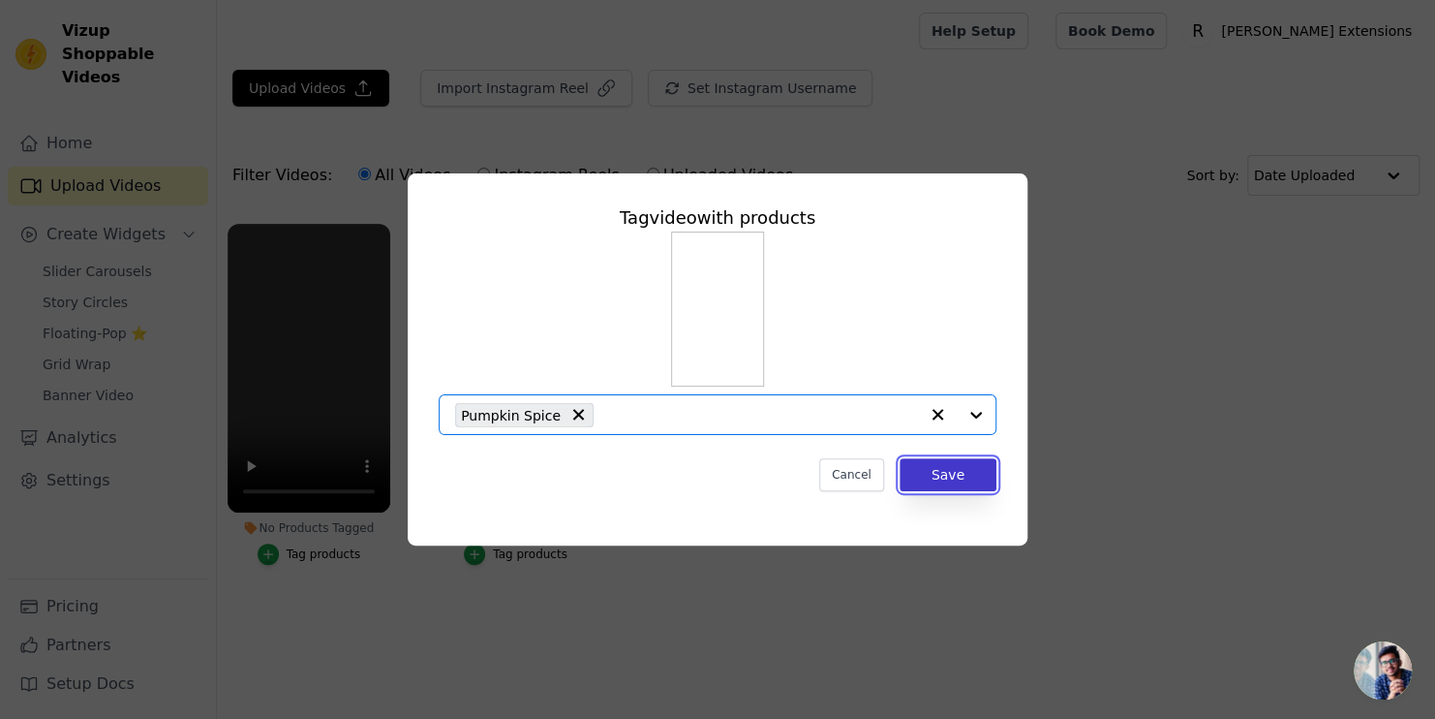
click at [962, 471] on button "Save" at bounding box center [948, 474] width 97 height 33
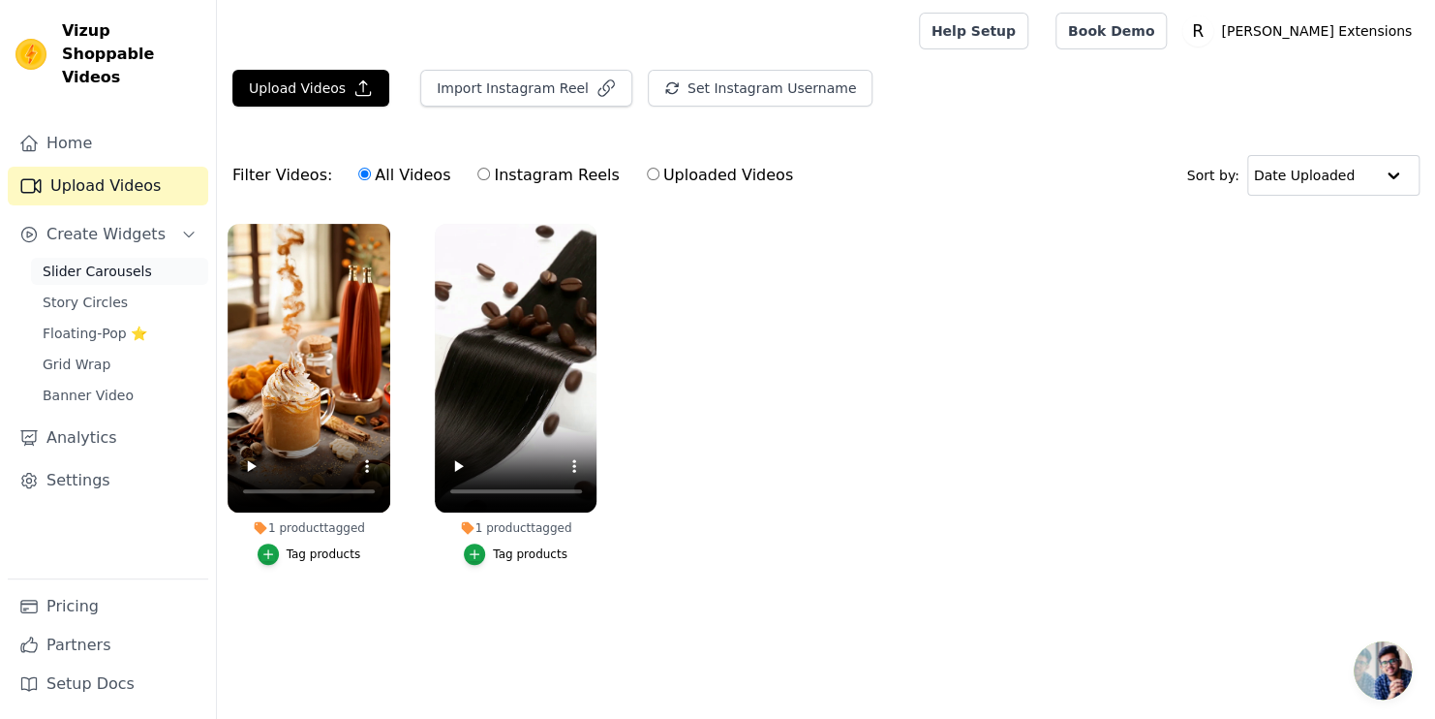
click at [100, 262] on span "Slider Carousels" at bounding box center [97, 271] width 109 height 19
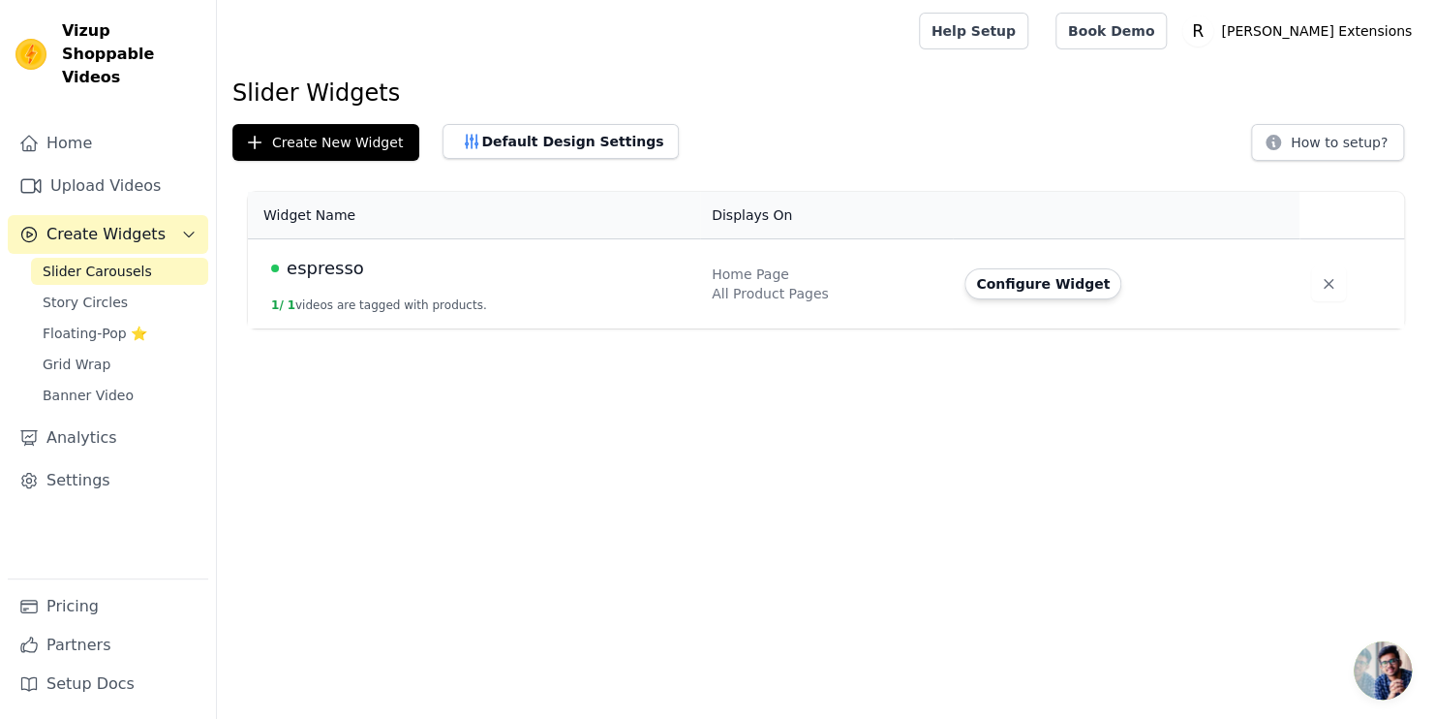
click at [364, 262] on div "espresso" at bounding box center [479, 268] width 417 height 27
click at [338, 278] on span "espresso" at bounding box center [325, 268] width 77 height 27
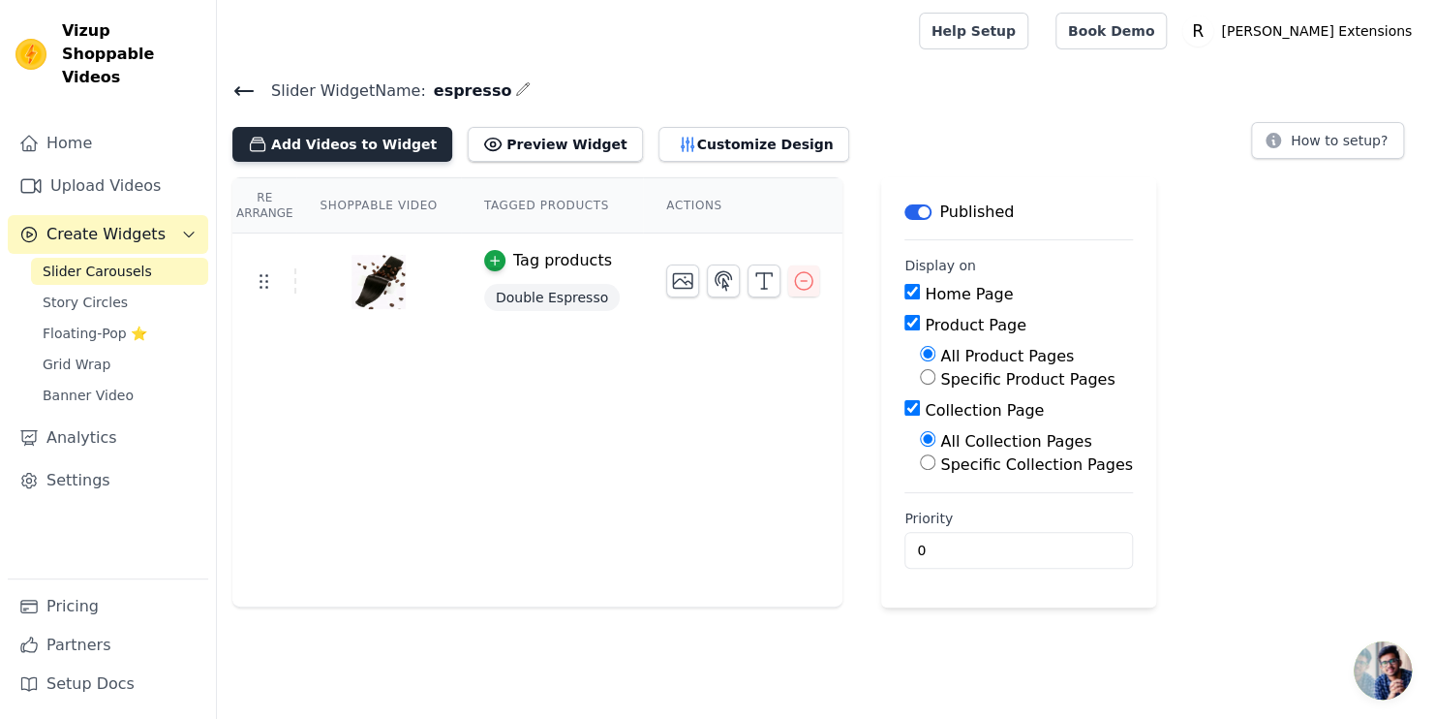
click at [354, 145] on button "Add Videos to Widget" at bounding box center [342, 144] width 220 height 35
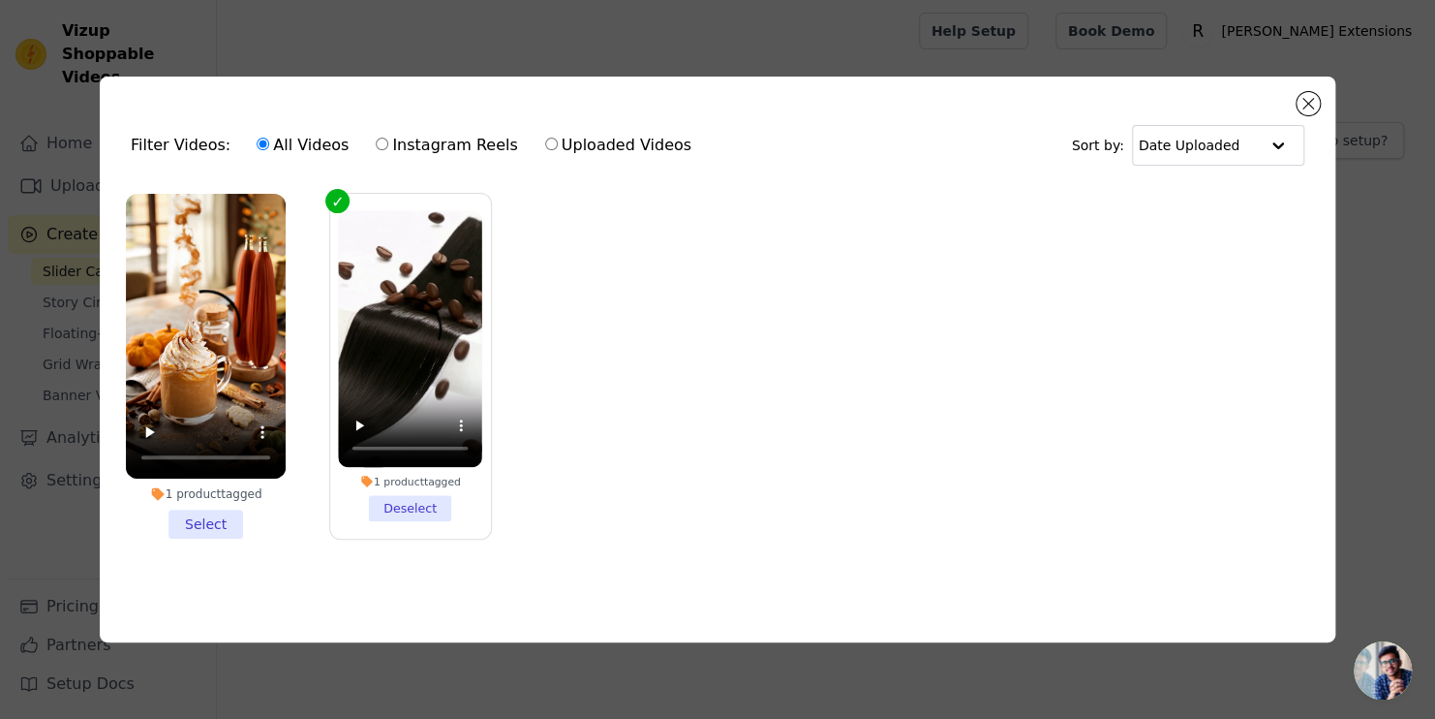
click at [210, 510] on li "1 product tagged Select" at bounding box center [206, 366] width 160 height 345
click at [0, 0] on input "1 product tagged Select" at bounding box center [0, 0] width 0 height 0
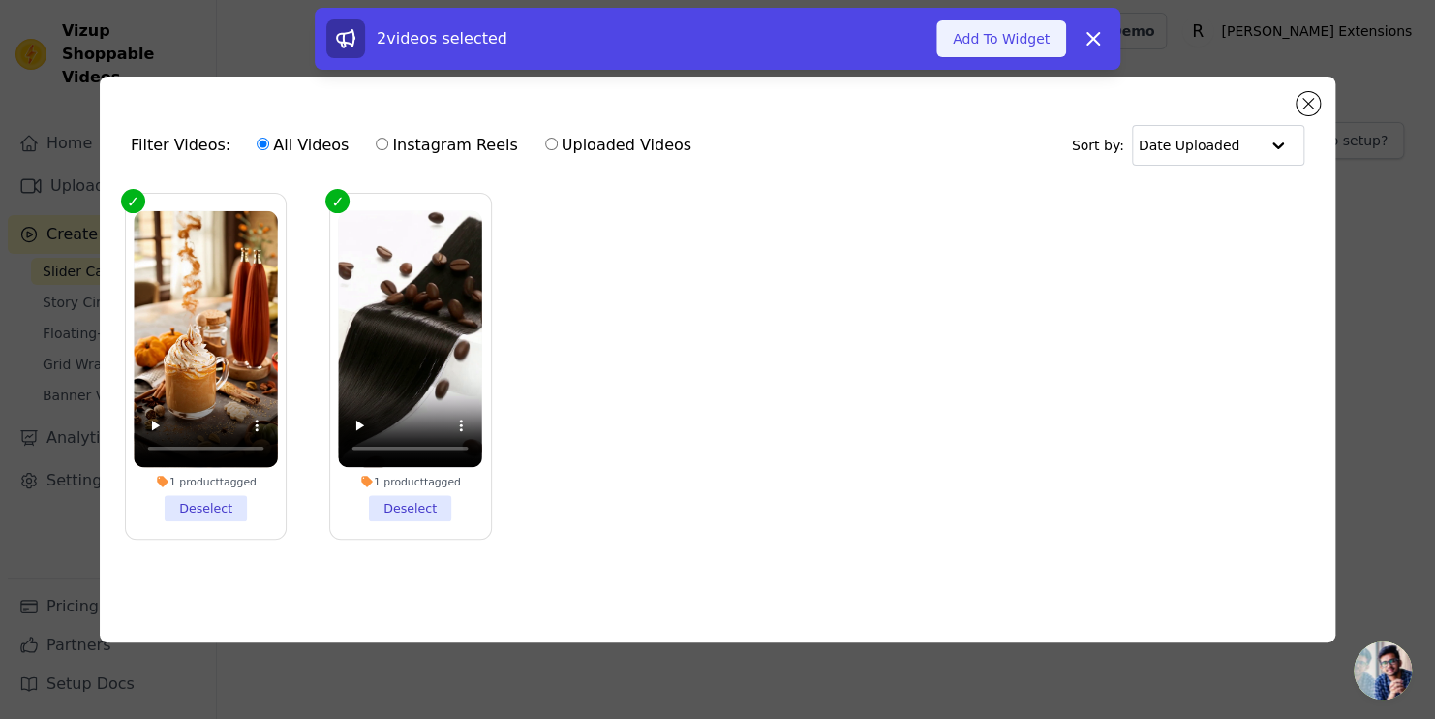
click at [969, 35] on button "Add To Widget" at bounding box center [1002, 38] width 130 height 37
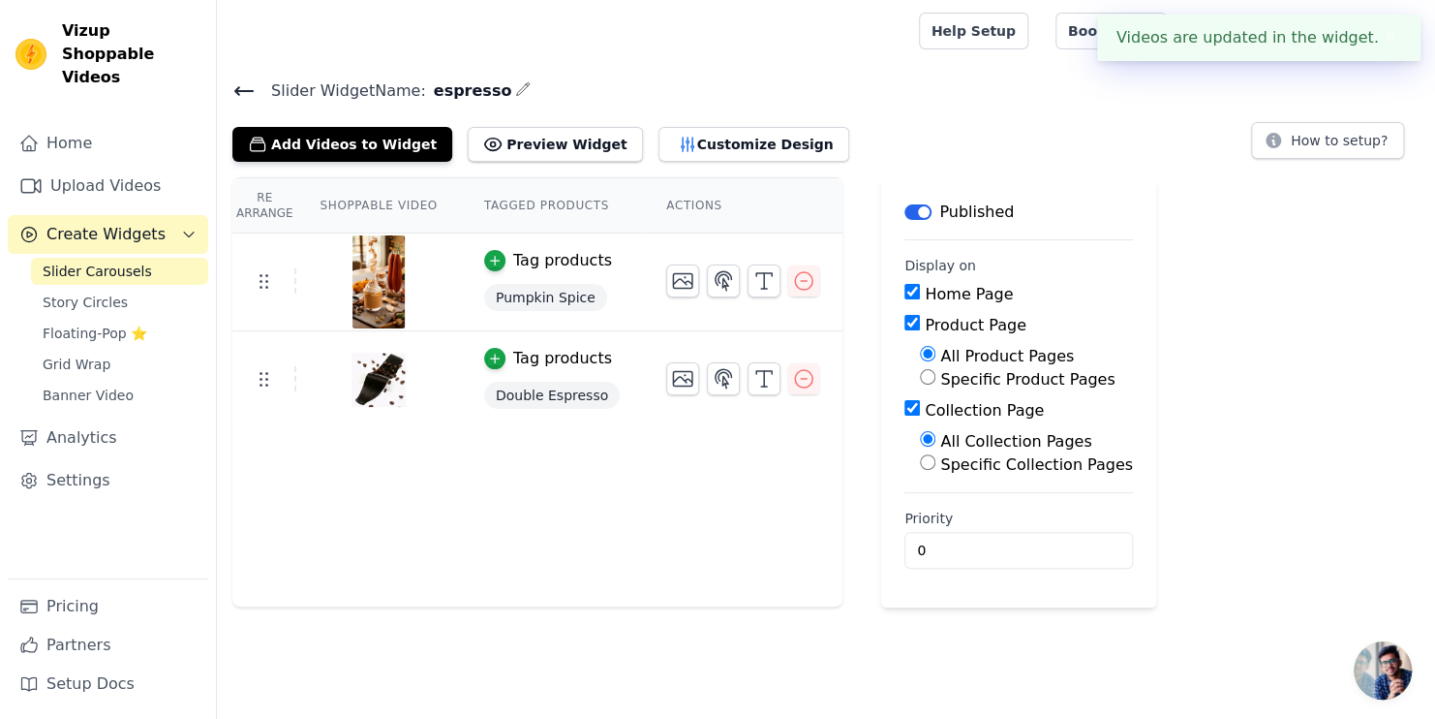
click at [515, 88] on icon "button" at bounding box center [522, 88] width 15 height 15
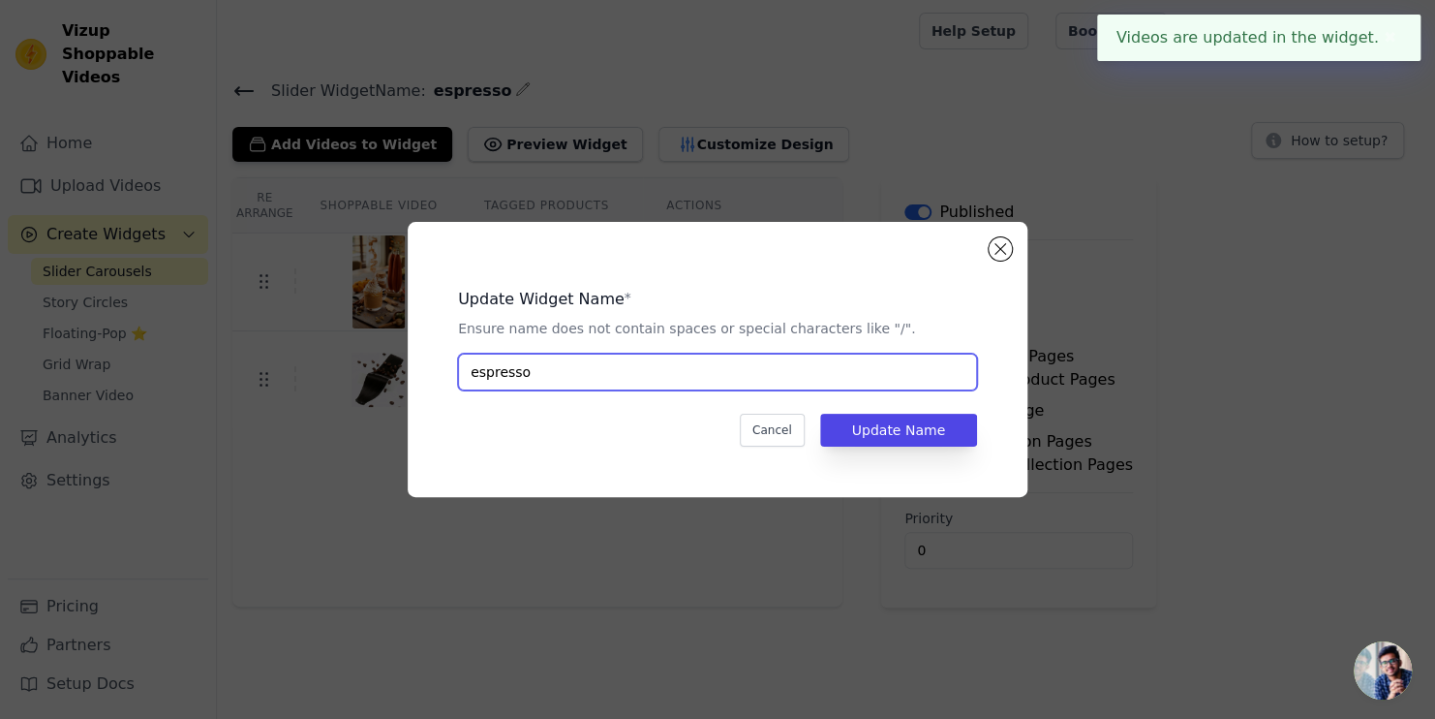
drag, startPoint x: 567, startPoint y: 378, endPoint x: 385, endPoint y: 362, distance: 181.8
click at [385, 362] on div "Update Widget Name * Ensure name does not contain spaces or special characters …" at bounding box center [717, 359] width 1373 height 337
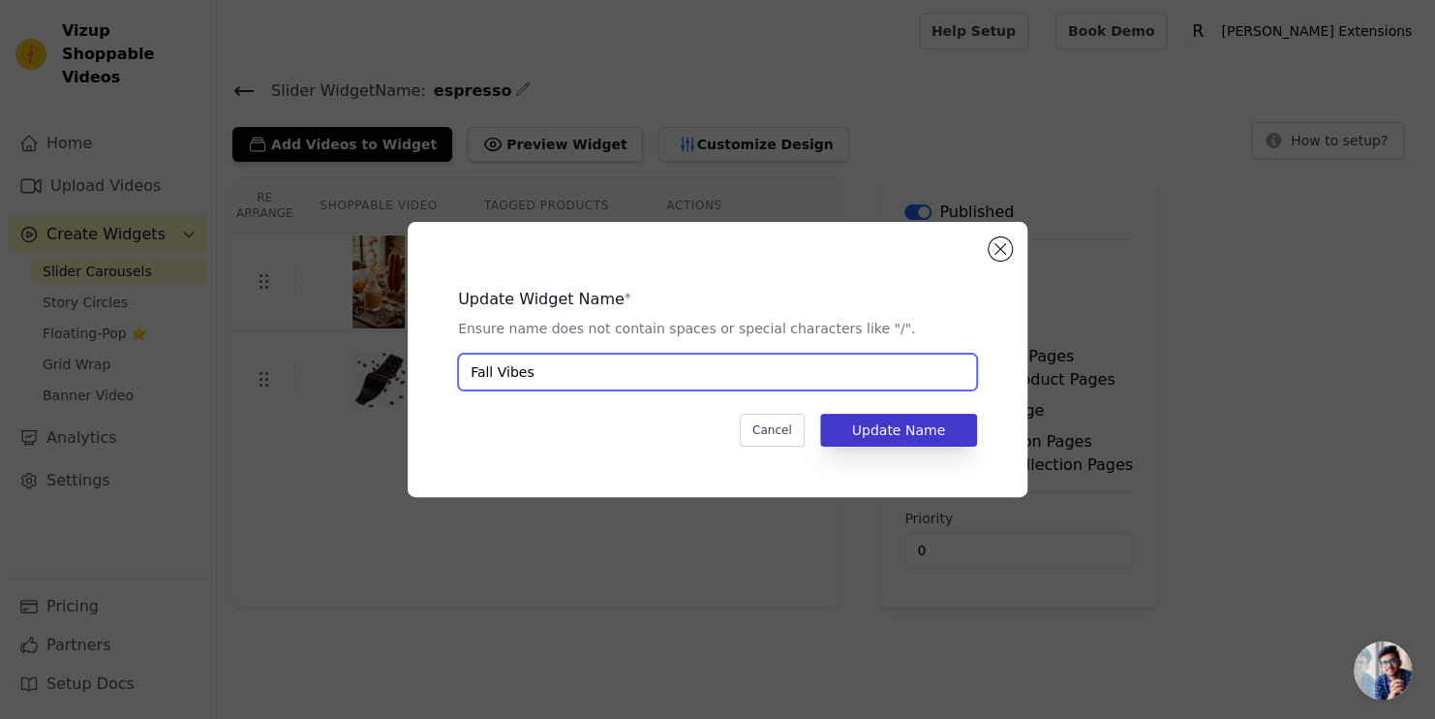
type input "Fall Vibes"
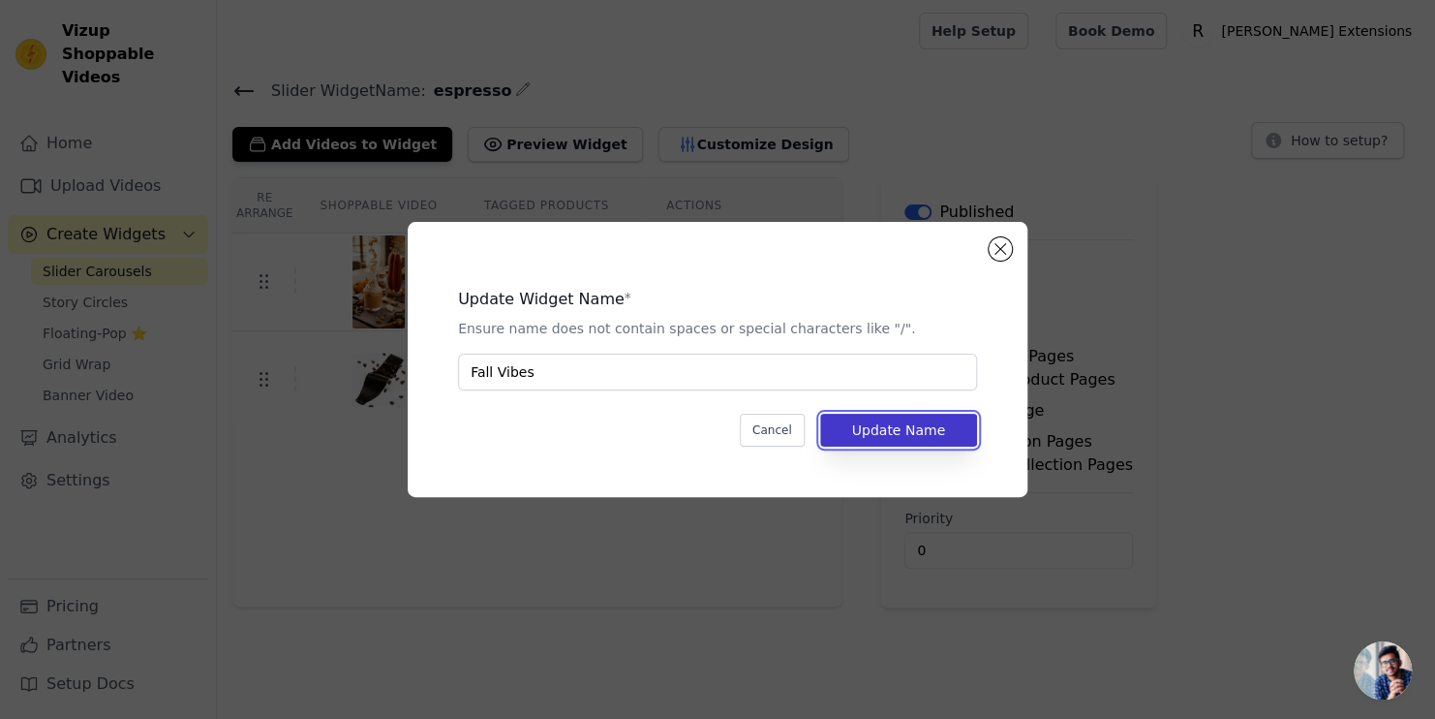
click at [902, 443] on button "Update Name" at bounding box center [898, 430] width 157 height 33
click at [899, 435] on button "Update Name" at bounding box center [898, 430] width 157 height 33
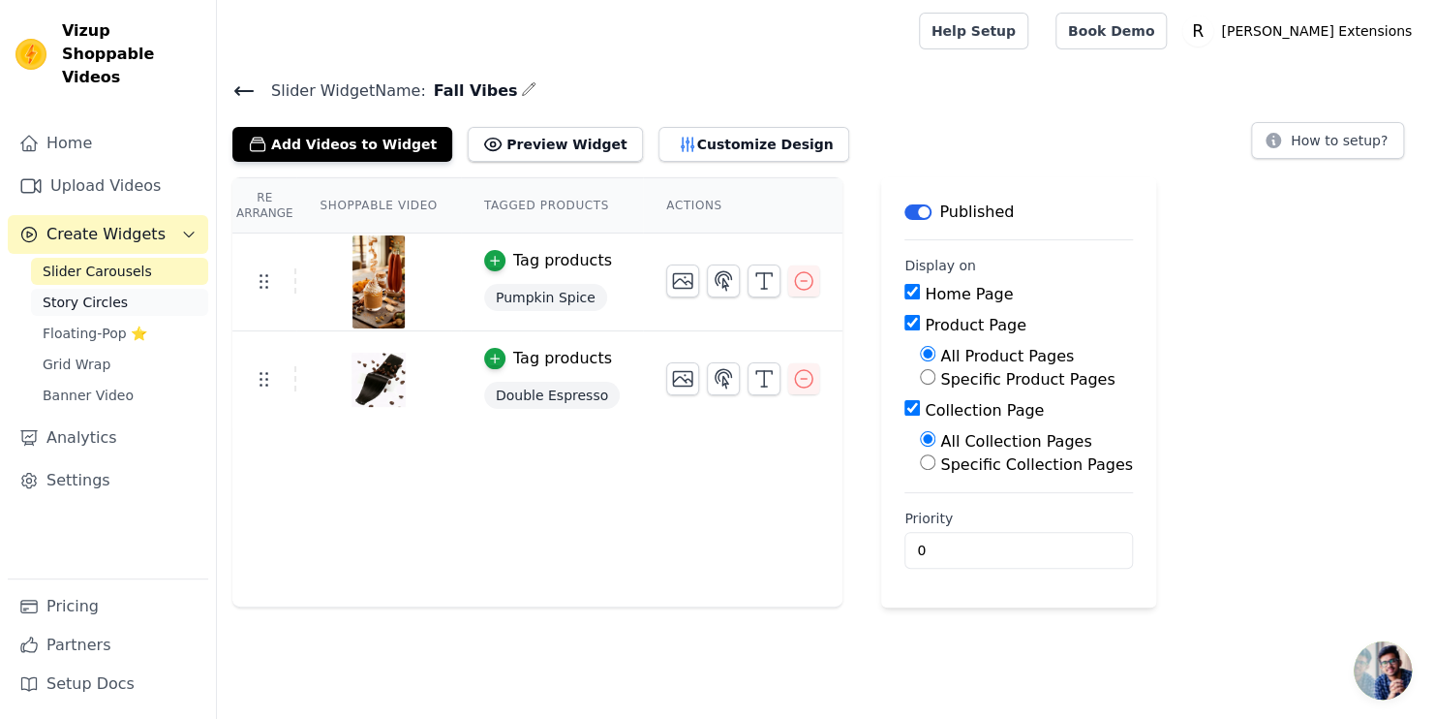
click at [71, 292] on span "Story Circles" at bounding box center [85, 301] width 85 height 19
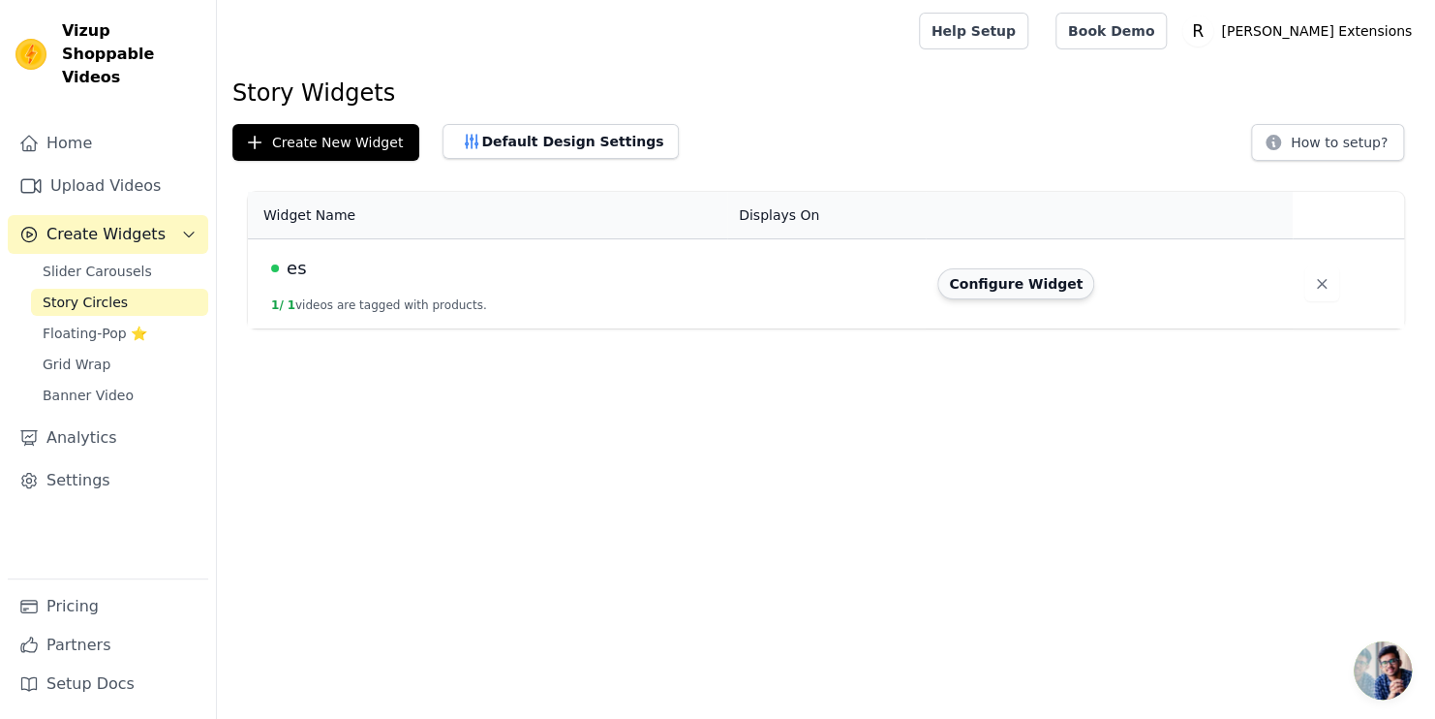
click at [997, 287] on button "Configure Widget" at bounding box center [1016, 283] width 157 height 31
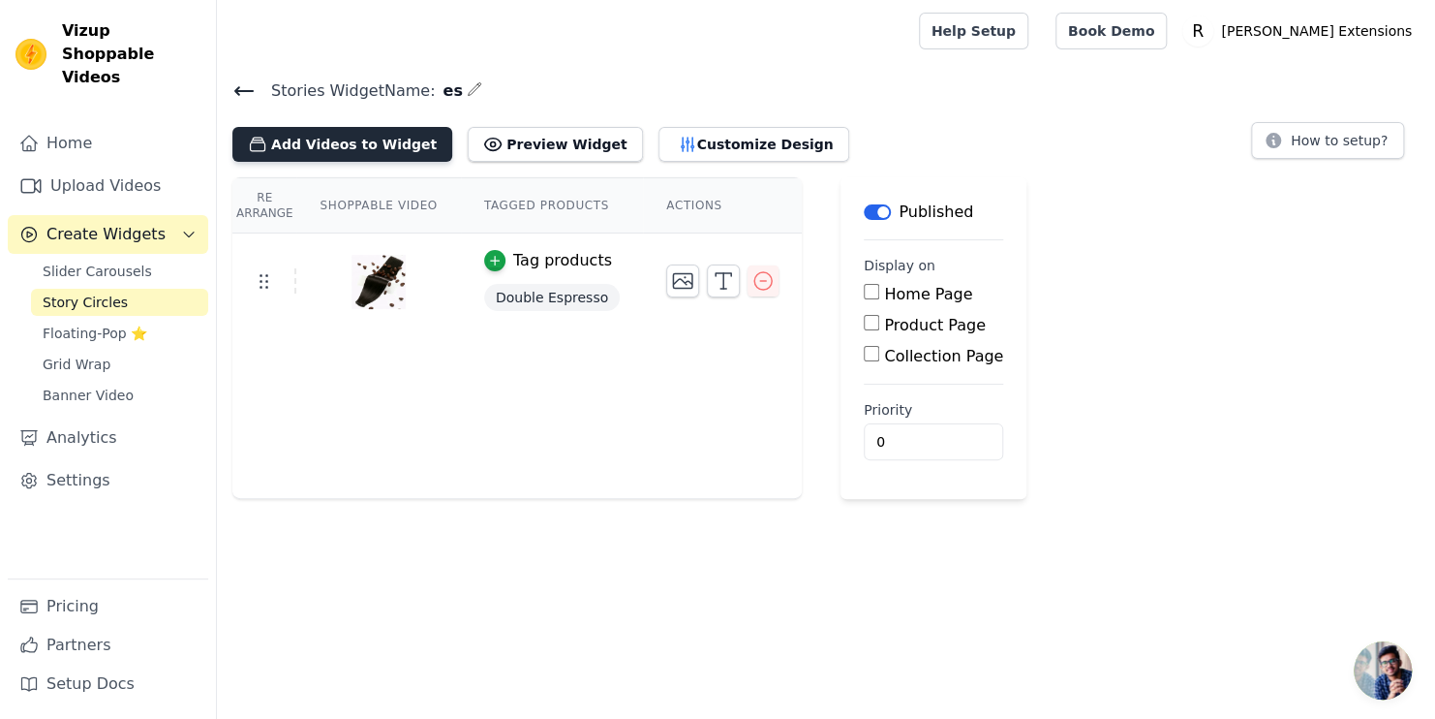
click at [354, 145] on button "Add Videos to Widget" at bounding box center [342, 144] width 220 height 35
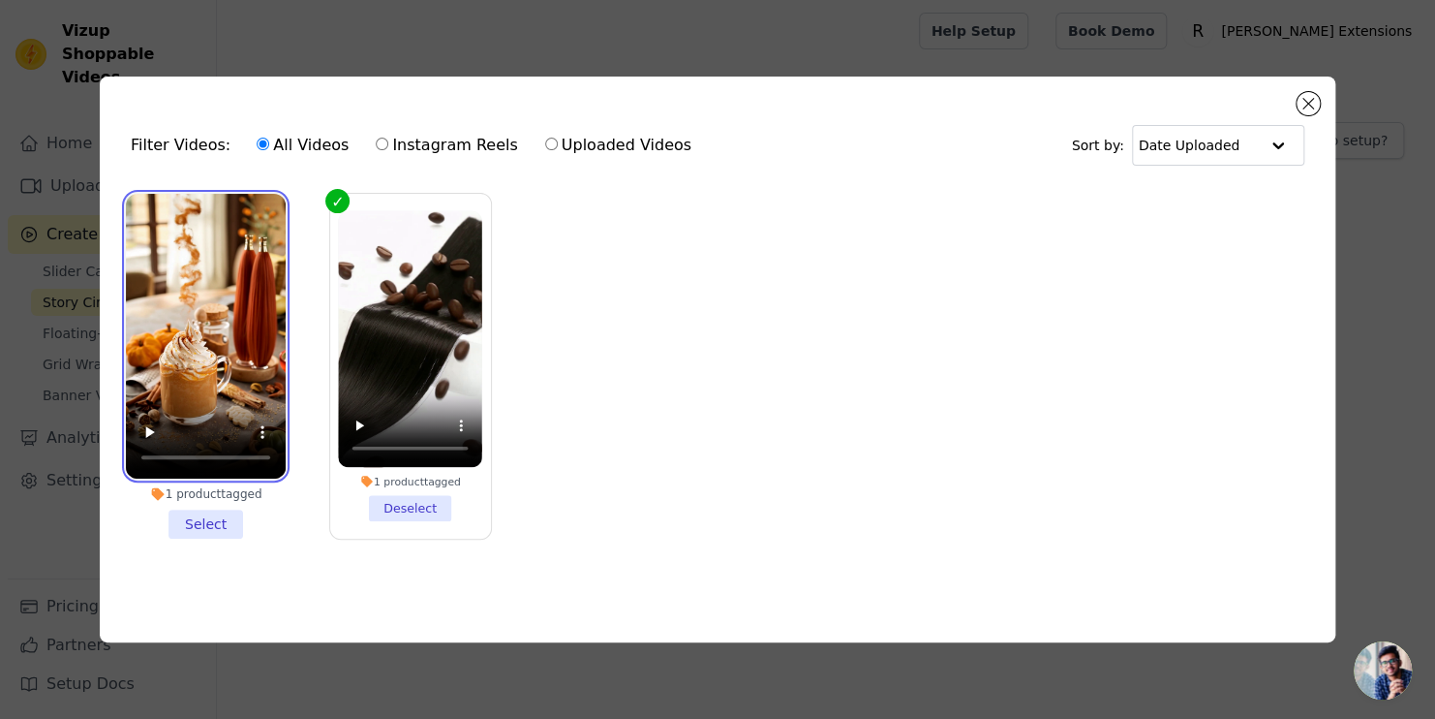
click at [167, 399] on video at bounding box center [206, 336] width 160 height 285
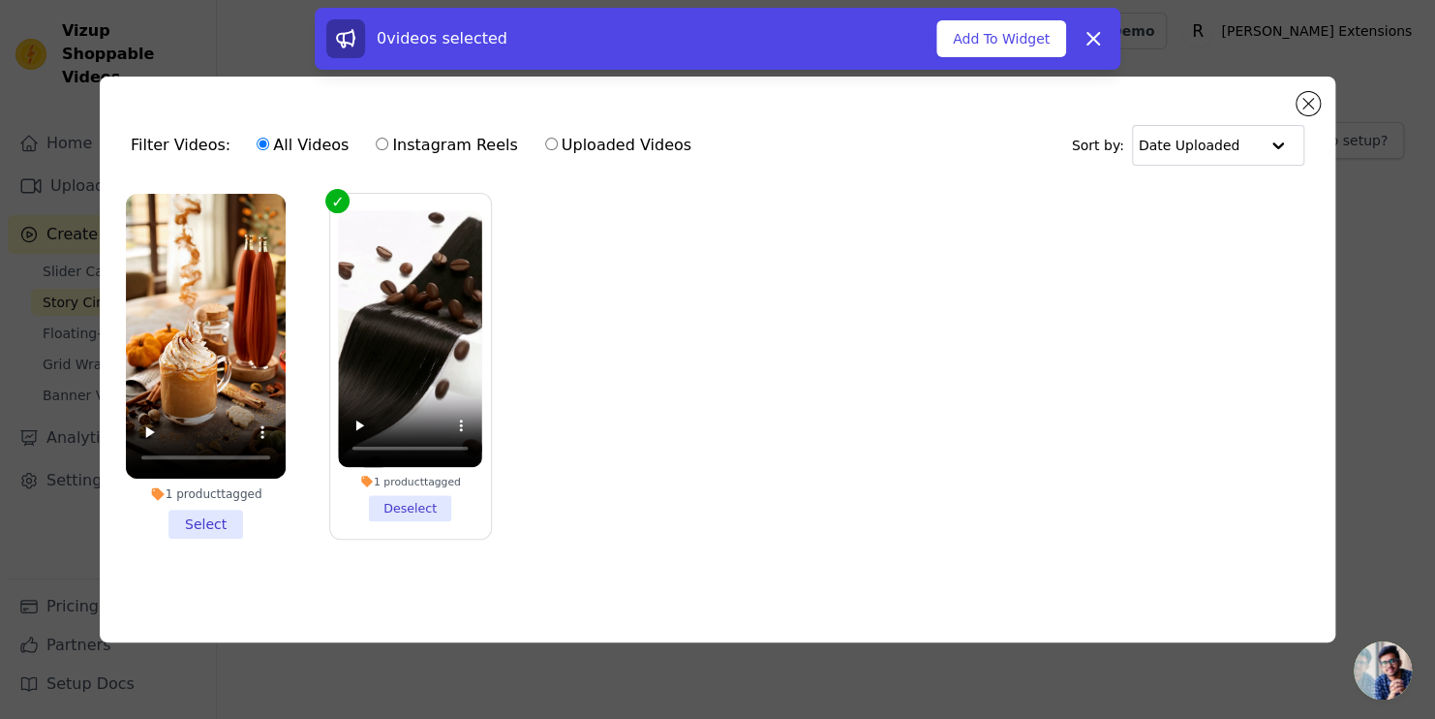
click at [202, 522] on li "1 product tagged Select" at bounding box center [206, 366] width 160 height 345
click at [0, 0] on input "1 product tagged Select" at bounding box center [0, 0] width 0 height 0
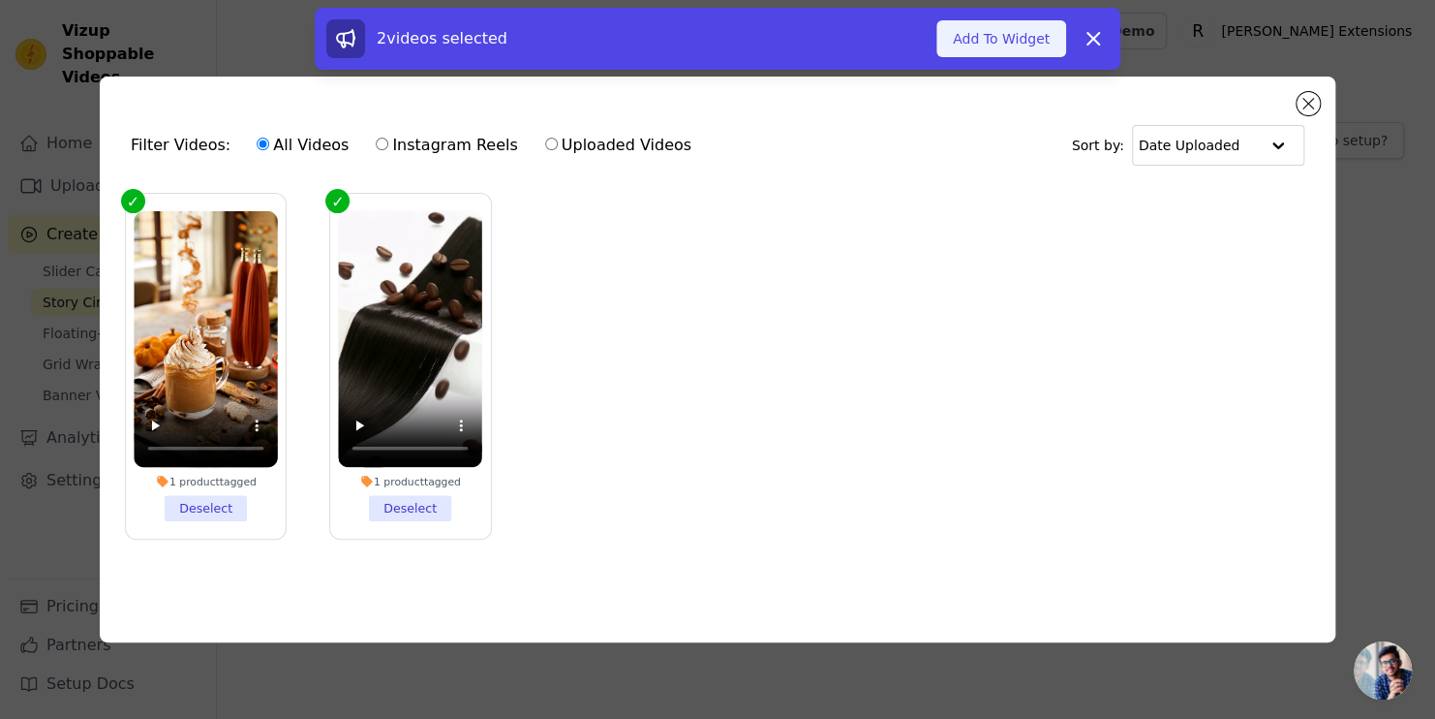
click at [958, 39] on button "Add To Widget" at bounding box center [1002, 38] width 130 height 37
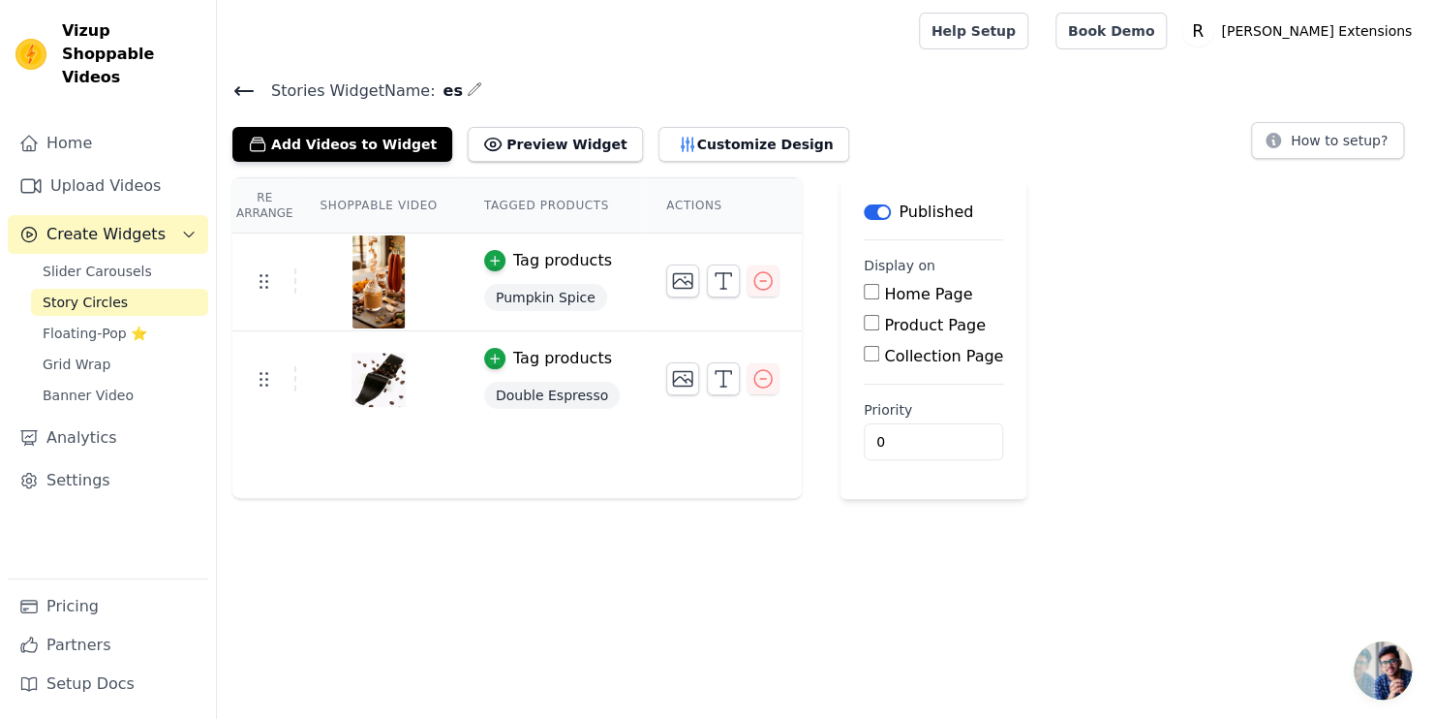
click at [461, 499] on html "Vizup Shoppable Videos Home Upload Videos Create Widgets Slider Carousels Story…" at bounding box center [717, 249] width 1435 height 499
click at [864, 296] on input "Home Page" at bounding box center [871, 291] width 15 height 15
checkbox input "true"
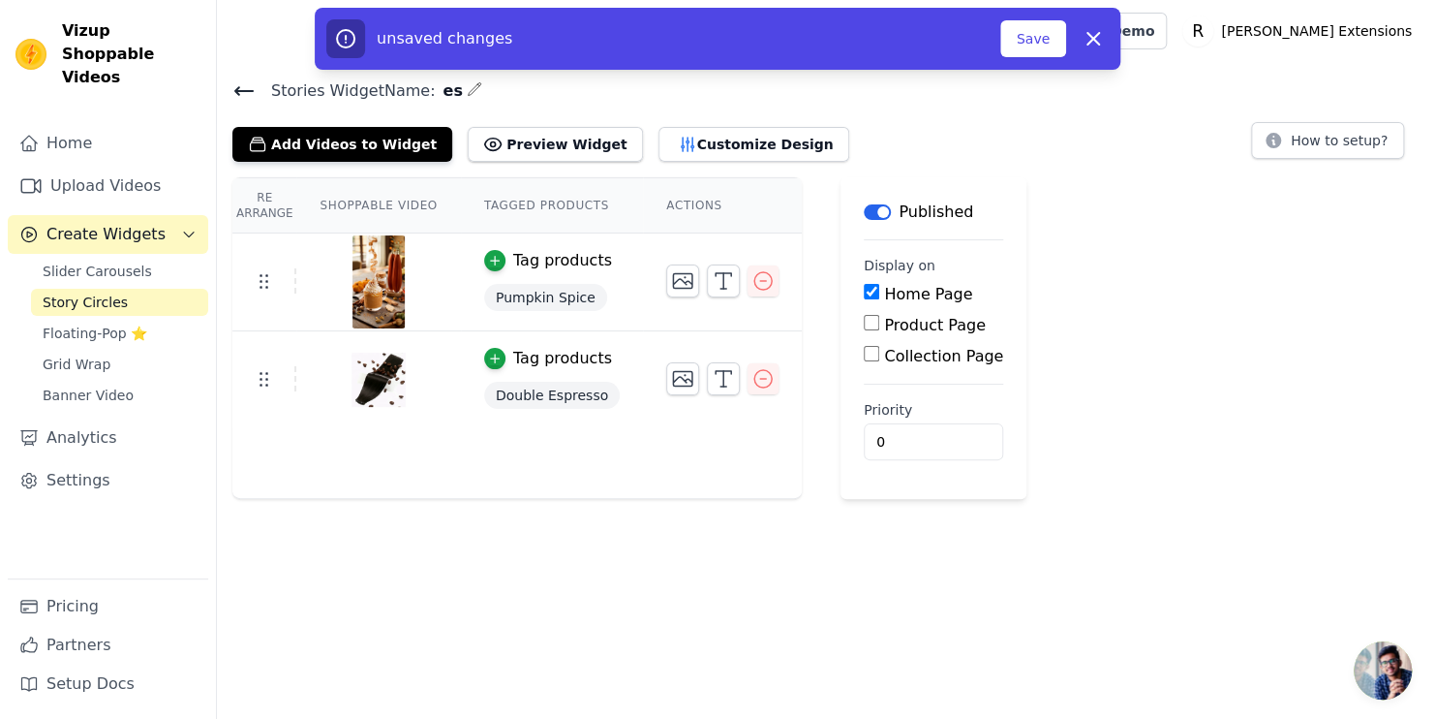
click at [841, 325] on main "Label Published Display on Home Page Product Page Collection Page Priority 0 un…" at bounding box center [934, 338] width 186 height 322
click at [864, 320] on input "Product Page" at bounding box center [871, 322] width 15 height 15
checkbox input "true"
click at [864, 407] on input "Collection Page" at bounding box center [871, 407] width 15 height 15
checkbox input "true"
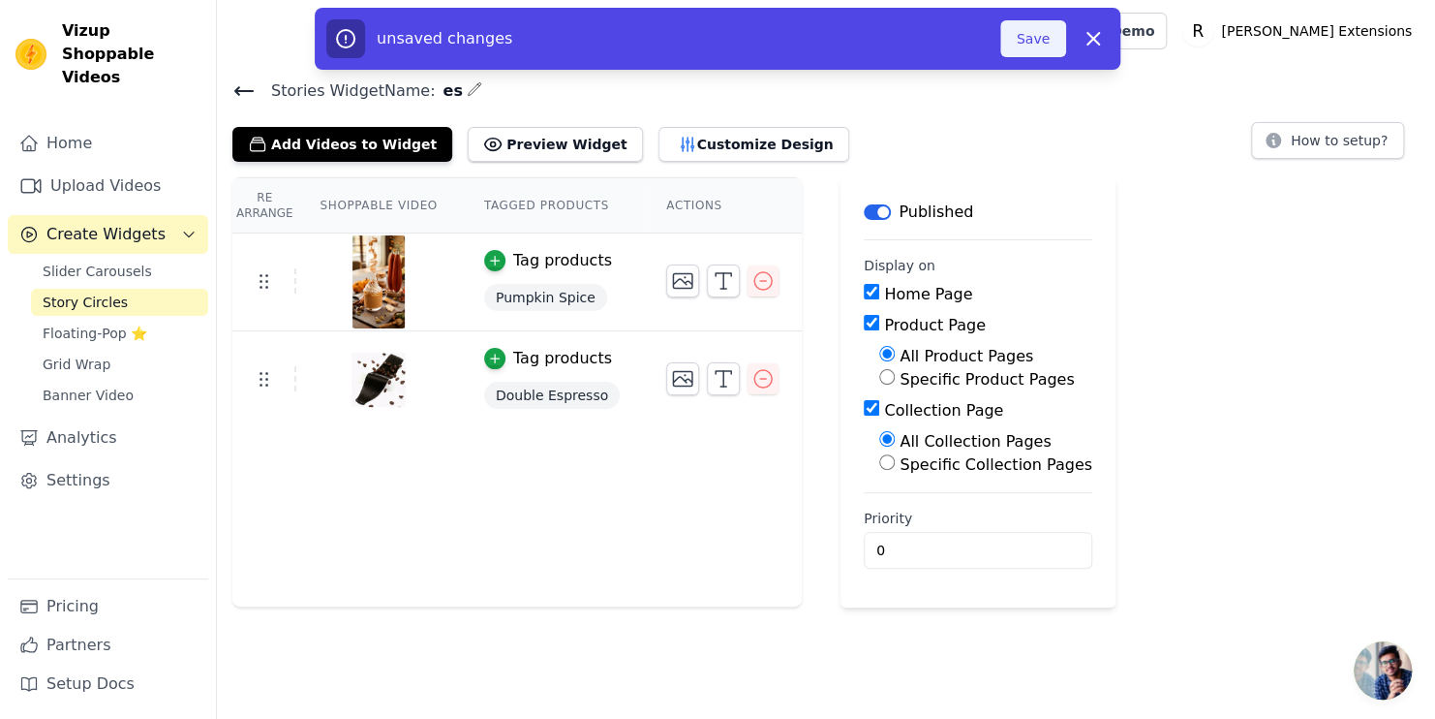
click at [1041, 42] on button "Save" at bounding box center [1033, 38] width 66 height 37
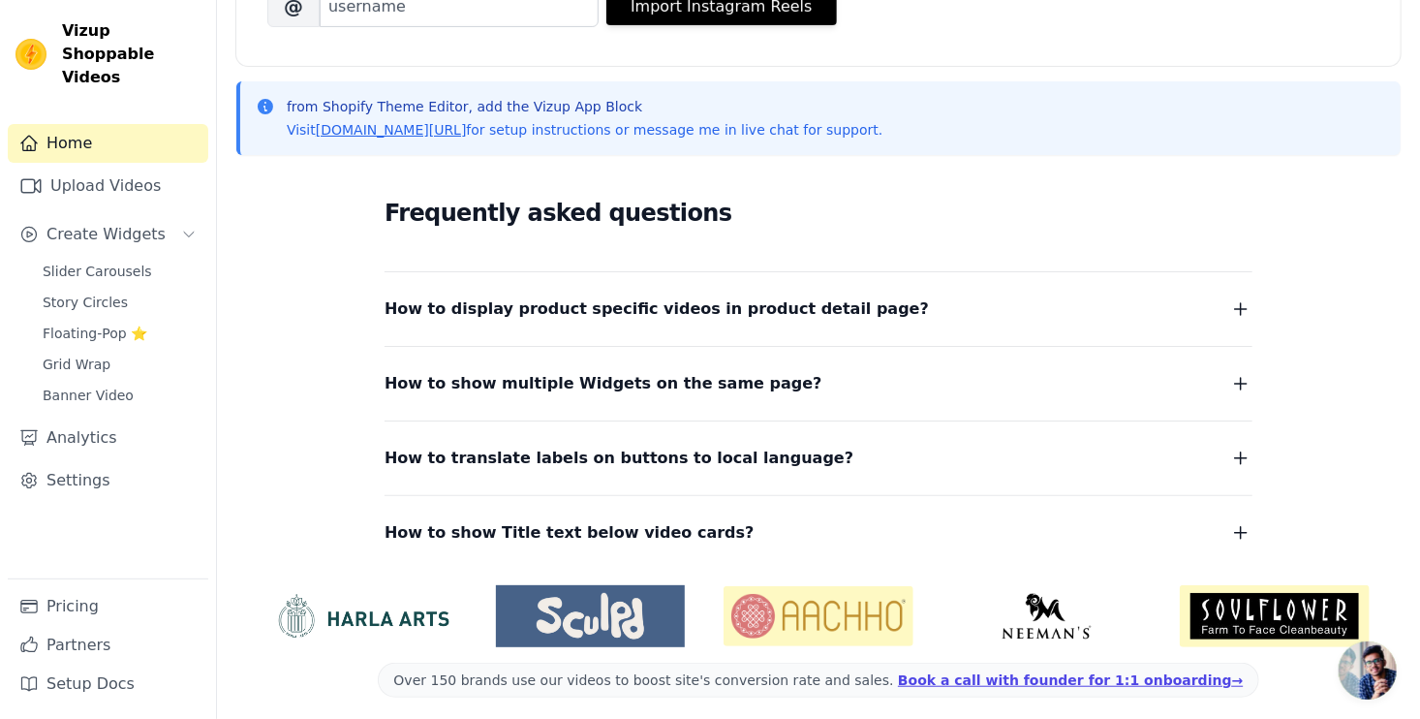
scroll to position [366, 0]
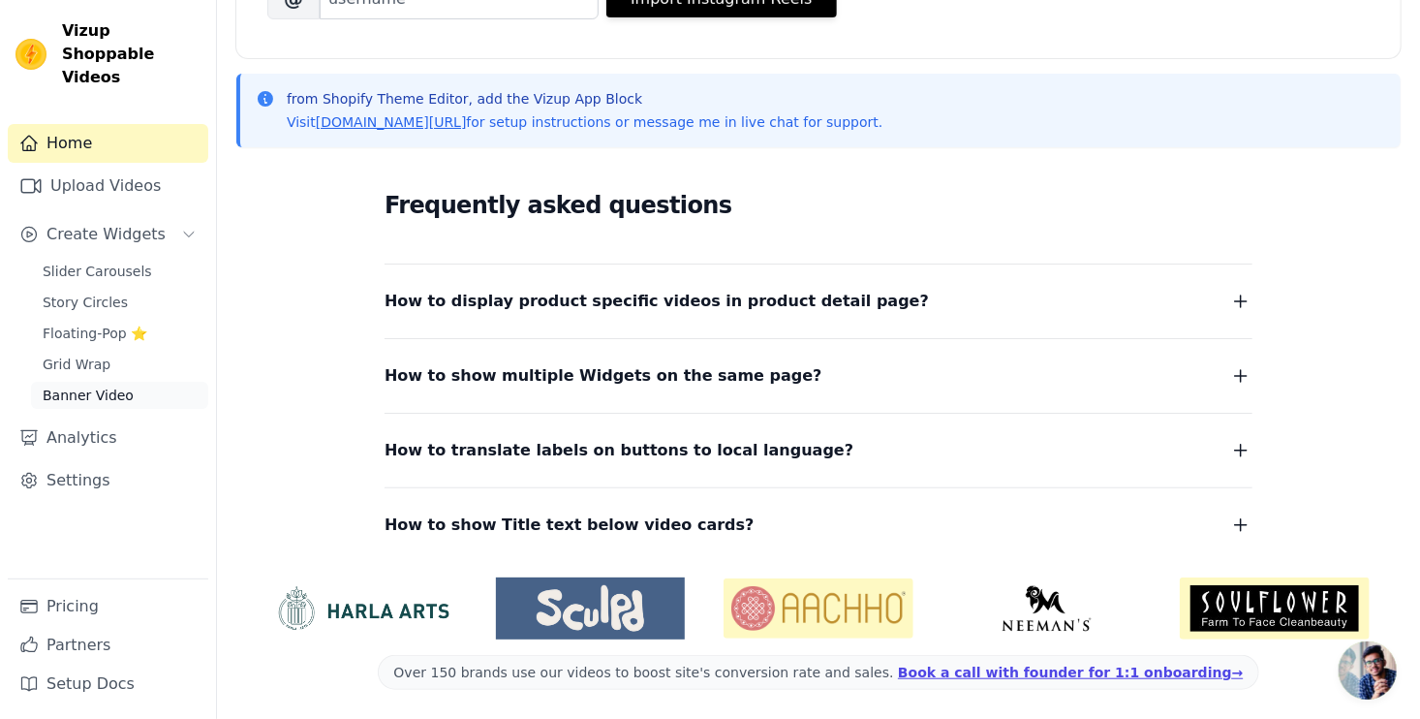
click at [93, 385] on span "Banner Video" at bounding box center [88, 394] width 91 height 19
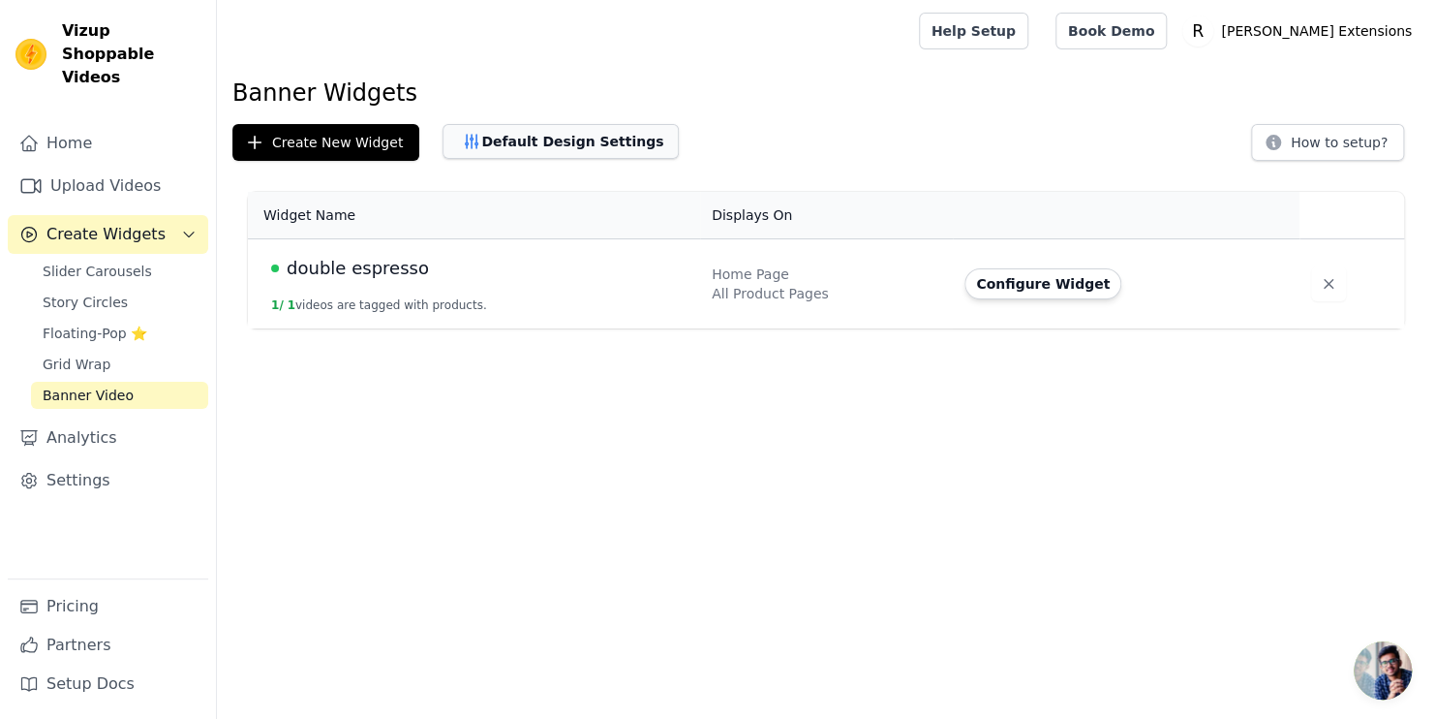
click at [583, 143] on button "Default Design Settings" at bounding box center [561, 141] width 236 height 35
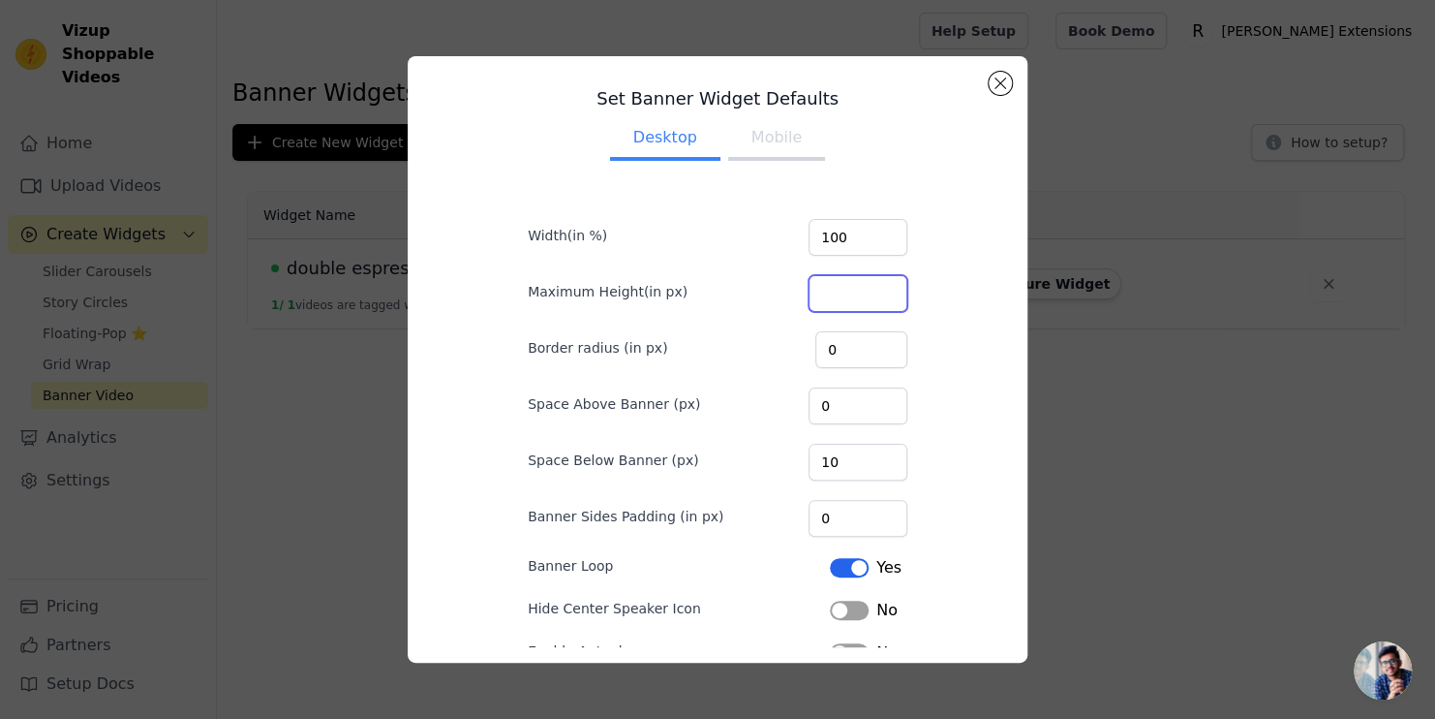
click at [841, 300] on input "Maximum Height(in px)" at bounding box center [858, 293] width 99 height 37
click at [880, 292] on input "100" at bounding box center [858, 293] width 99 height 37
click at [881, 292] on input "100" at bounding box center [858, 293] width 99 height 37
click at [877, 300] on input "100" at bounding box center [858, 293] width 99 height 37
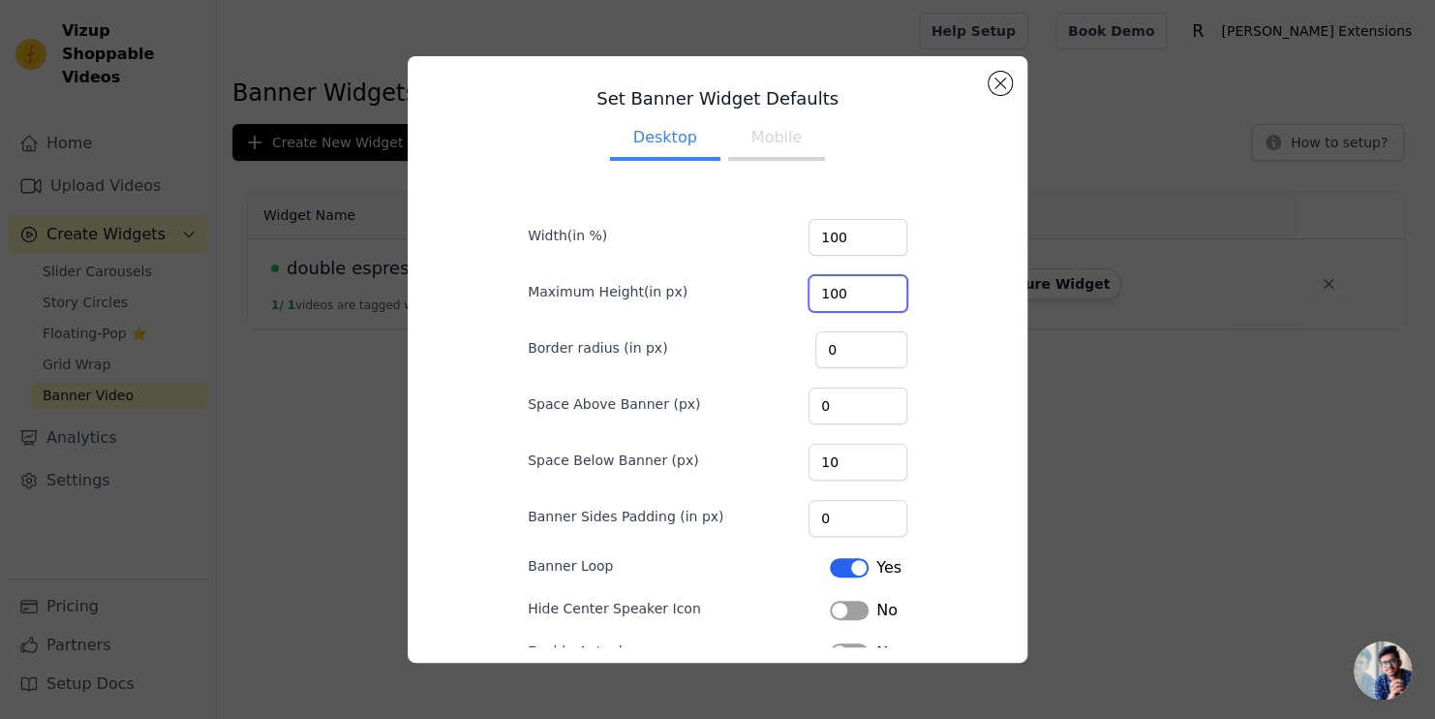
click at [877, 301] on input "100" at bounding box center [858, 293] width 99 height 37
click at [877, 285] on input "101" at bounding box center [858, 293] width 99 height 37
click at [877, 285] on input "102" at bounding box center [858, 293] width 99 height 37
click at [877, 285] on input "103" at bounding box center [858, 293] width 99 height 37
click at [877, 285] on input "104" at bounding box center [858, 293] width 99 height 37
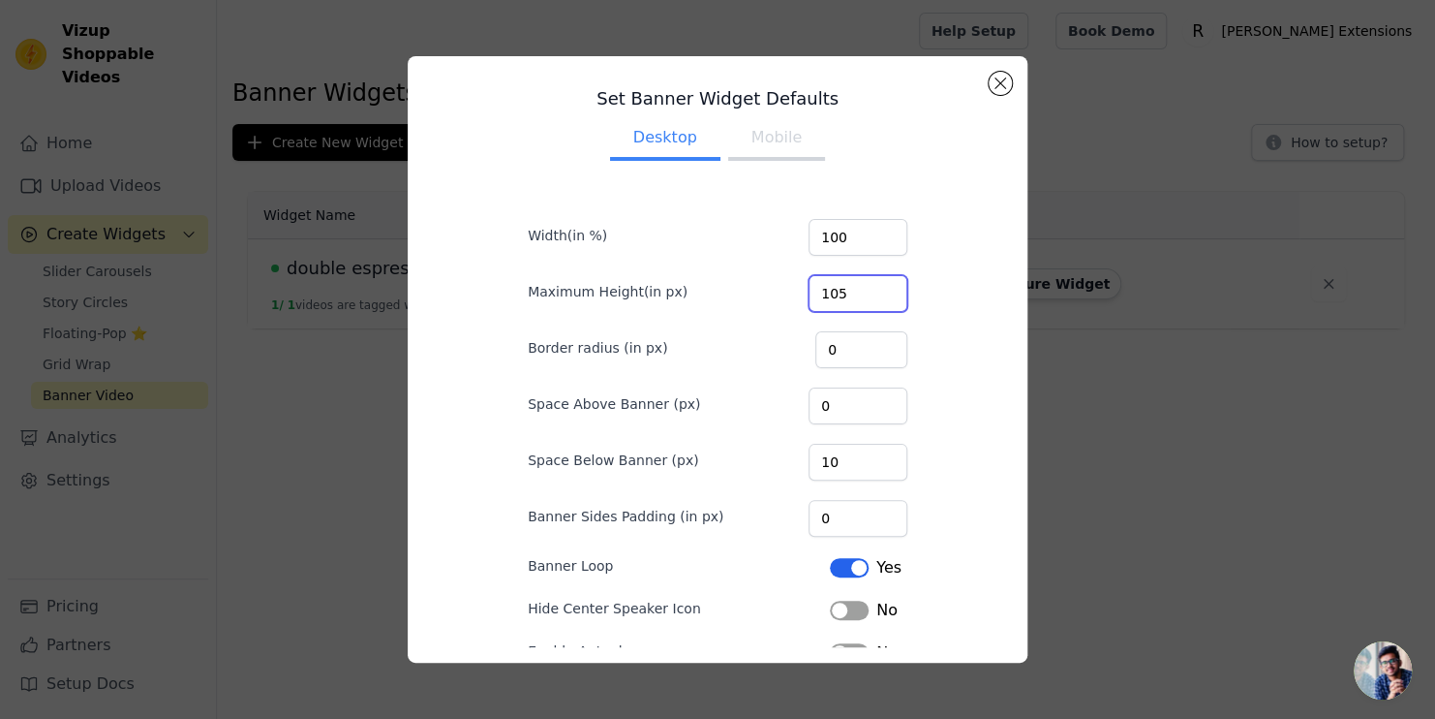
type input "105"
click at [877, 285] on input "105" at bounding box center [858, 293] width 99 height 37
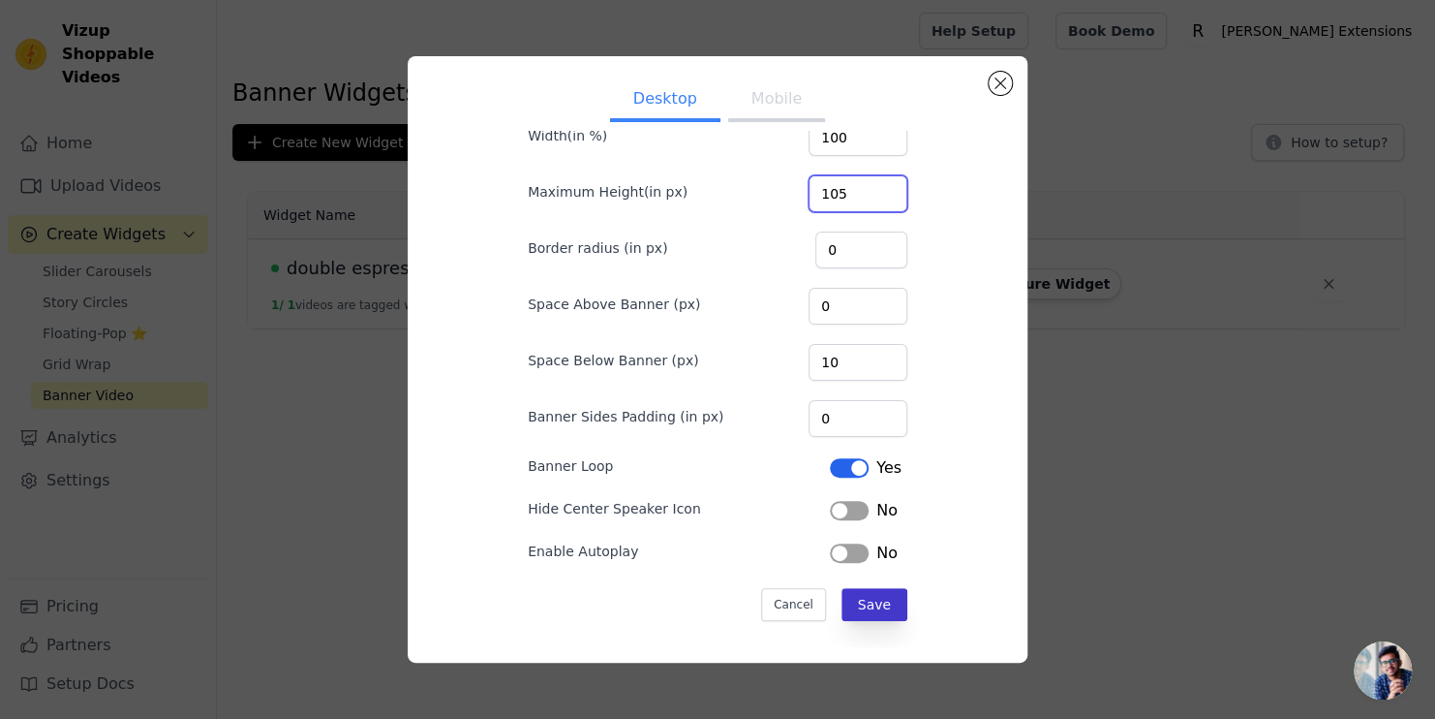
scroll to position [102, 0]
click at [869, 591] on button "Save" at bounding box center [875, 602] width 66 height 33
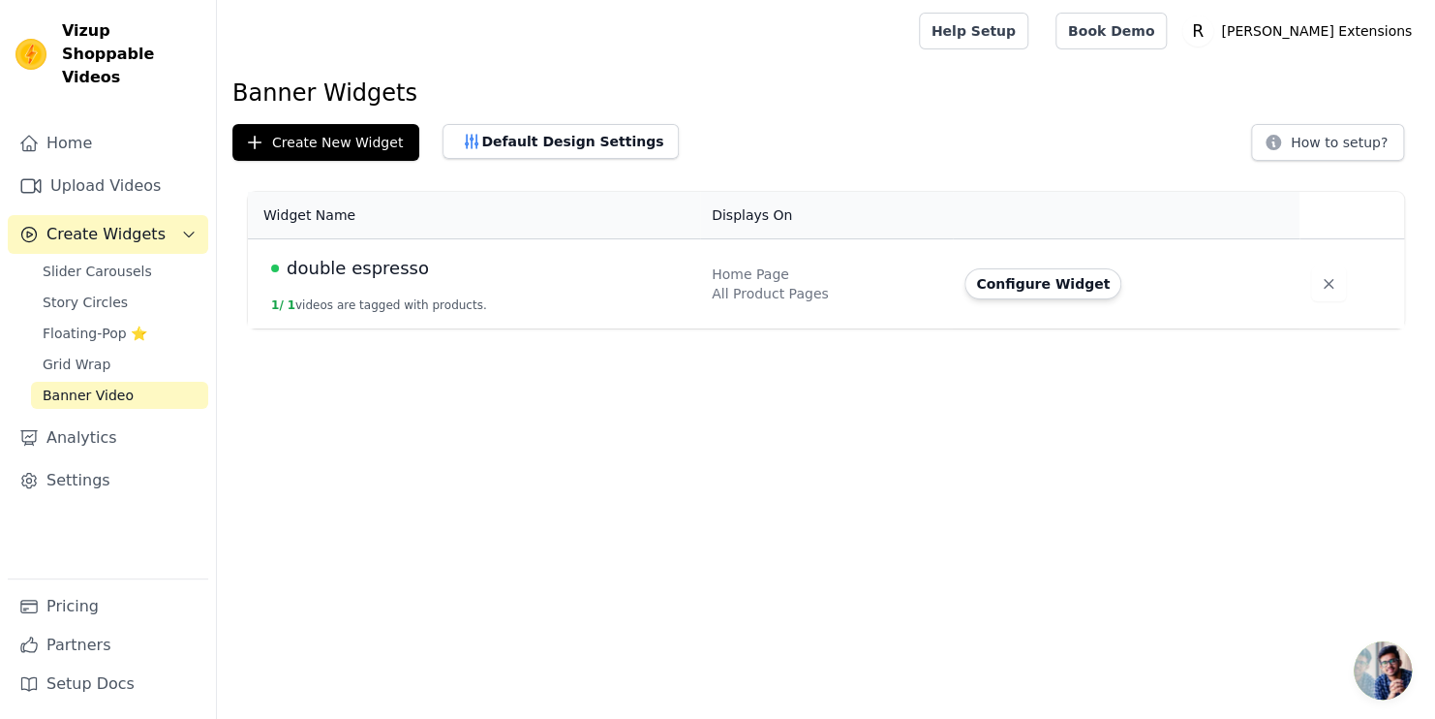
click at [1027, 285] on button "Configure Widget" at bounding box center [1043, 283] width 157 height 31
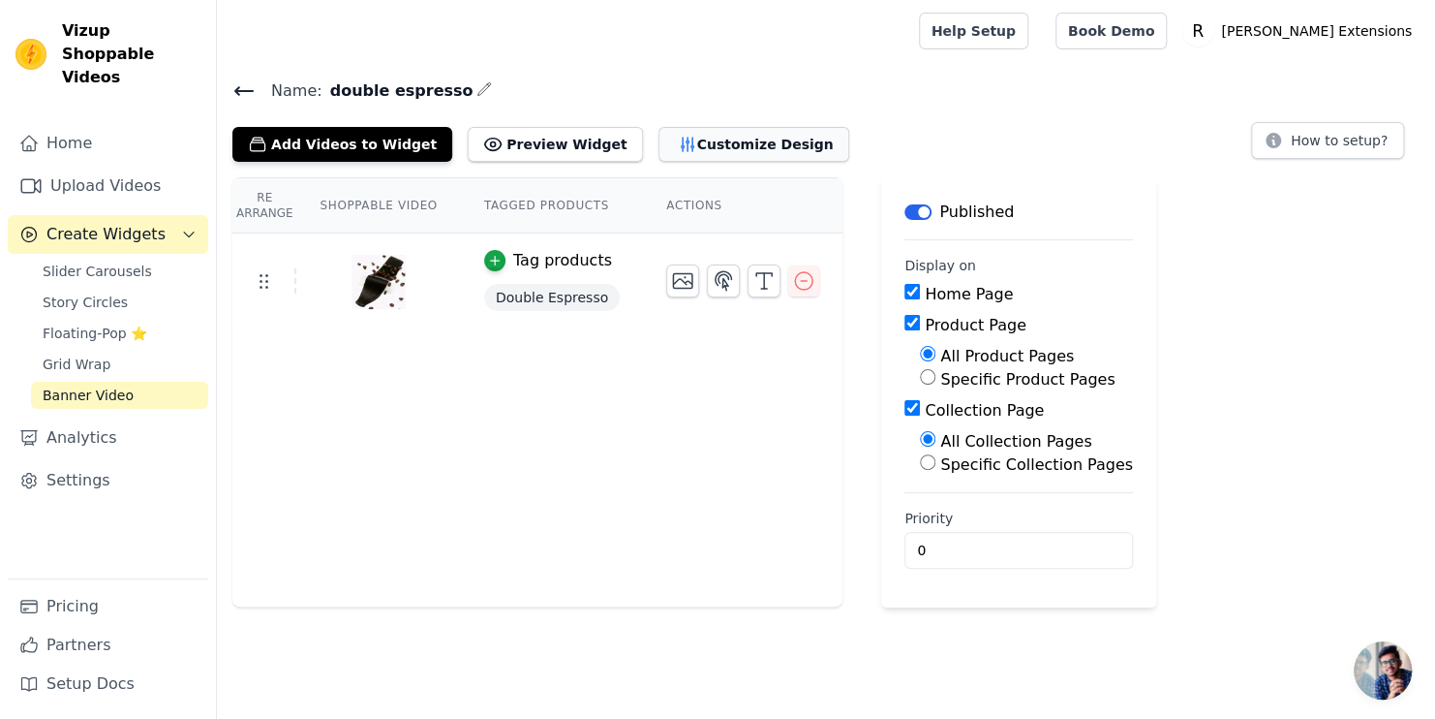
click at [659, 147] on button "Customize Design" at bounding box center [754, 144] width 191 height 35
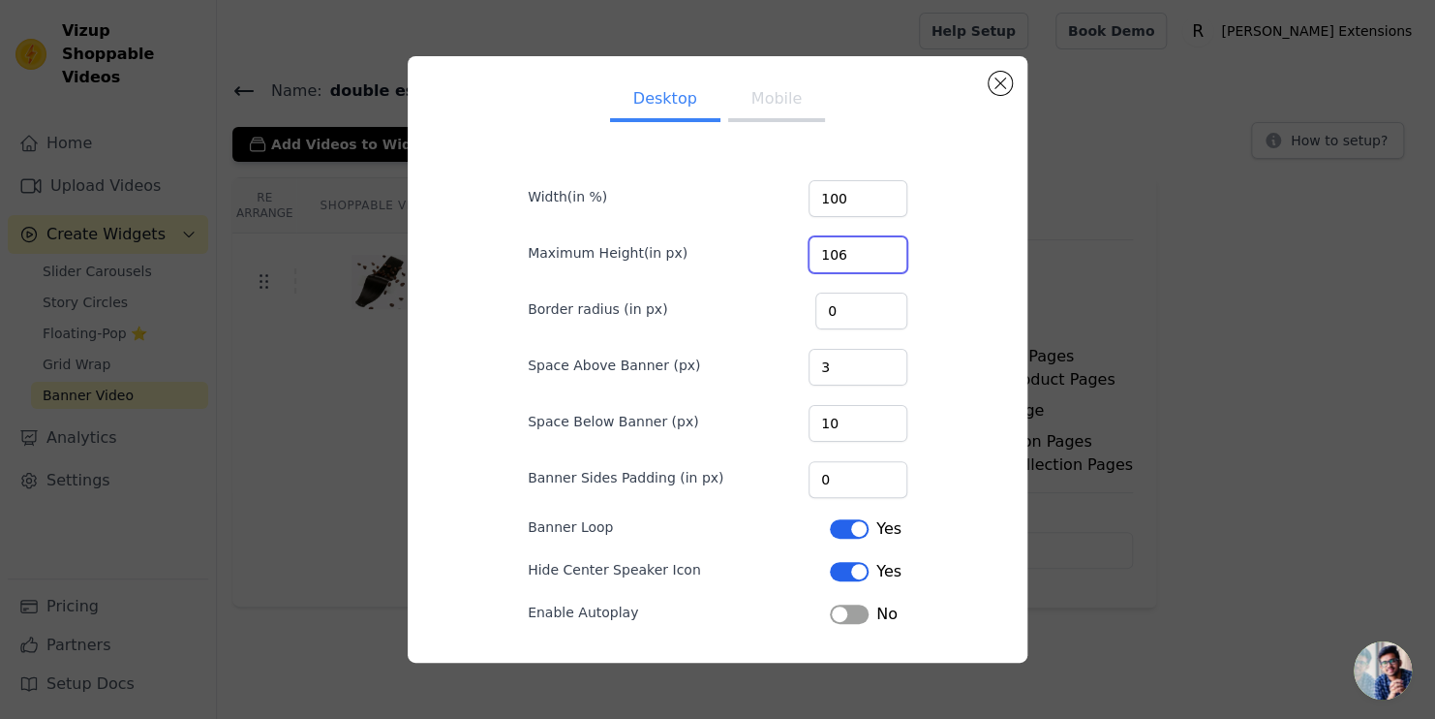
click at [870, 250] on input "106" at bounding box center [858, 254] width 99 height 37
click at [870, 250] on input "107" at bounding box center [858, 254] width 99 height 37
click at [870, 251] on input "108" at bounding box center [858, 254] width 99 height 37
type input "152"
click at [870, 251] on input "152" at bounding box center [858, 254] width 99 height 37
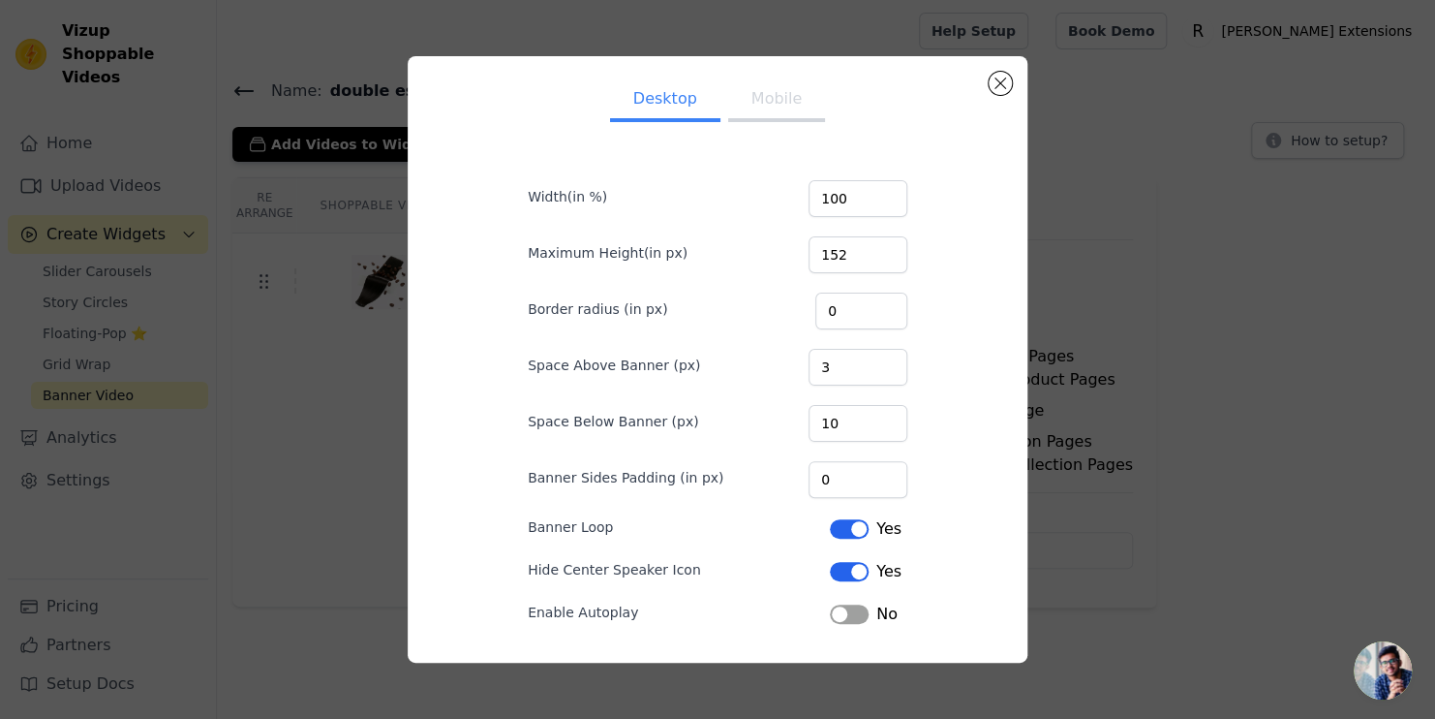
click at [1076, 239] on div "Desktop Mobile Width(in %) 100 Maximum Height(in px) 152 Border radius (in px) …" at bounding box center [717, 359] width 1373 height 668
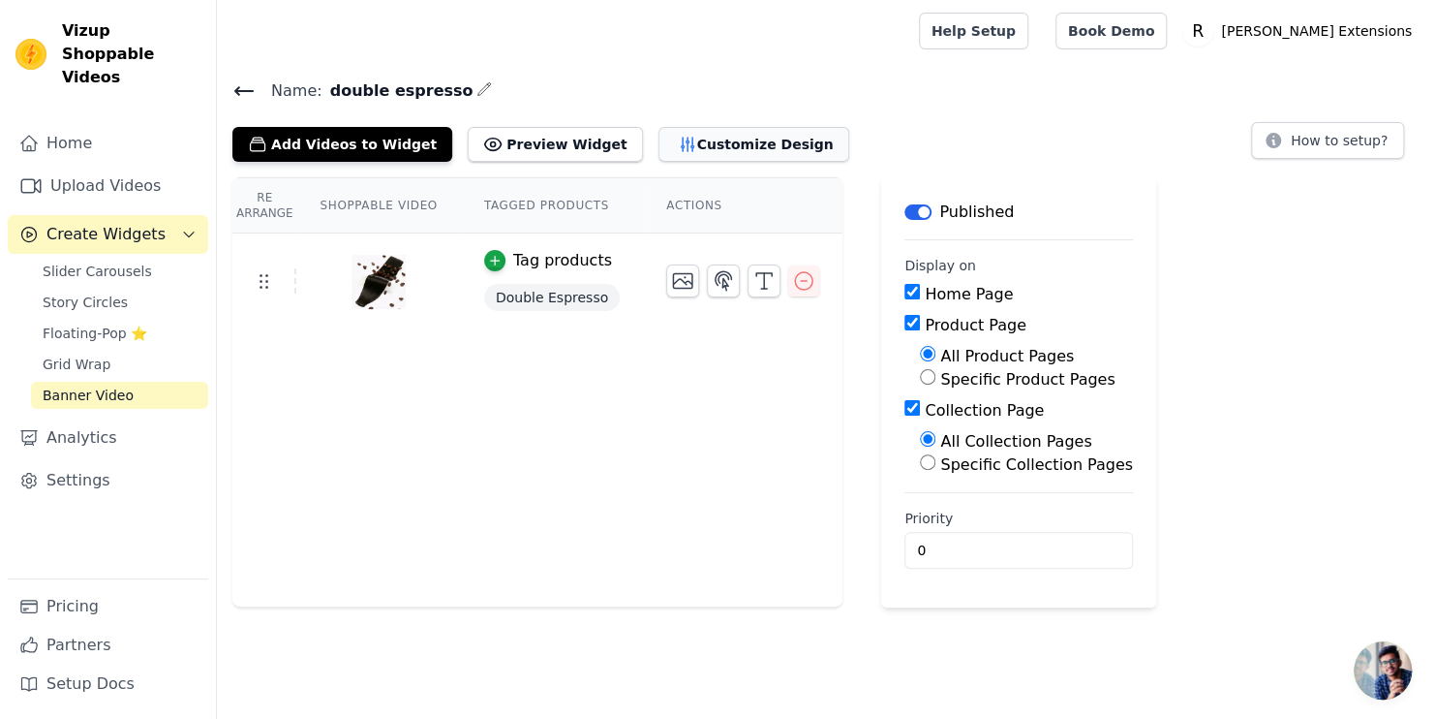
click at [725, 141] on button "Customize Design" at bounding box center [754, 144] width 191 height 35
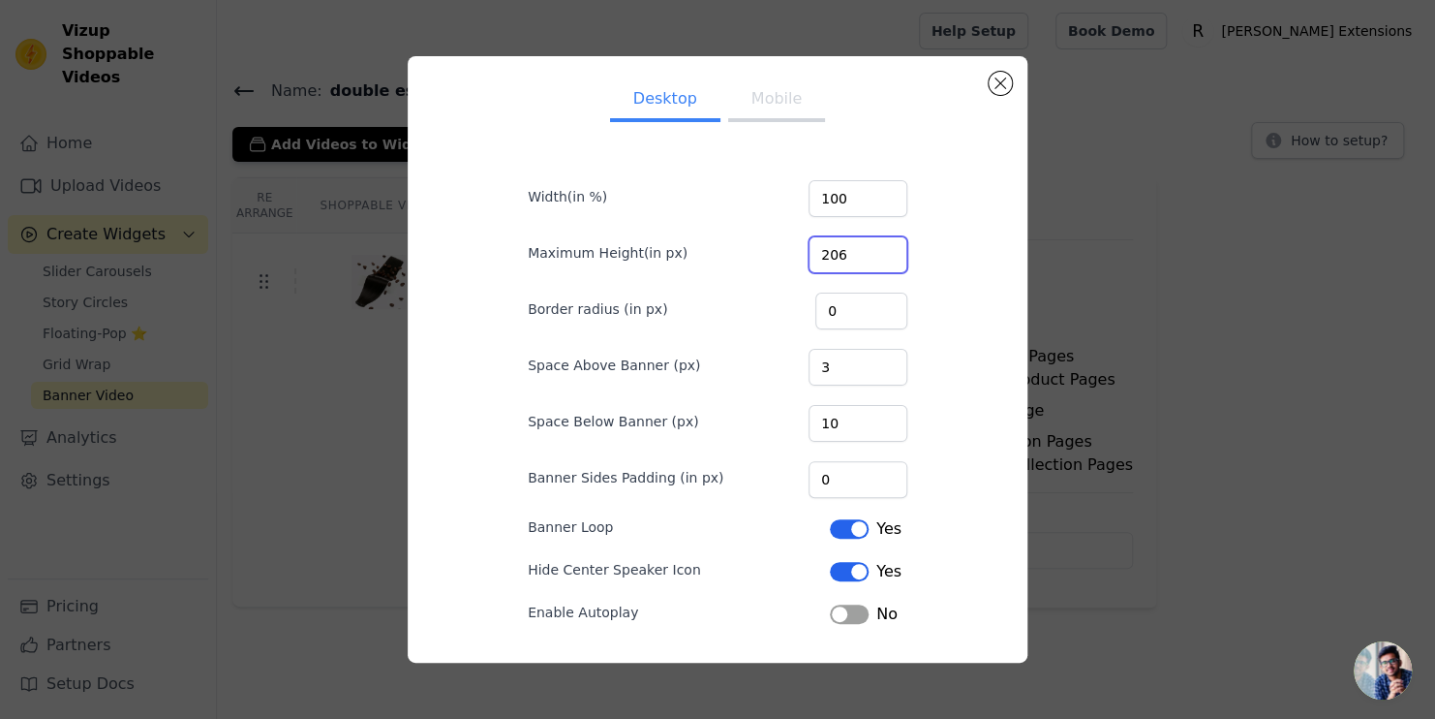
type input "206"
click at [874, 248] on input "206" at bounding box center [858, 254] width 99 height 37
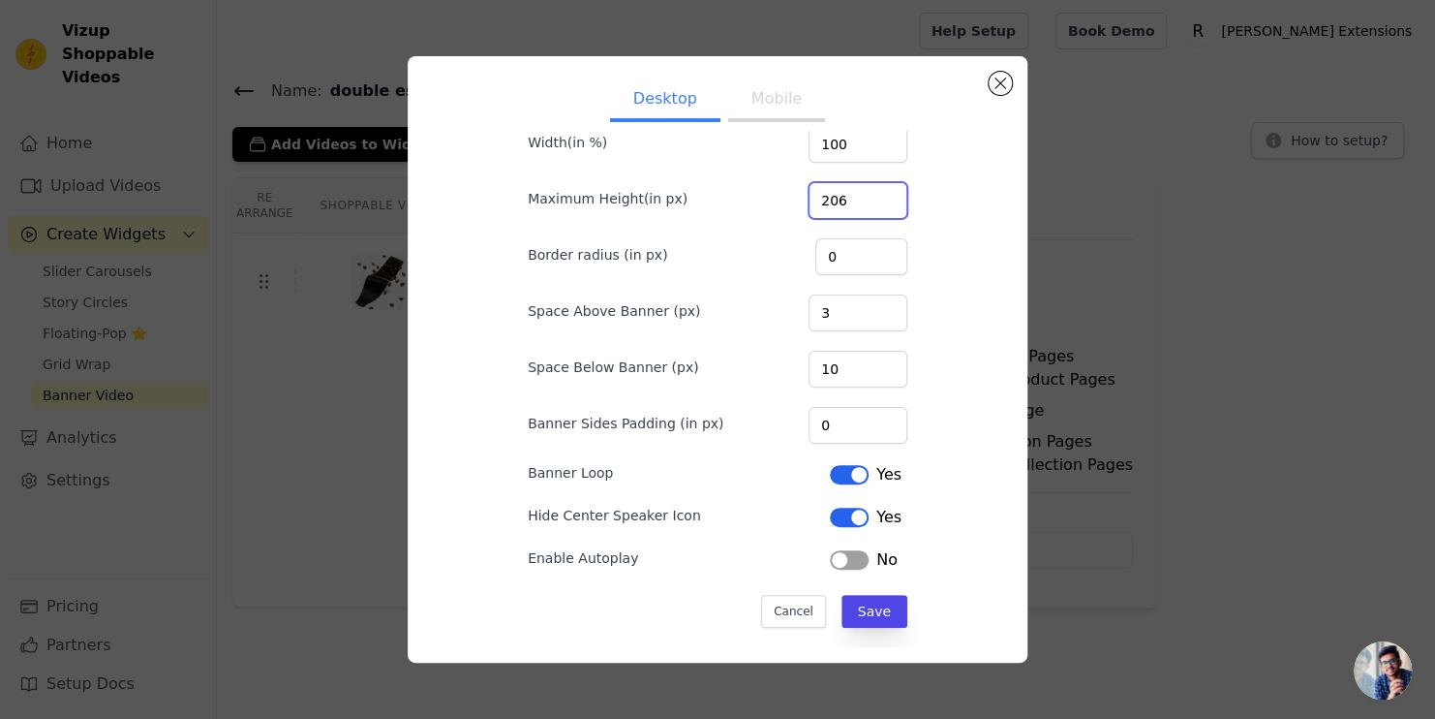
scroll to position [63, 0]
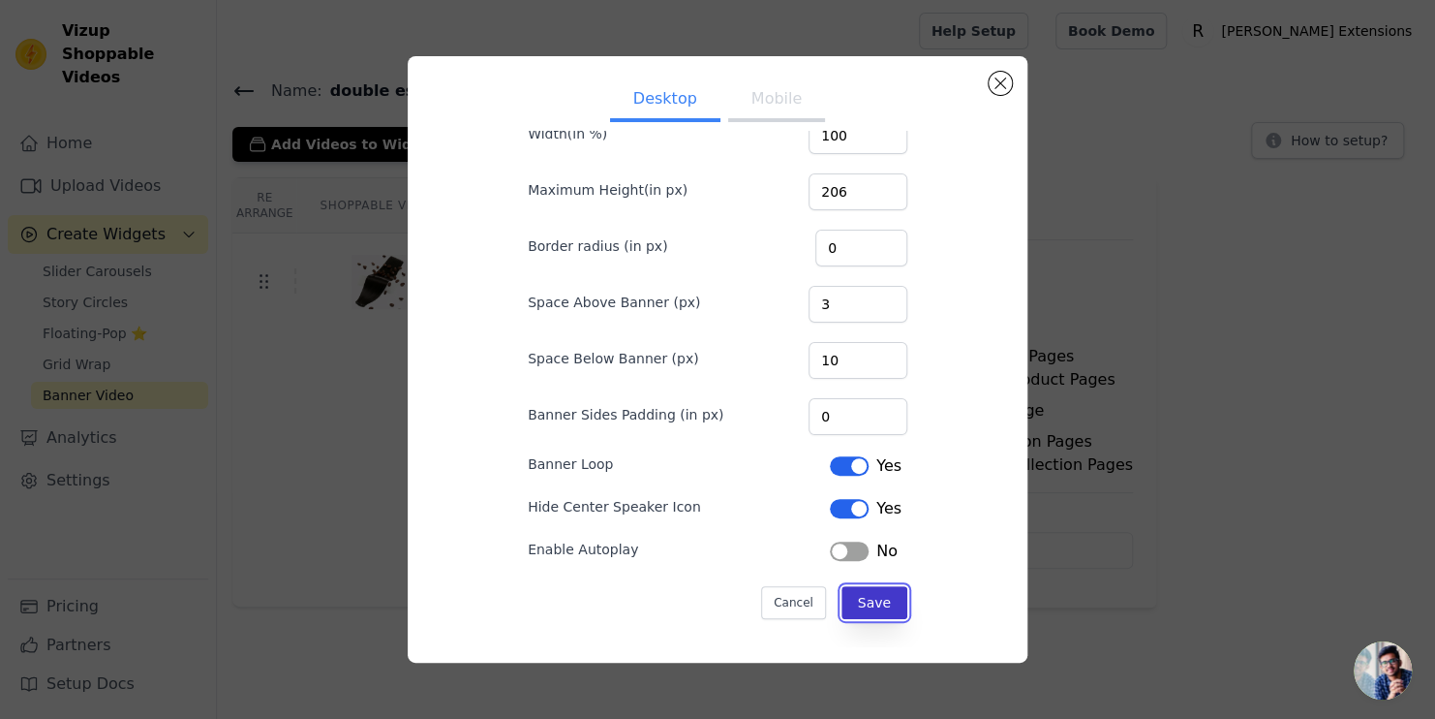
click at [865, 595] on button "Save" at bounding box center [875, 602] width 66 height 33
